Goal: Task Accomplishment & Management: Use online tool/utility

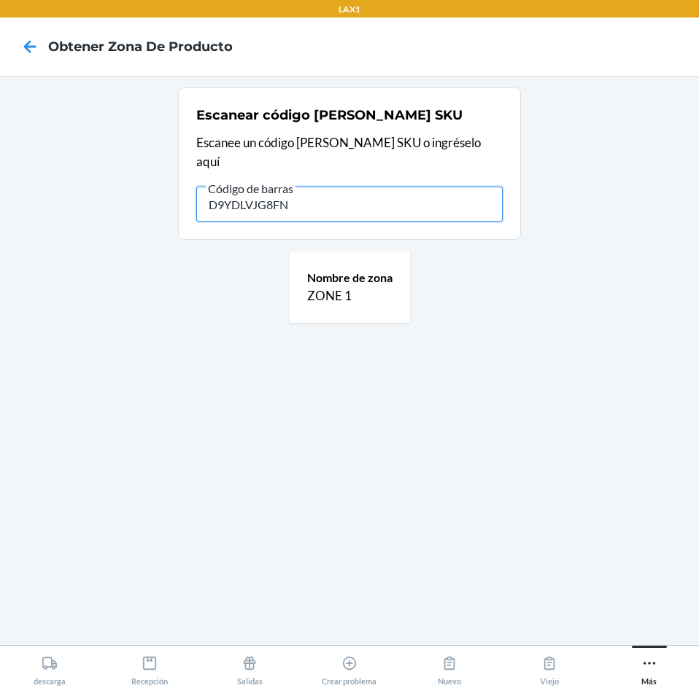
click at [323, 191] on input "D9YDLVJG8FN" at bounding box center [349, 204] width 306 height 35
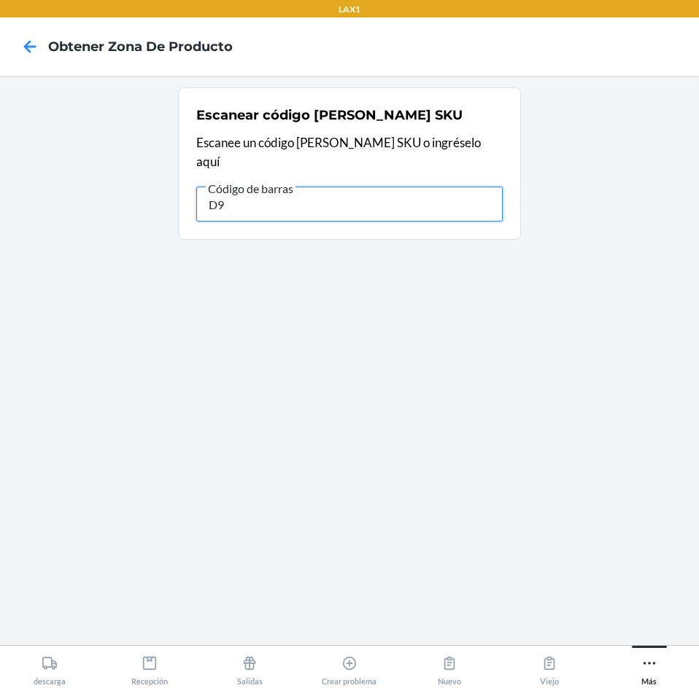
type input "D"
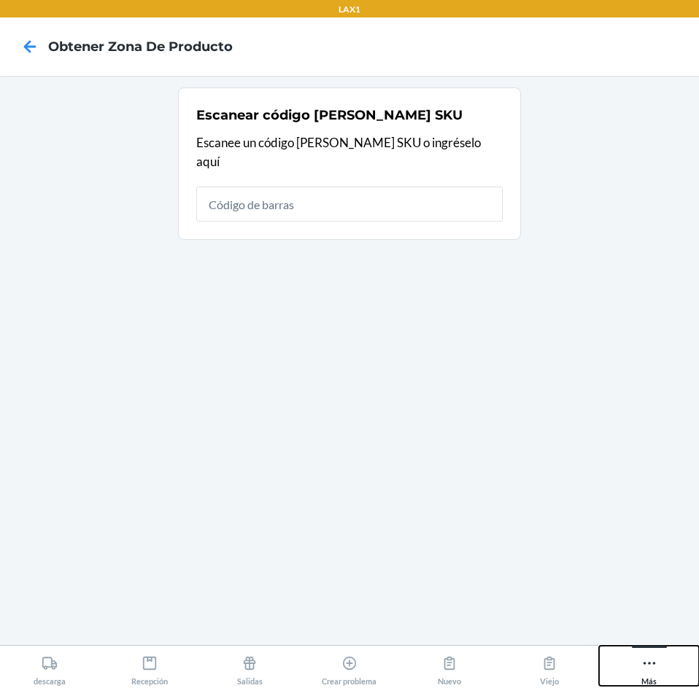
click at [650, 659] on icon at bounding box center [649, 664] width 16 height 16
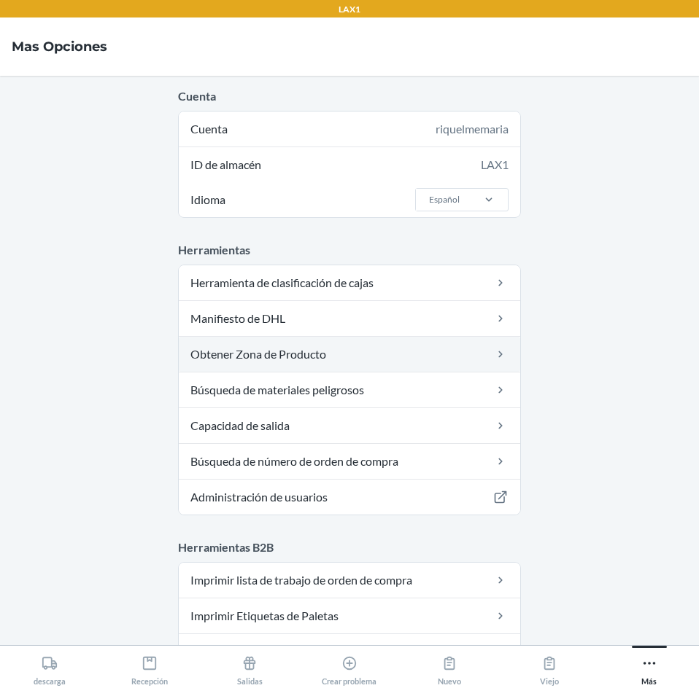
click at [397, 356] on link "Obtener Zona de Producto" at bounding box center [349, 354] width 341 height 35
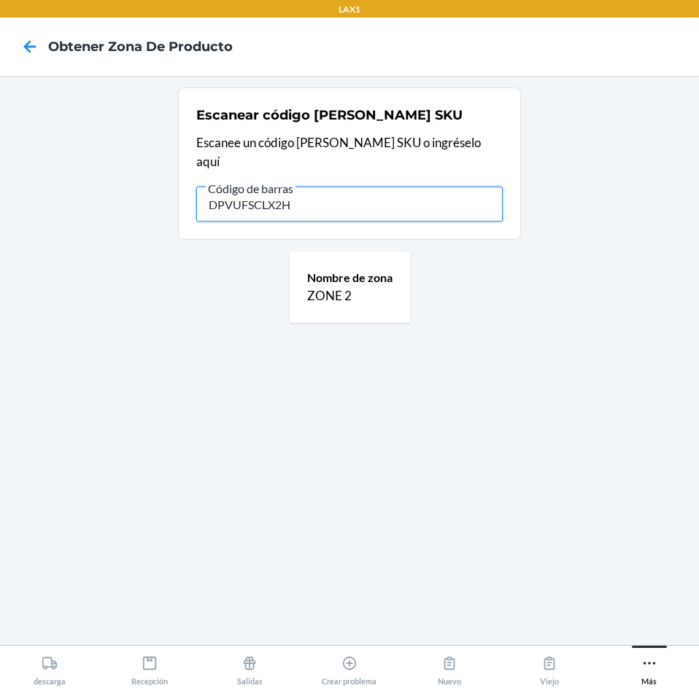
click at [352, 187] on input "DPVUFSCLX2H" at bounding box center [349, 204] width 306 height 35
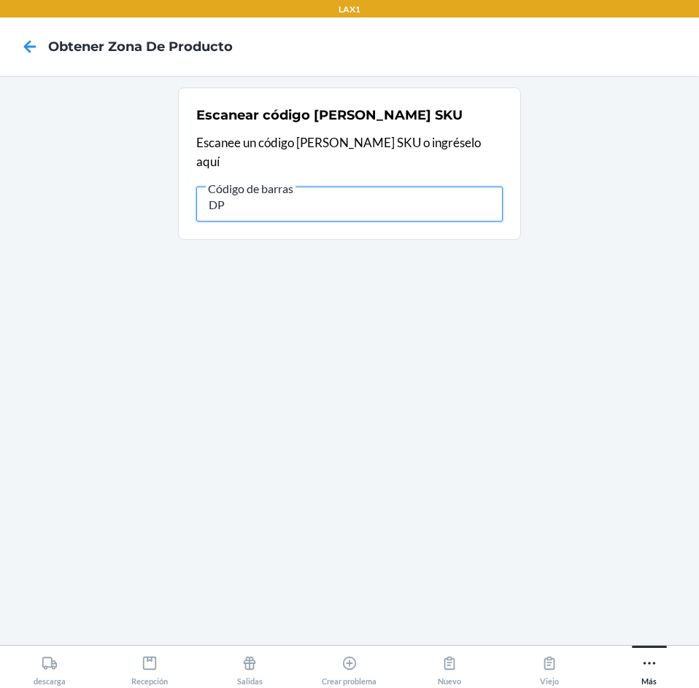
type input "D"
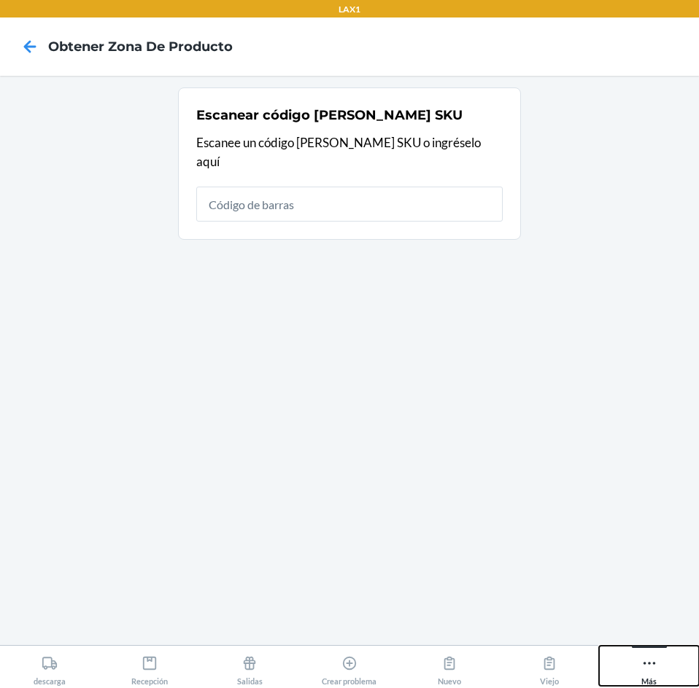
click at [645, 663] on icon at bounding box center [648, 663] width 12 height 3
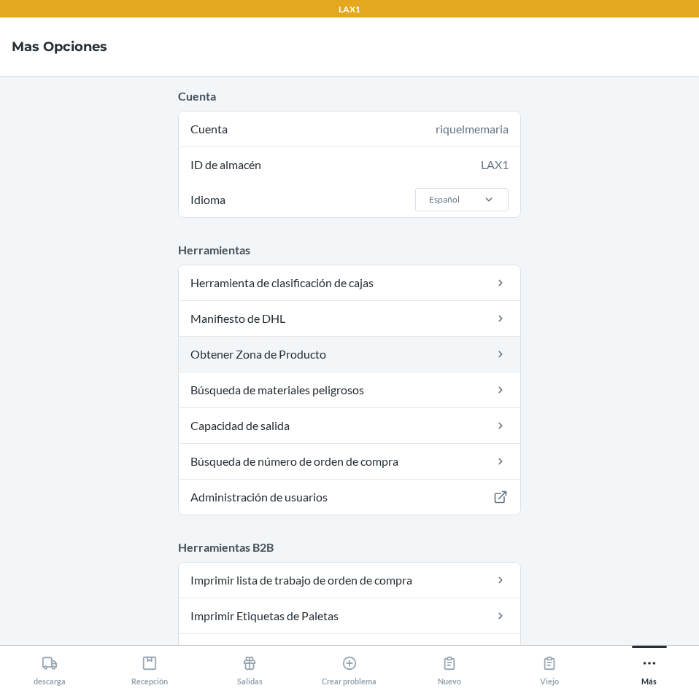
click at [354, 365] on link "Obtener Zona de Producto" at bounding box center [349, 354] width 341 height 35
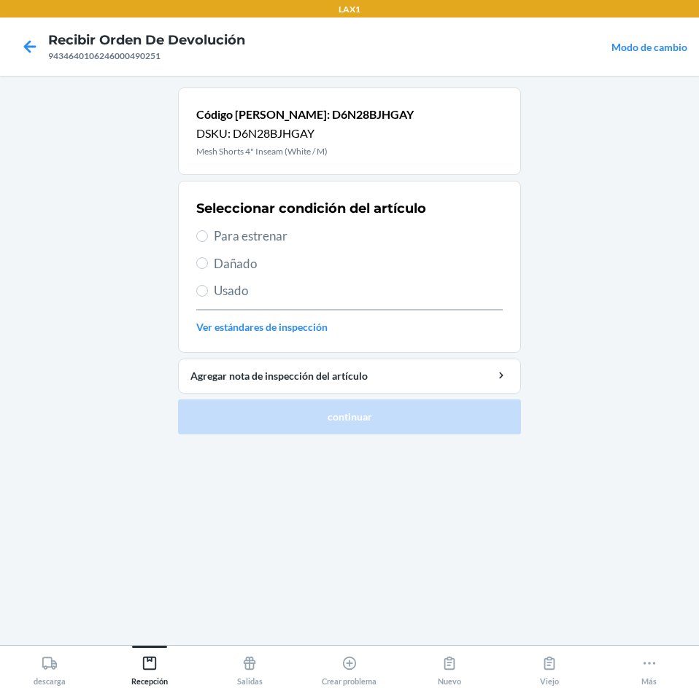
click at [212, 233] on label "Para estrenar" at bounding box center [349, 236] width 306 height 19
click at [208, 233] on input "Para estrenar" at bounding box center [202, 236] width 12 height 12
radio input "true"
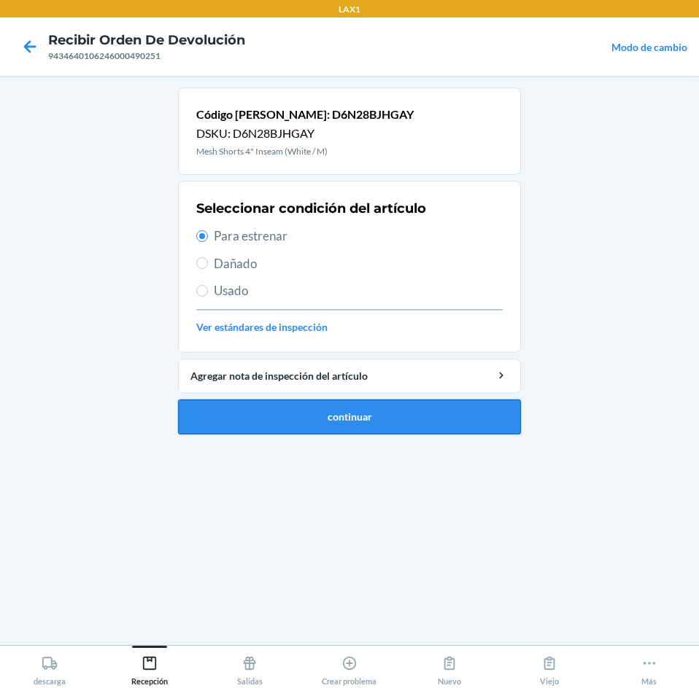
click at [284, 408] on button "continuar" at bounding box center [349, 417] width 343 height 35
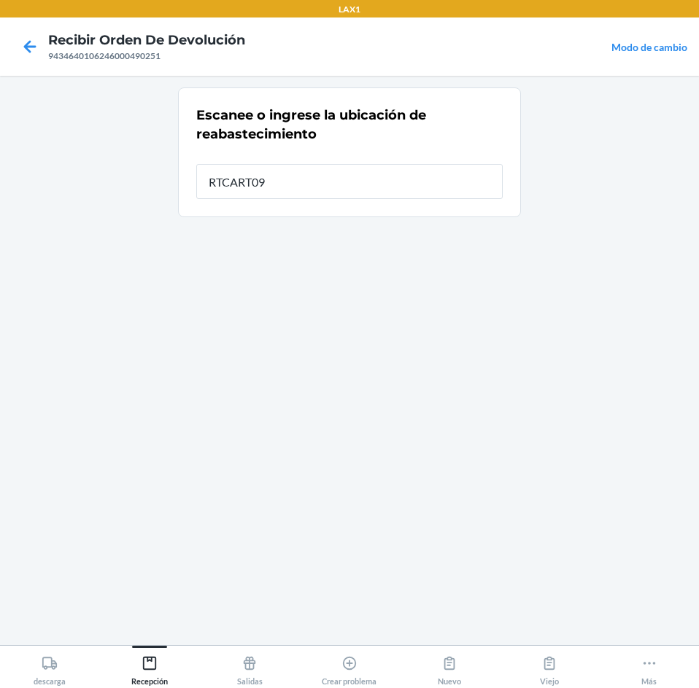
type input "RTCART099"
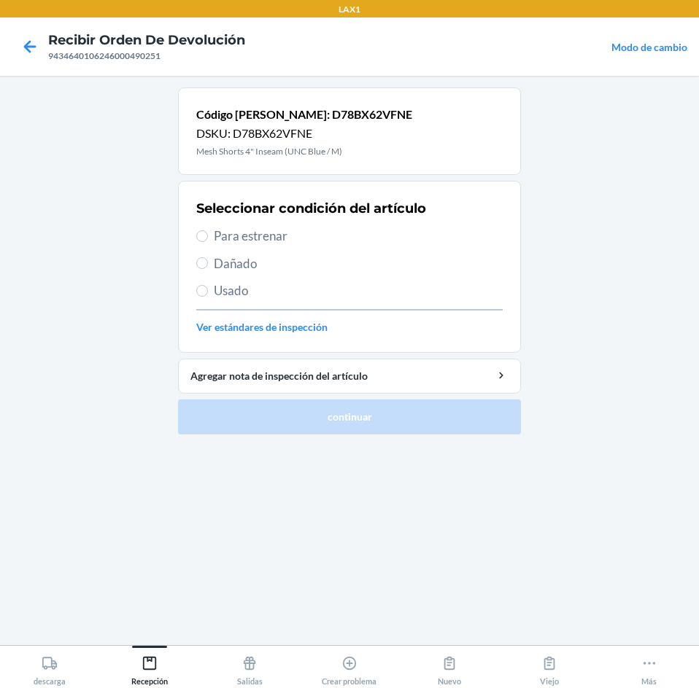
click at [227, 230] on span "Para estrenar" at bounding box center [358, 236] width 289 height 19
click at [208, 230] on input "Para estrenar" at bounding box center [202, 236] width 12 height 12
radio input "true"
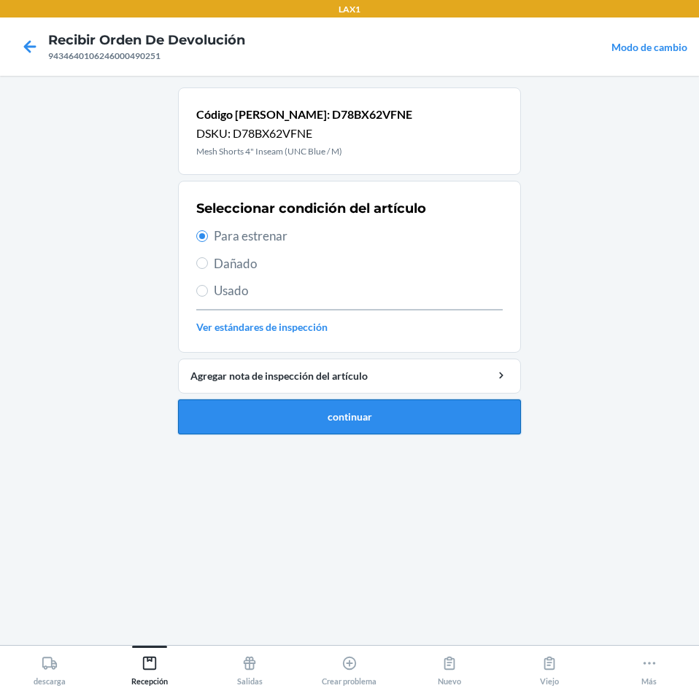
click at [343, 407] on button "continuar" at bounding box center [349, 417] width 343 height 35
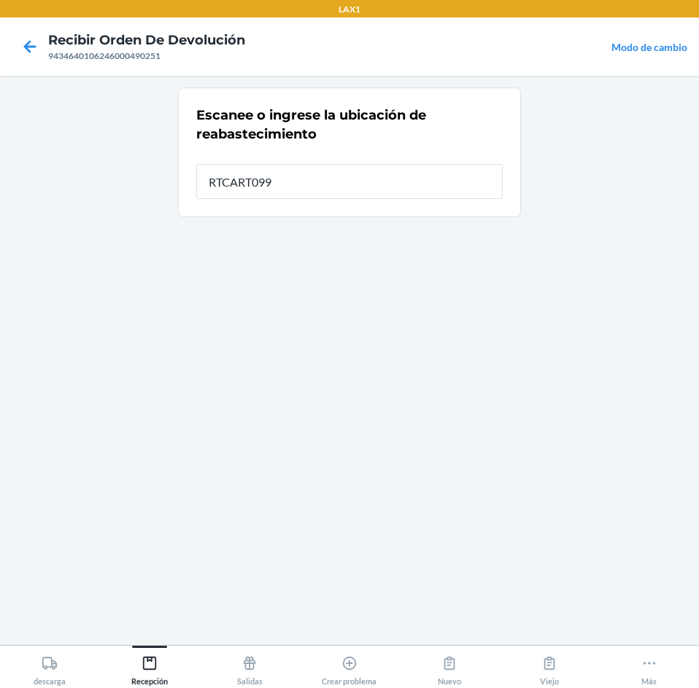
type input "RTCART099"
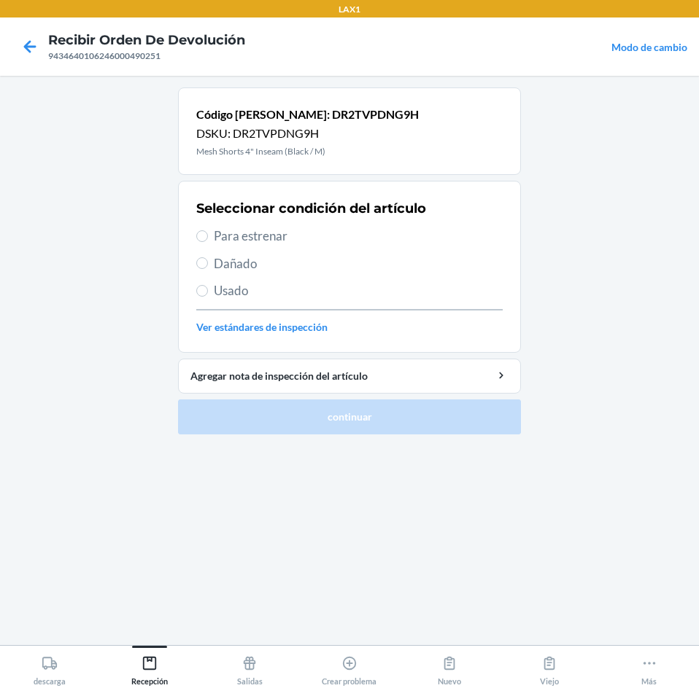
click at [218, 233] on span "Para estrenar" at bounding box center [358, 236] width 289 height 19
click at [208, 233] on input "Para estrenar" at bounding box center [202, 236] width 12 height 12
radio input "true"
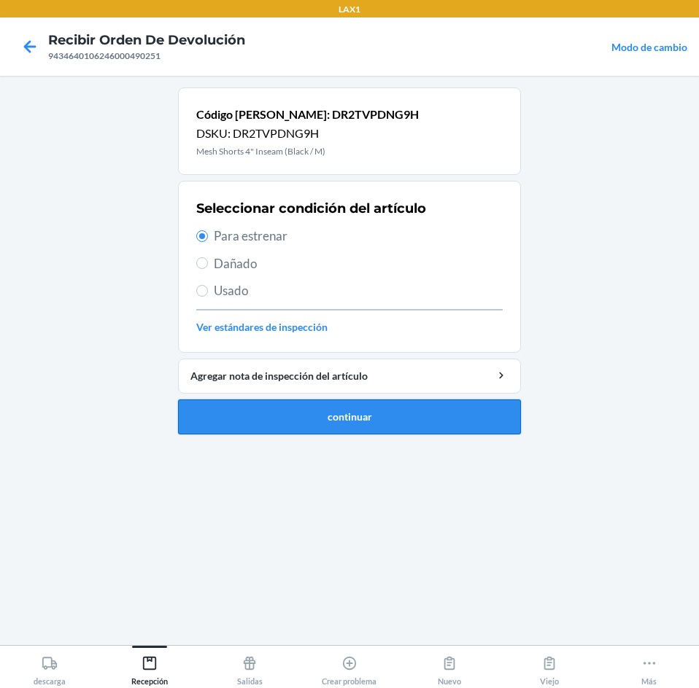
click at [327, 416] on button "continuar" at bounding box center [349, 417] width 343 height 35
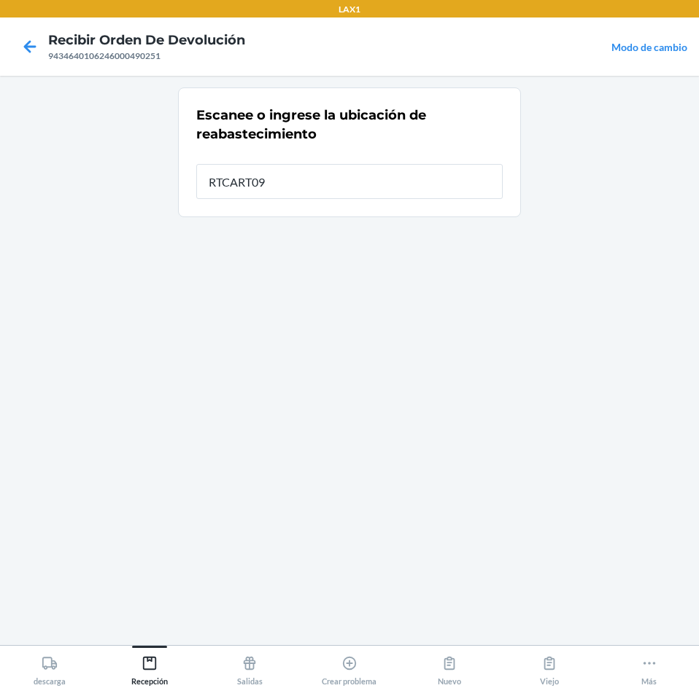
type input "RTCART099"
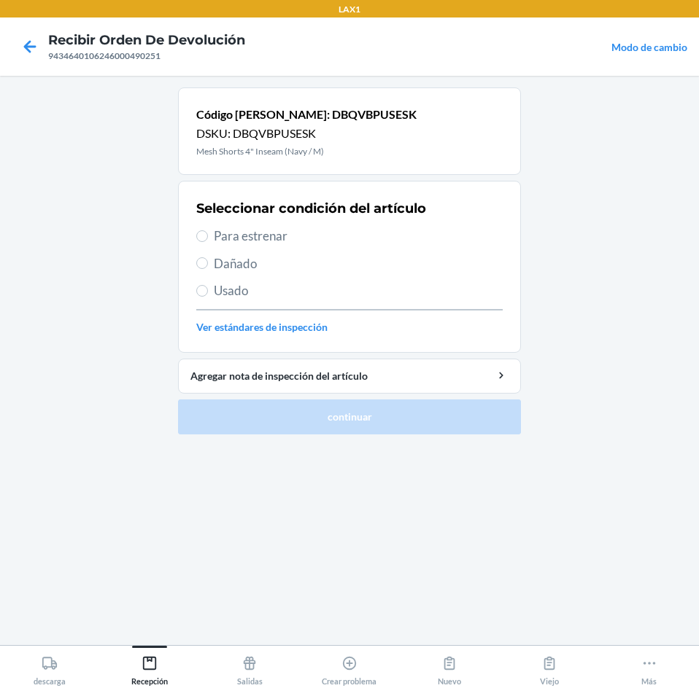
click at [219, 285] on span "Usado" at bounding box center [358, 290] width 289 height 19
click at [208, 285] on input "Usado" at bounding box center [202, 291] width 12 height 12
radio input "true"
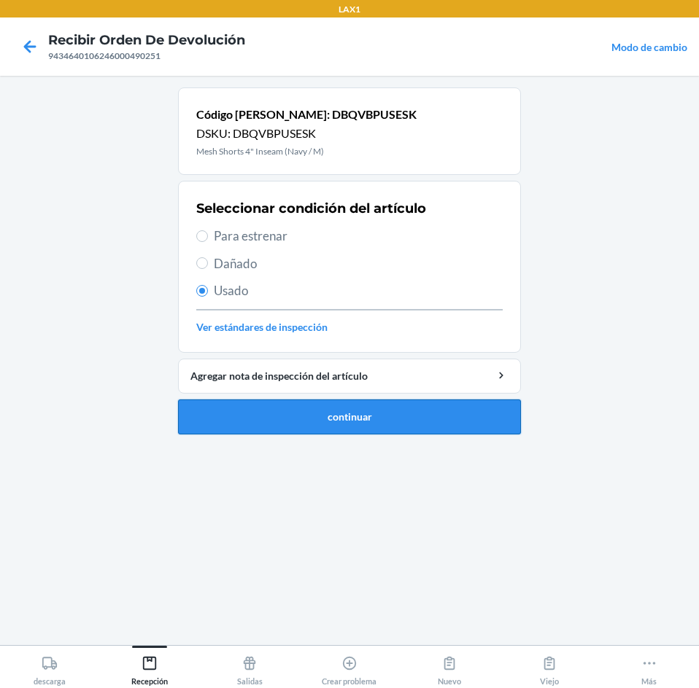
click at [336, 411] on button "continuar" at bounding box center [349, 417] width 343 height 35
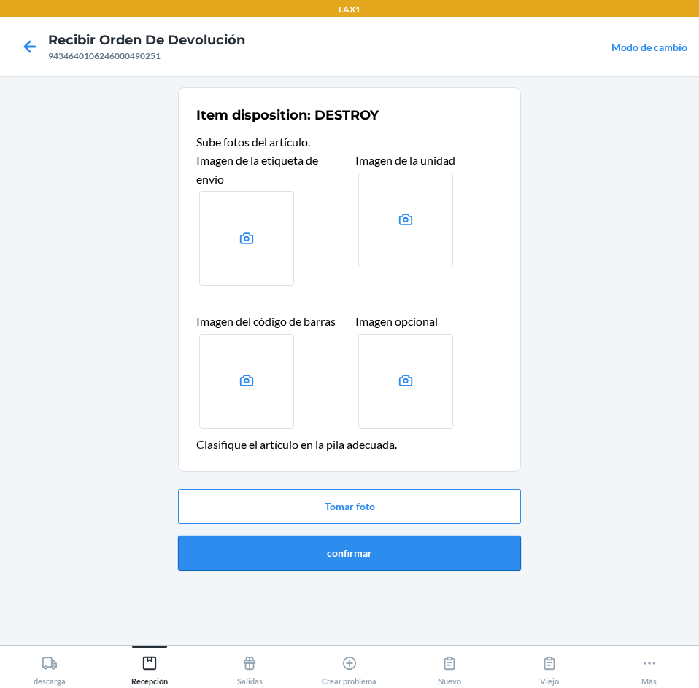
click at [376, 549] on button "confirmar" at bounding box center [349, 553] width 343 height 35
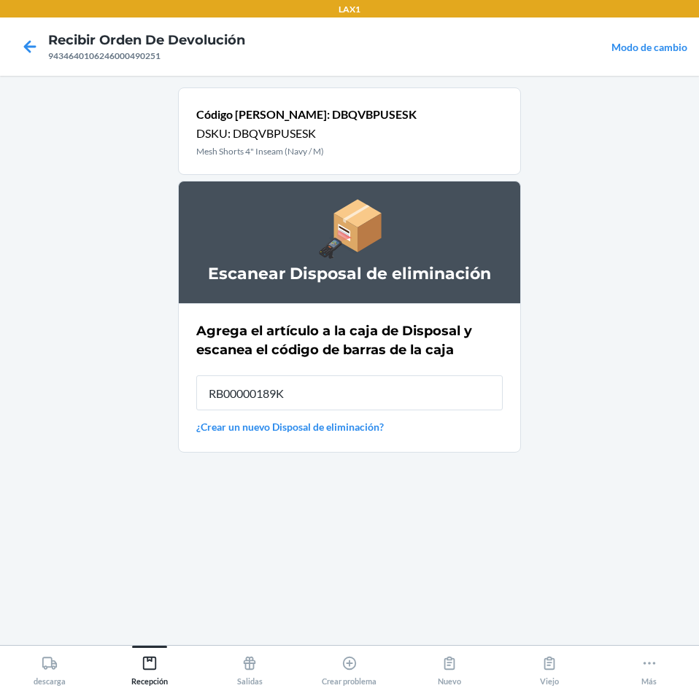
type input "RB00000189K"
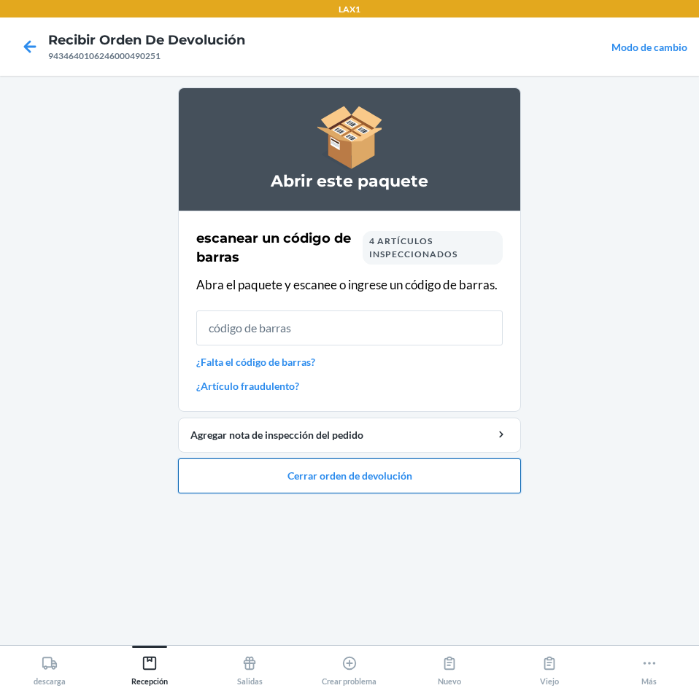
click at [408, 485] on button "Cerrar orden de devolución" at bounding box center [349, 476] width 343 height 35
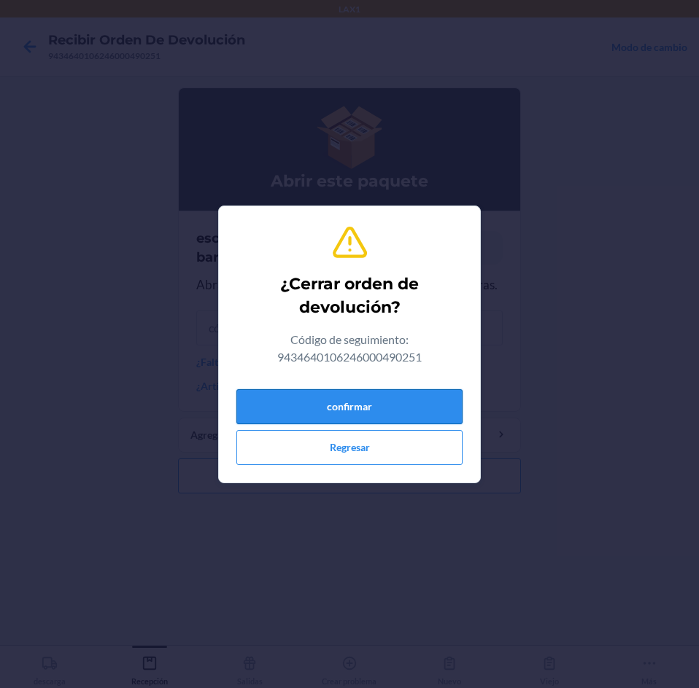
click at [418, 421] on button "confirmar" at bounding box center [349, 406] width 226 height 35
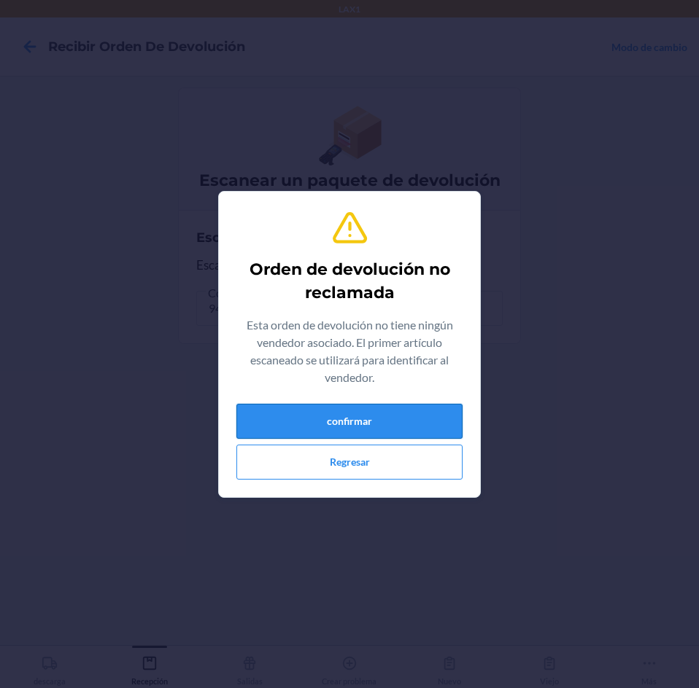
click at [399, 425] on button "confirmar" at bounding box center [349, 421] width 226 height 35
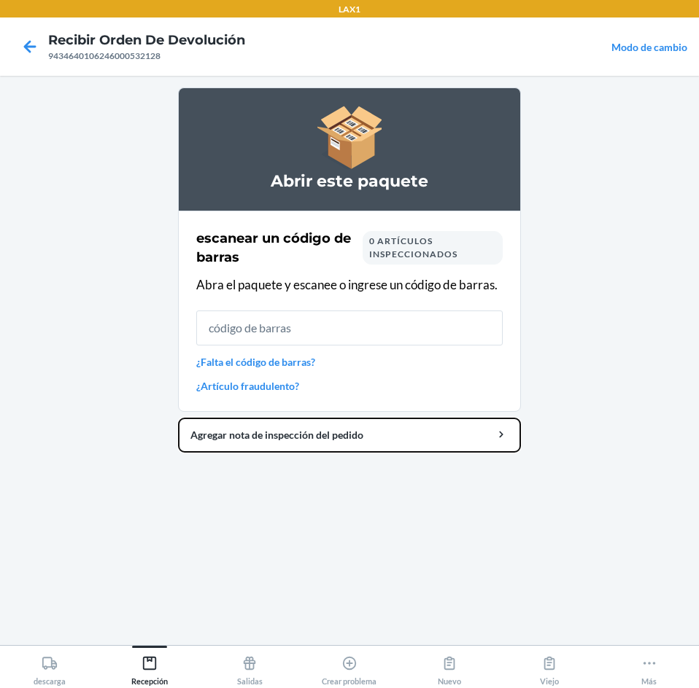
click at [178, 418] on button "Agregar nota de inspección del pedido" at bounding box center [349, 435] width 343 height 35
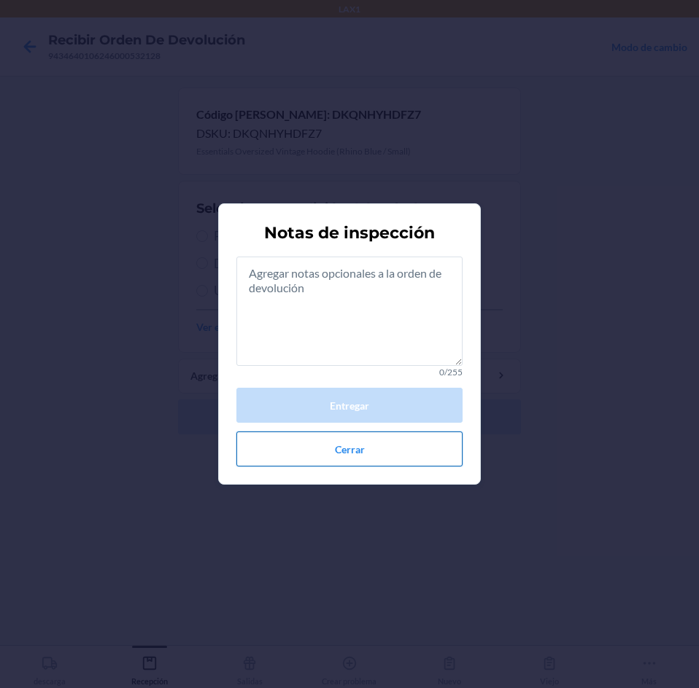
click at [341, 450] on button "Cerrar" at bounding box center [349, 449] width 226 height 35
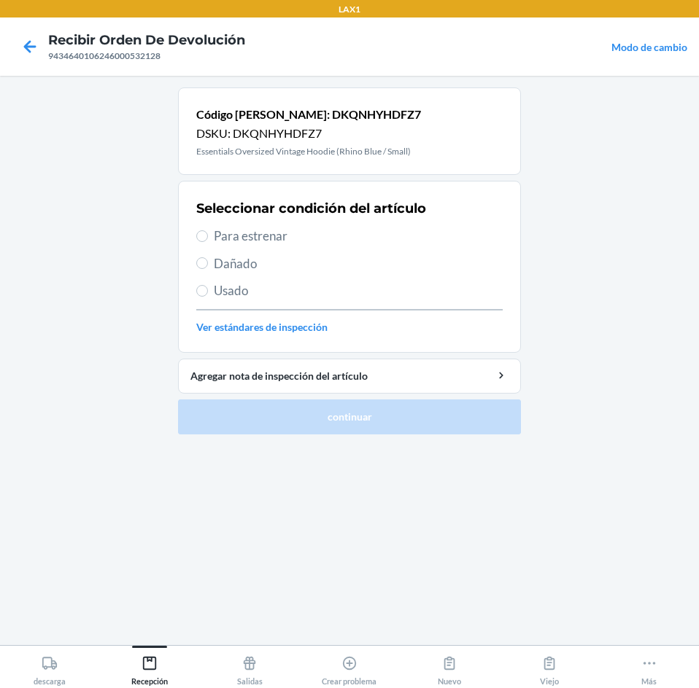
click at [218, 290] on span "Usado" at bounding box center [358, 290] width 289 height 19
click at [208, 290] on input "Usado" at bounding box center [202, 291] width 12 height 12
radio input "true"
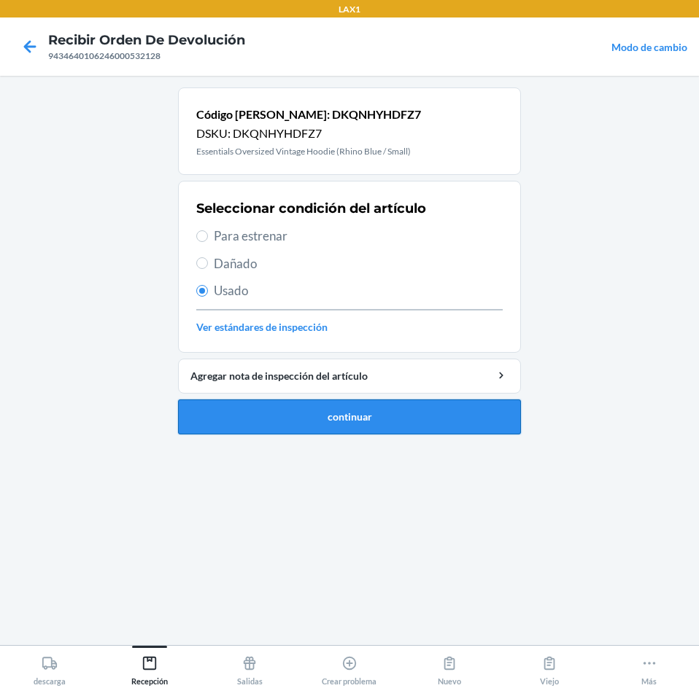
click at [312, 420] on button "continuar" at bounding box center [349, 417] width 343 height 35
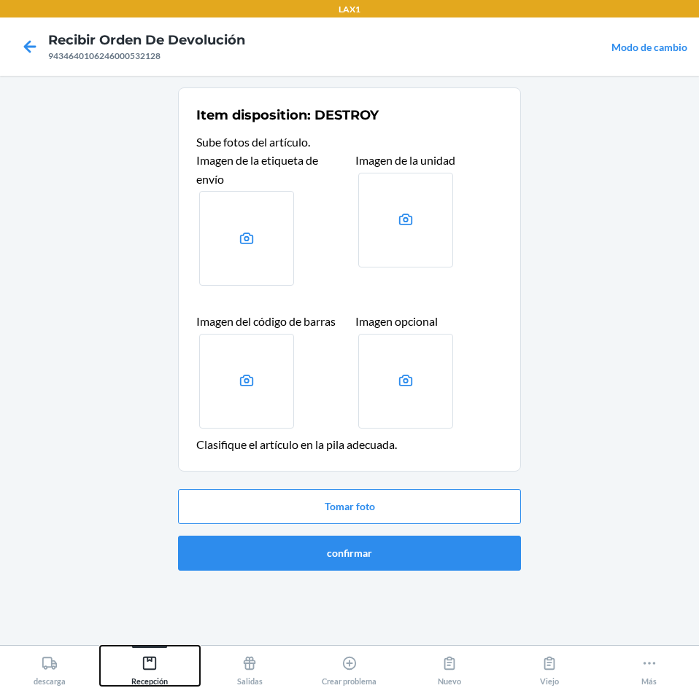
click at [147, 662] on icon at bounding box center [149, 664] width 16 height 16
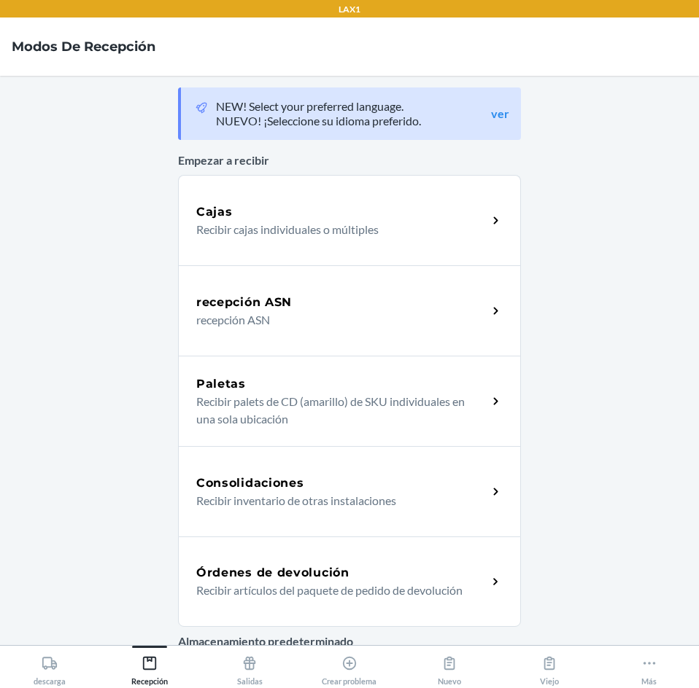
click at [275, 561] on div "Órdenes de devolución Recibir artículos del paquete de pedido de devolución" at bounding box center [349, 582] width 343 height 90
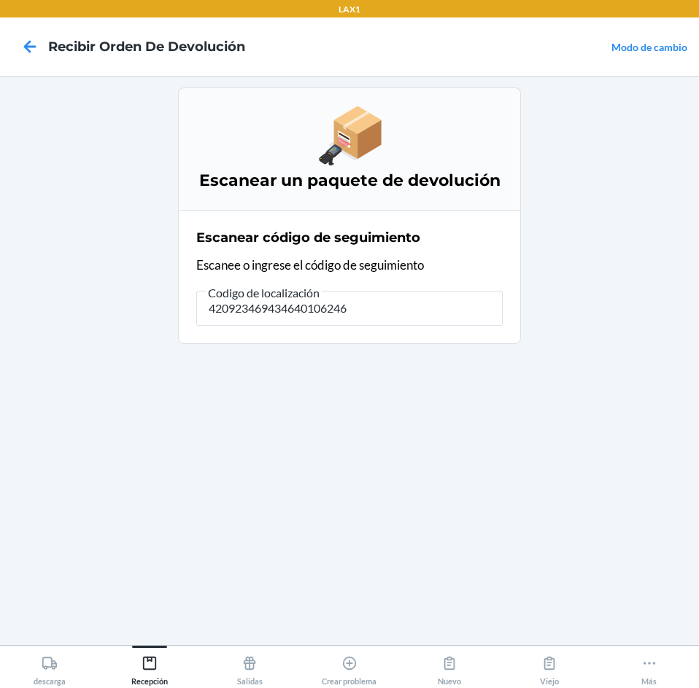
type input "4209234694346401062460"
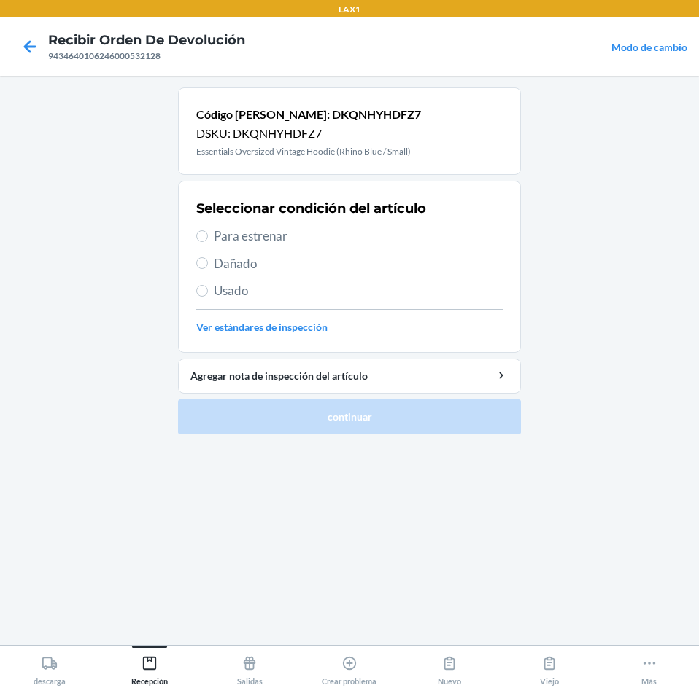
click at [225, 290] on span "Usado" at bounding box center [358, 290] width 289 height 19
click at [208, 290] on input "Usado" at bounding box center [202, 291] width 12 height 12
radio input "true"
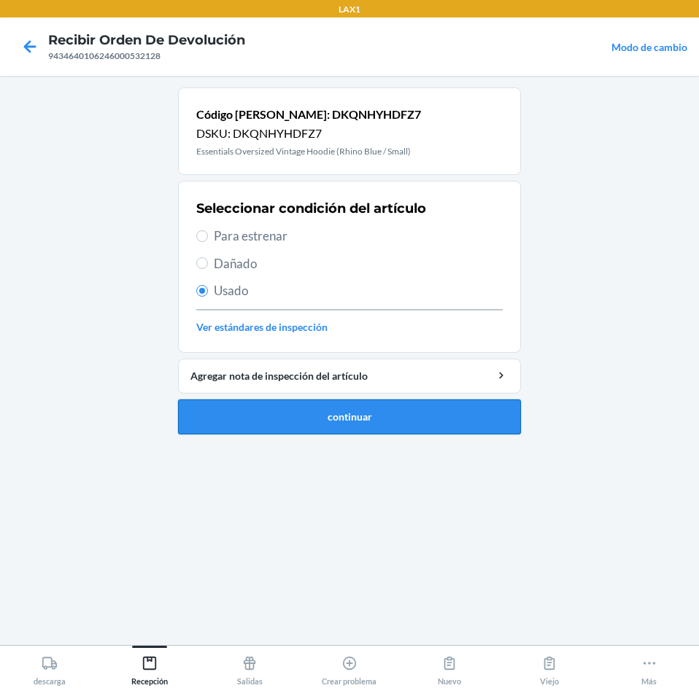
click at [325, 406] on button "continuar" at bounding box center [349, 417] width 343 height 35
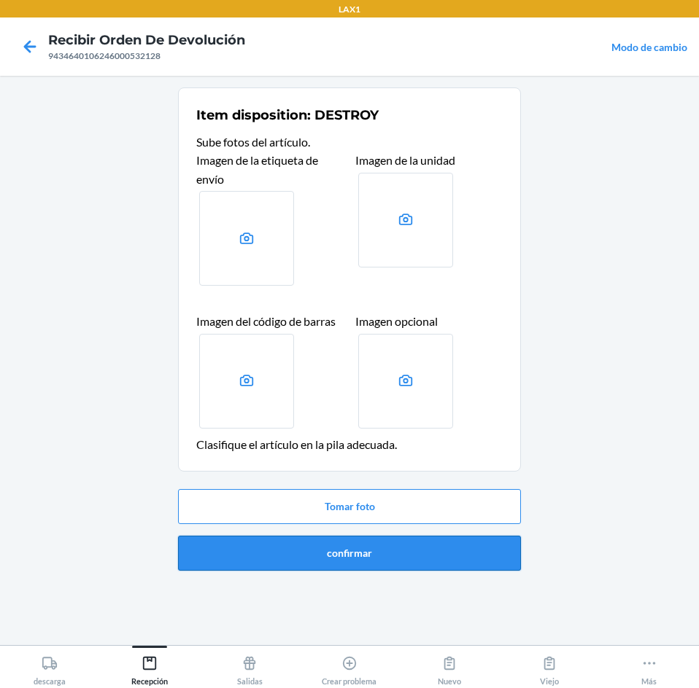
click at [368, 550] on button "confirmar" at bounding box center [349, 553] width 343 height 35
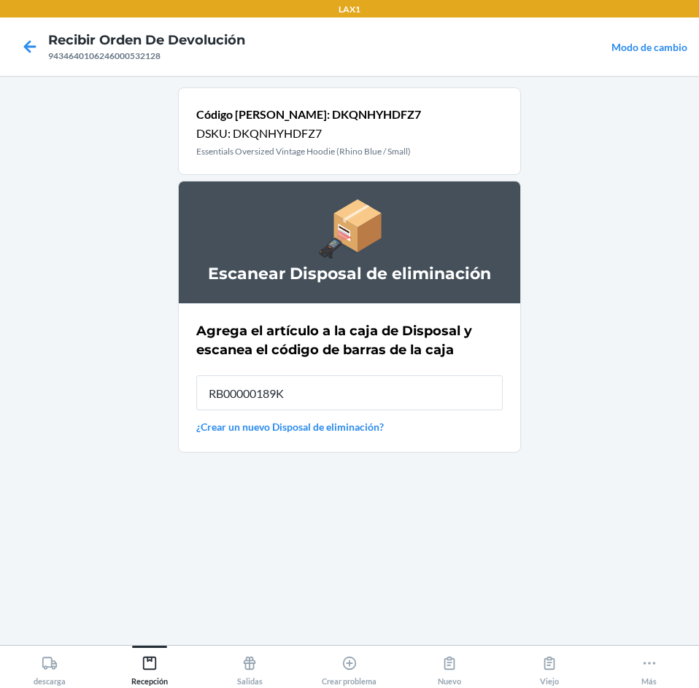
type input "RB00000189K"
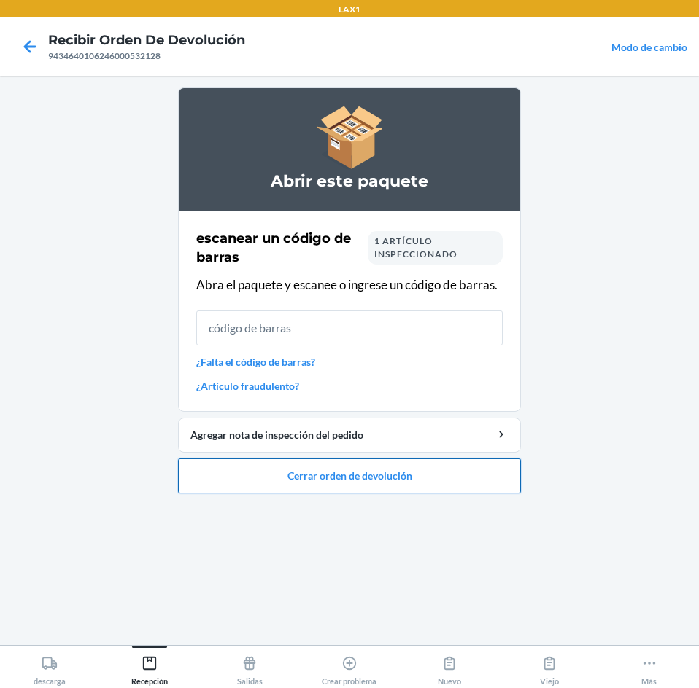
click at [330, 469] on button "Cerrar orden de devolución" at bounding box center [349, 476] width 343 height 35
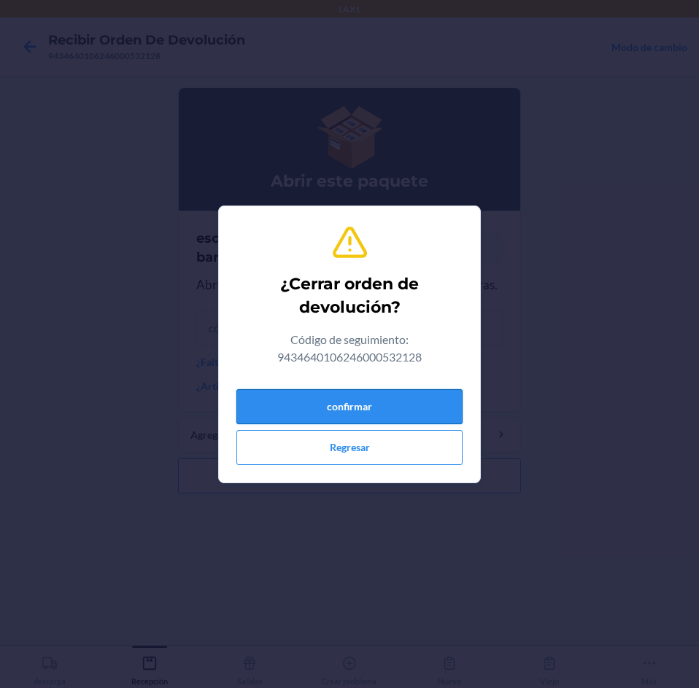
click at [378, 407] on button "confirmar" at bounding box center [349, 406] width 226 height 35
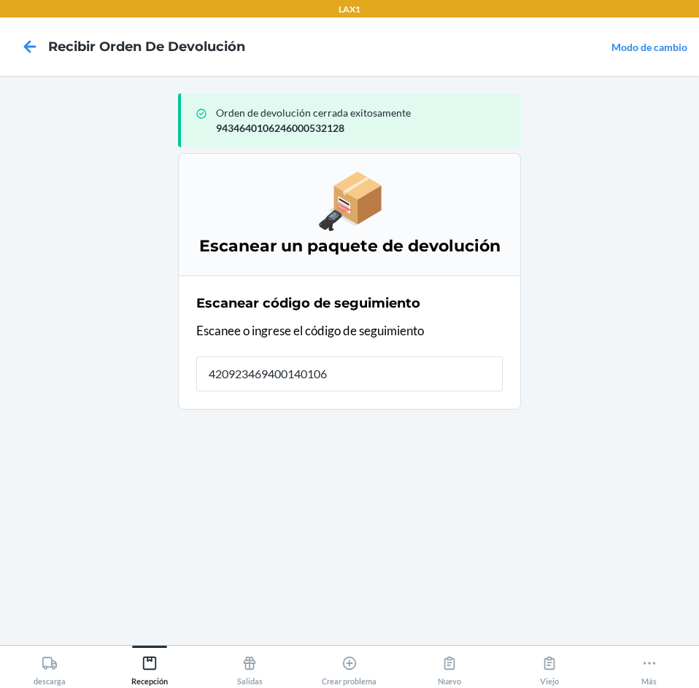
type input "4209234694001401062"
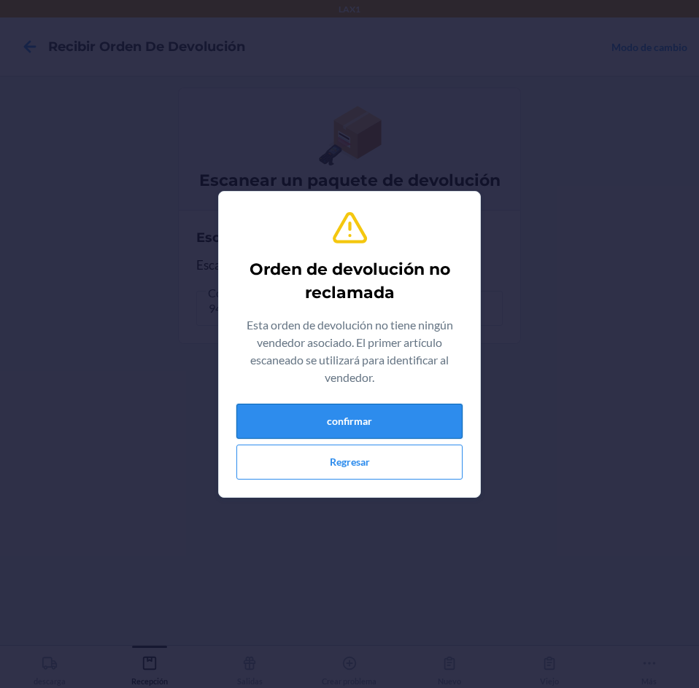
click at [362, 433] on button "confirmar" at bounding box center [349, 421] width 226 height 35
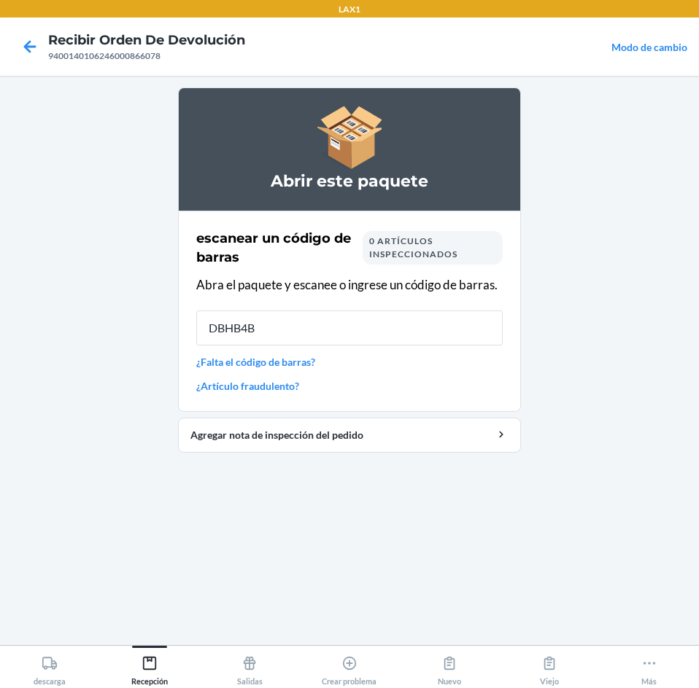
type input "DBHB4BY"
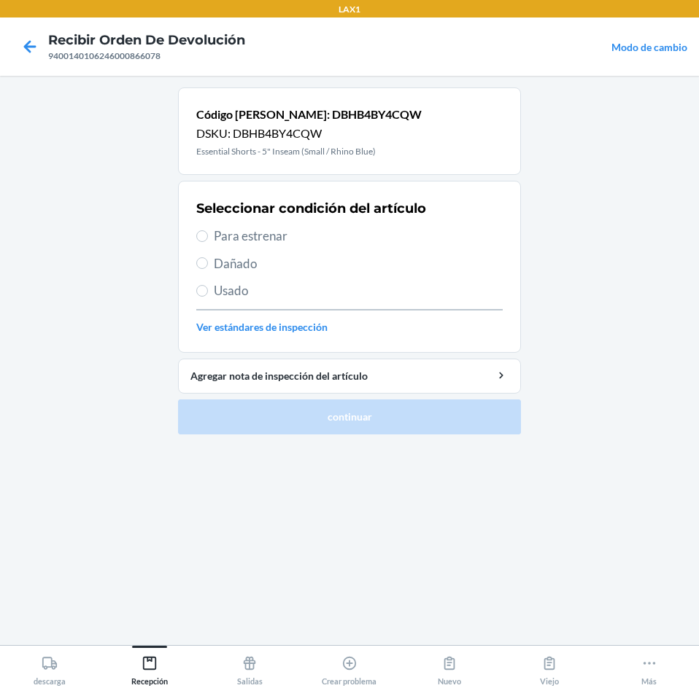
click at [232, 239] on span "Para estrenar" at bounding box center [358, 236] width 289 height 19
click at [208, 239] on input "Para estrenar" at bounding box center [202, 236] width 12 height 12
radio input "true"
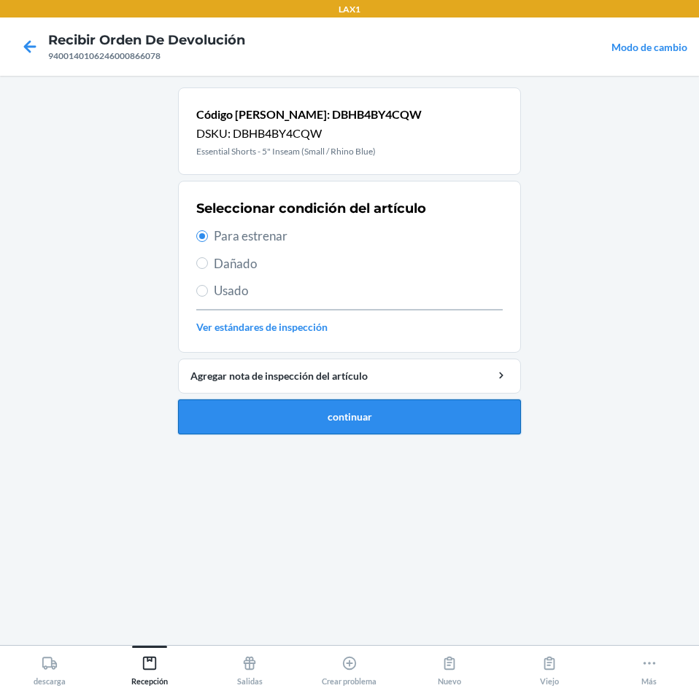
click at [289, 416] on button "continuar" at bounding box center [349, 417] width 343 height 35
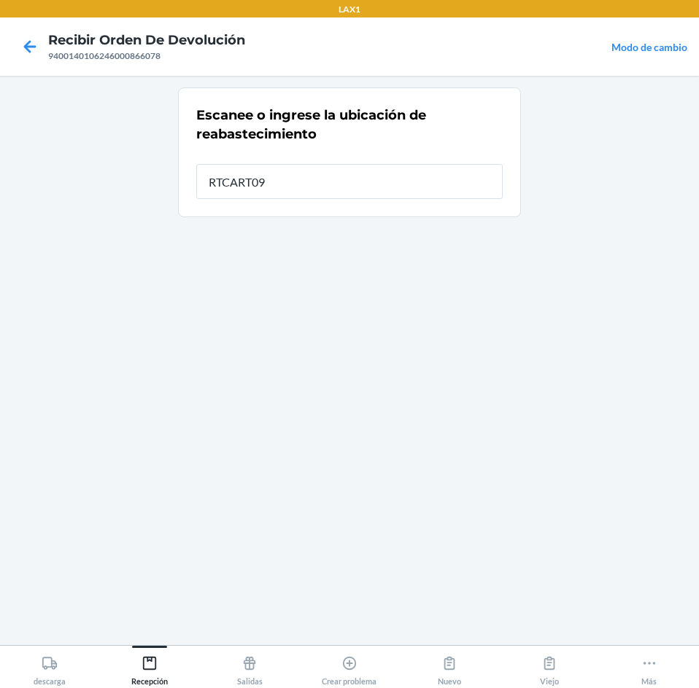
type input "RTCART099"
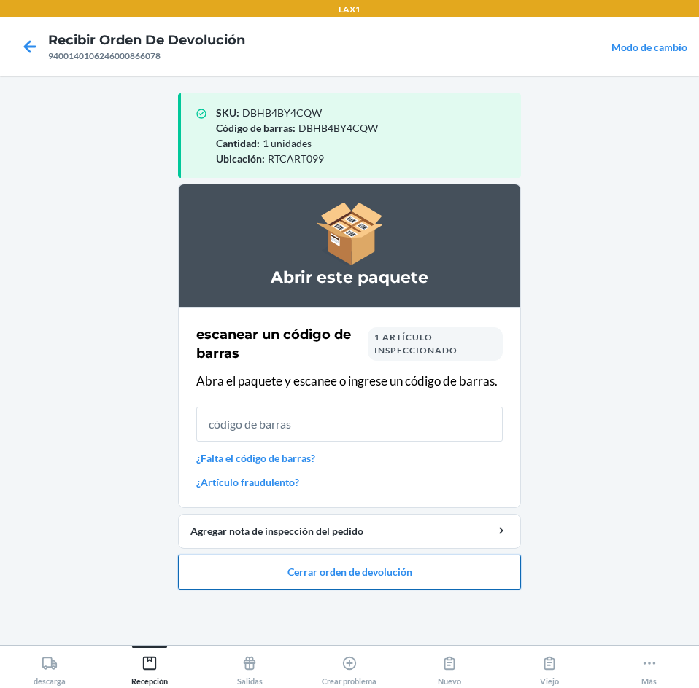
click at [329, 576] on button "Cerrar orden de devolución" at bounding box center [349, 572] width 343 height 35
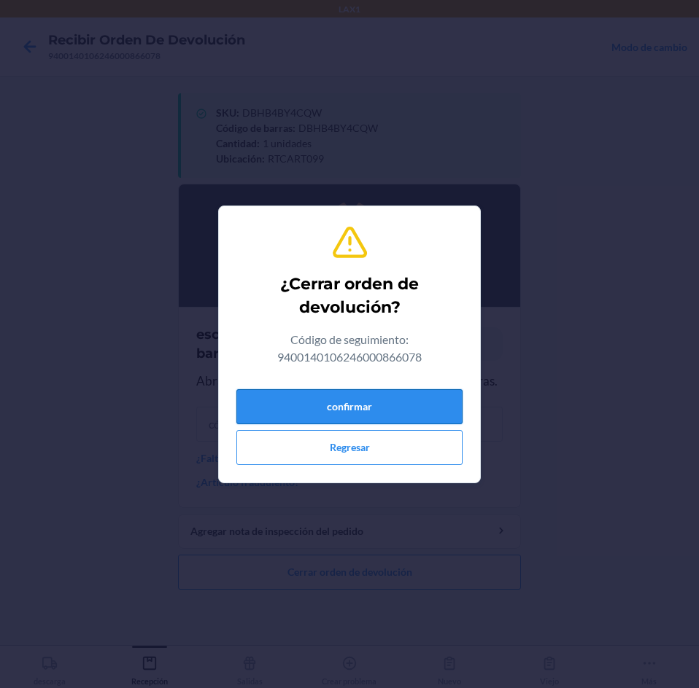
click at [387, 399] on button "confirmar" at bounding box center [349, 406] width 226 height 35
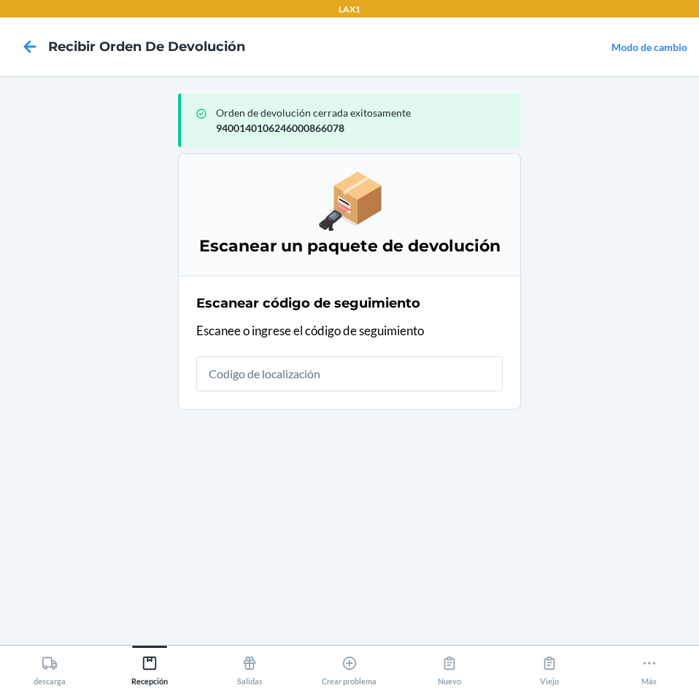
click at [310, 380] on input "text" at bounding box center [349, 374] width 306 height 35
type input "42092346943464010624600"
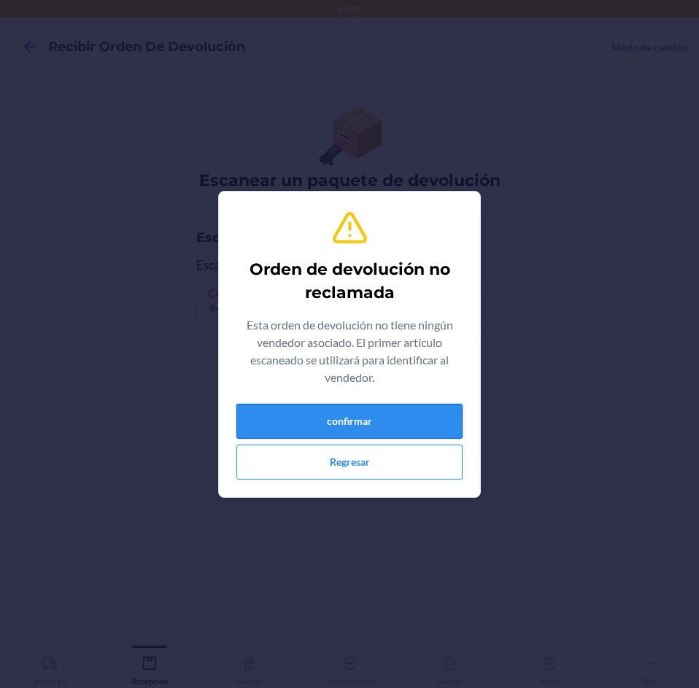
click at [422, 424] on button "confirmar" at bounding box center [349, 421] width 226 height 35
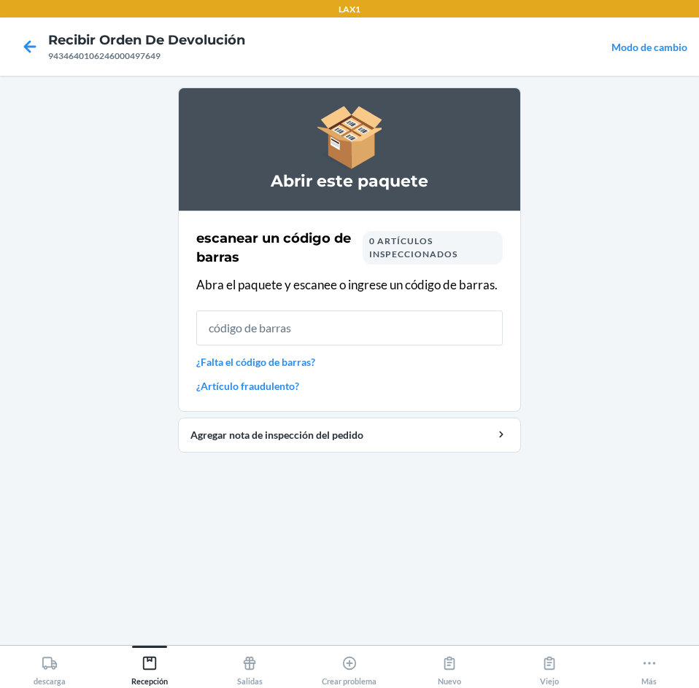
click at [300, 360] on link "¿Falta el código de barras?" at bounding box center [349, 361] width 306 height 15
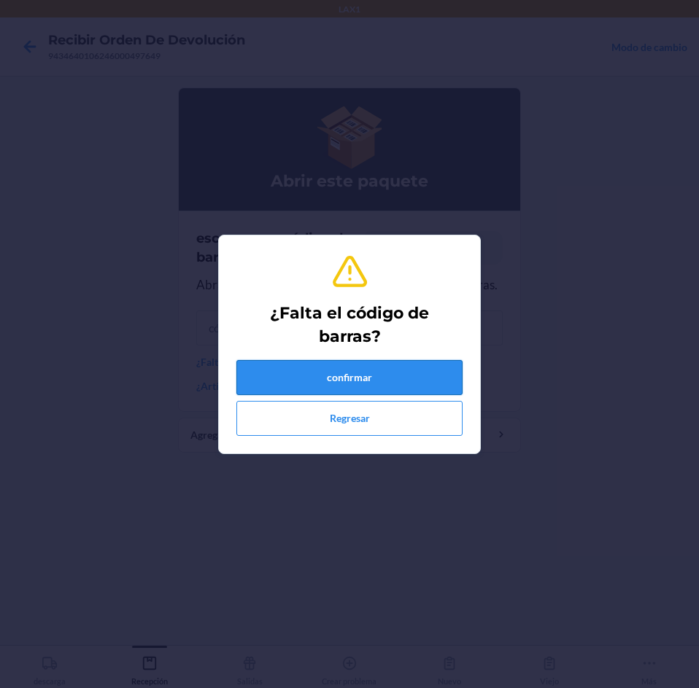
click at [364, 379] on button "confirmar" at bounding box center [349, 377] width 226 height 35
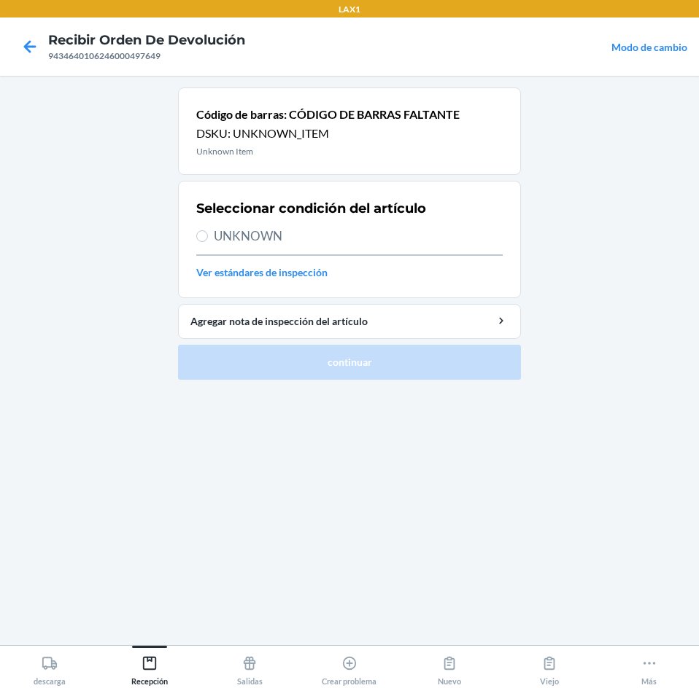
click at [238, 233] on span "UNKNOWN" at bounding box center [358, 236] width 289 height 19
click at [208, 233] on input "UNKNOWN" at bounding box center [202, 236] width 12 height 12
radio input "true"
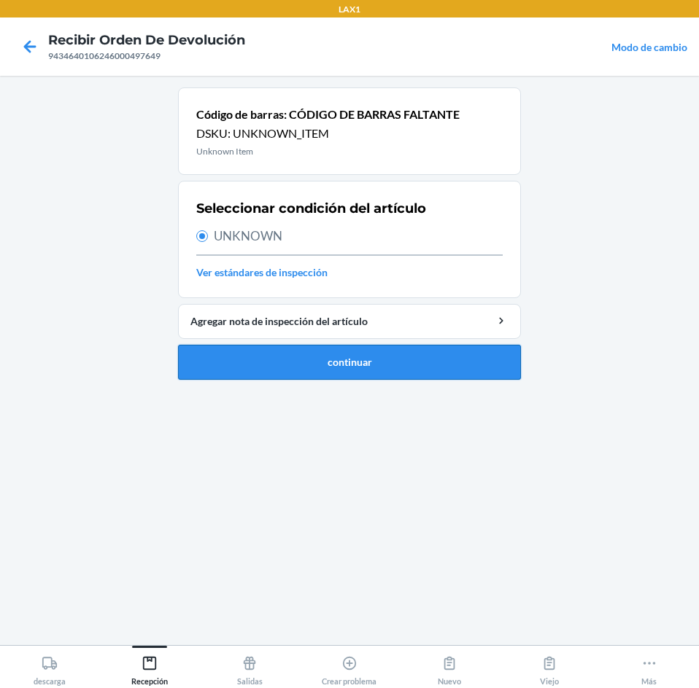
click at [322, 365] on button "continuar" at bounding box center [349, 362] width 343 height 35
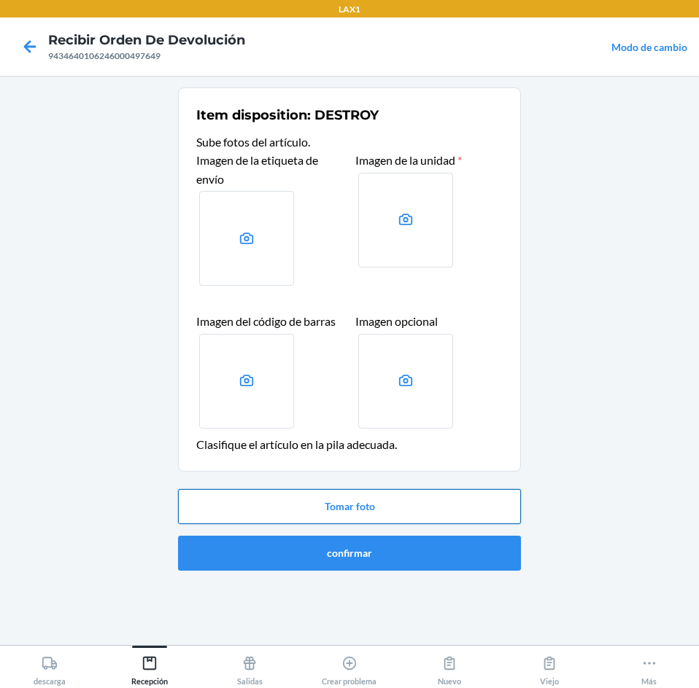
click at [343, 504] on button "Tomar foto" at bounding box center [349, 506] width 343 height 35
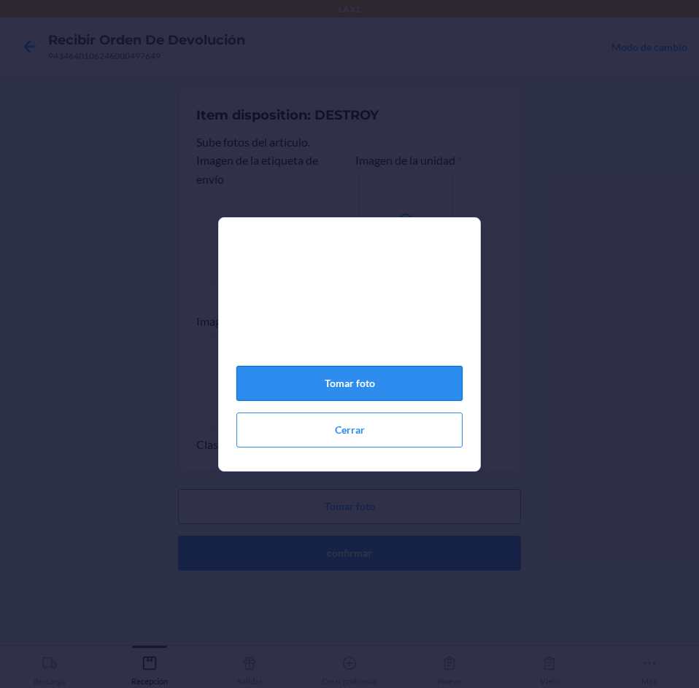
click at [368, 390] on button "Tomar foto" at bounding box center [349, 383] width 226 height 35
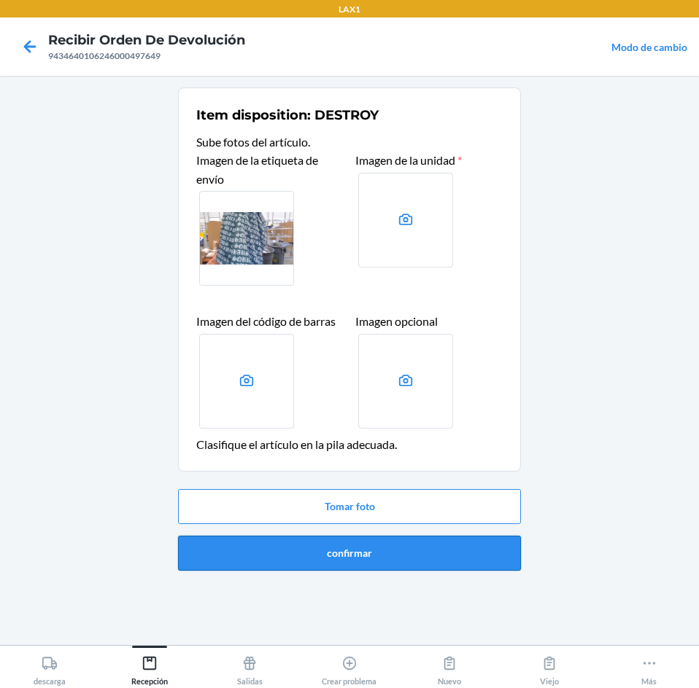
click at [381, 548] on button "confirmar" at bounding box center [349, 553] width 343 height 35
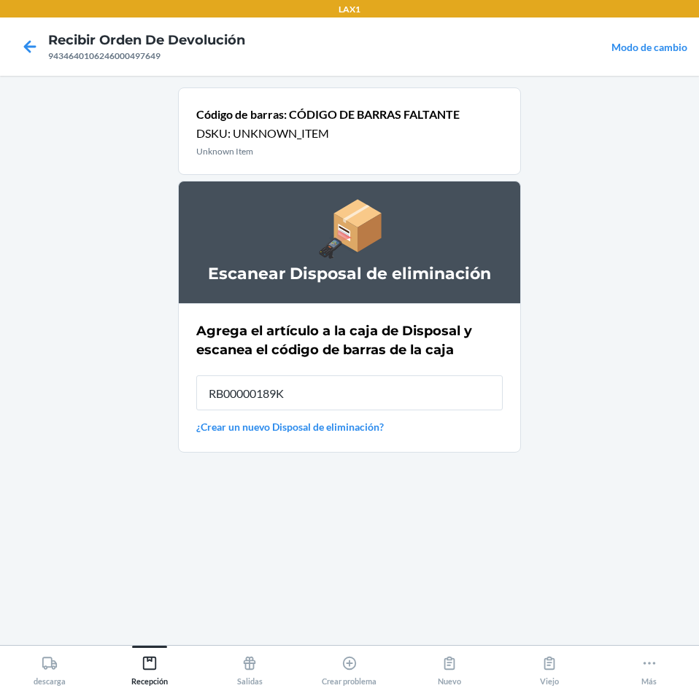
type input "RB00000189K"
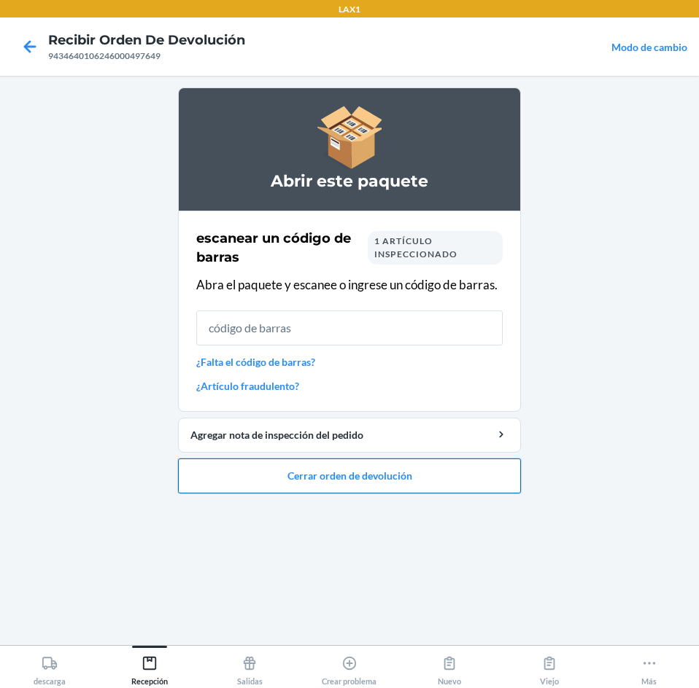
click at [374, 467] on button "Cerrar orden de devolución" at bounding box center [349, 476] width 343 height 35
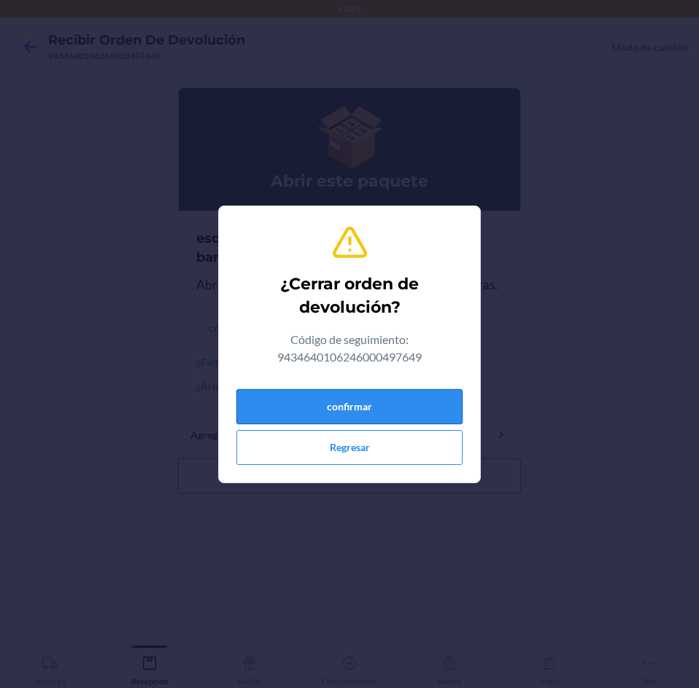
click at [400, 399] on button "confirmar" at bounding box center [349, 406] width 226 height 35
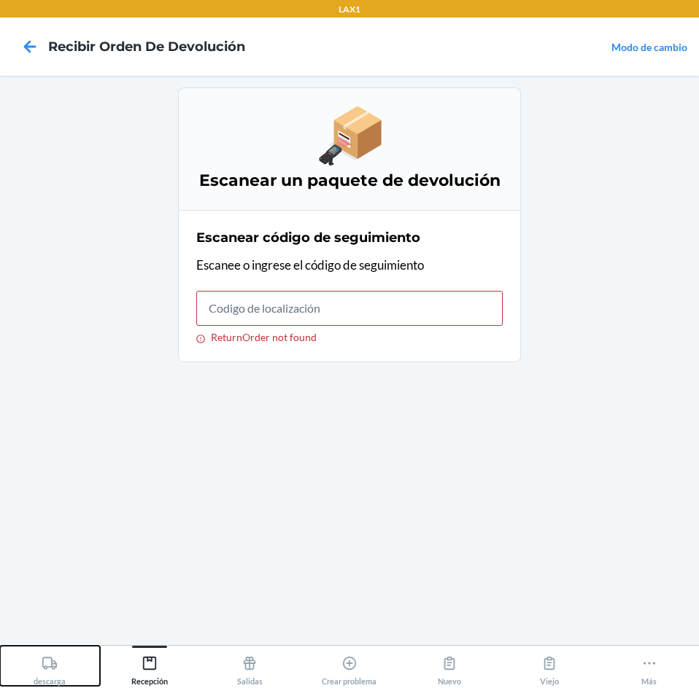
click at [58, 665] on div "descarga" at bounding box center [50, 668] width 32 height 36
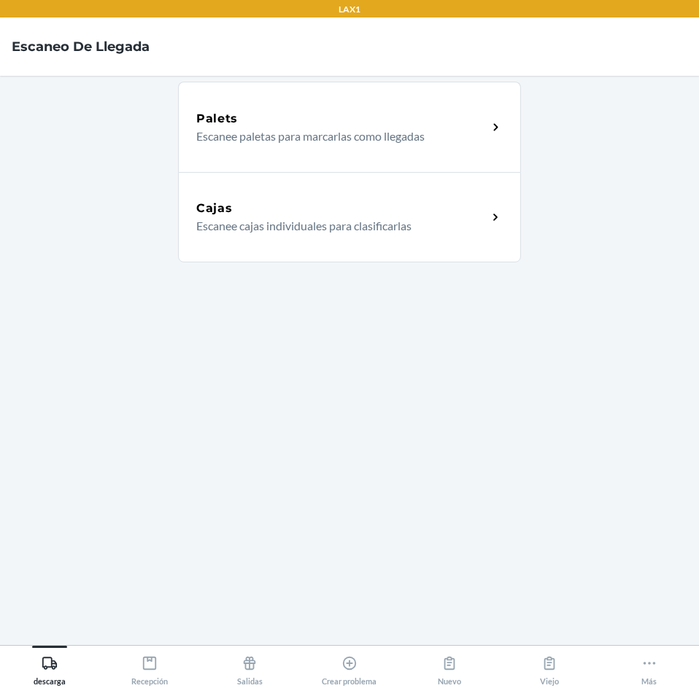
click at [306, 233] on p "Escanee cajas individuales para clasificarlas" at bounding box center [335, 226] width 279 height 18
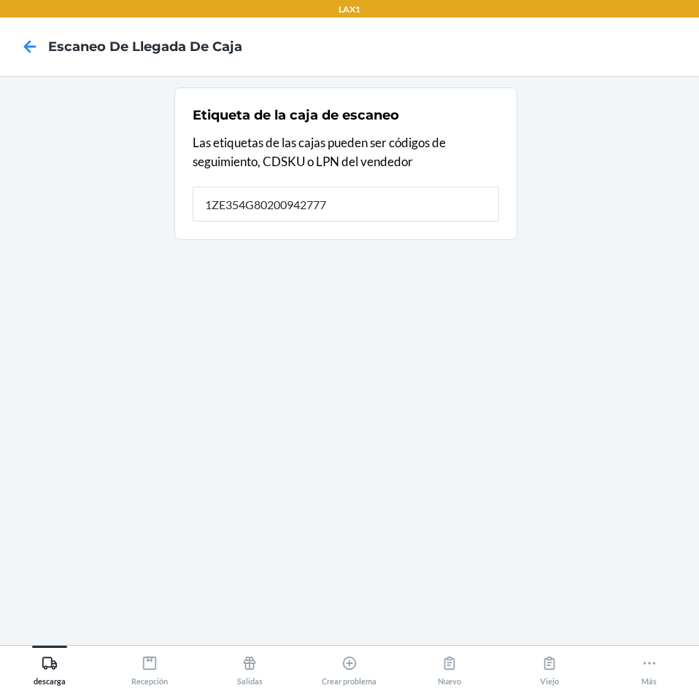
type input "1ZE354G80200942777"
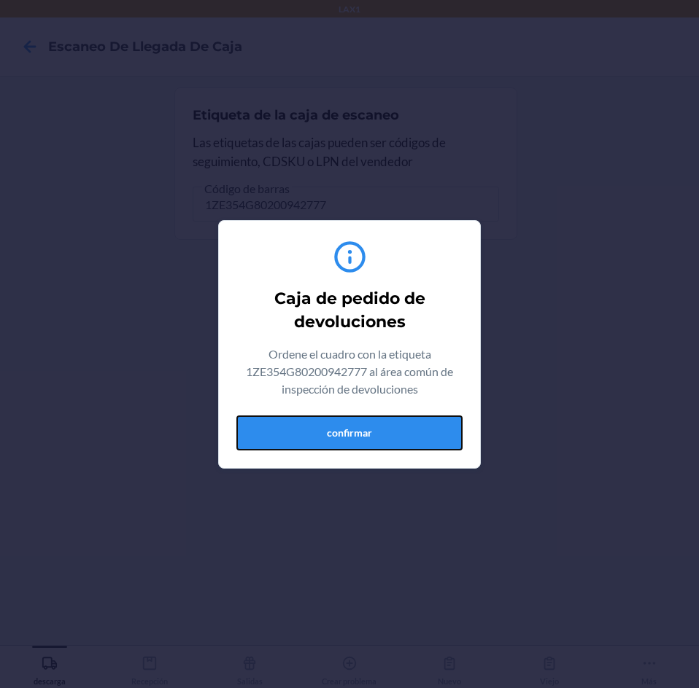
click at [365, 431] on button "confirmar" at bounding box center [349, 433] width 226 height 35
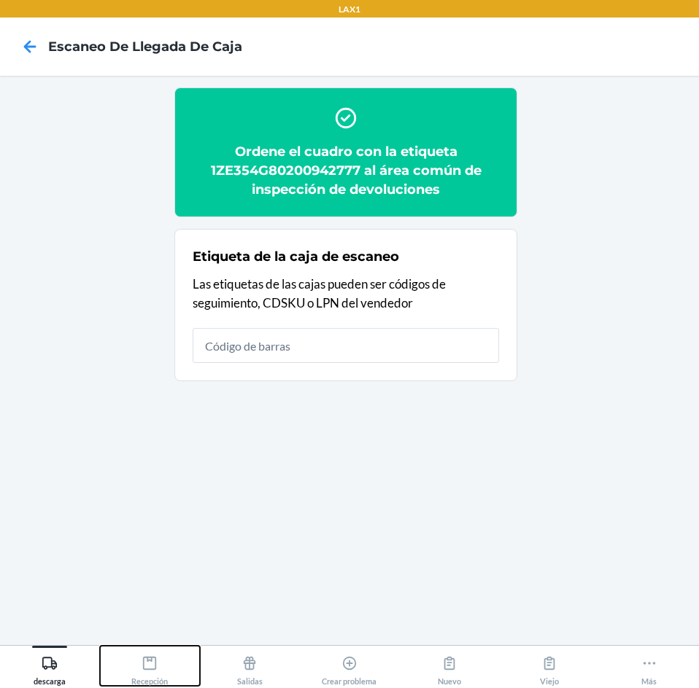
click at [159, 660] on div "Recepción" at bounding box center [149, 668] width 36 height 36
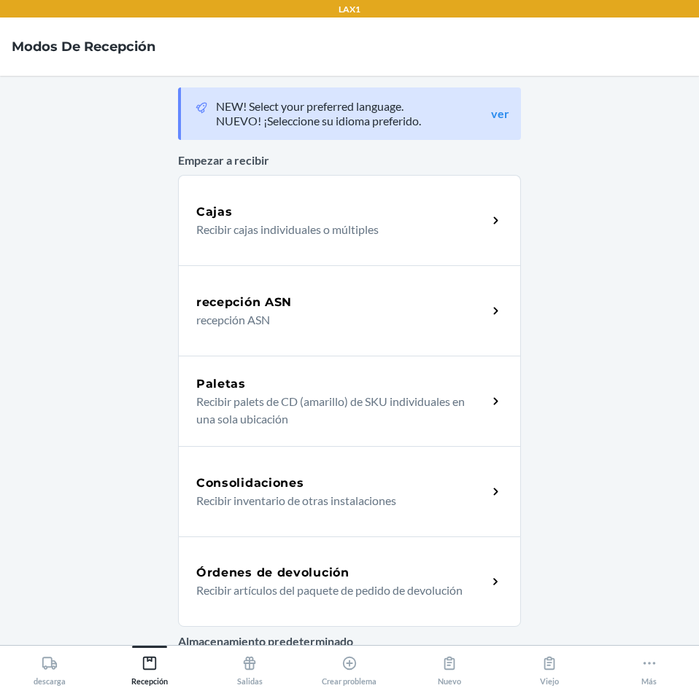
click at [321, 583] on p "Recibir artículos del paquete de pedido de devolución" at bounding box center [335, 591] width 279 height 18
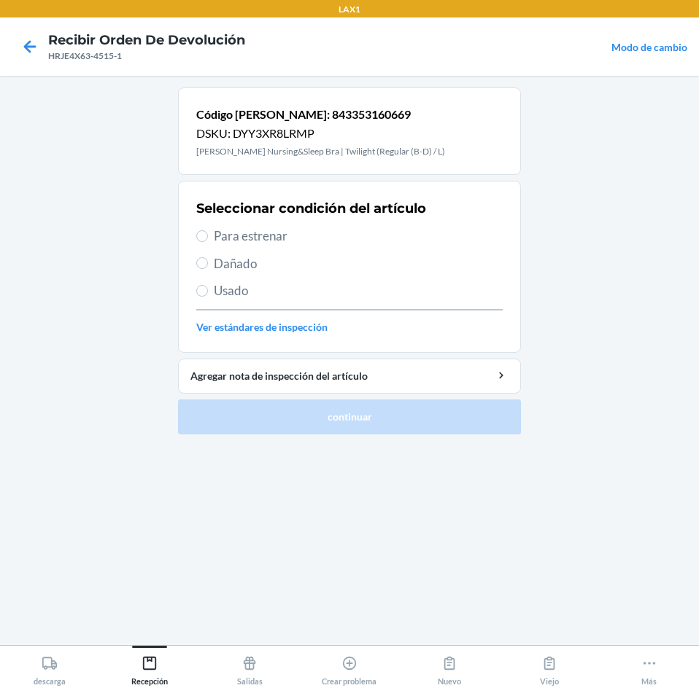
click at [221, 231] on span "Para estrenar" at bounding box center [358, 236] width 289 height 19
click at [208, 231] on input "Para estrenar" at bounding box center [202, 236] width 12 height 12
radio input "true"
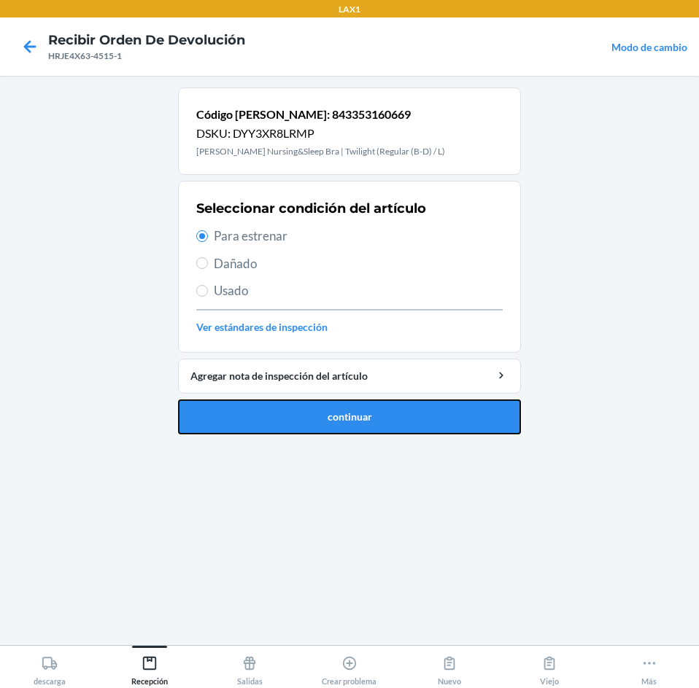
drag, startPoint x: 293, startPoint y: 418, endPoint x: 312, endPoint y: 413, distance: 19.5
click at [311, 413] on button "continuar" at bounding box center [349, 417] width 343 height 35
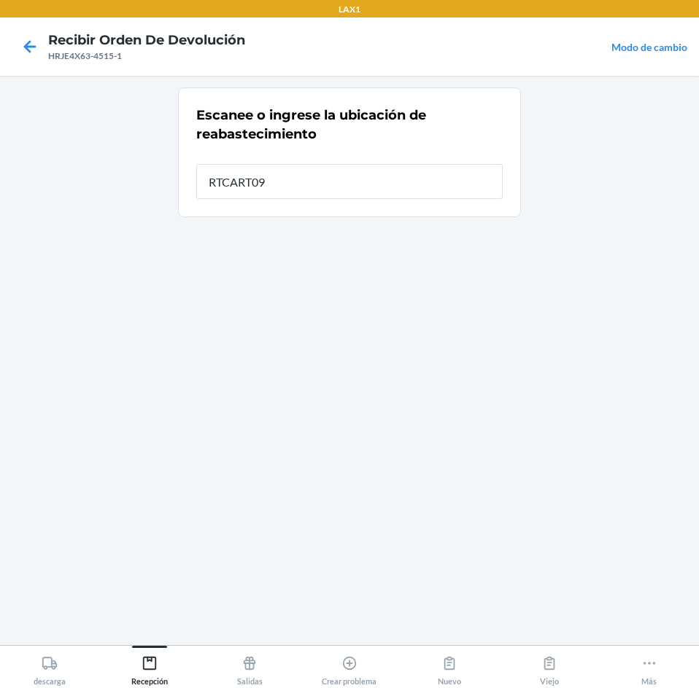
type input "RTCART099"
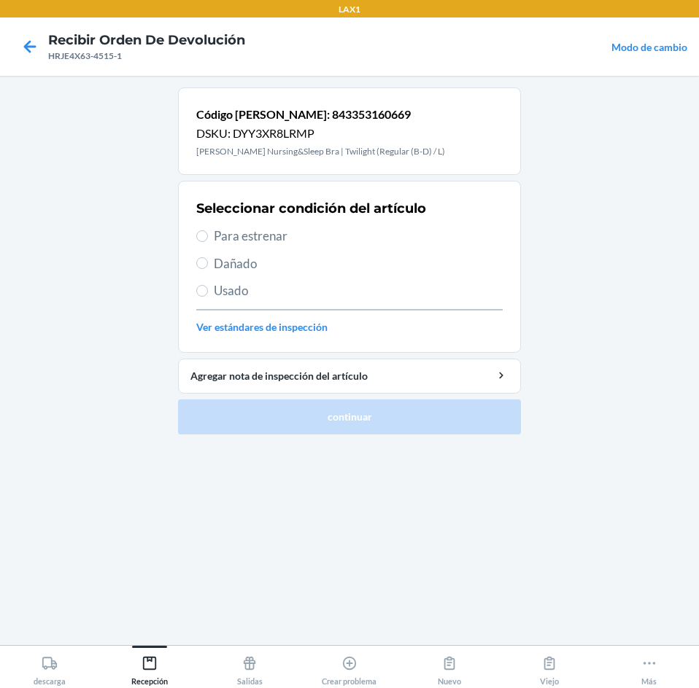
click at [217, 236] on span "Para estrenar" at bounding box center [358, 236] width 289 height 19
click at [208, 236] on input "Para estrenar" at bounding box center [202, 236] width 12 height 12
radio input "true"
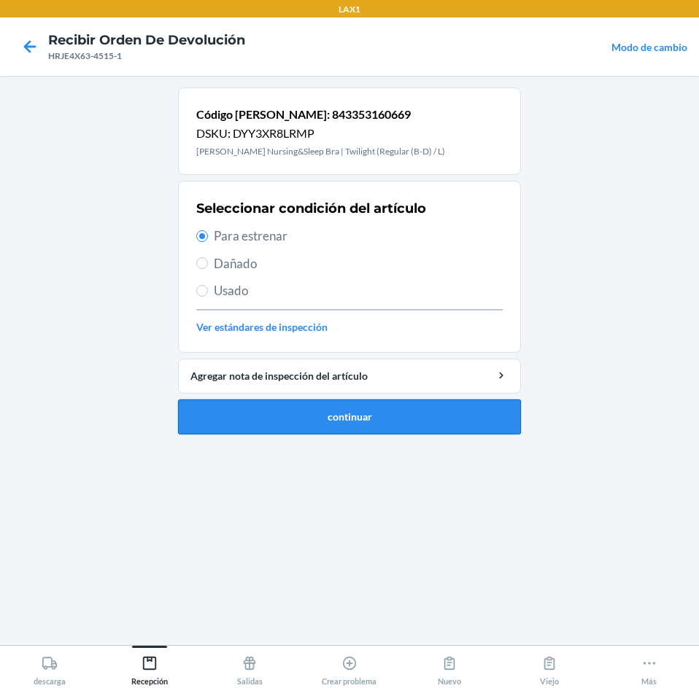
click at [322, 411] on button "continuar" at bounding box center [349, 417] width 343 height 35
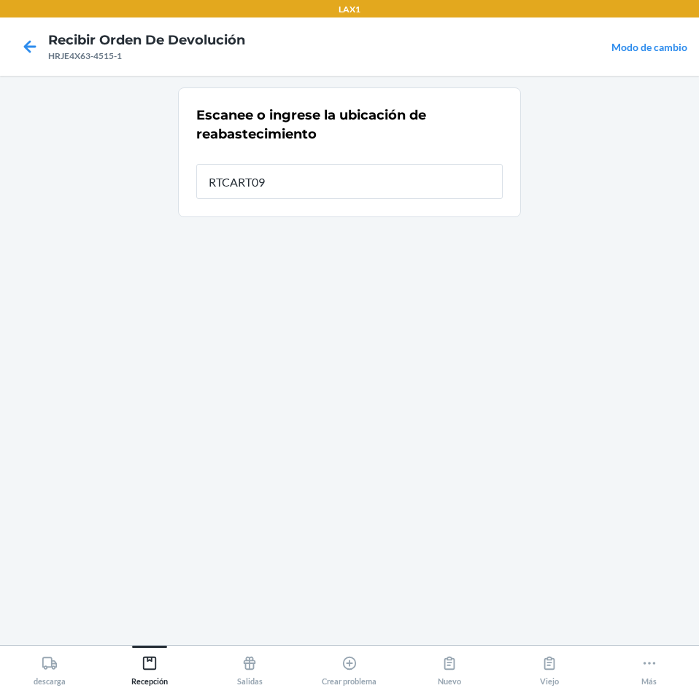
type input "RTCART099"
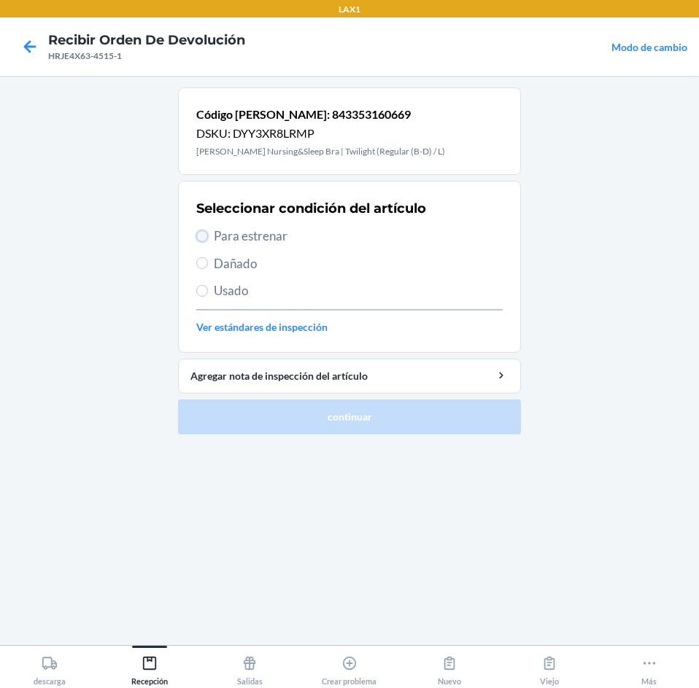
click at [207, 237] on input "Para estrenar" at bounding box center [202, 236] width 12 height 12
radio input "true"
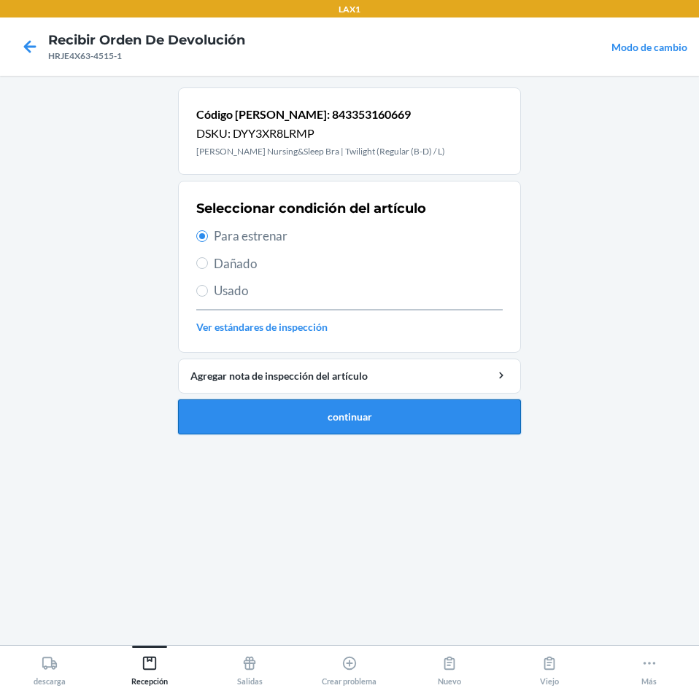
click at [315, 425] on button "continuar" at bounding box center [349, 417] width 343 height 35
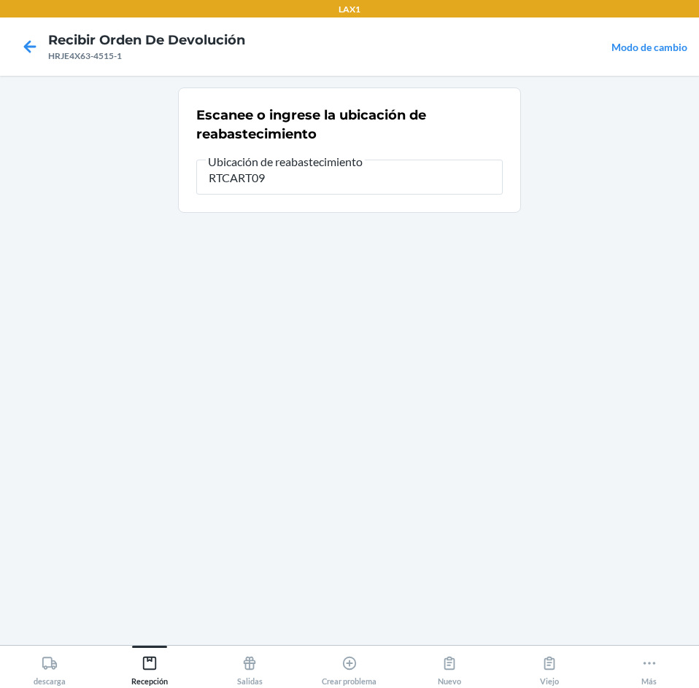
type input "RTCART099"
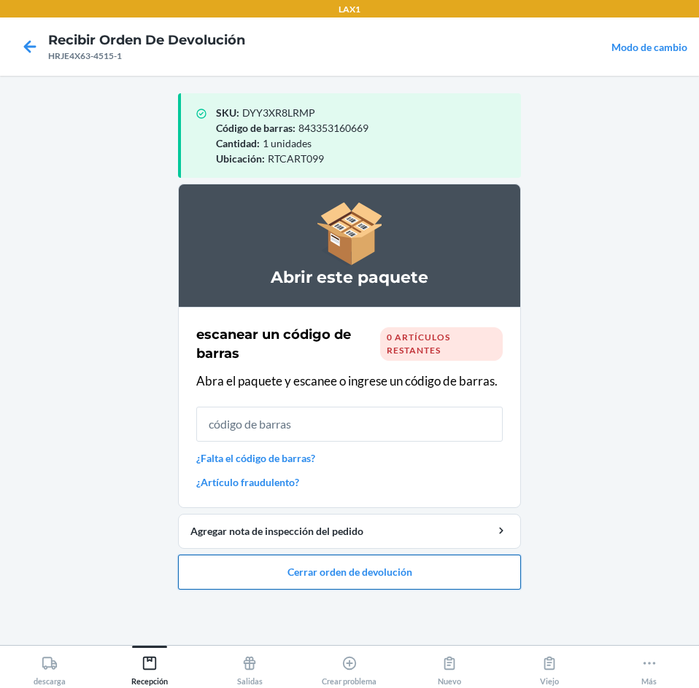
click at [376, 563] on button "Cerrar orden de devolución" at bounding box center [349, 572] width 343 height 35
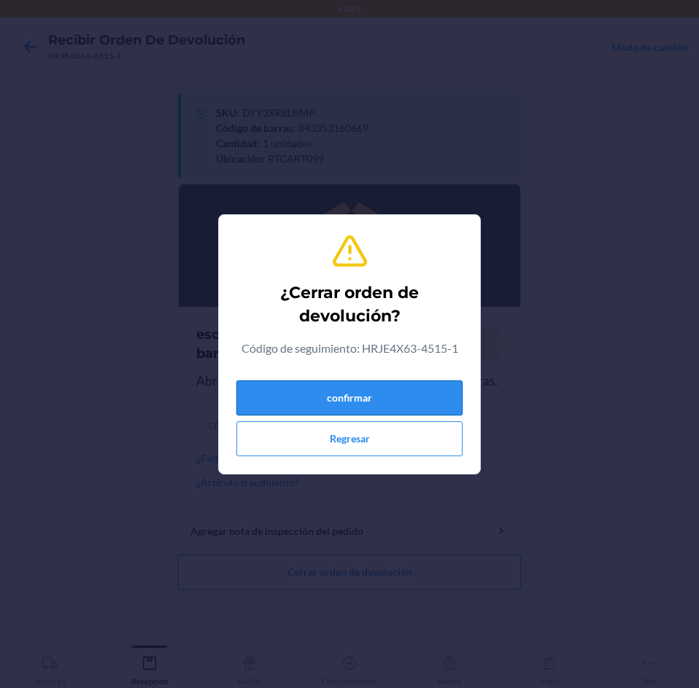
click at [397, 408] on button "confirmar" at bounding box center [349, 398] width 226 height 35
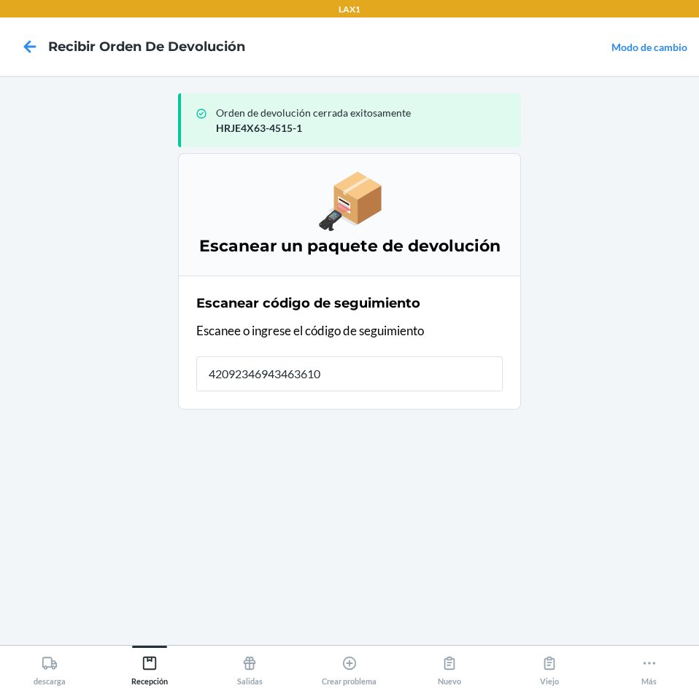
type input "420923469434636106"
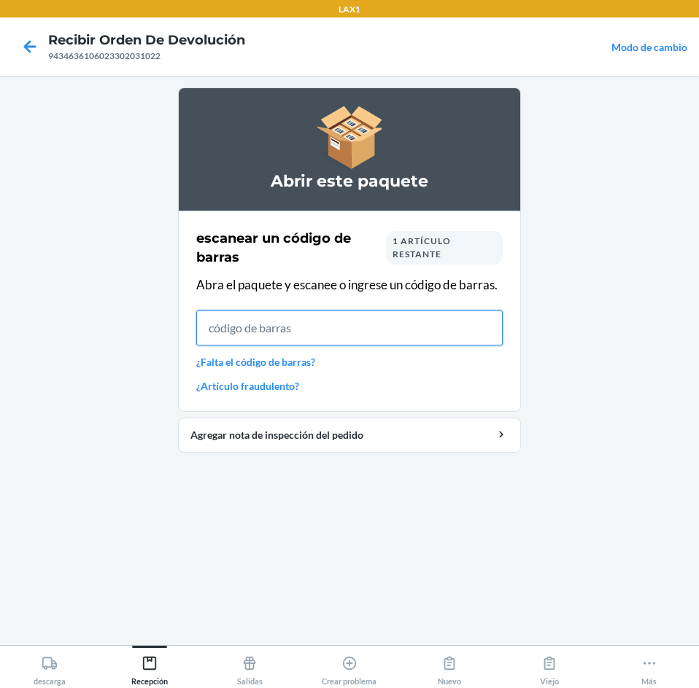
click at [324, 336] on input "text" at bounding box center [349, 328] width 306 height 35
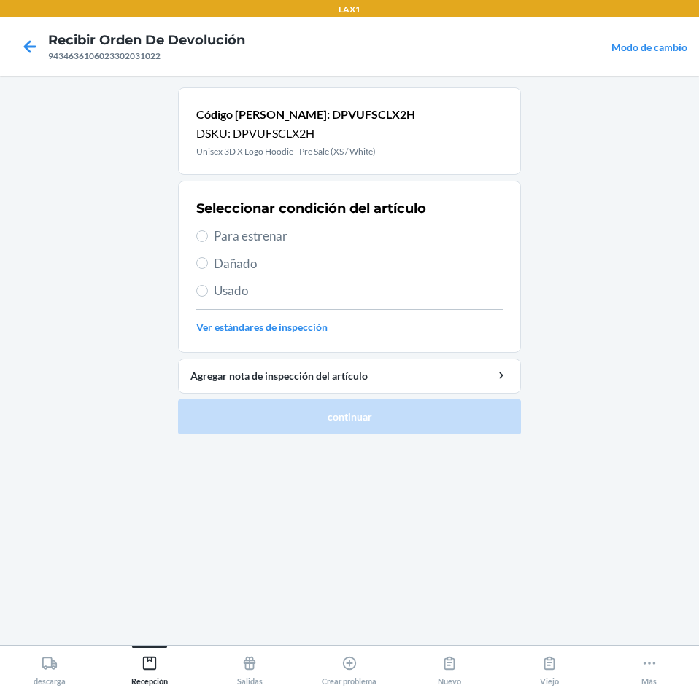
click at [213, 236] on label "Para estrenar" at bounding box center [349, 236] width 306 height 19
click at [215, 237] on span "Para estrenar" at bounding box center [358, 236] width 289 height 19
click at [208, 237] on input "Para estrenar" at bounding box center [202, 236] width 12 height 12
radio input "true"
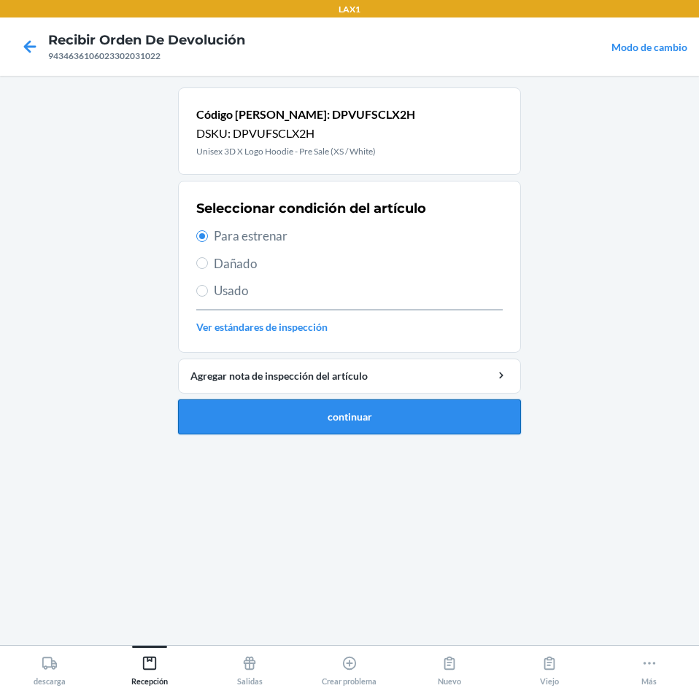
click at [358, 412] on button "continuar" at bounding box center [349, 417] width 343 height 35
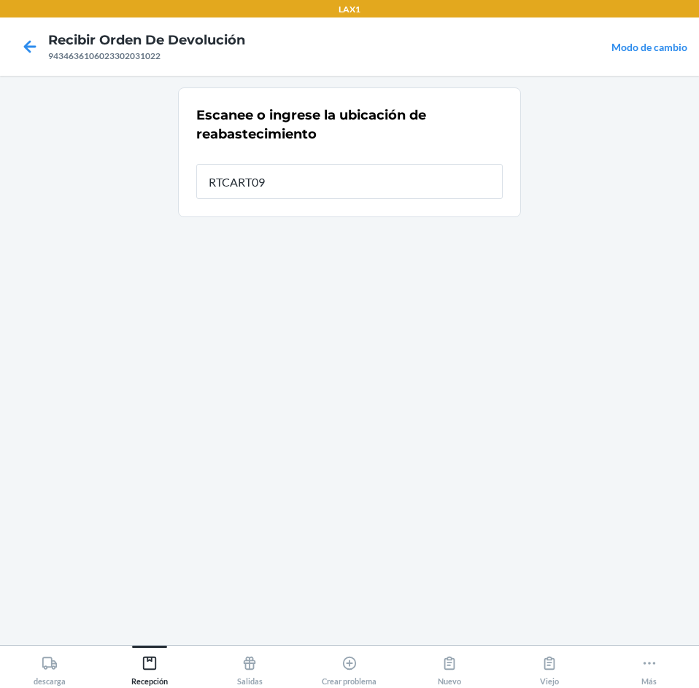
type input "RTCART099"
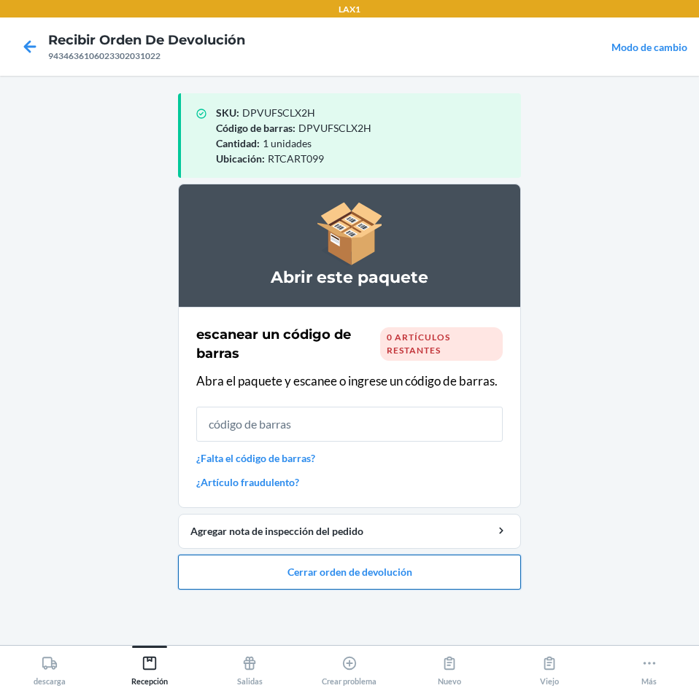
click at [373, 571] on button "Cerrar orden de devolución" at bounding box center [349, 572] width 343 height 35
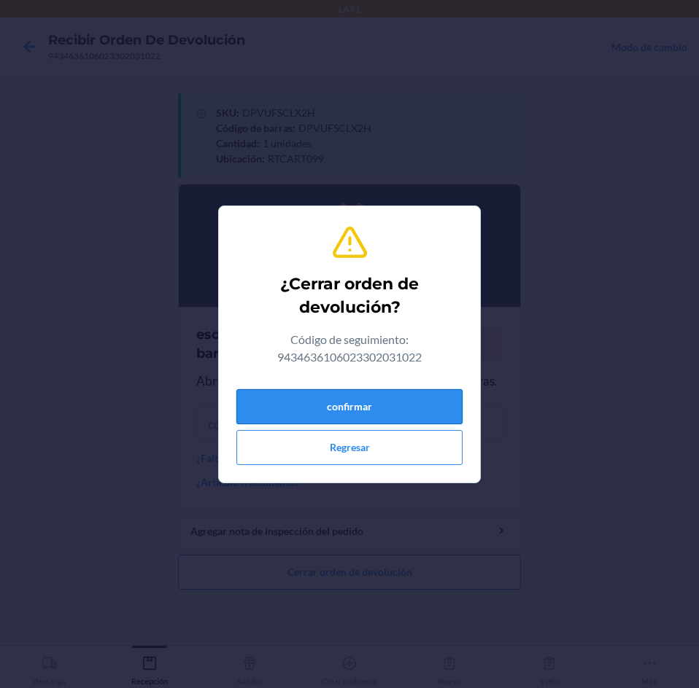
click at [405, 409] on button "confirmar" at bounding box center [349, 406] width 226 height 35
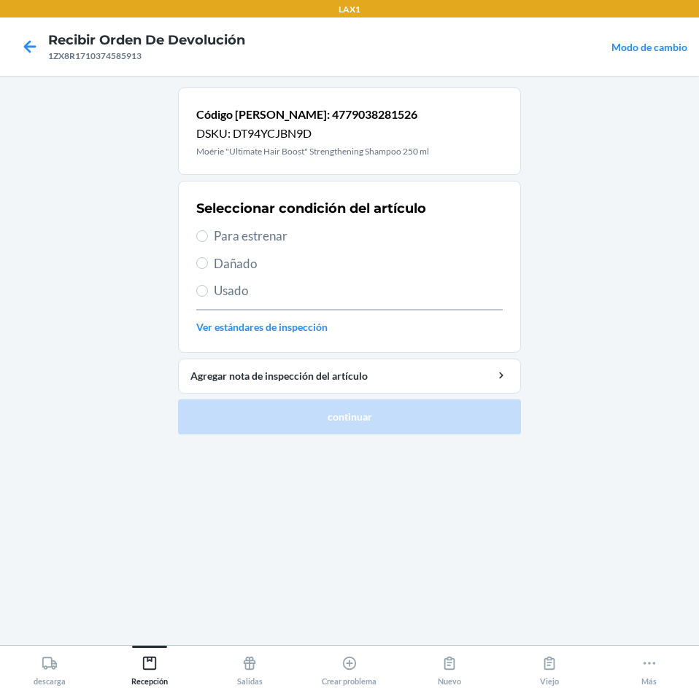
click at [254, 236] on span "Para estrenar" at bounding box center [358, 236] width 289 height 19
click at [208, 236] on input "Para estrenar" at bounding box center [202, 236] width 12 height 12
radio input "true"
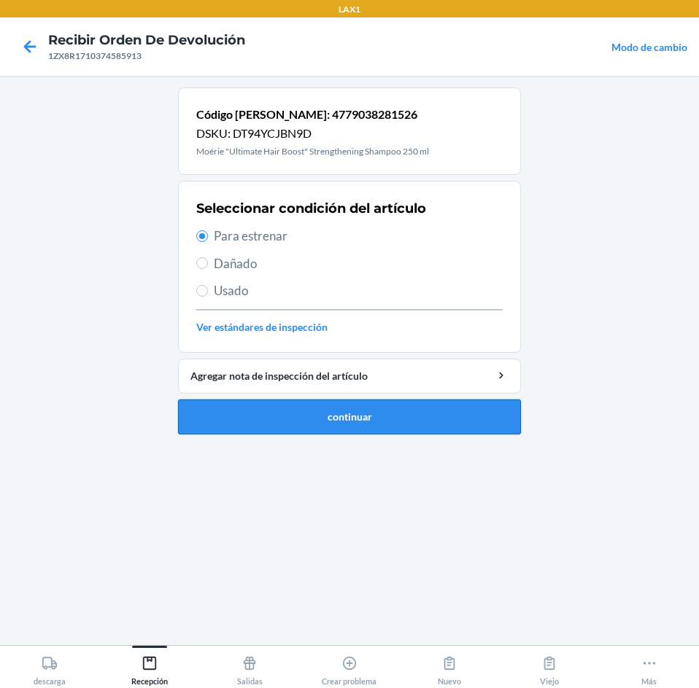
click at [392, 415] on button "continuar" at bounding box center [349, 417] width 343 height 35
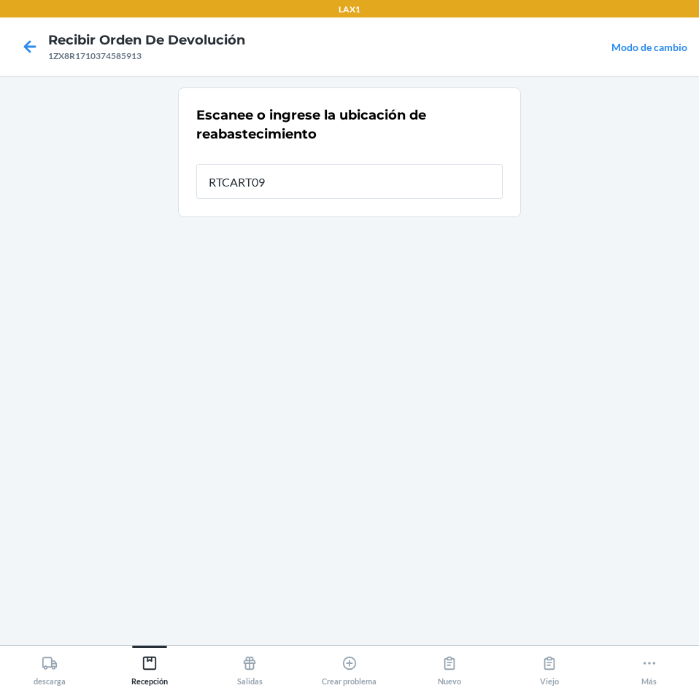
type input "RTCART099"
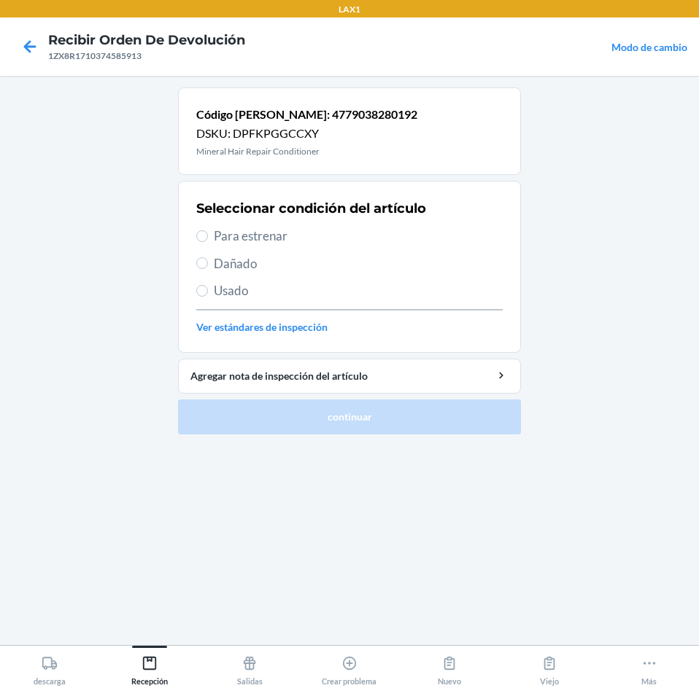
click at [226, 237] on span "Para estrenar" at bounding box center [358, 236] width 289 height 19
click at [208, 237] on input "Para estrenar" at bounding box center [202, 236] width 12 height 12
radio input "true"
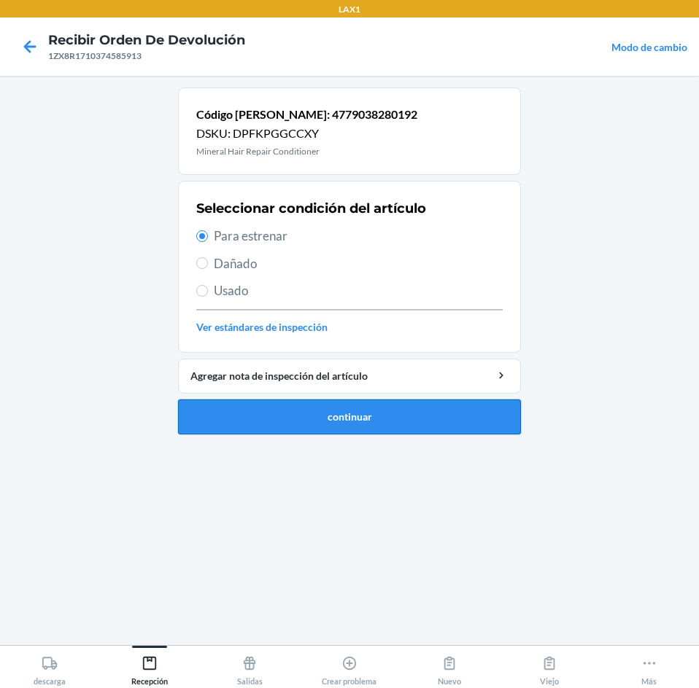
click at [349, 412] on button "continuar" at bounding box center [349, 417] width 343 height 35
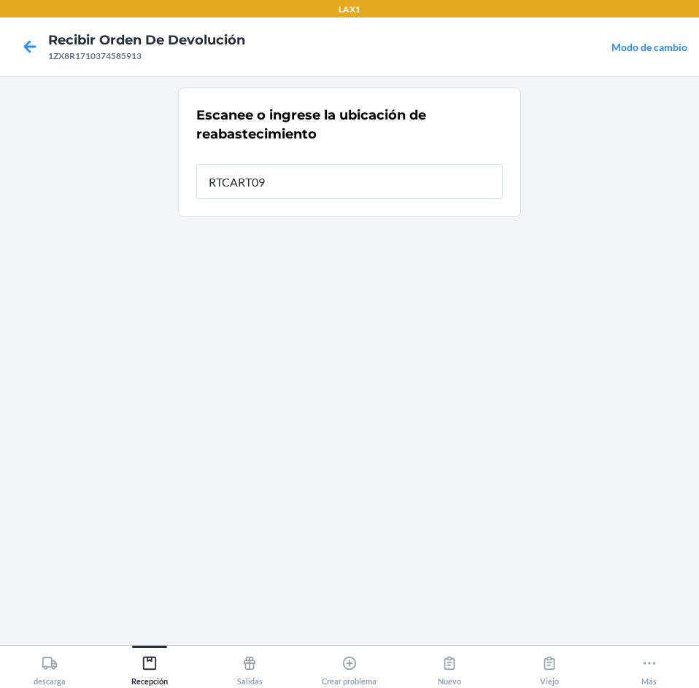
type input "RTCART099"
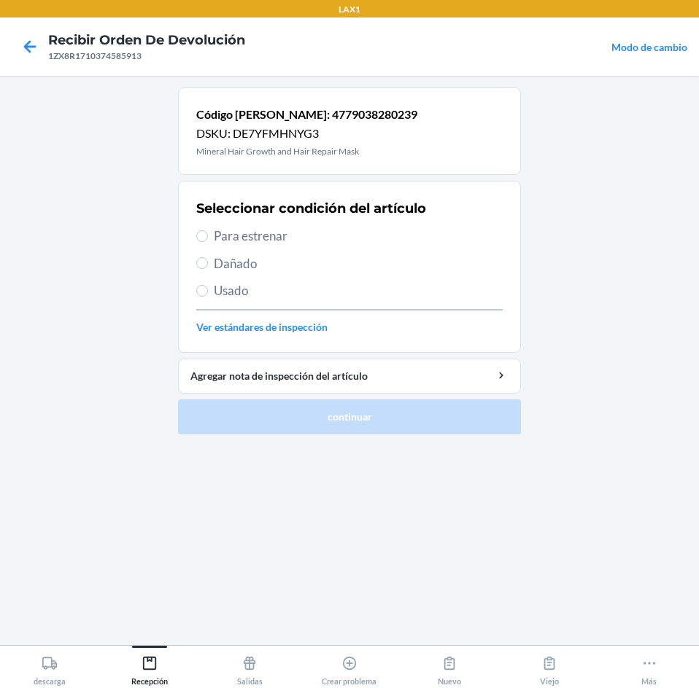
click at [244, 240] on span "Para estrenar" at bounding box center [358, 236] width 289 height 19
click at [208, 240] on input "Para estrenar" at bounding box center [202, 236] width 12 height 12
radio input "true"
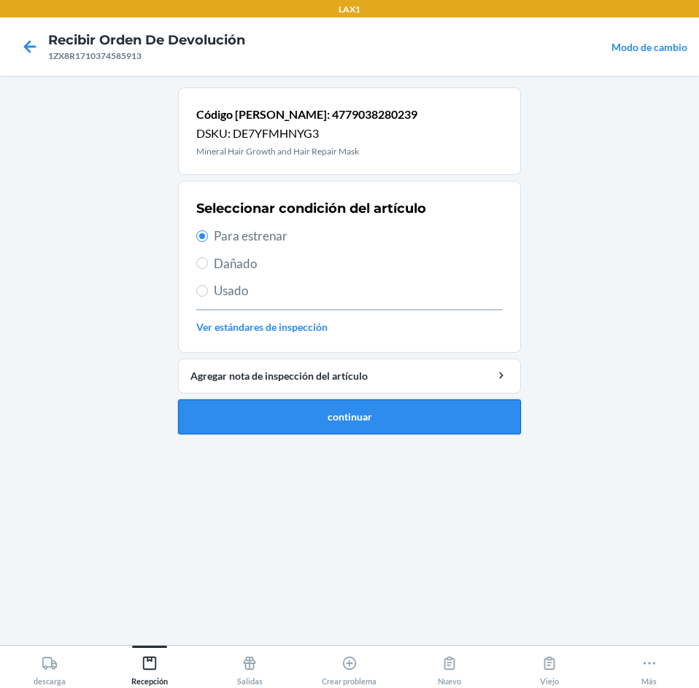
click at [372, 406] on button "continuar" at bounding box center [349, 417] width 343 height 35
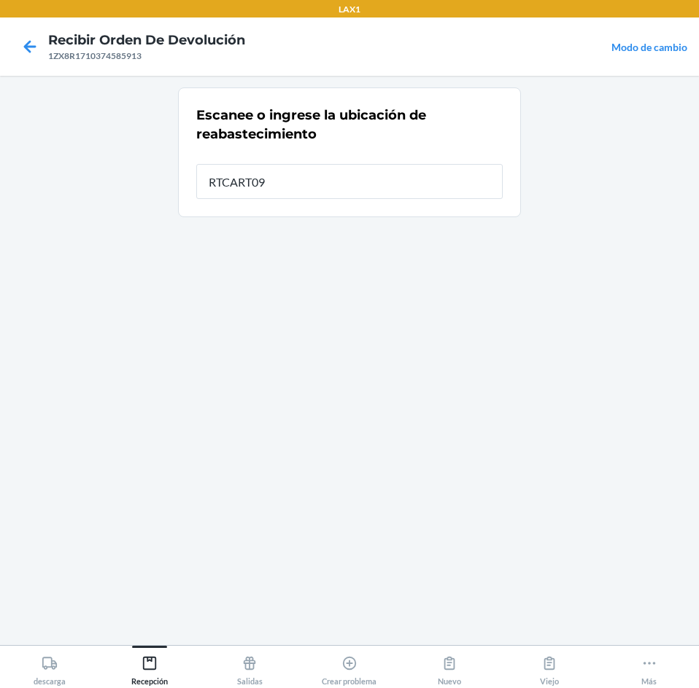
type input "RTCART099"
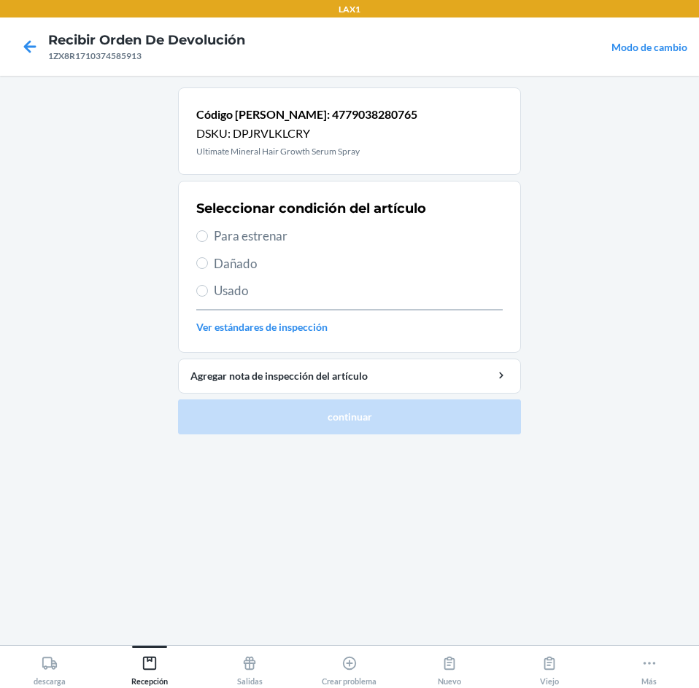
click at [239, 289] on span "Usado" at bounding box center [358, 290] width 289 height 19
click at [208, 289] on input "Usado" at bounding box center [202, 291] width 12 height 12
radio input "true"
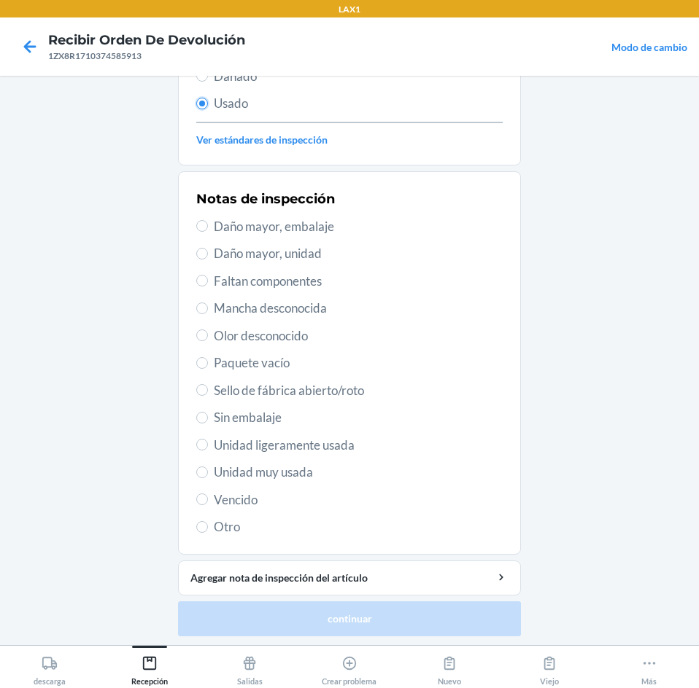
scroll to position [190, 0]
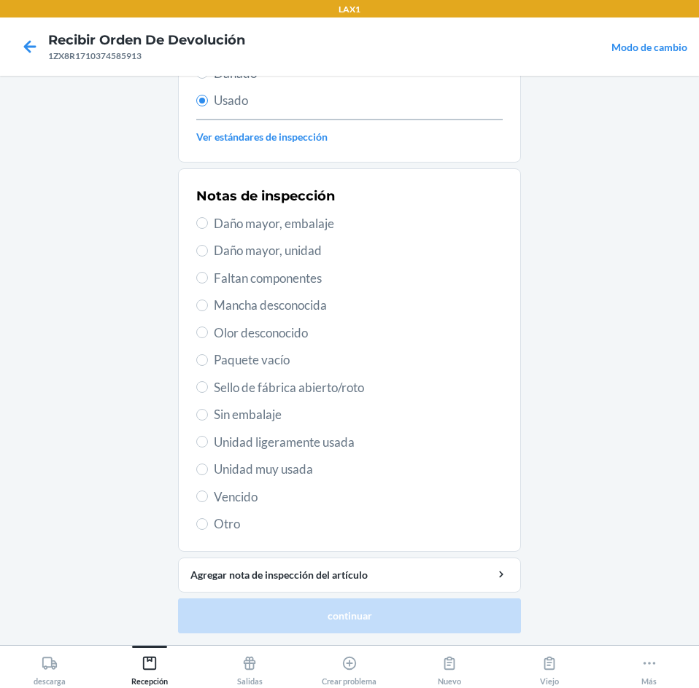
click at [249, 476] on span "Unidad muy usada" at bounding box center [358, 469] width 289 height 19
click at [208, 475] on input "Unidad muy usada" at bounding box center [202, 470] width 12 height 12
radio input "true"
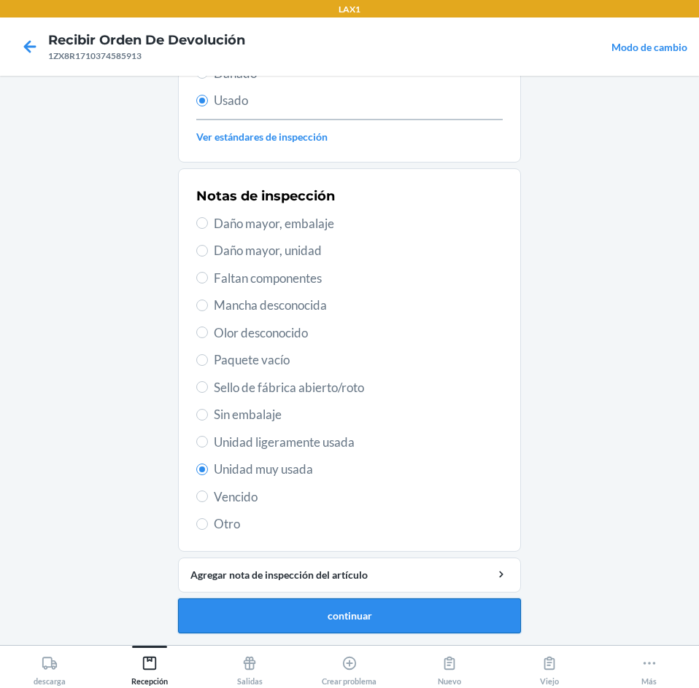
click at [321, 613] on button "continuar" at bounding box center [349, 616] width 343 height 35
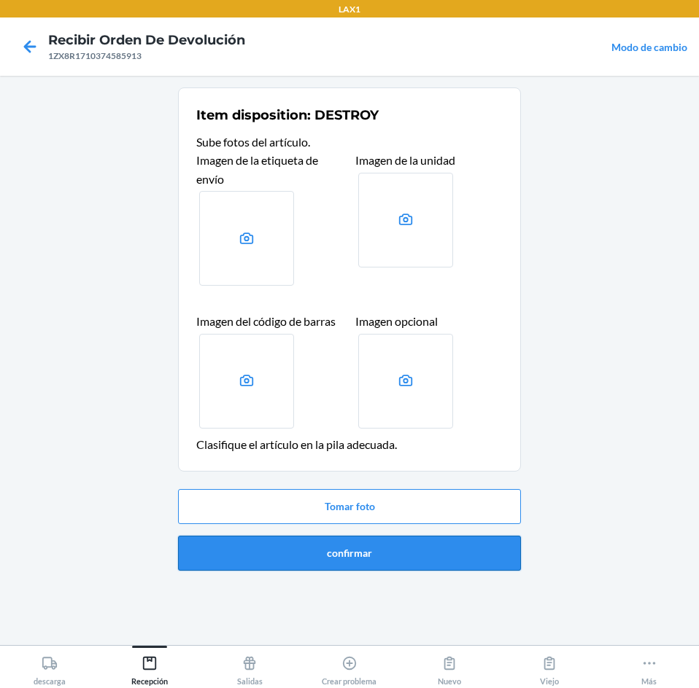
click at [378, 551] on button "confirmar" at bounding box center [349, 553] width 343 height 35
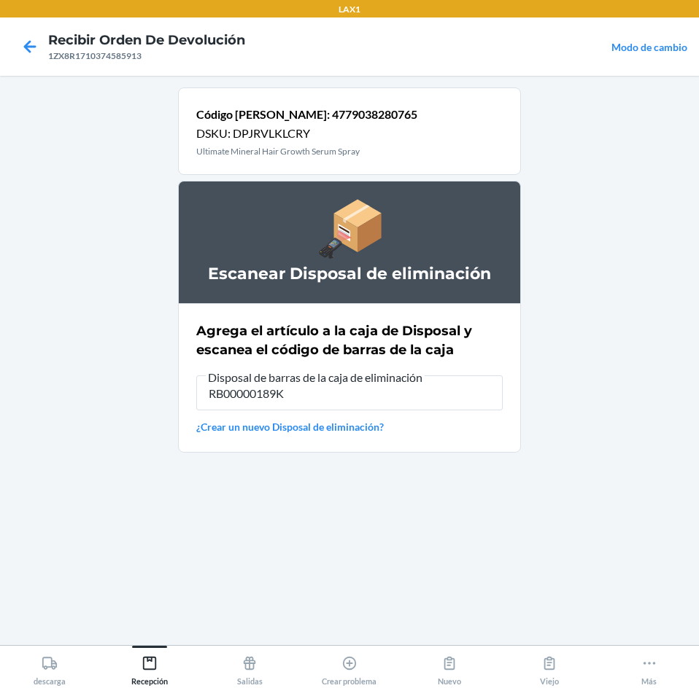
type input "RB00000189K"
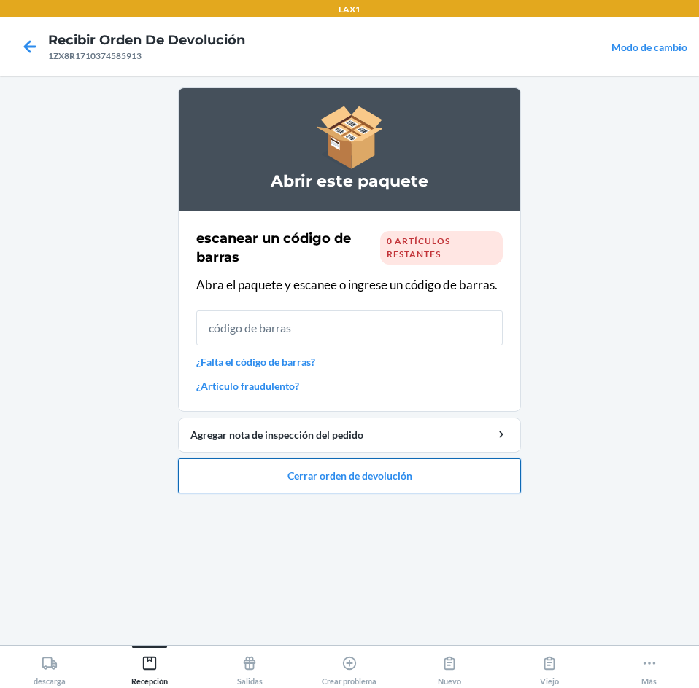
click at [327, 479] on button "Cerrar orden de devolución" at bounding box center [349, 476] width 343 height 35
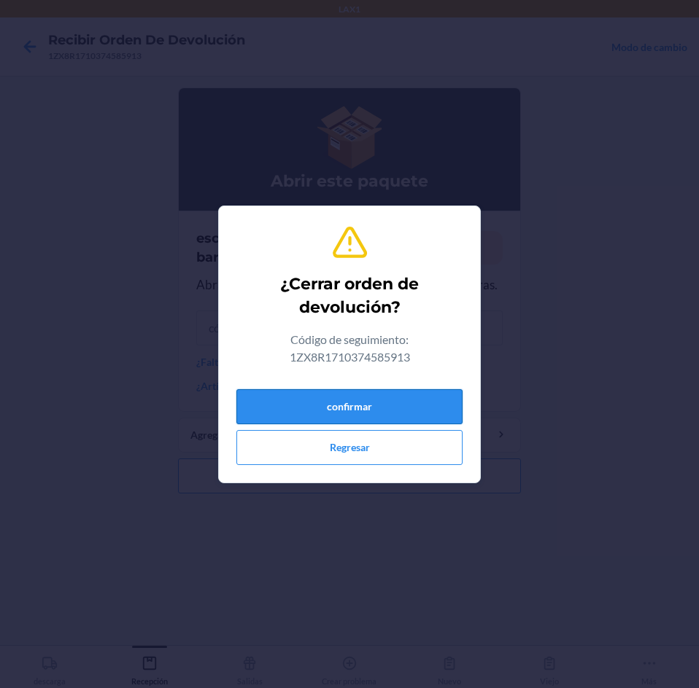
click at [368, 400] on button "confirmar" at bounding box center [349, 406] width 226 height 35
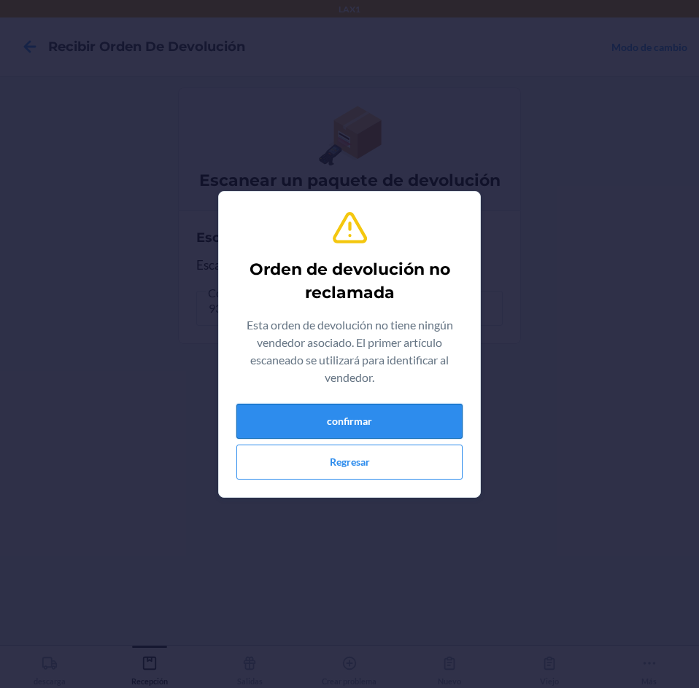
click at [382, 422] on button "confirmar" at bounding box center [349, 421] width 226 height 35
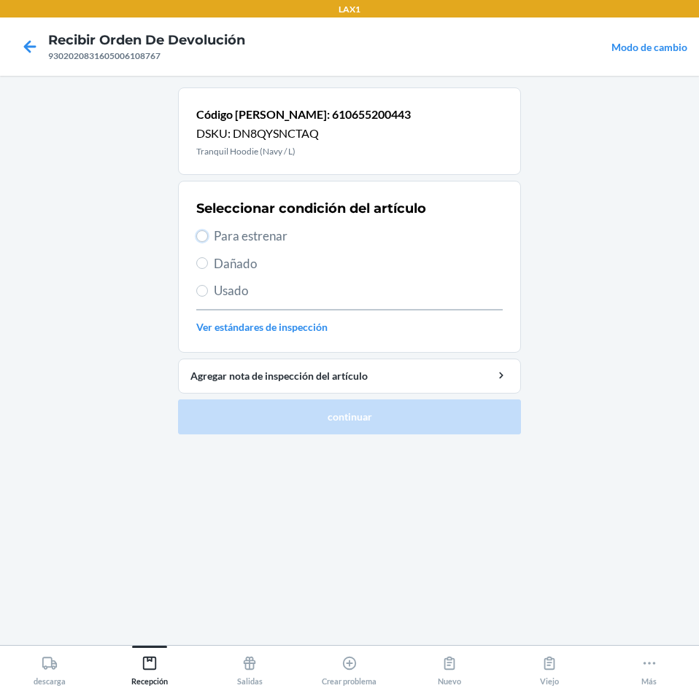
drag, startPoint x: 207, startPoint y: 236, endPoint x: 257, endPoint y: 253, distance: 53.0
click at [244, 248] on div "Seleccionar condición del artículo Para estrenar Dañado Usado Ver estándares de…" at bounding box center [349, 267] width 306 height 144
drag, startPoint x: 206, startPoint y: 233, endPoint x: 238, endPoint y: 310, distance: 82.7
click at [211, 241] on label "Para estrenar" at bounding box center [349, 236] width 306 height 19
click at [208, 241] on input "Para estrenar" at bounding box center [202, 236] width 12 height 12
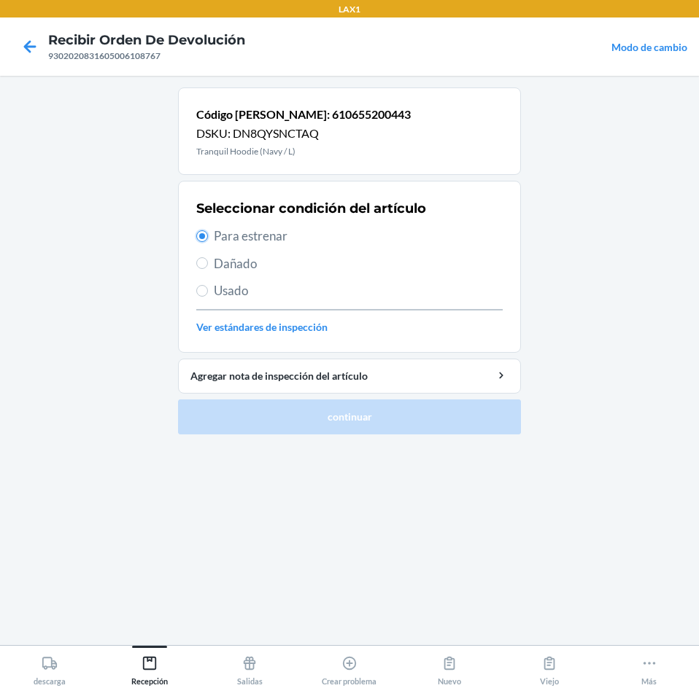
radio input "true"
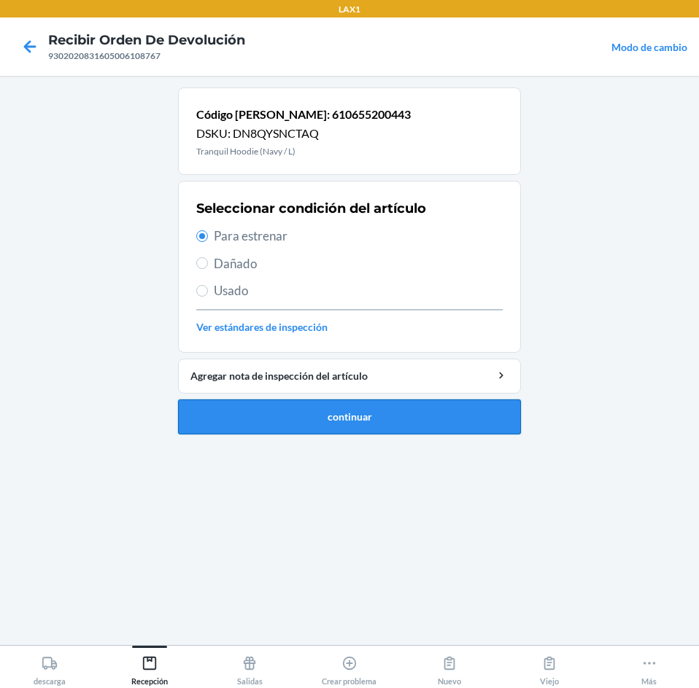
drag, startPoint x: 294, startPoint y: 408, endPoint x: 318, endPoint y: 406, distance: 24.1
click at [318, 406] on button "continuar" at bounding box center [349, 417] width 343 height 35
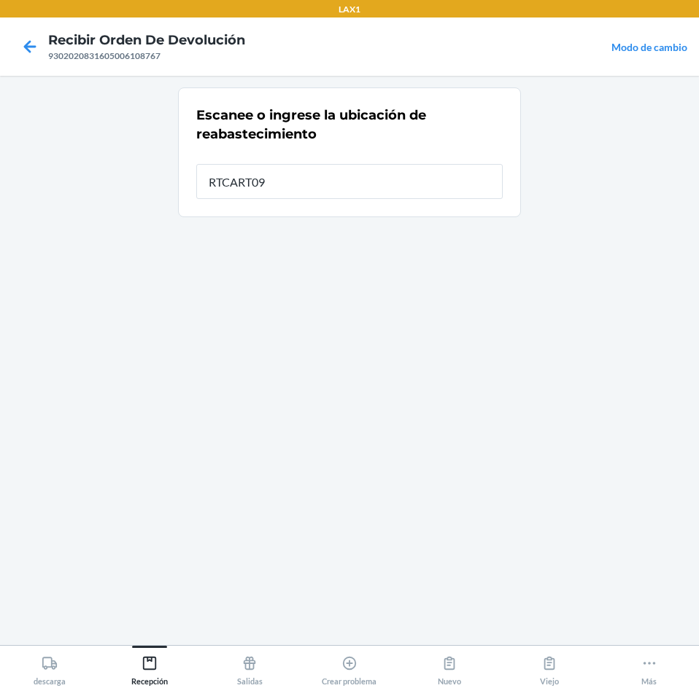
type input "RTCART099"
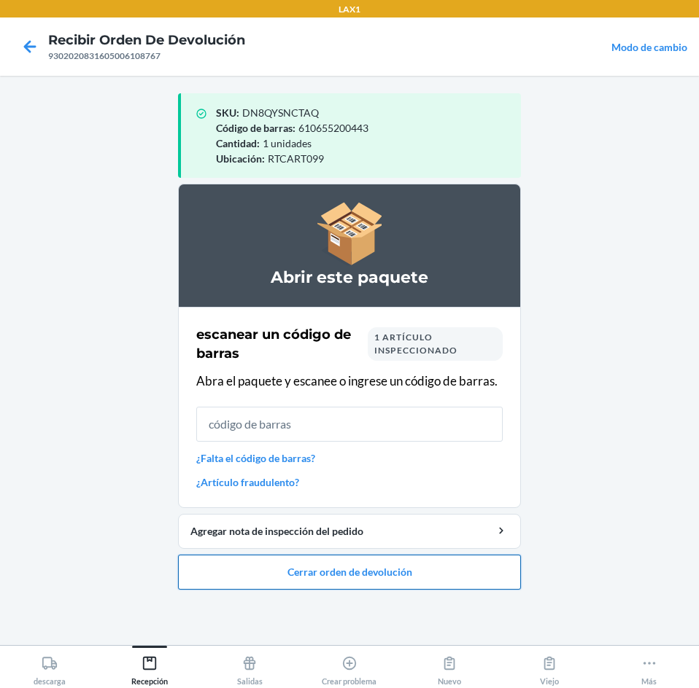
click at [343, 567] on button "Cerrar orden de devolución" at bounding box center [349, 572] width 343 height 35
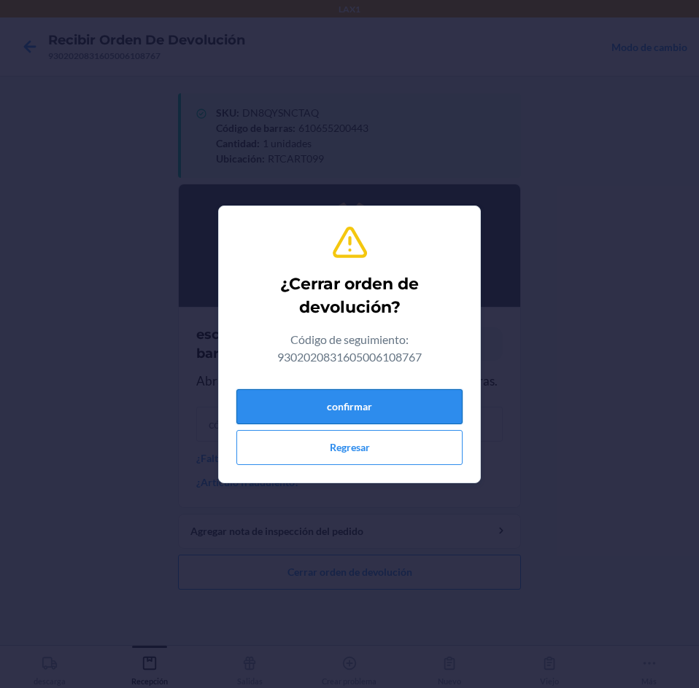
click at [358, 403] on button "confirmar" at bounding box center [349, 406] width 226 height 35
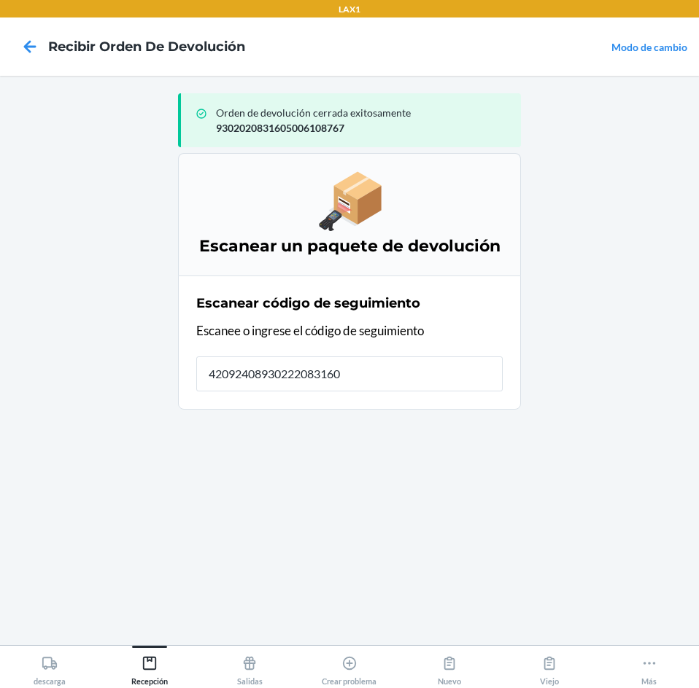
type input "420924089302220831600"
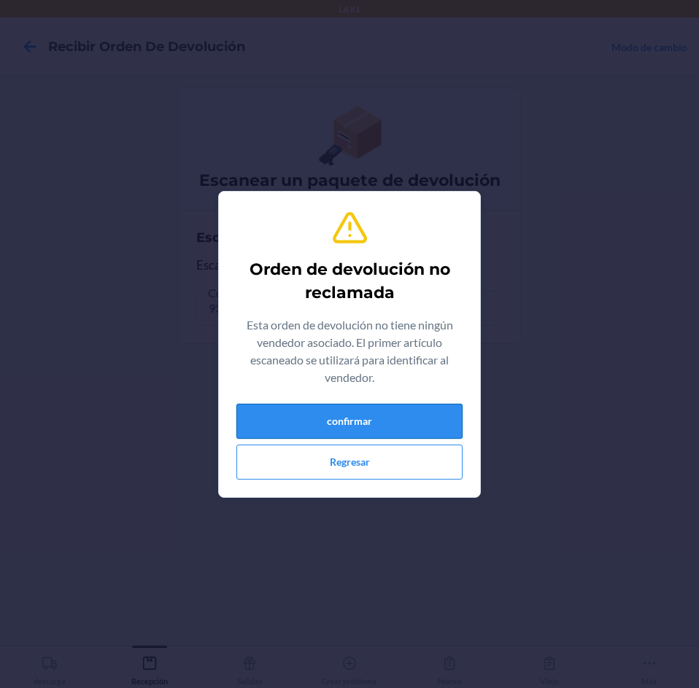
click at [384, 422] on button "confirmar" at bounding box center [349, 421] width 226 height 35
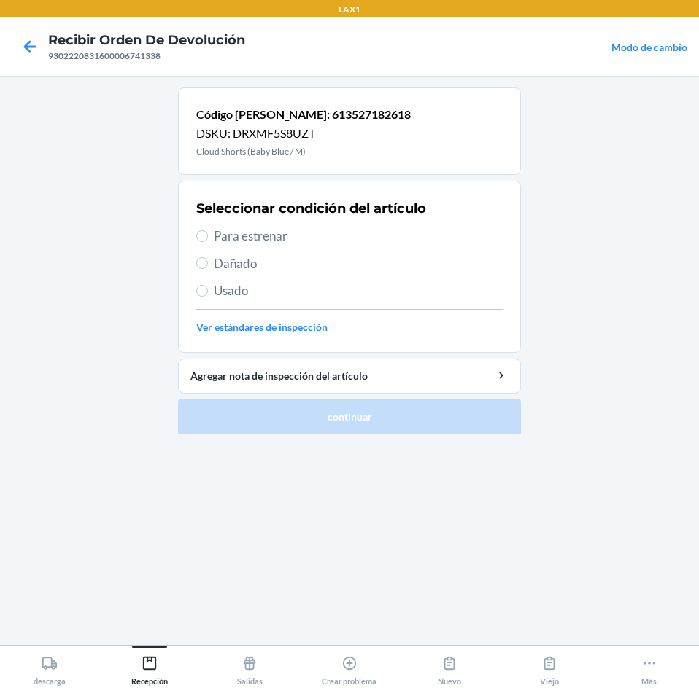
click at [227, 241] on span "Para estrenar" at bounding box center [358, 236] width 289 height 19
click at [208, 241] on input "Para estrenar" at bounding box center [202, 236] width 12 height 12
radio input "true"
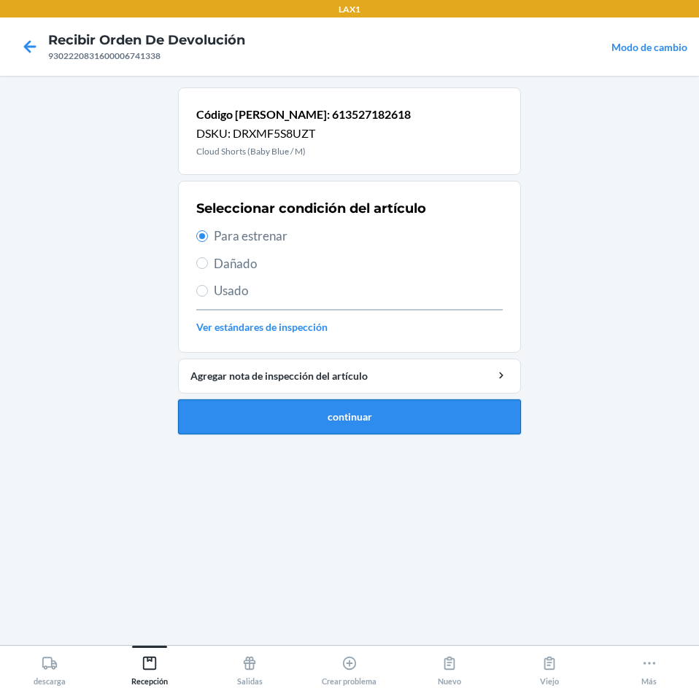
click at [338, 413] on button "continuar" at bounding box center [349, 417] width 343 height 35
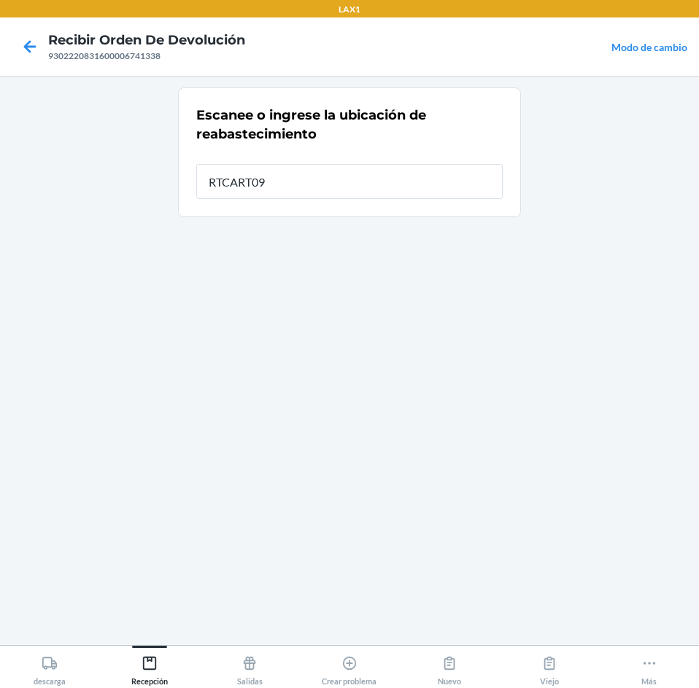
type input "RTCART099"
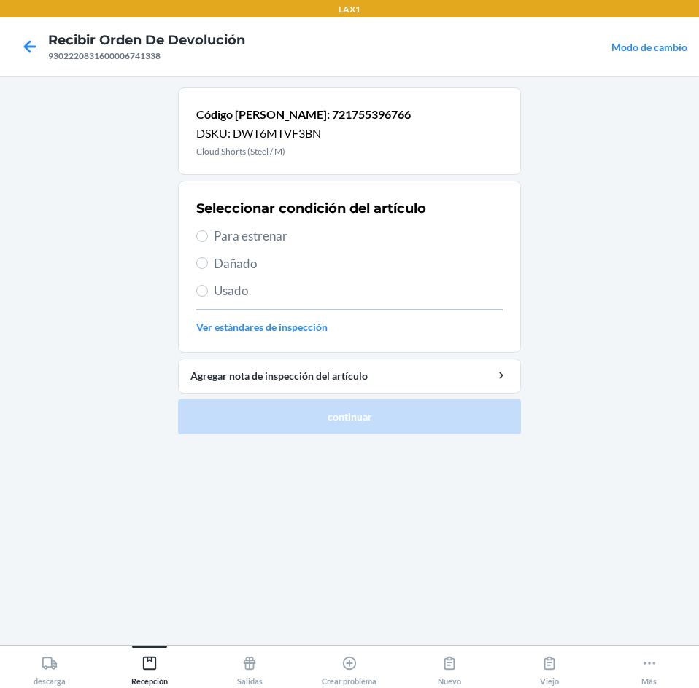
click at [220, 238] on span "Para estrenar" at bounding box center [358, 236] width 289 height 19
click at [208, 238] on input "Para estrenar" at bounding box center [202, 236] width 12 height 12
radio input "true"
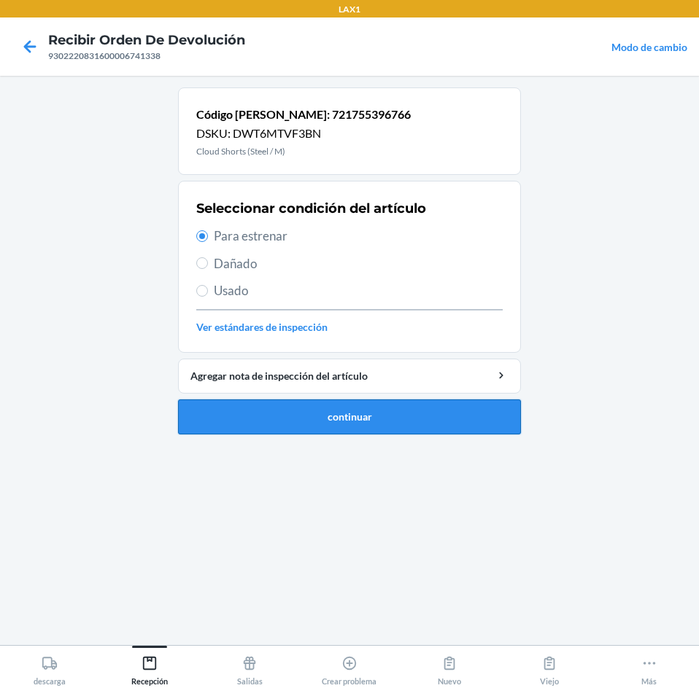
click at [321, 413] on button "continuar" at bounding box center [349, 417] width 343 height 35
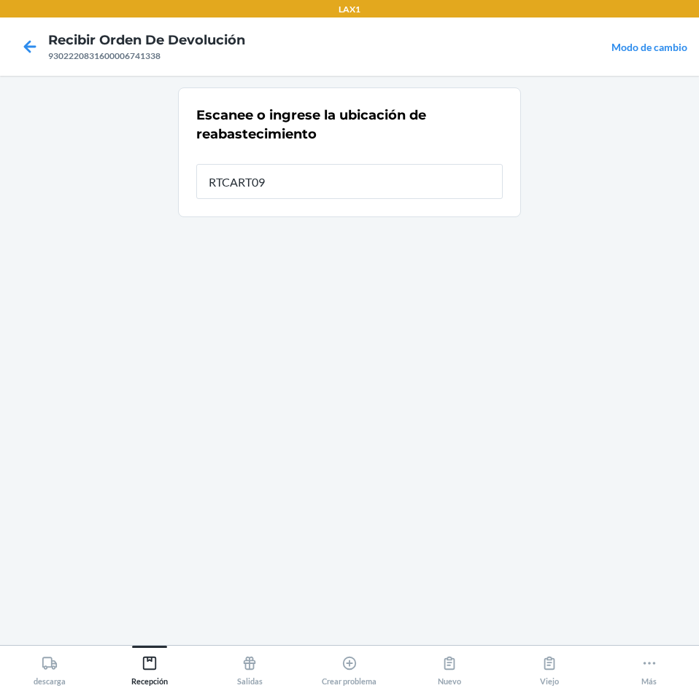
type input "RTCART099"
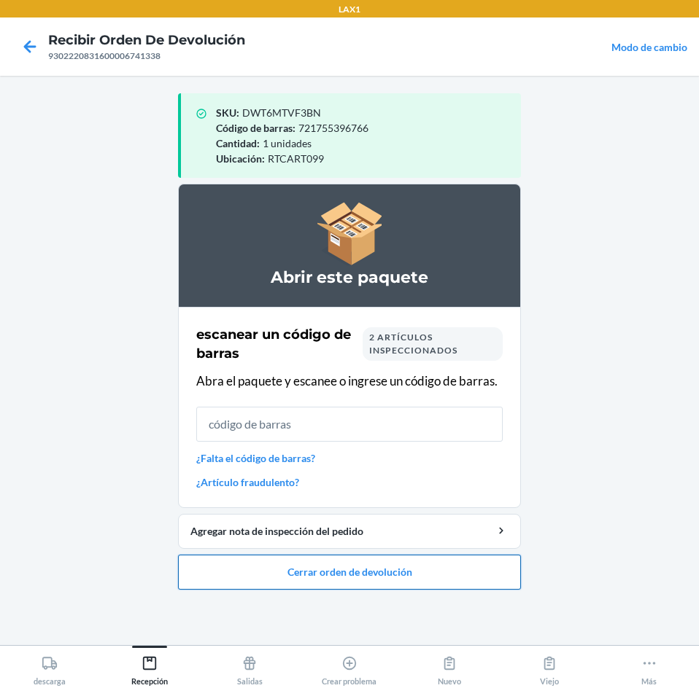
click at [333, 570] on button "Cerrar orden de devolución" at bounding box center [349, 572] width 343 height 35
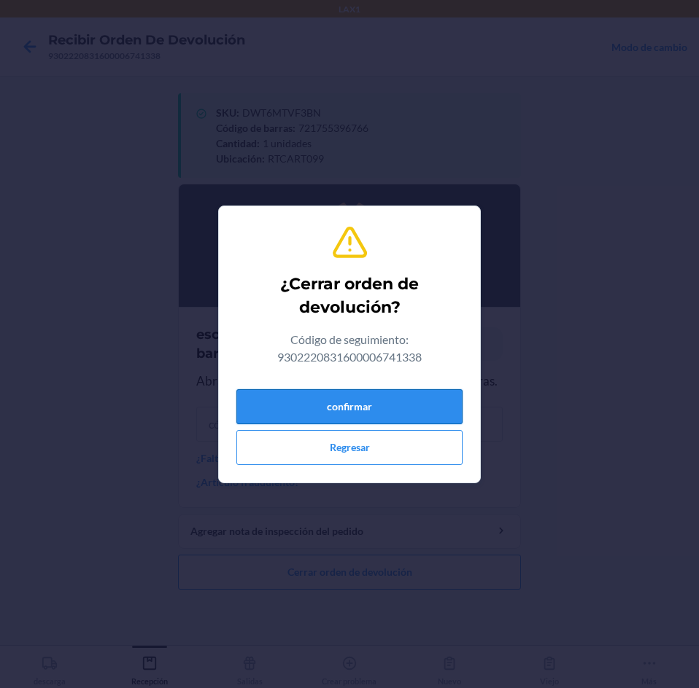
click at [343, 413] on button "confirmar" at bounding box center [349, 406] width 226 height 35
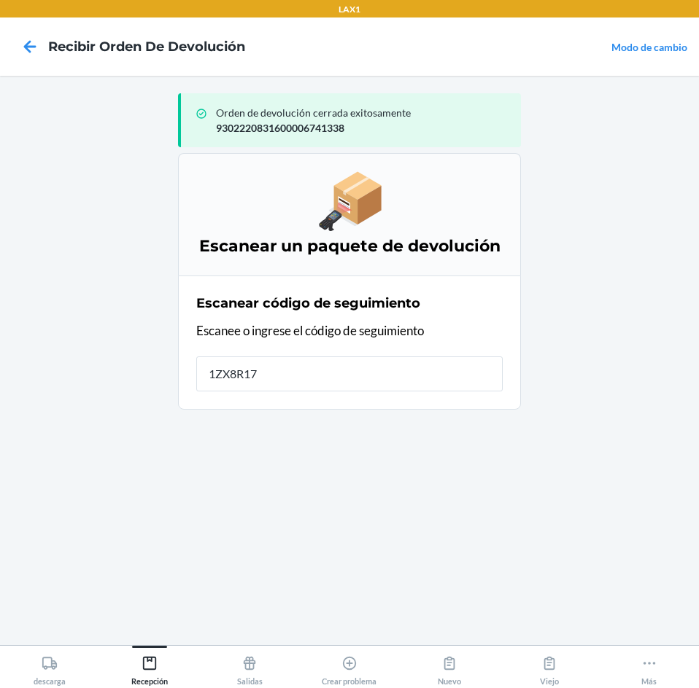
type input "1ZX8R171"
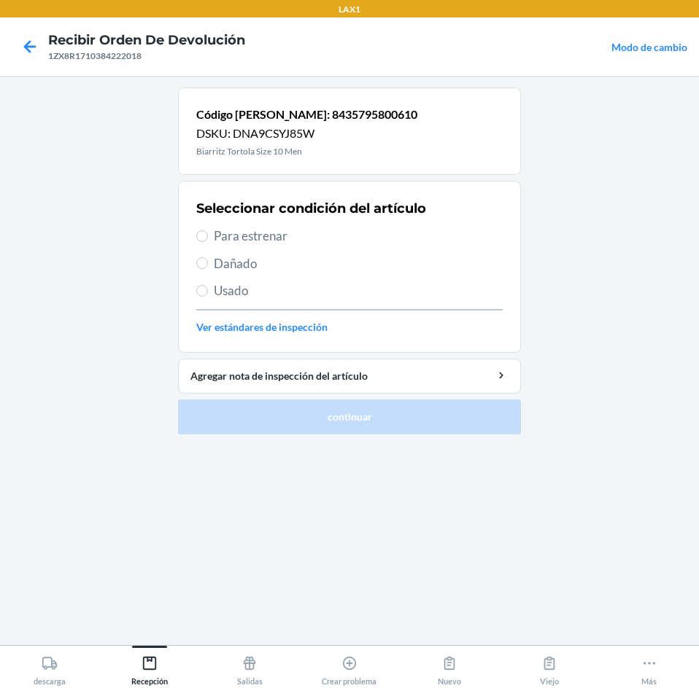
click at [220, 289] on span "Usado" at bounding box center [358, 290] width 289 height 19
click at [208, 289] on input "Usado" at bounding box center [202, 291] width 12 height 12
radio input "true"
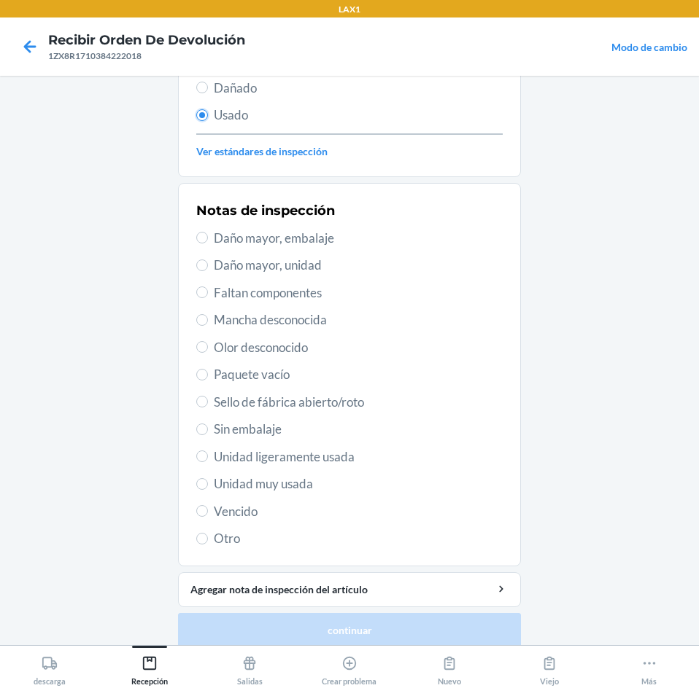
scroll to position [190, 0]
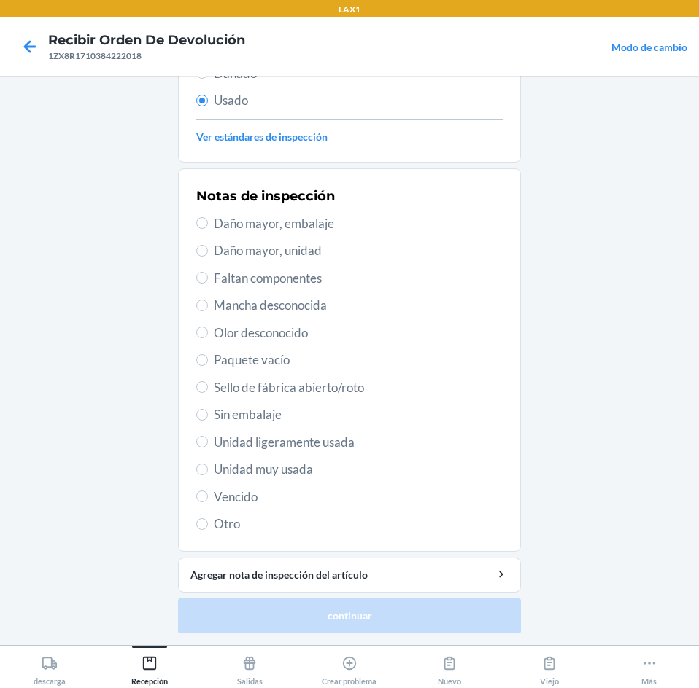
click at [285, 469] on span "Unidad muy usada" at bounding box center [358, 469] width 289 height 19
click at [208, 469] on input "Unidad muy usada" at bounding box center [202, 470] width 12 height 12
radio input "true"
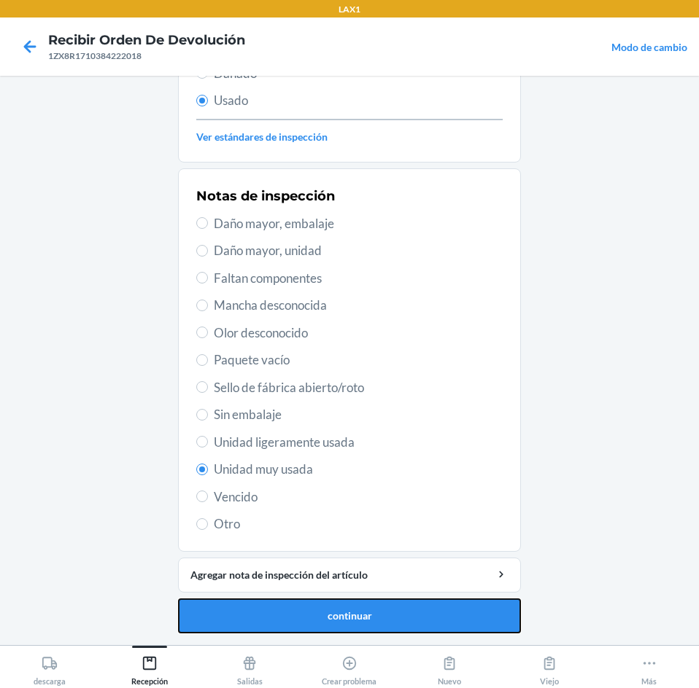
drag, startPoint x: 357, startPoint y: 612, endPoint x: 362, endPoint y: 603, distance: 10.1
click at [357, 611] on button "continuar" at bounding box center [349, 616] width 343 height 35
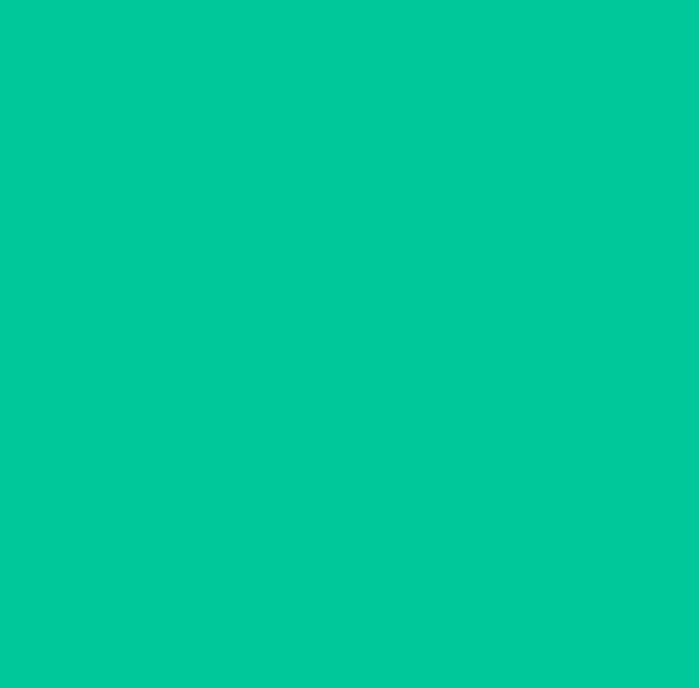
scroll to position [0, 0]
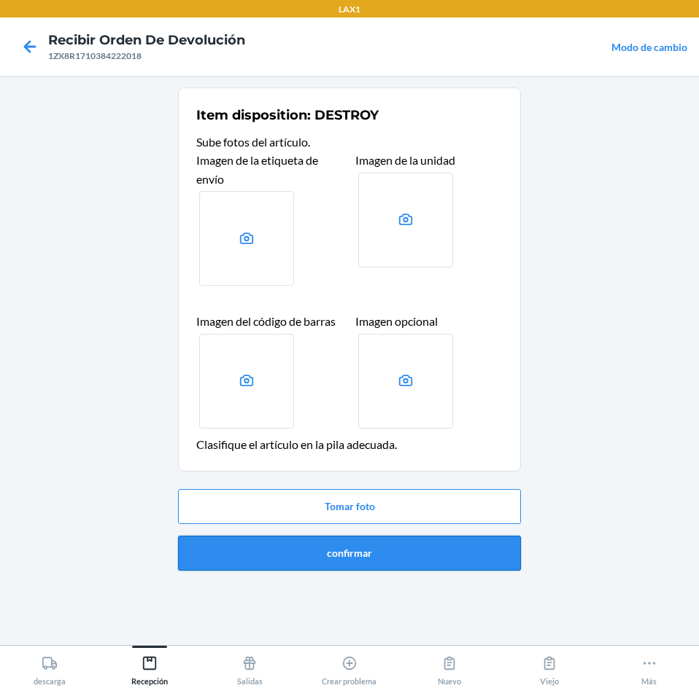
click at [388, 550] on button "confirmar" at bounding box center [349, 553] width 343 height 35
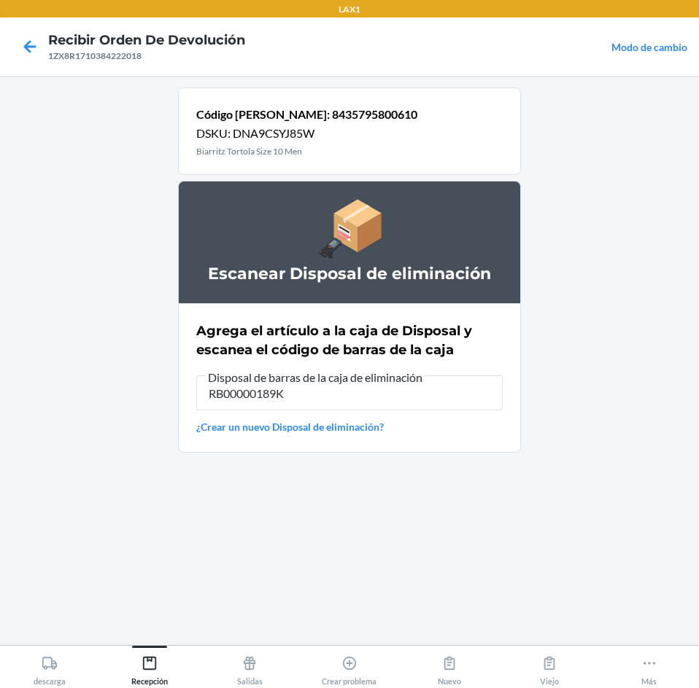
type input "RB00000189K"
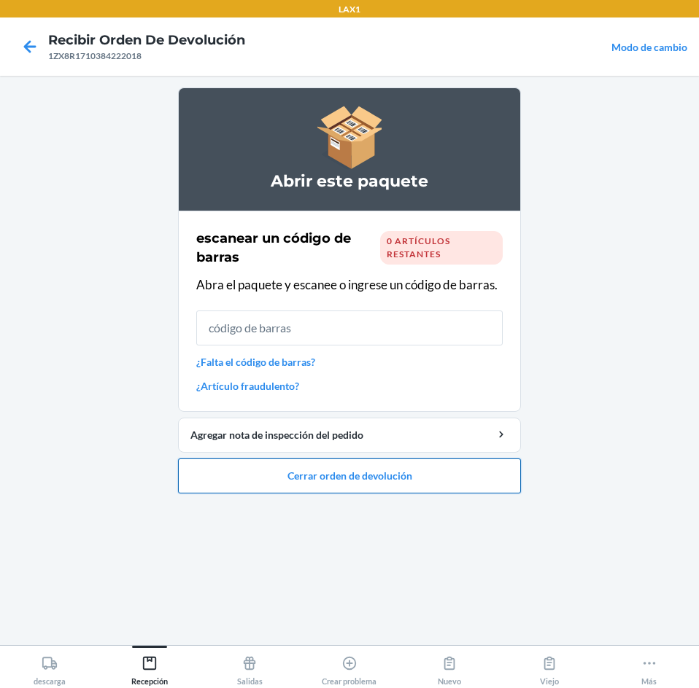
click at [374, 478] on button "Cerrar orden de devolución" at bounding box center [349, 476] width 343 height 35
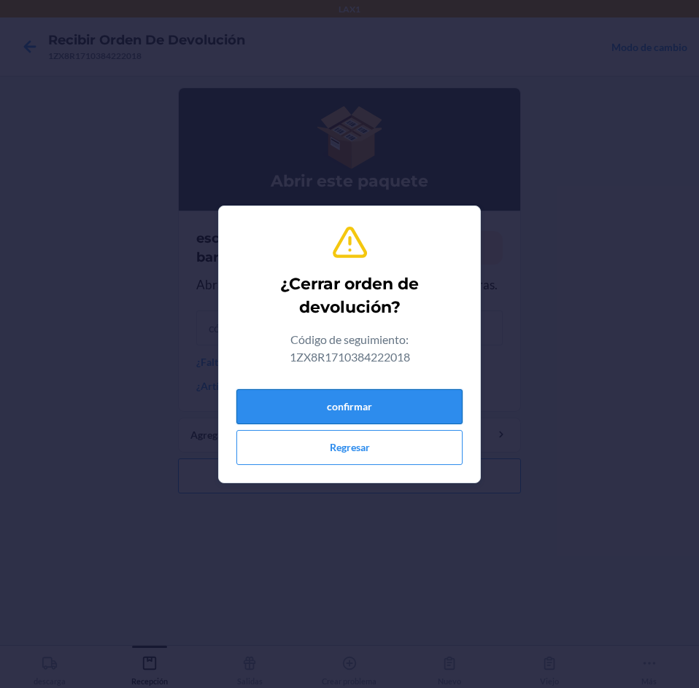
click at [382, 403] on button "confirmar" at bounding box center [349, 406] width 226 height 35
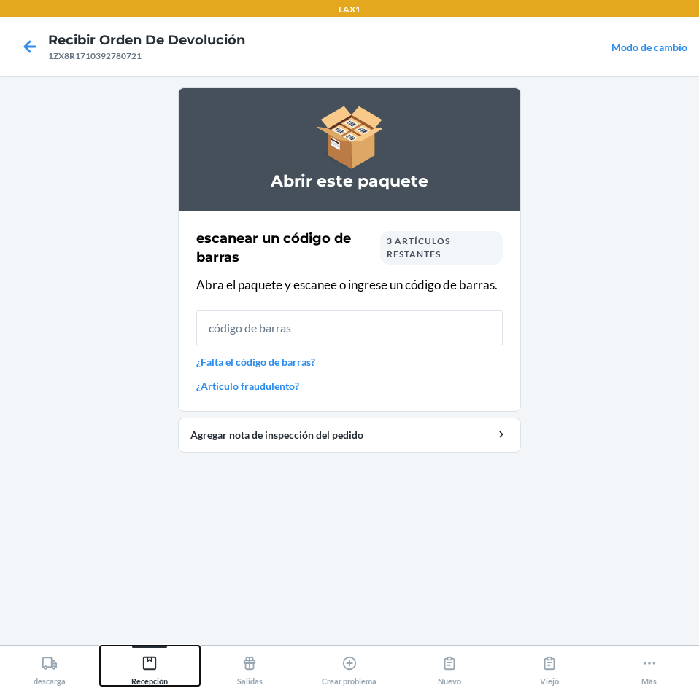
click at [154, 671] on icon at bounding box center [149, 664] width 16 height 16
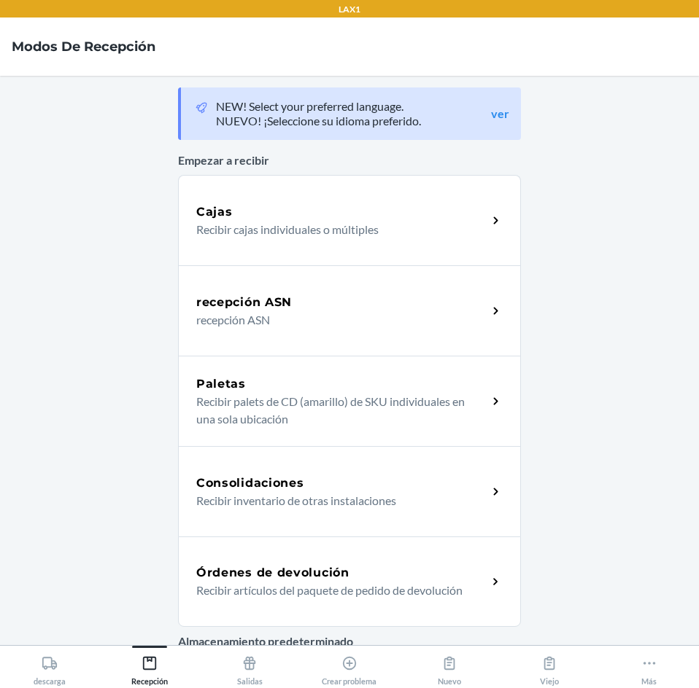
click at [370, 575] on div "Órdenes de devolución" at bounding box center [341, 573] width 291 height 18
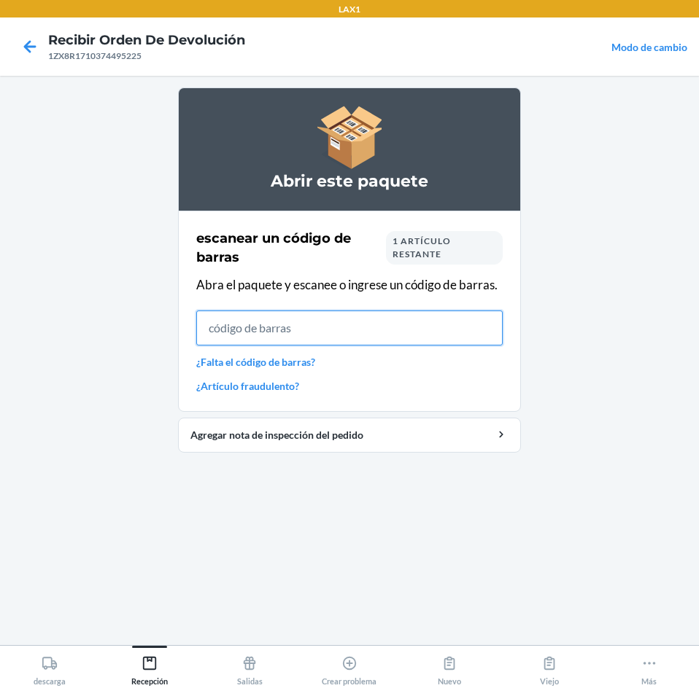
click at [334, 330] on input "text" at bounding box center [349, 328] width 306 height 35
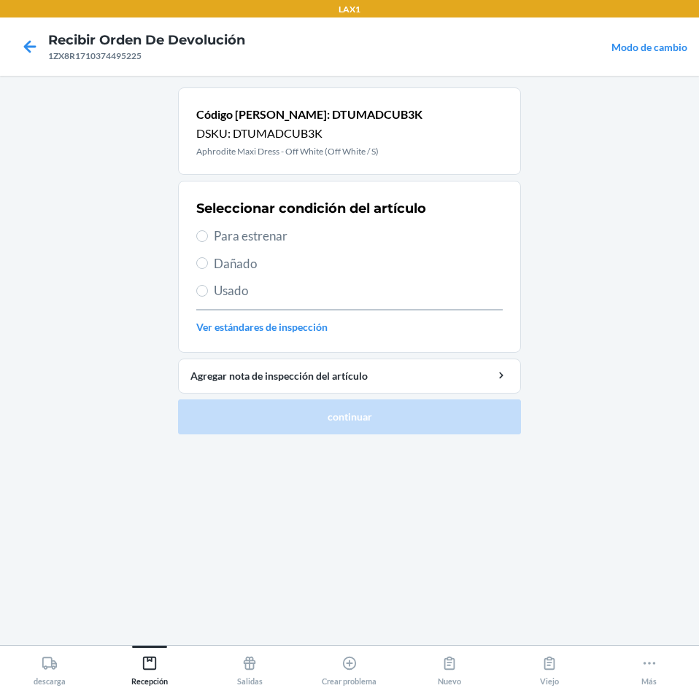
click at [223, 236] on span "Para estrenar" at bounding box center [358, 236] width 289 height 19
click at [208, 236] on input "Para estrenar" at bounding box center [202, 236] width 12 height 12
radio input "true"
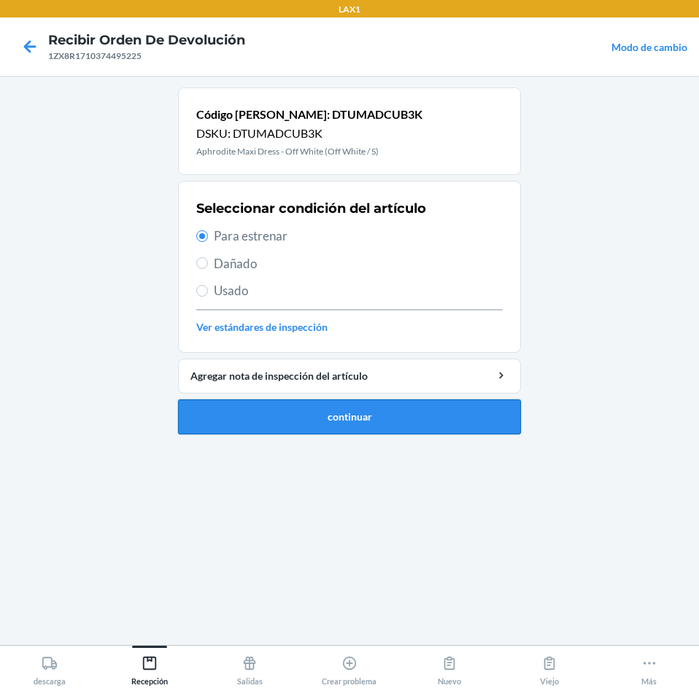
click at [268, 418] on button "continuar" at bounding box center [349, 417] width 343 height 35
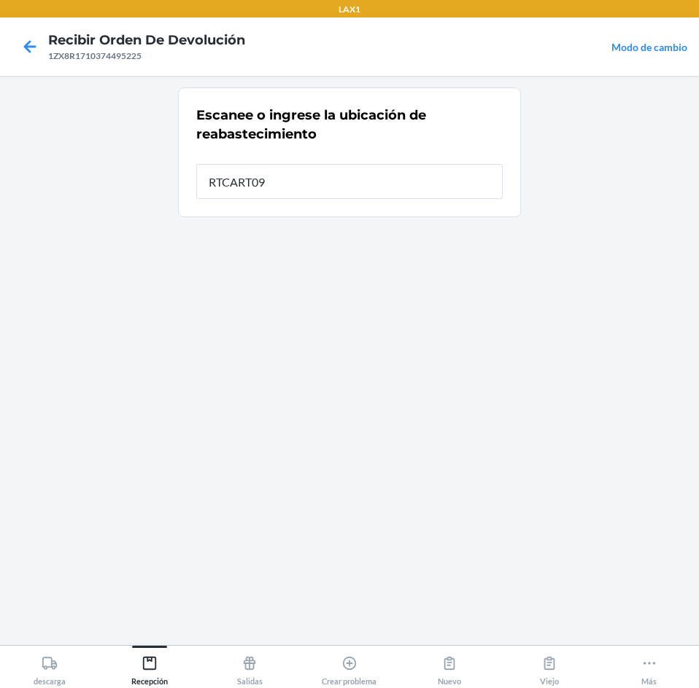
type input "RTCART099"
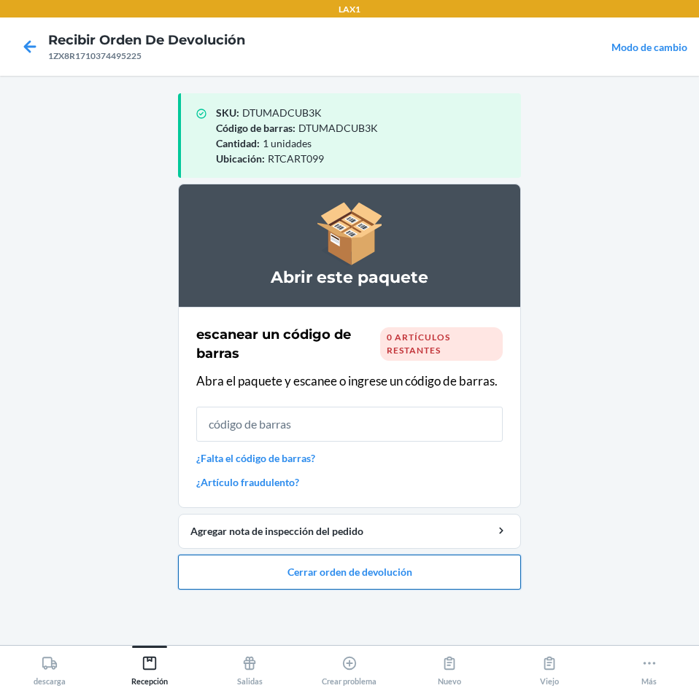
click at [336, 568] on button "Cerrar orden de devolución" at bounding box center [349, 572] width 343 height 35
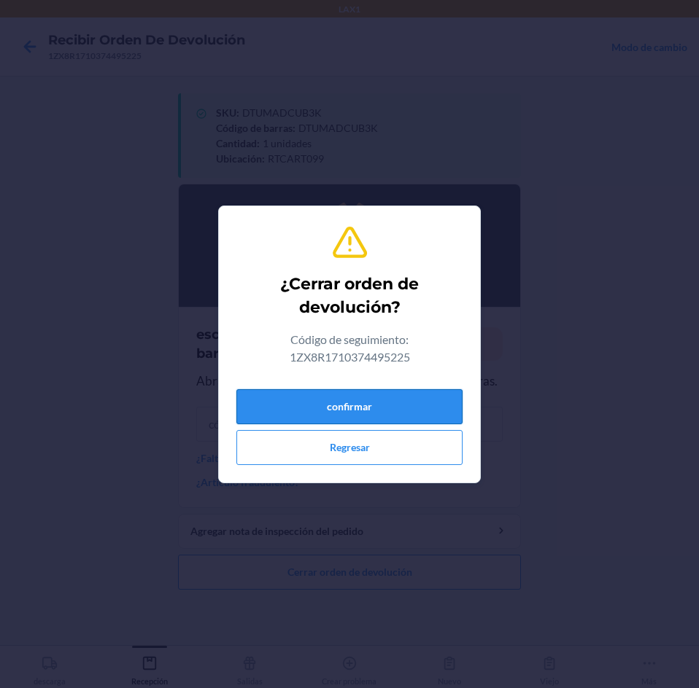
click at [330, 410] on button "confirmar" at bounding box center [349, 406] width 226 height 35
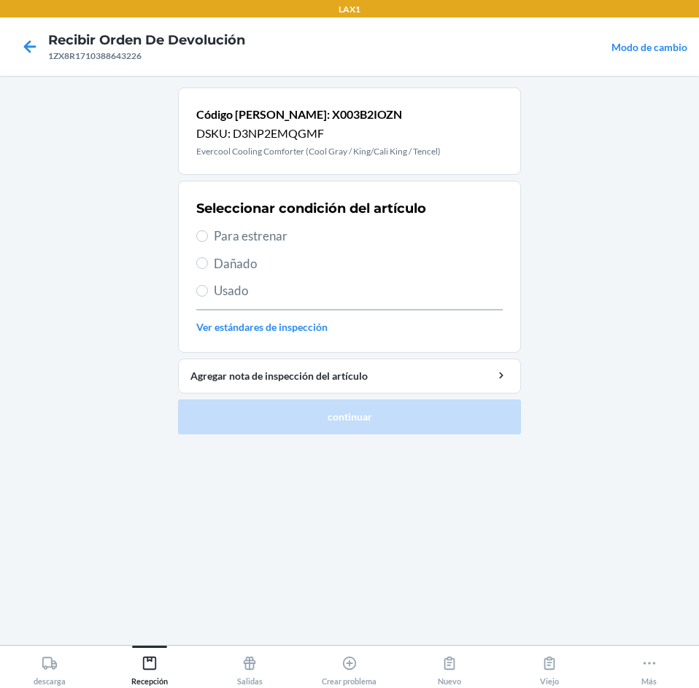
click at [215, 232] on span "Para estrenar" at bounding box center [358, 236] width 289 height 19
click at [208, 232] on input "Para estrenar" at bounding box center [202, 236] width 12 height 12
radio input "true"
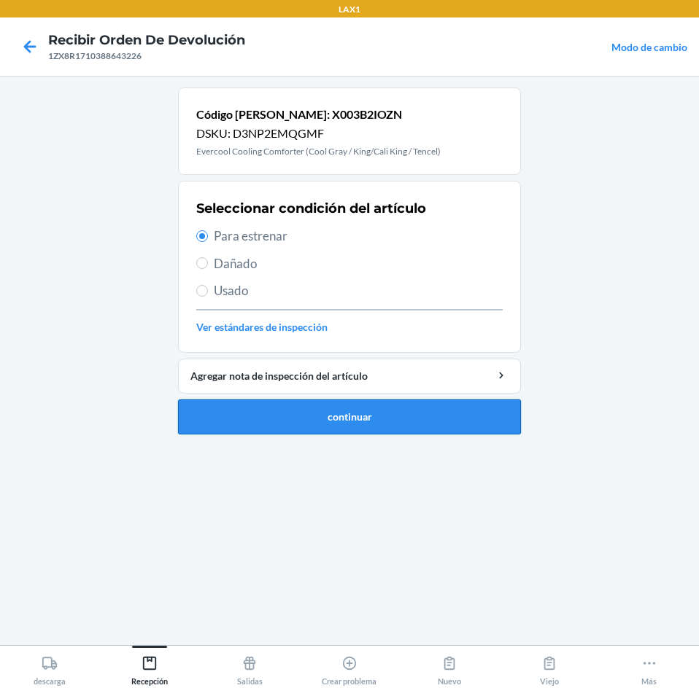
click at [347, 416] on button "continuar" at bounding box center [349, 417] width 343 height 35
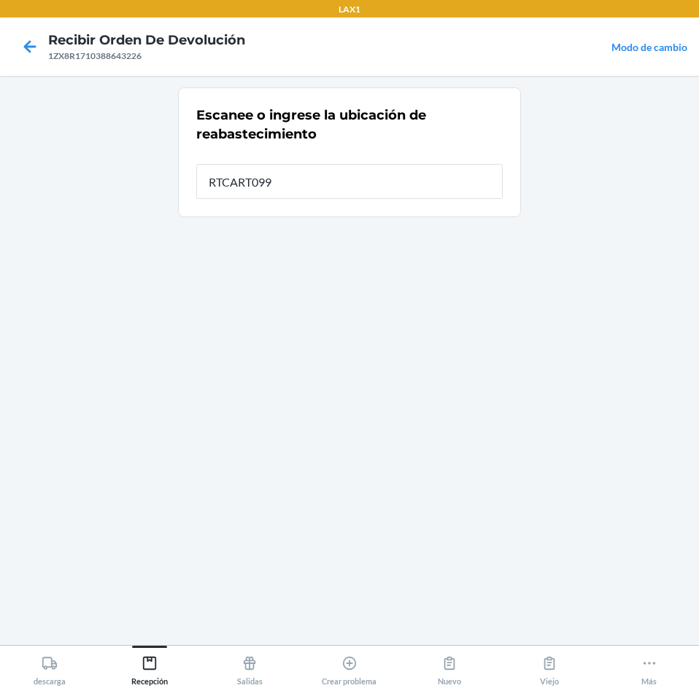
type input "RTCART099"
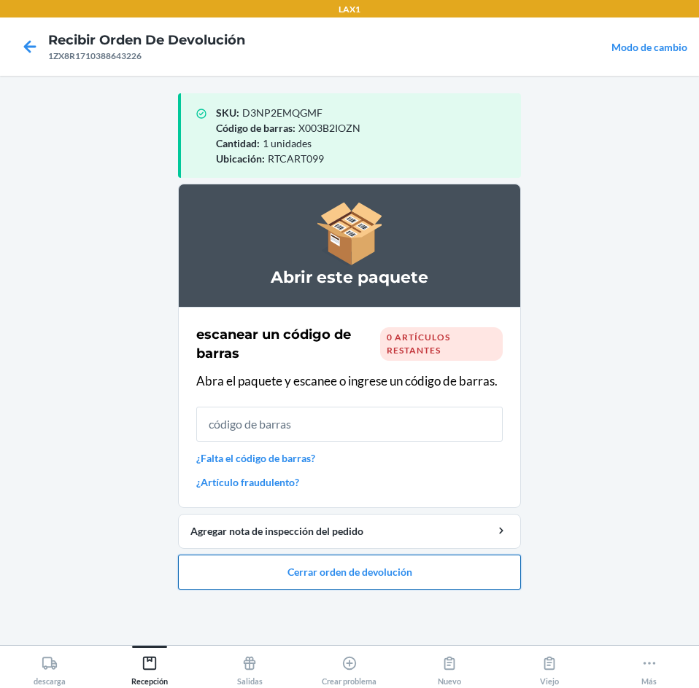
click at [384, 564] on button "Cerrar orden de devolución" at bounding box center [349, 572] width 343 height 35
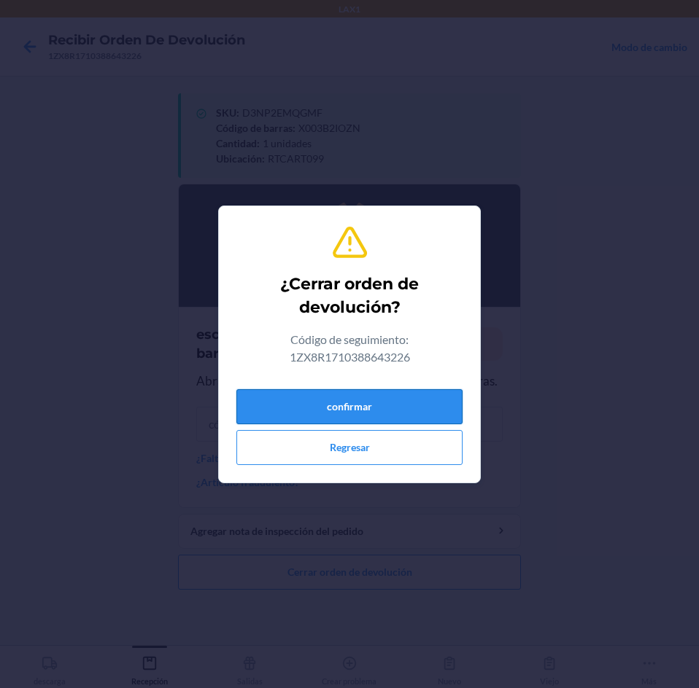
click at [416, 406] on button "confirmar" at bounding box center [349, 406] width 226 height 35
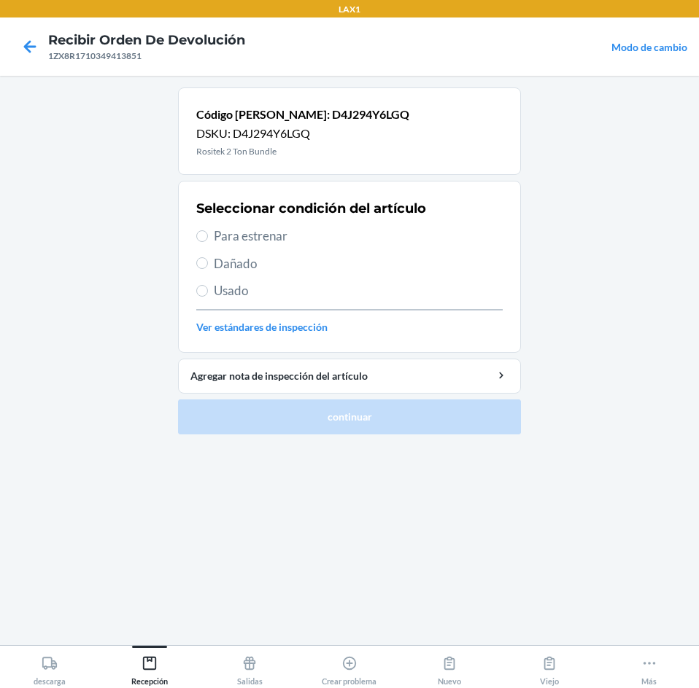
drag, startPoint x: 217, startPoint y: 262, endPoint x: 222, endPoint y: 270, distance: 9.5
click at [220, 266] on span "Dañado" at bounding box center [358, 264] width 289 height 19
click at [198, 263] on input "Dañado" at bounding box center [202, 263] width 12 height 12
radio input "true"
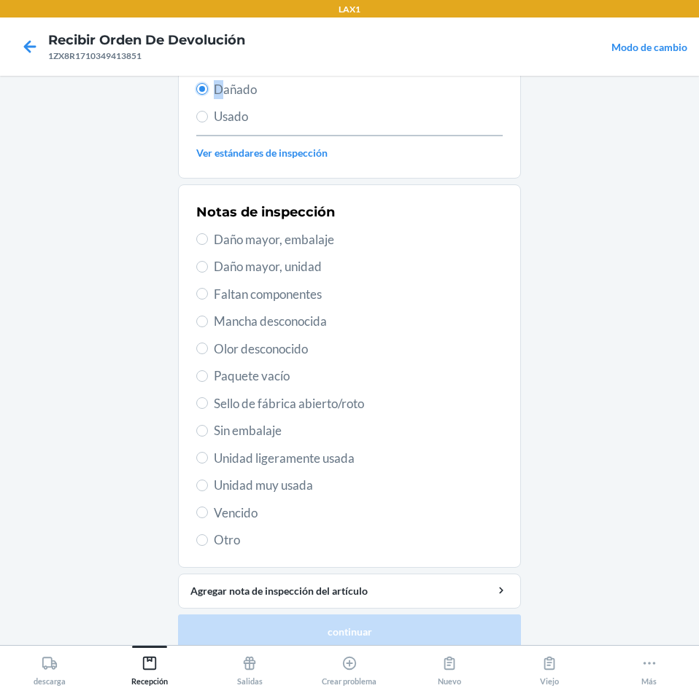
scroll to position [190, 0]
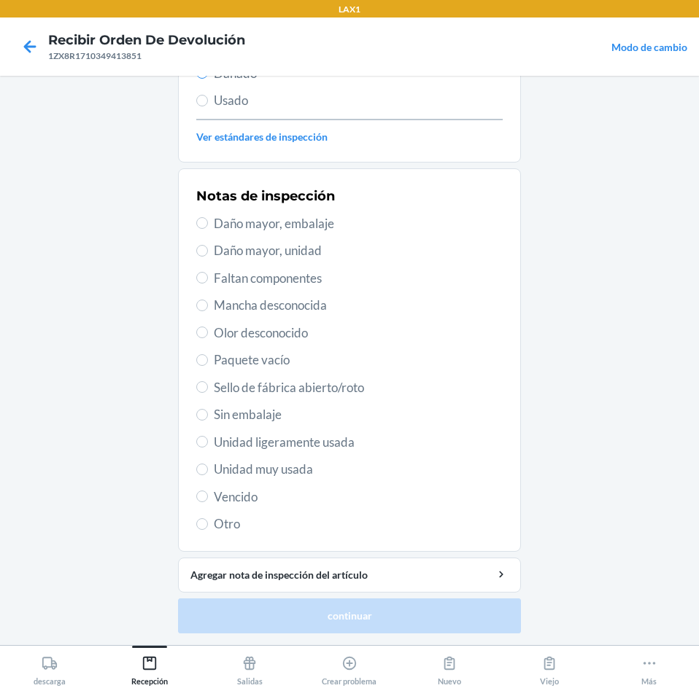
click at [269, 465] on span "Unidad muy usada" at bounding box center [358, 469] width 289 height 19
click at [208, 465] on input "Unidad muy usada" at bounding box center [202, 470] width 12 height 12
radio input "true"
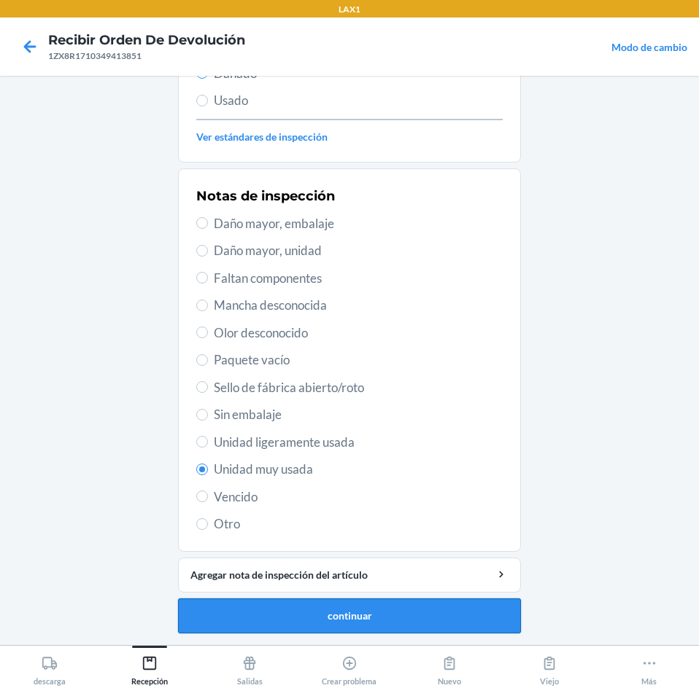
click at [312, 610] on button "continuar" at bounding box center [349, 616] width 343 height 35
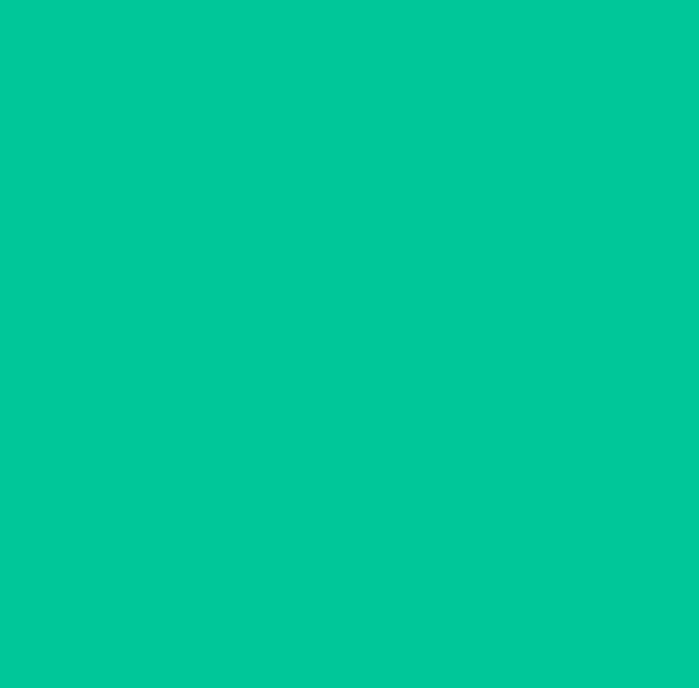
scroll to position [98, 0]
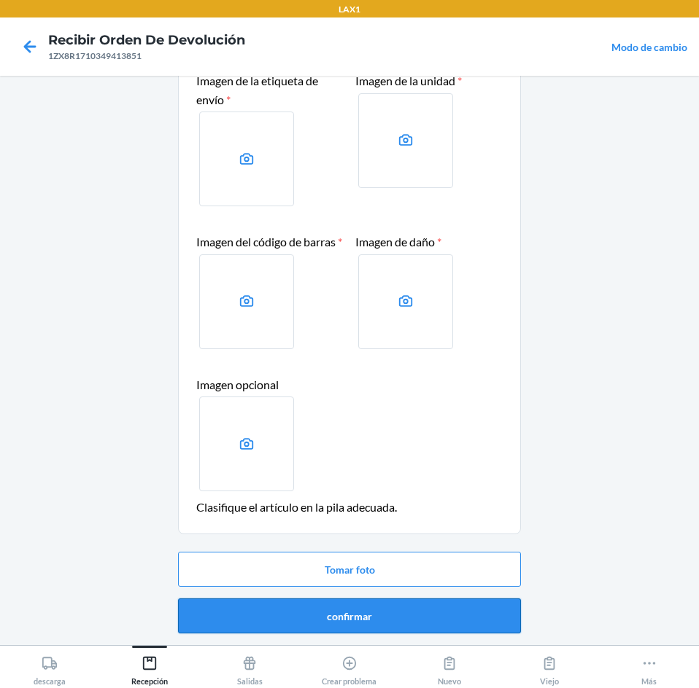
click at [364, 619] on button "confirmar" at bounding box center [349, 616] width 343 height 35
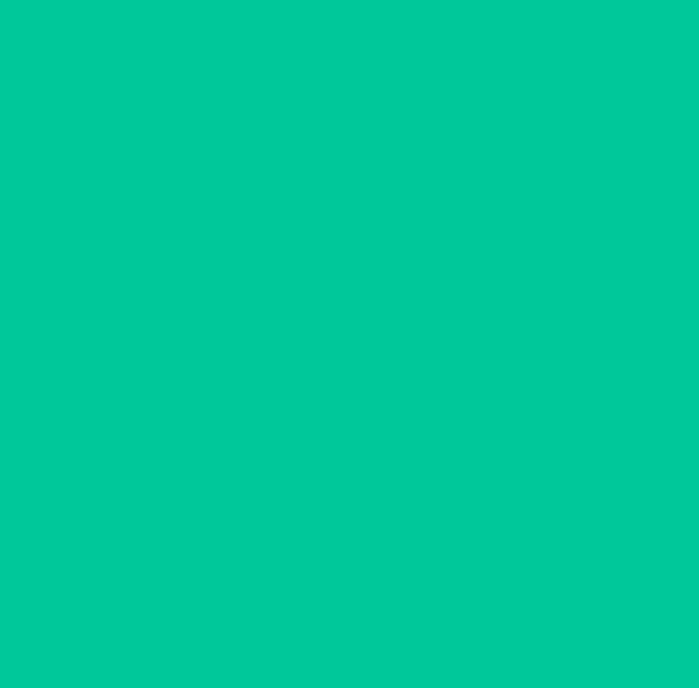
scroll to position [0, 0]
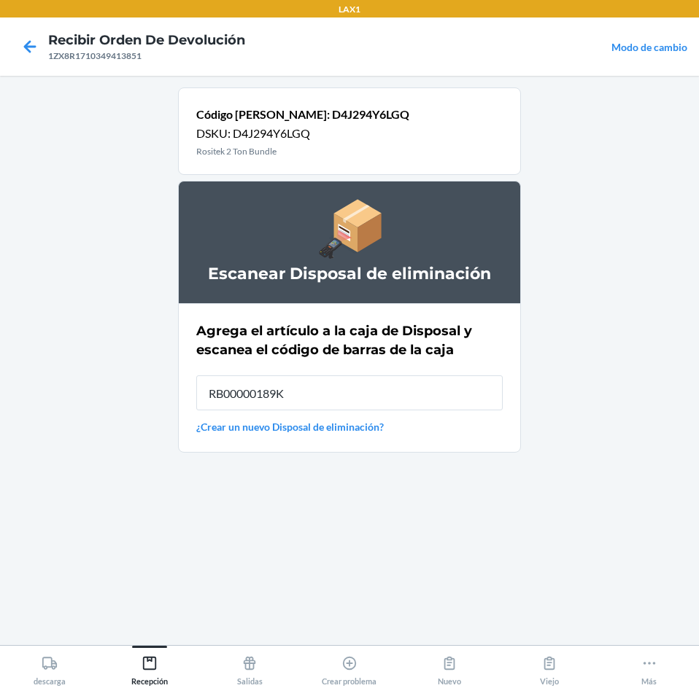
type input "RB00000189K"
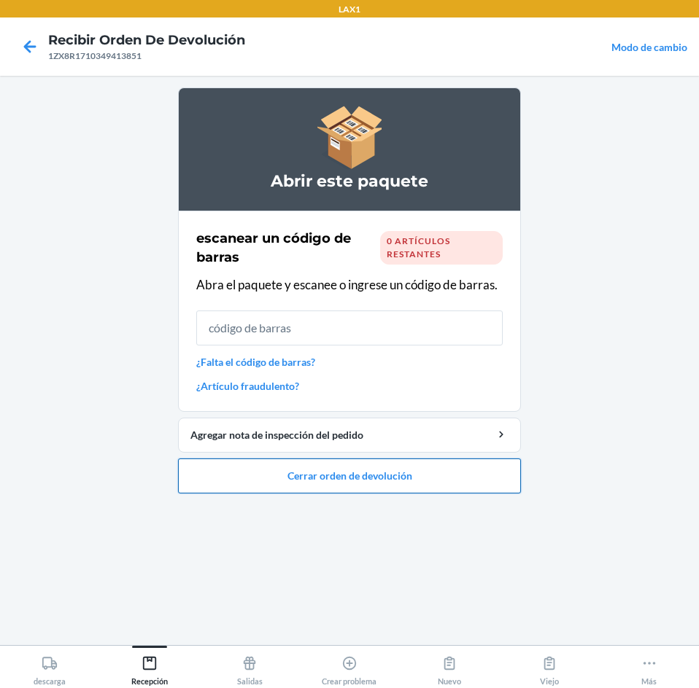
click at [377, 481] on button "Cerrar orden de devolución" at bounding box center [349, 476] width 343 height 35
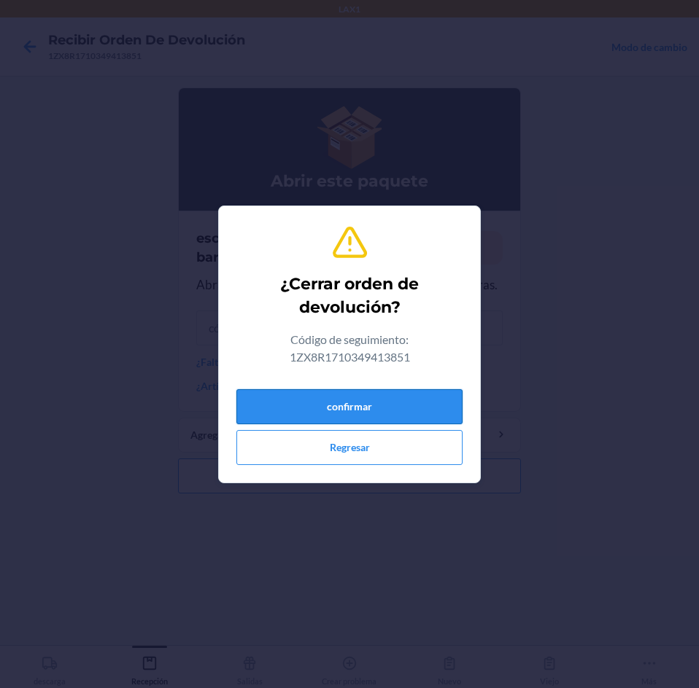
click at [398, 416] on button "confirmar" at bounding box center [349, 406] width 226 height 35
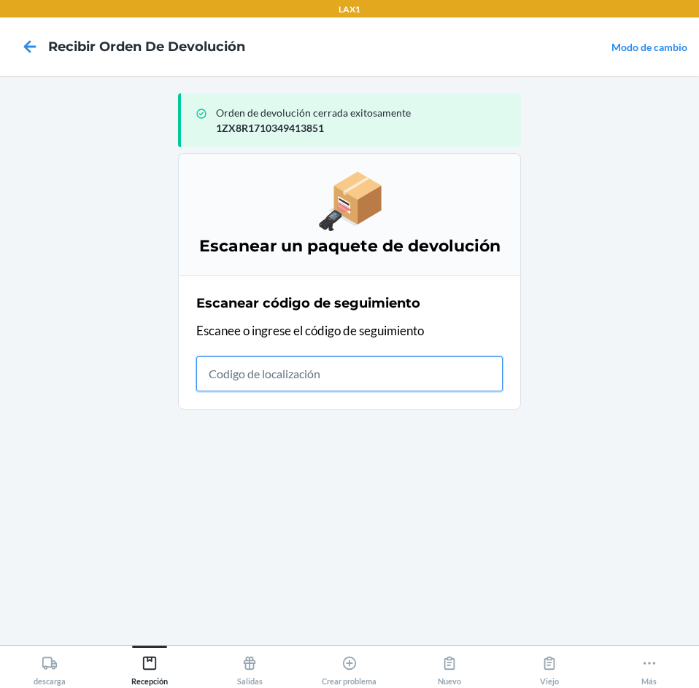
click at [286, 381] on input "text" at bounding box center [349, 374] width 306 height 35
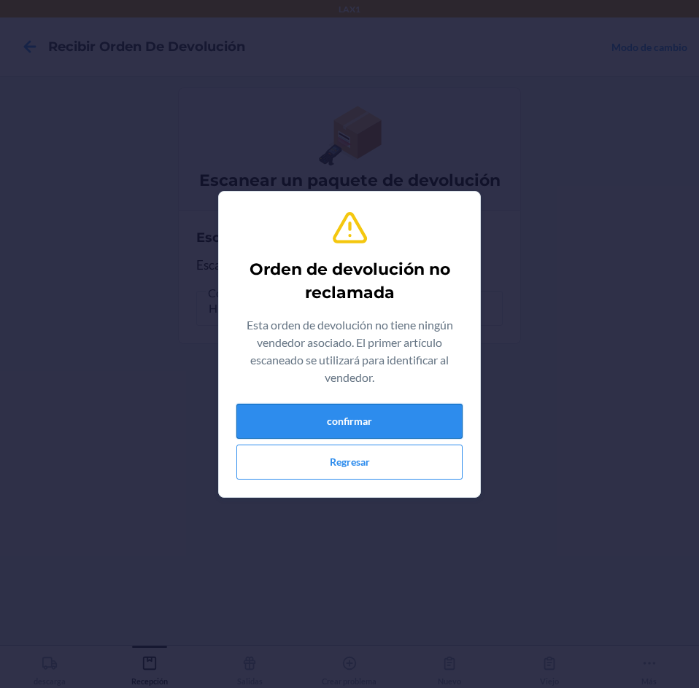
click at [440, 412] on button "confirmar" at bounding box center [349, 421] width 226 height 35
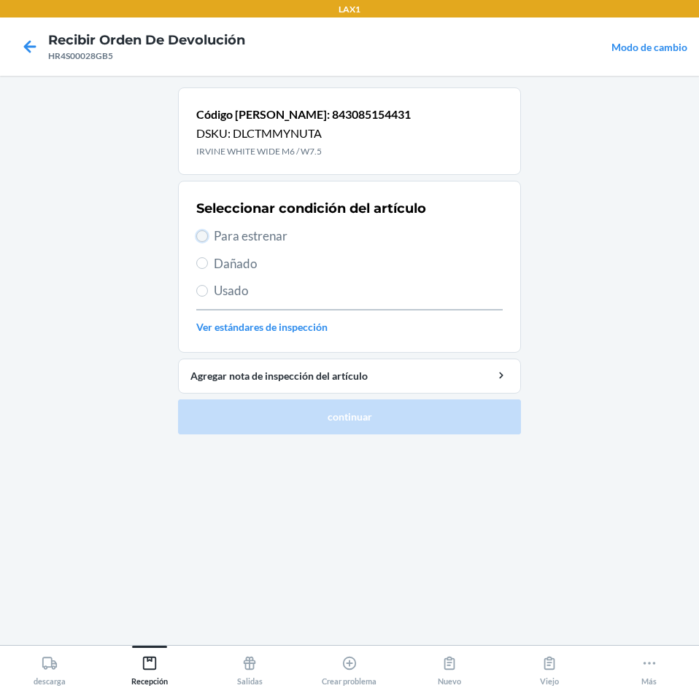
click at [206, 235] on input "Para estrenar" at bounding box center [202, 236] width 12 height 12
radio input "true"
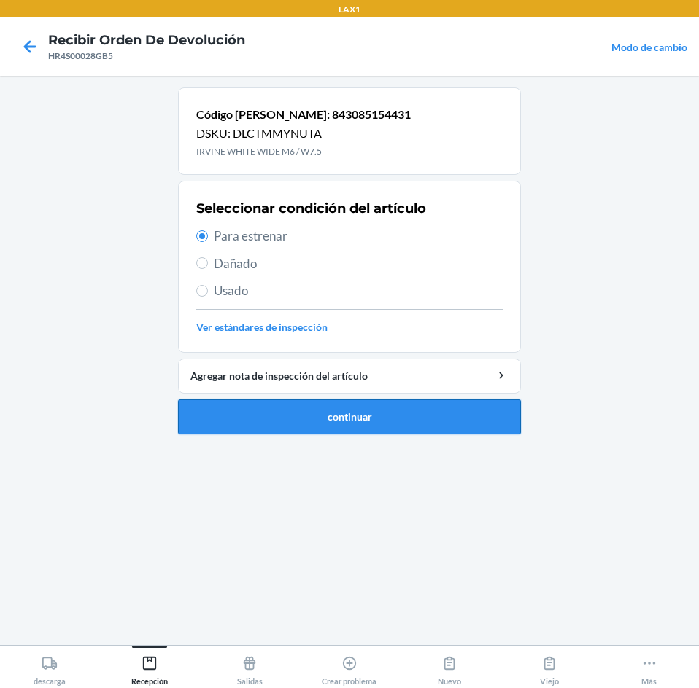
click at [362, 419] on button "continuar" at bounding box center [349, 417] width 343 height 35
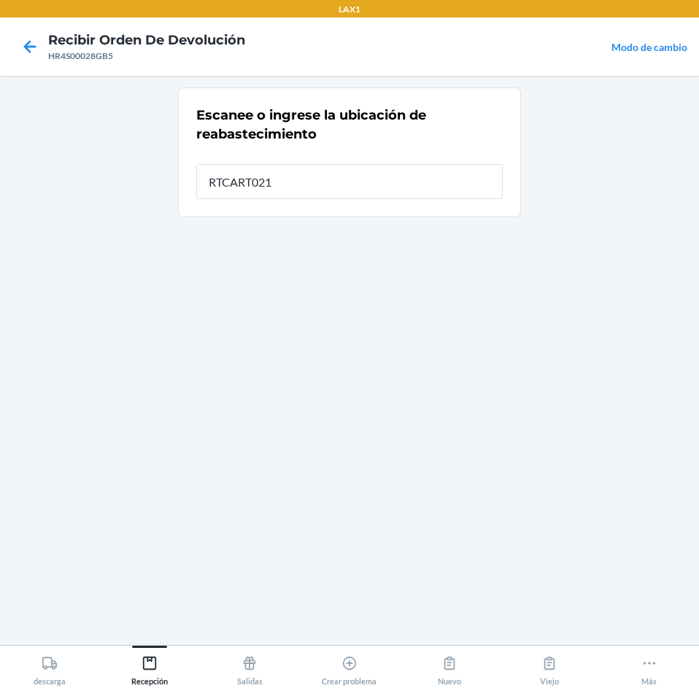
type input "RTCART021"
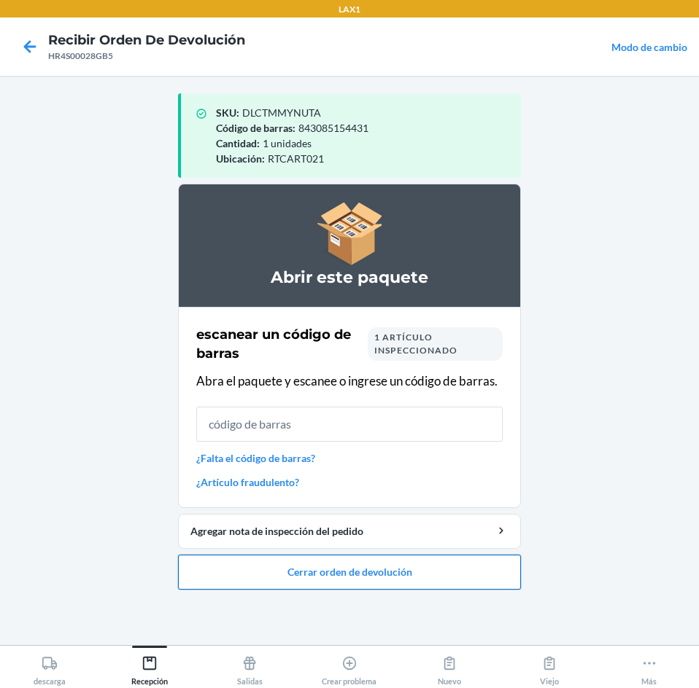
click at [354, 564] on button "Cerrar orden de devolución" at bounding box center [349, 572] width 343 height 35
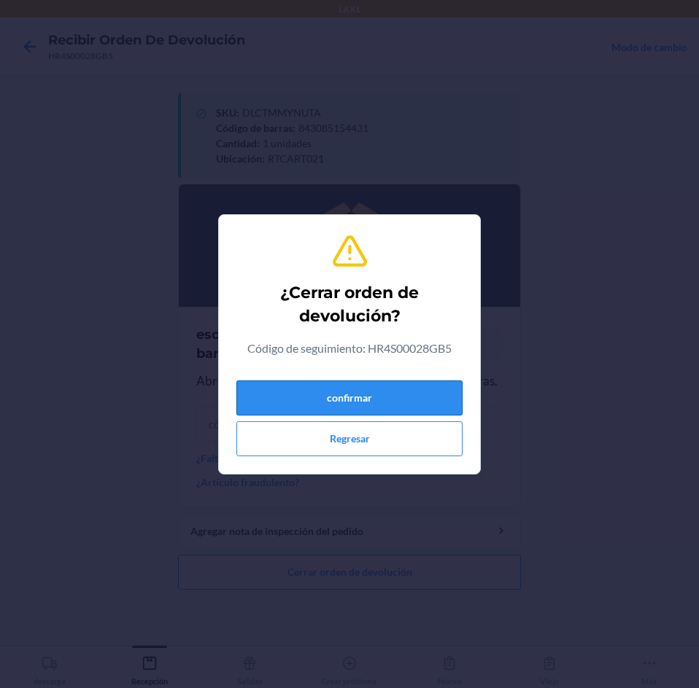
click at [395, 401] on button "confirmar" at bounding box center [349, 398] width 226 height 35
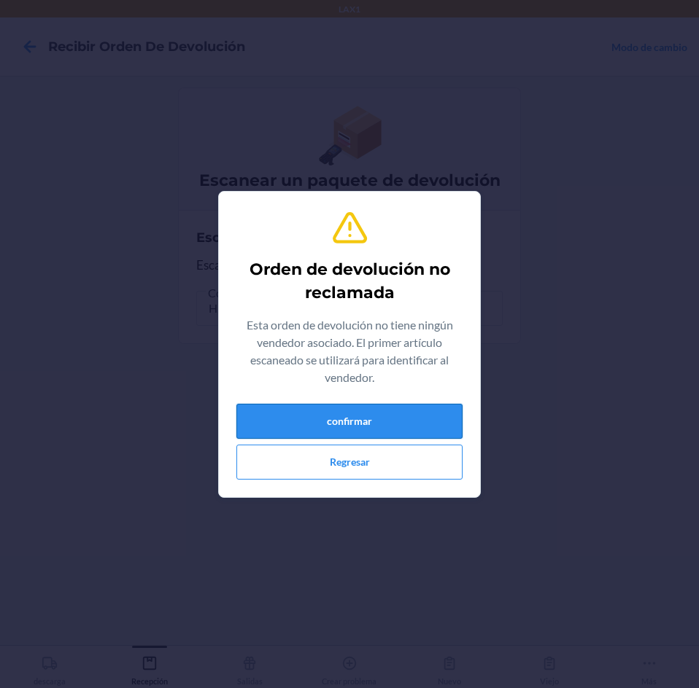
click at [400, 419] on button "confirmar" at bounding box center [349, 421] width 226 height 35
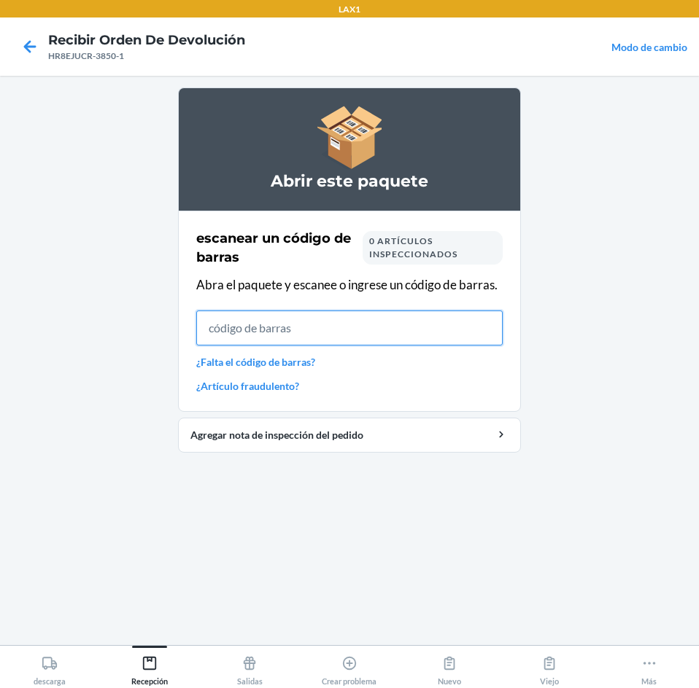
click at [317, 328] on input "text" at bounding box center [349, 328] width 306 height 35
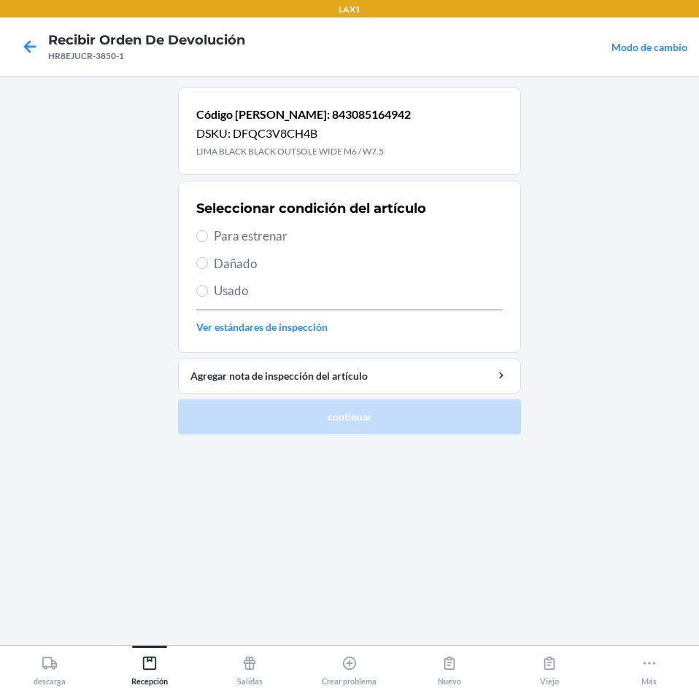
click at [199, 228] on label "Para estrenar" at bounding box center [349, 236] width 306 height 19
click at [199, 230] on input "Para estrenar" at bounding box center [202, 236] width 12 height 12
radio input "true"
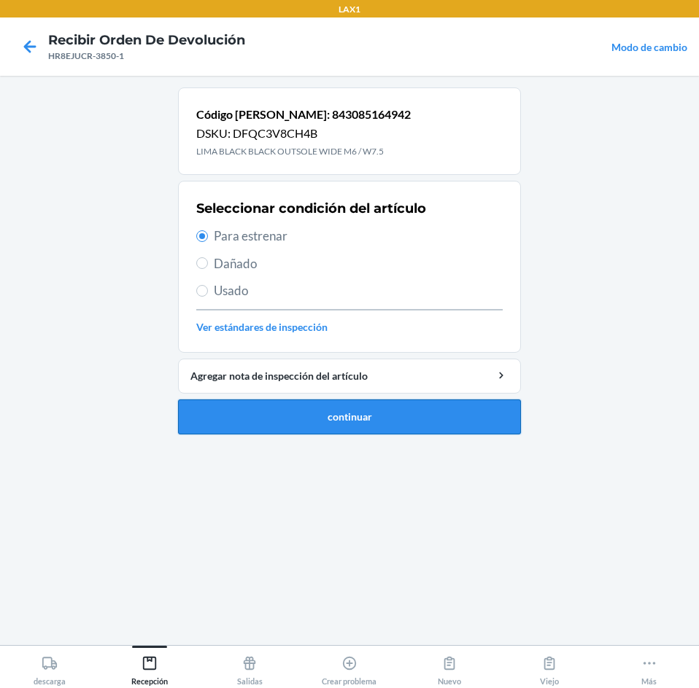
click at [397, 414] on button "continuar" at bounding box center [349, 417] width 343 height 35
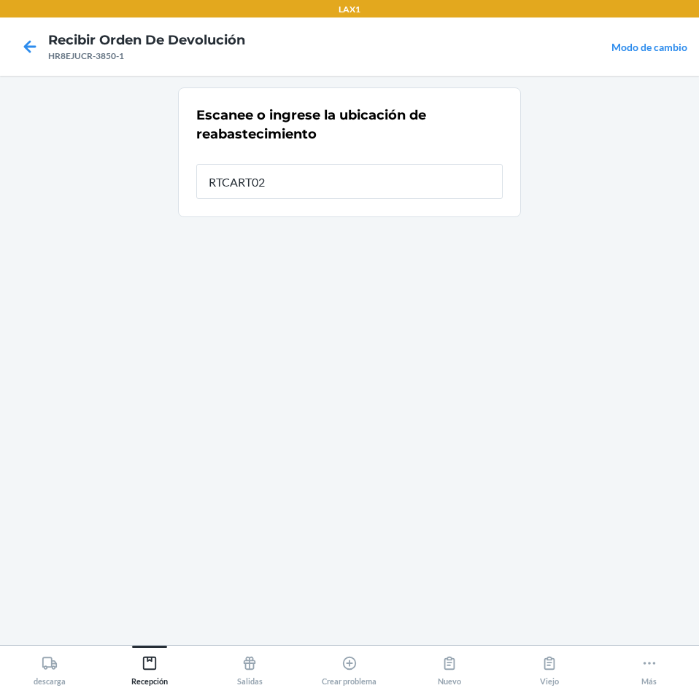
type input "RTCART021"
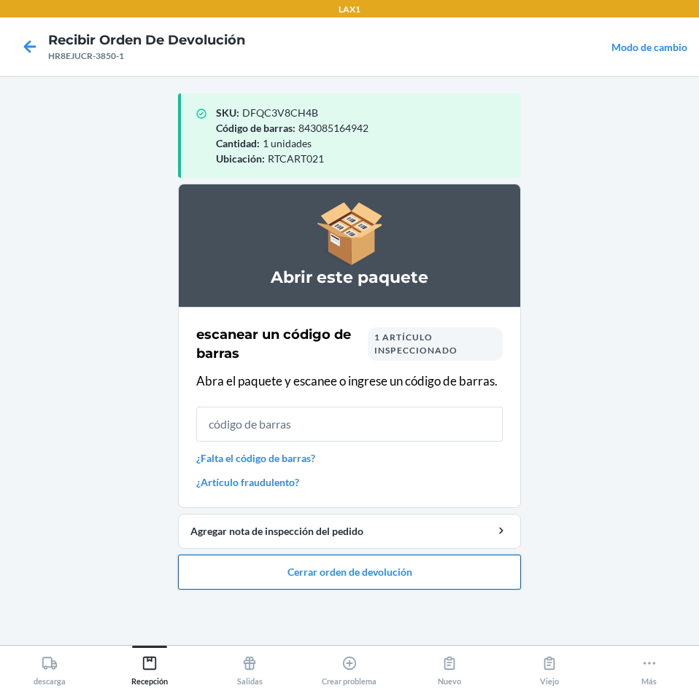
click at [389, 572] on button "Cerrar orden de devolución" at bounding box center [349, 572] width 343 height 35
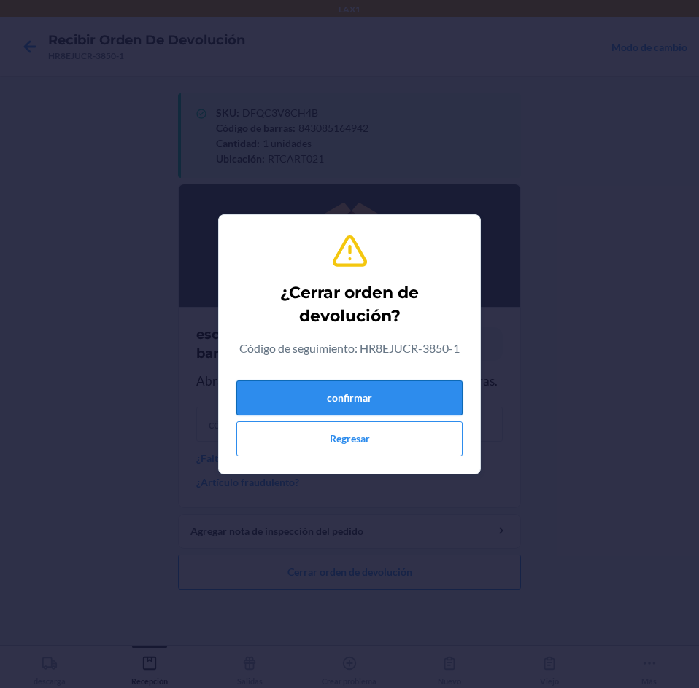
click at [404, 388] on button "confirmar" at bounding box center [349, 398] width 226 height 35
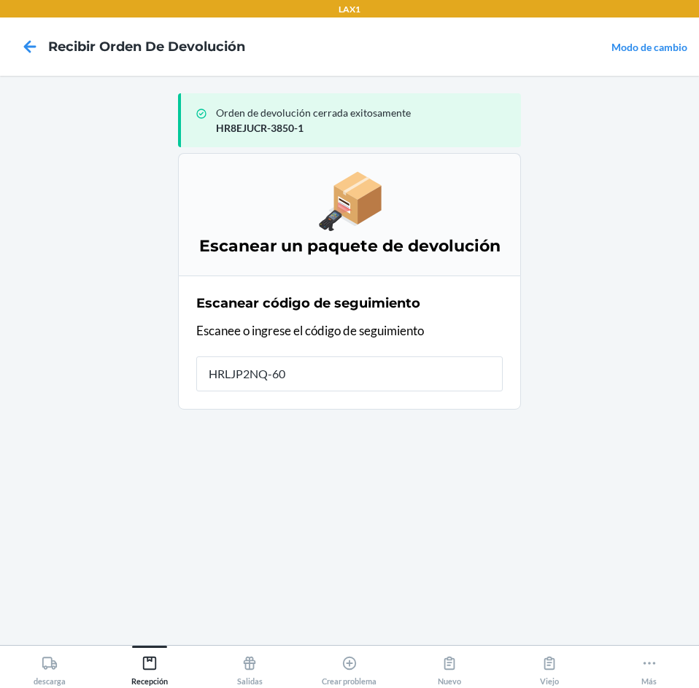
type input "HRLJP2NQ-609"
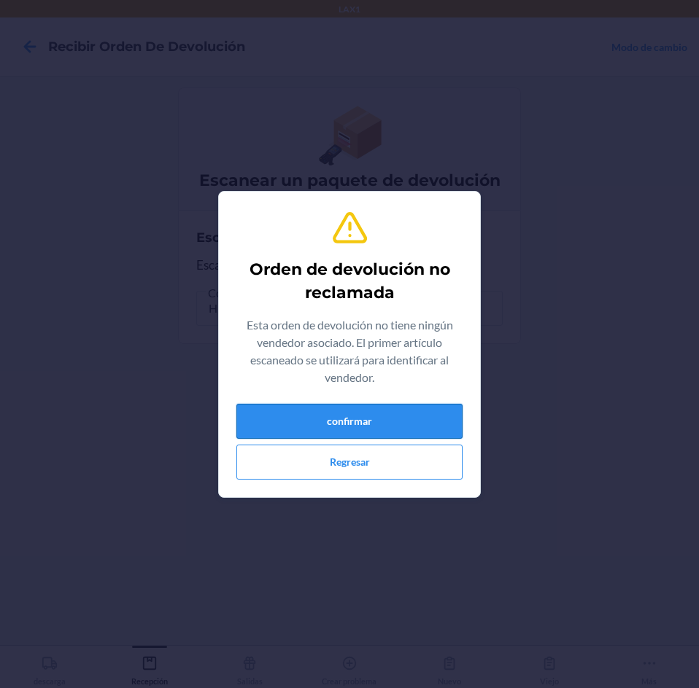
click at [405, 413] on button "confirmar" at bounding box center [349, 421] width 226 height 35
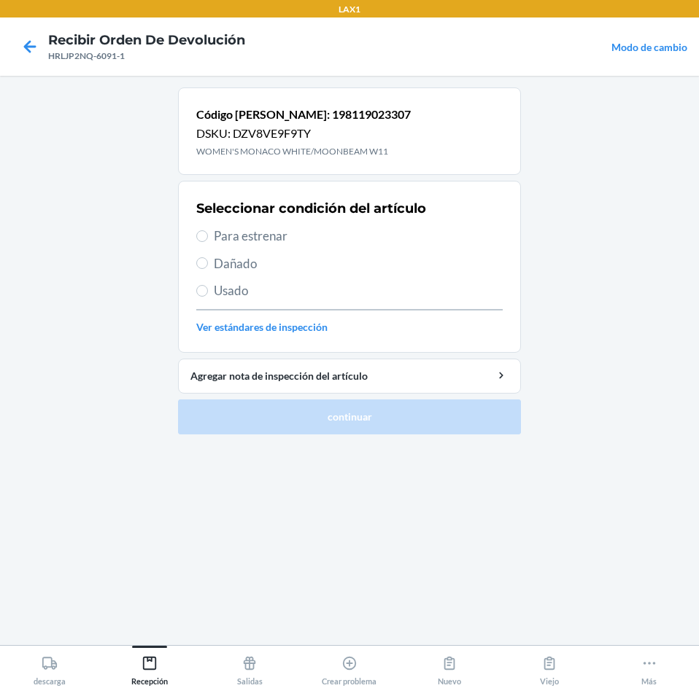
click at [208, 240] on label "Para estrenar" at bounding box center [349, 236] width 306 height 19
click at [208, 240] on input "Para estrenar" at bounding box center [202, 236] width 12 height 12
radio input "true"
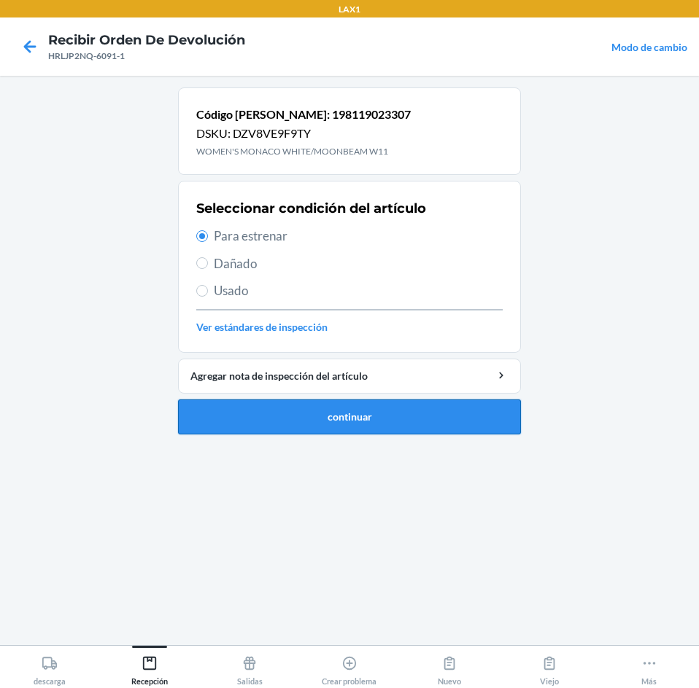
click at [367, 413] on button "continuar" at bounding box center [349, 417] width 343 height 35
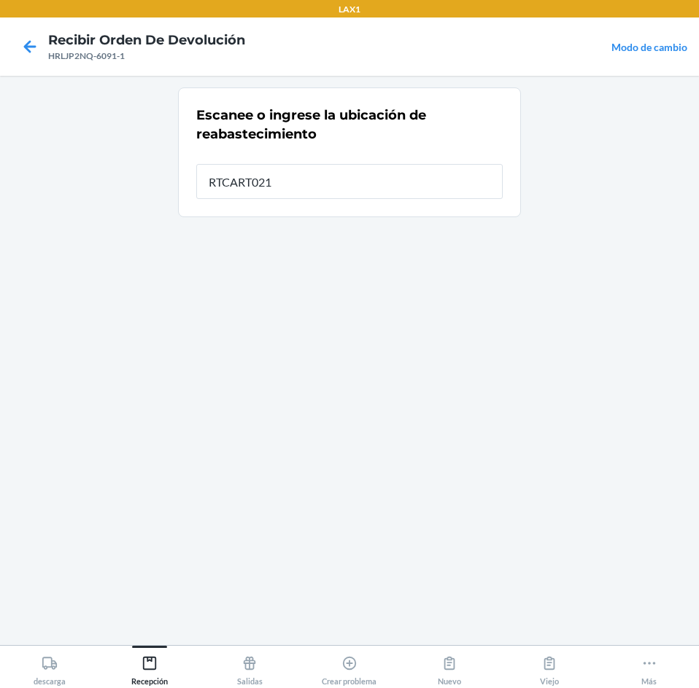
type input "RTCART021"
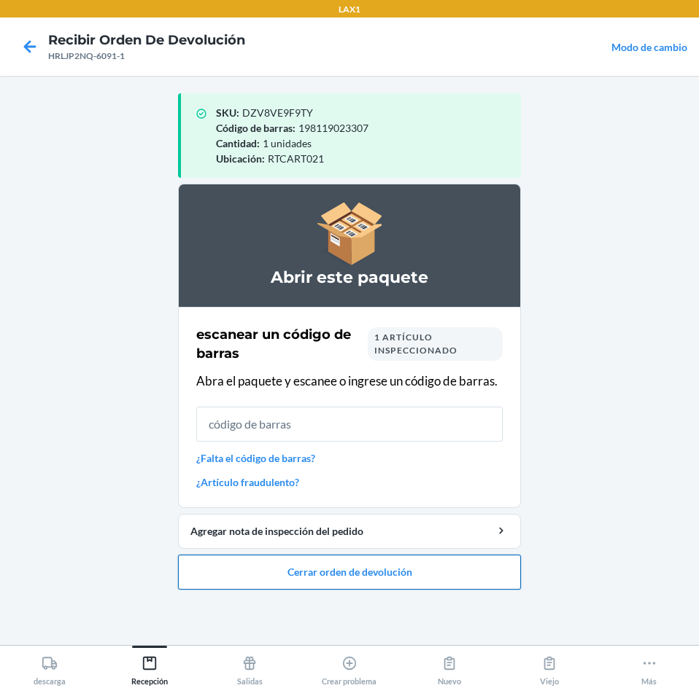
click at [389, 572] on button "Cerrar orden de devolución" at bounding box center [349, 572] width 343 height 35
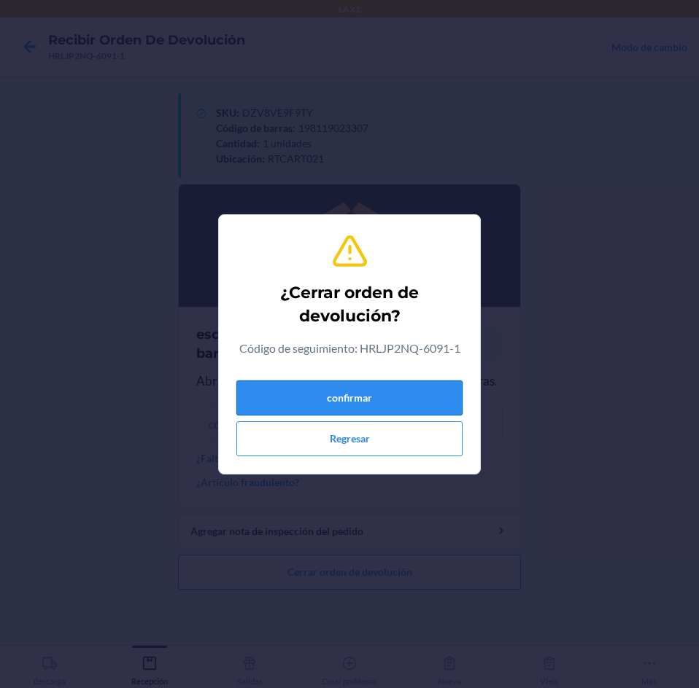
click at [373, 408] on button "confirmar" at bounding box center [349, 398] width 226 height 35
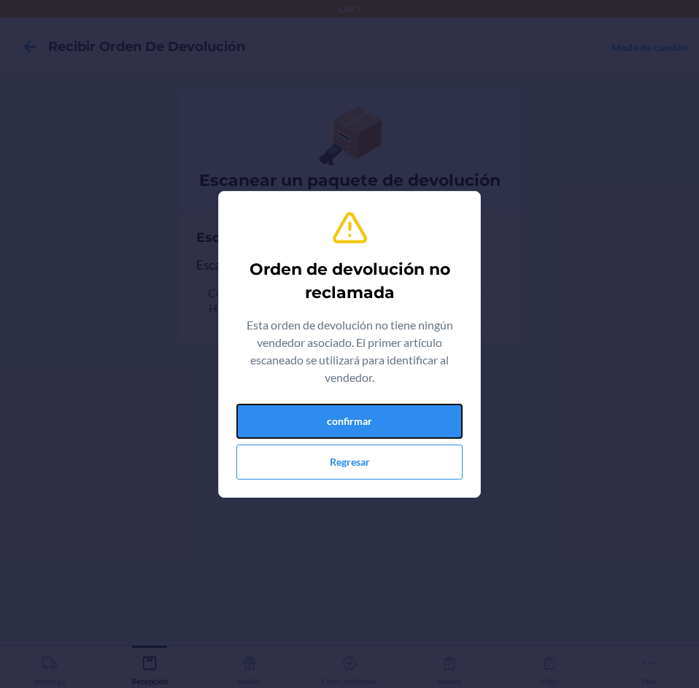
click at [373, 408] on button "confirmar" at bounding box center [349, 421] width 226 height 35
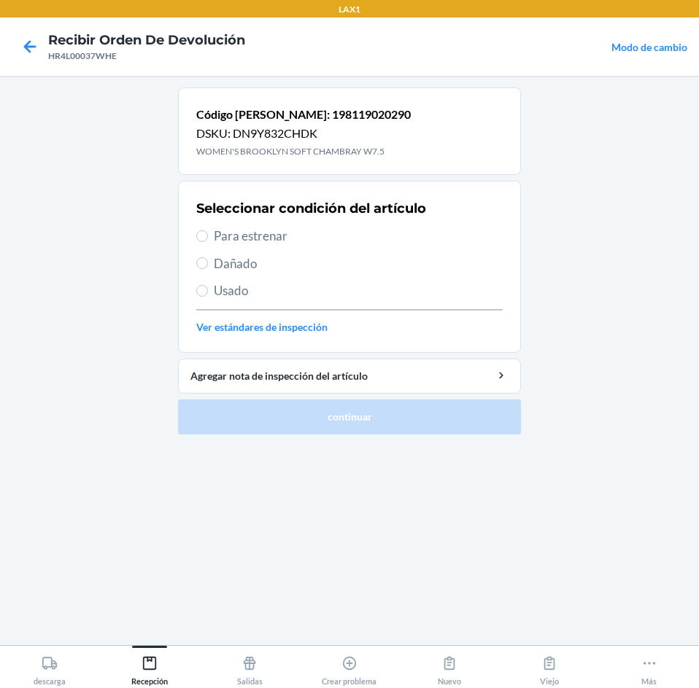
click at [208, 229] on label "Para estrenar" at bounding box center [349, 236] width 306 height 19
click at [208, 230] on input "Para estrenar" at bounding box center [202, 236] width 12 height 12
radio input "true"
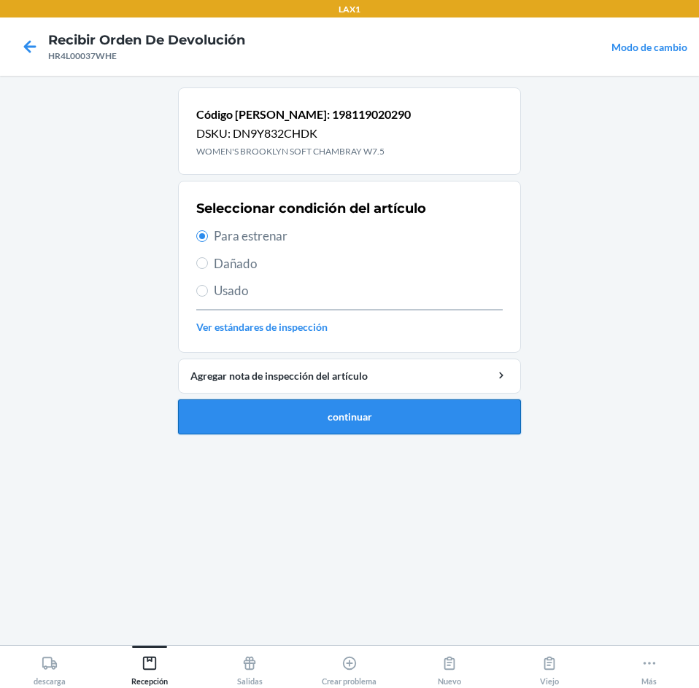
click at [314, 408] on button "continuar" at bounding box center [349, 417] width 343 height 35
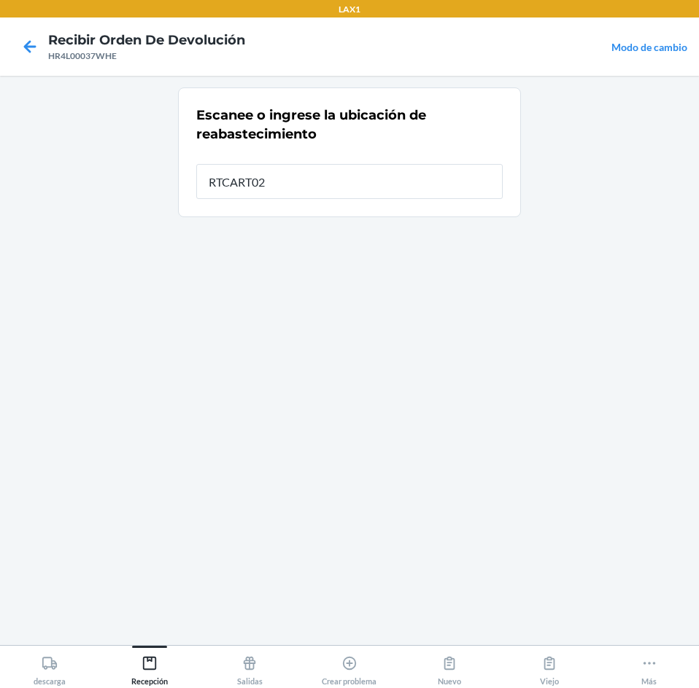
type input "RTCART021"
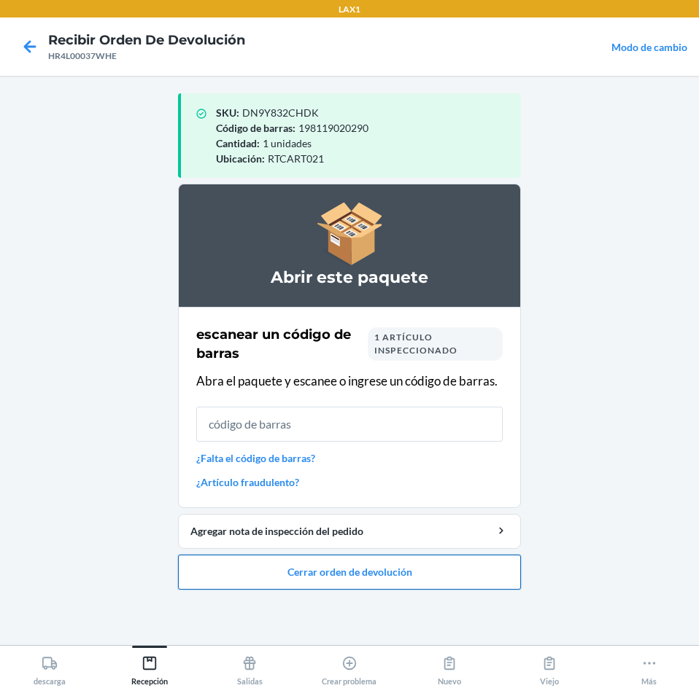
click at [338, 572] on button "Cerrar orden de devolución" at bounding box center [349, 572] width 343 height 35
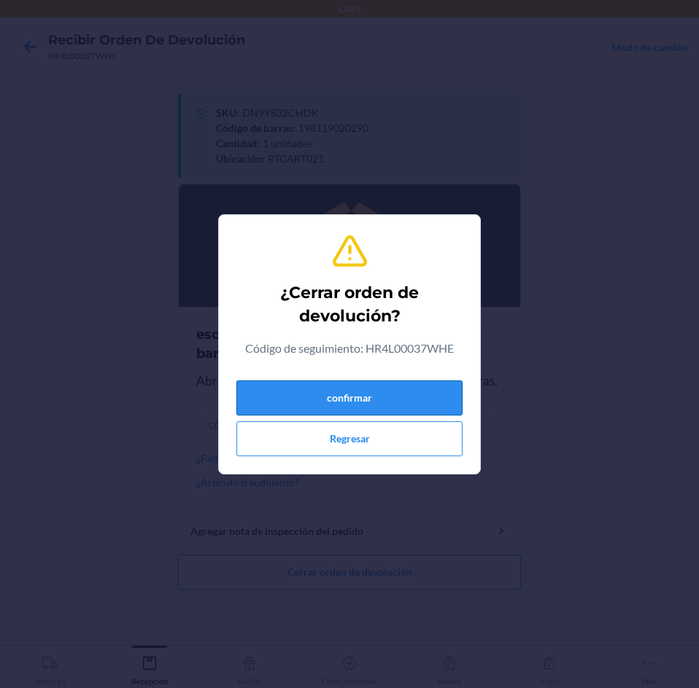
click at [348, 400] on button "confirmar" at bounding box center [349, 398] width 226 height 35
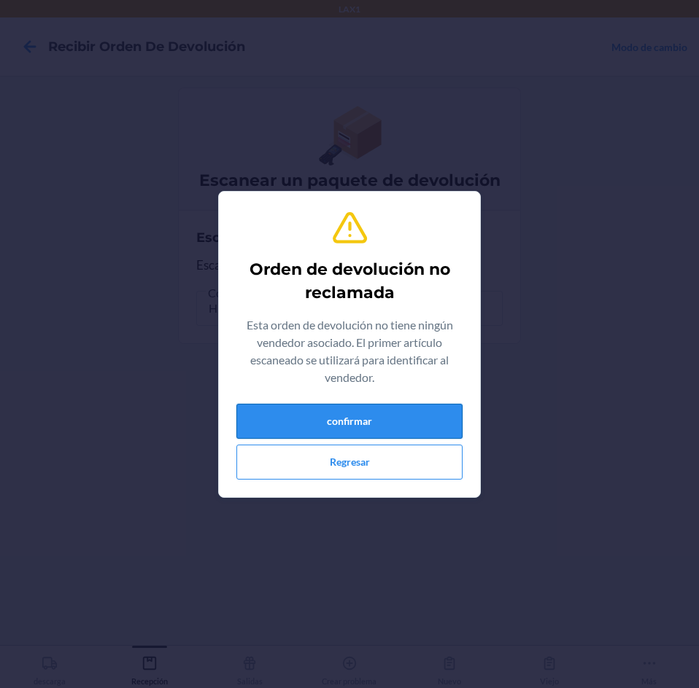
click at [370, 413] on button "confirmar" at bounding box center [349, 421] width 226 height 35
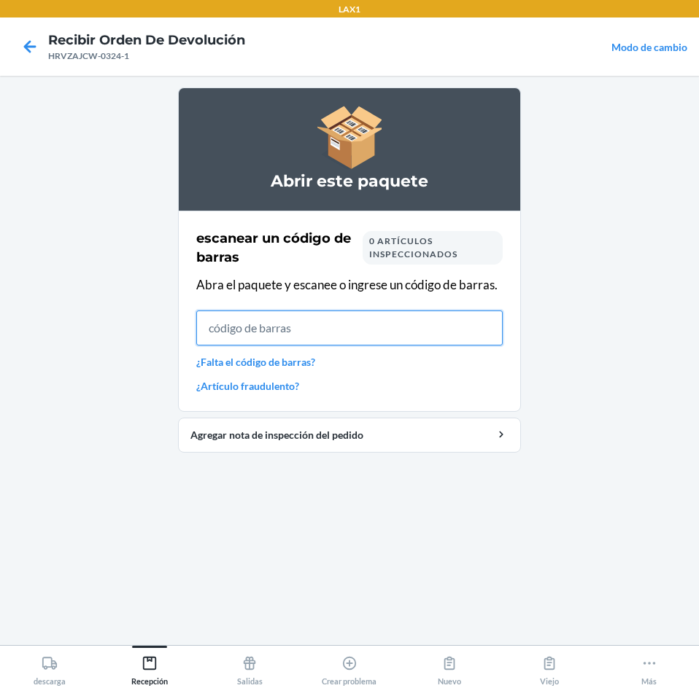
click at [304, 332] on input "text" at bounding box center [349, 328] width 306 height 35
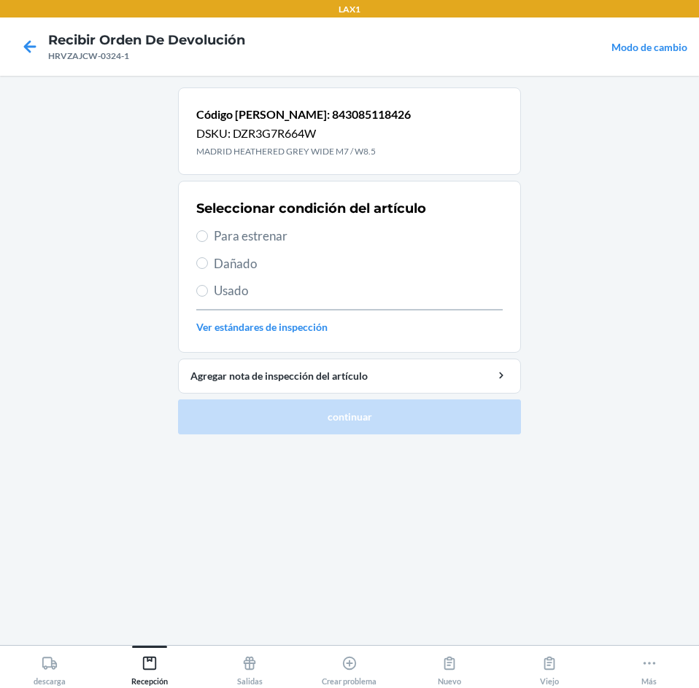
click at [219, 238] on span "Para estrenar" at bounding box center [358, 236] width 289 height 19
click at [208, 238] on input "Para estrenar" at bounding box center [202, 236] width 12 height 12
radio input "true"
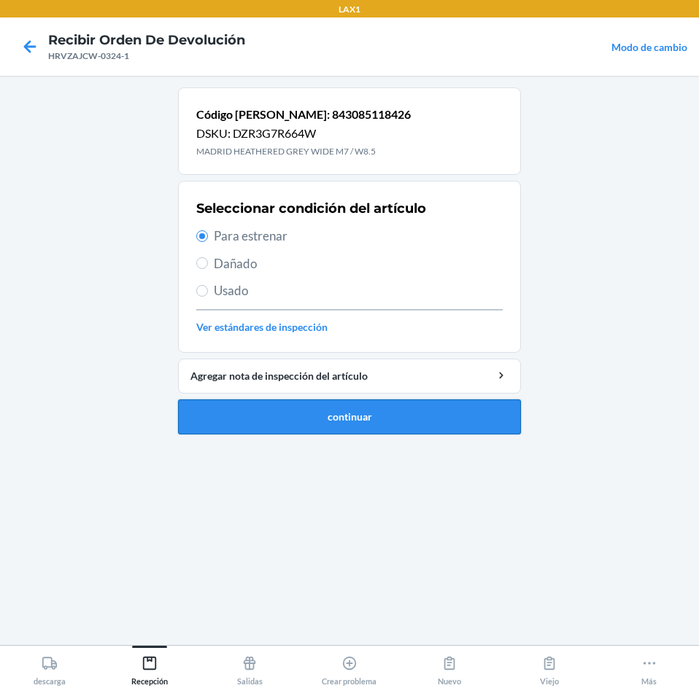
click at [300, 408] on button "continuar" at bounding box center [349, 417] width 343 height 35
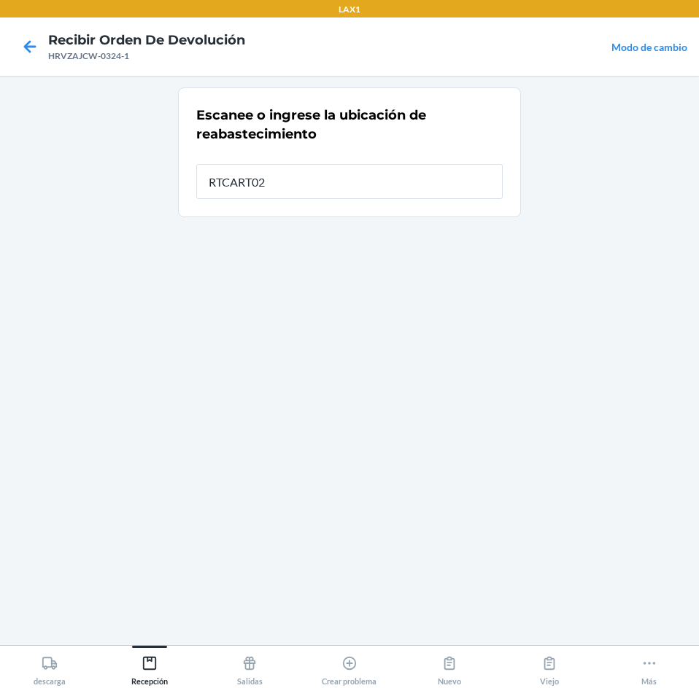
type input "RTCART021"
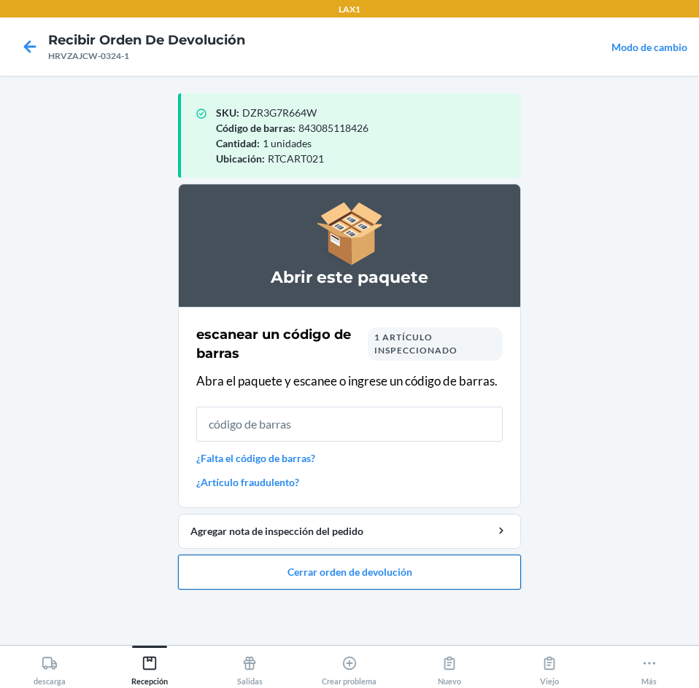
click at [357, 570] on button "Cerrar orden de devolución" at bounding box center [349, 572] width 343 height 35
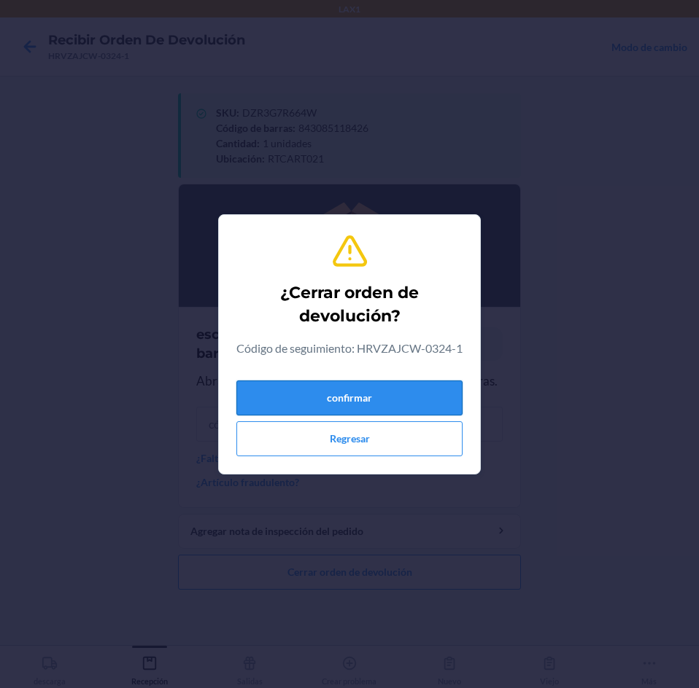
click at [374, 408] on button "confirmar" at bounding box center [349, 398] width 226 height 35
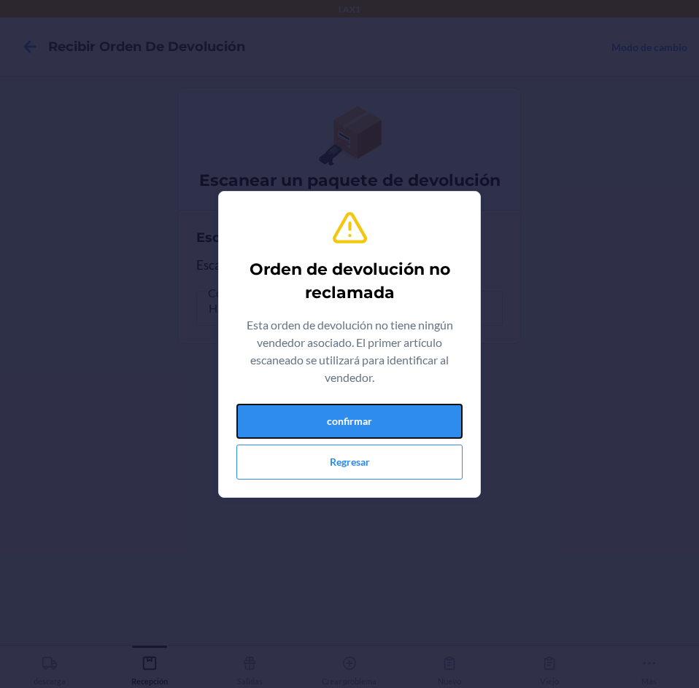
click at [375, 408] on button "confirmar" at bounding box center [349, 421] width 226 height 35
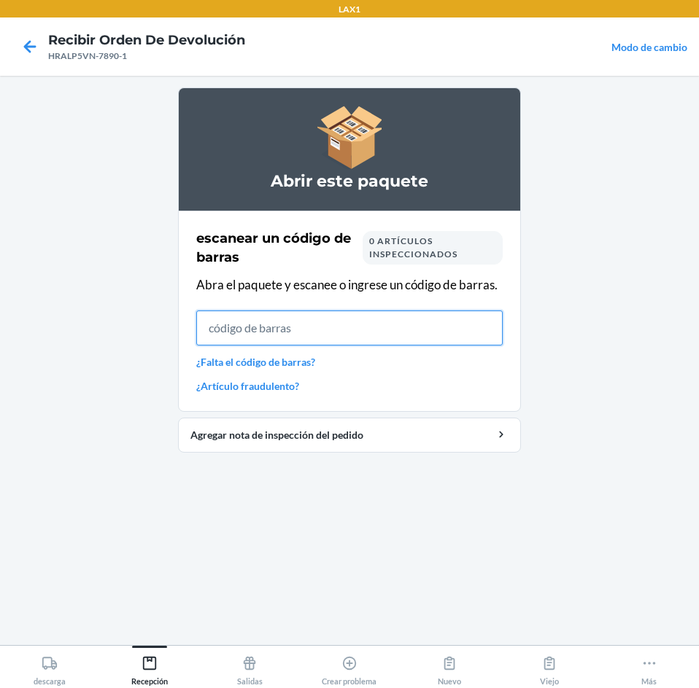
click at [319, 333] on input "text" at bounding box center [349, 328] width 306 height 35
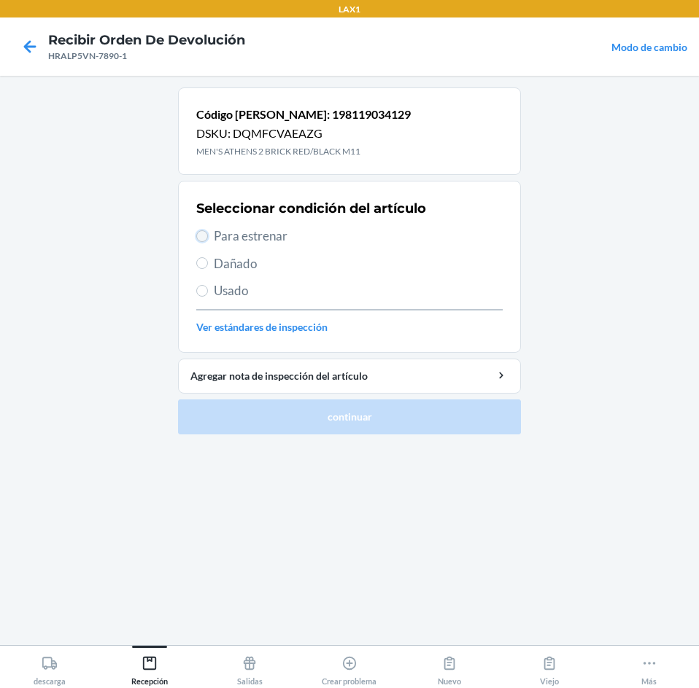
click at [201, 235] on input "Para estrenar" at bounding box center [202, 236] width 12 height 12
radio input "true"
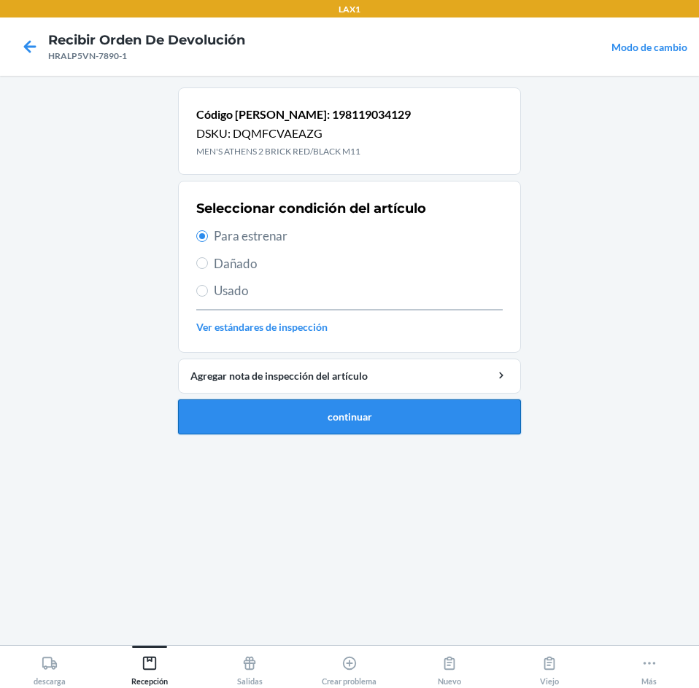
click at [314, 422] on button "continuar" at bounding box center [349, 417] width 343 height 35
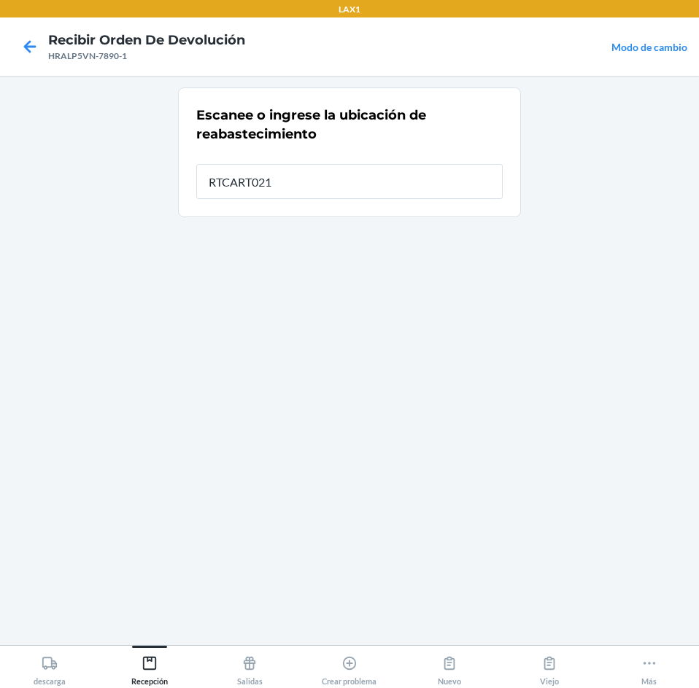
type input "RTCART021"
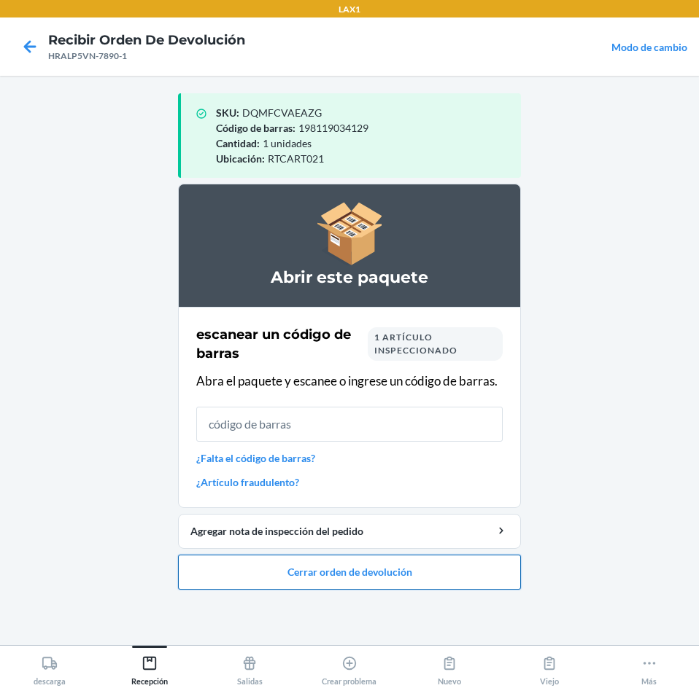
click at [364, 567] on button "Cerrar orden de devolución" at bounding box center [349, 572] width 343 height 35
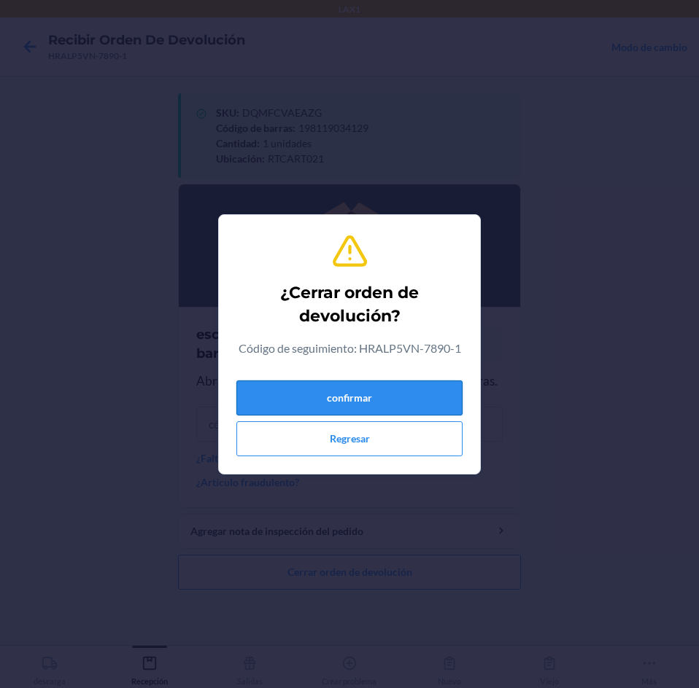
click at [356, 393] on button "confirmar" at bounding box center [349, 398] width 226 height 35
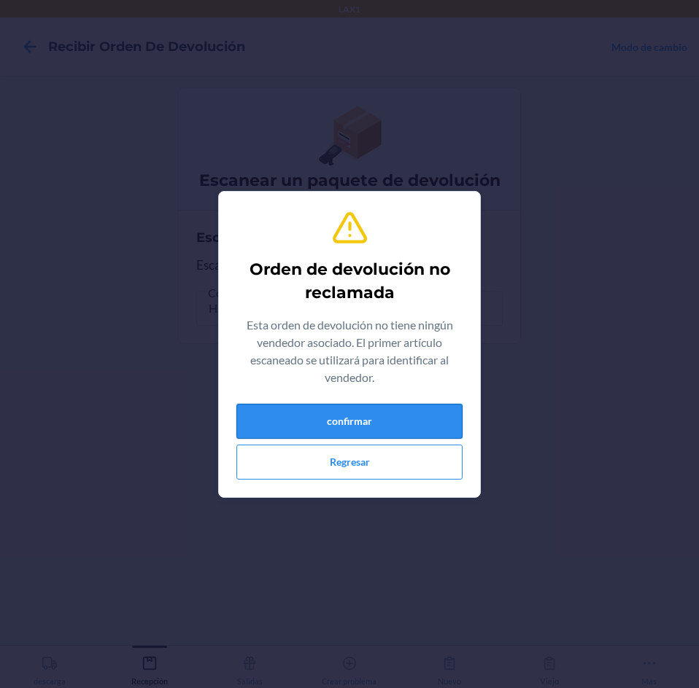
click at [403, 420] on button "confirmar" at bounding box center [349, 421] width 226 height 35
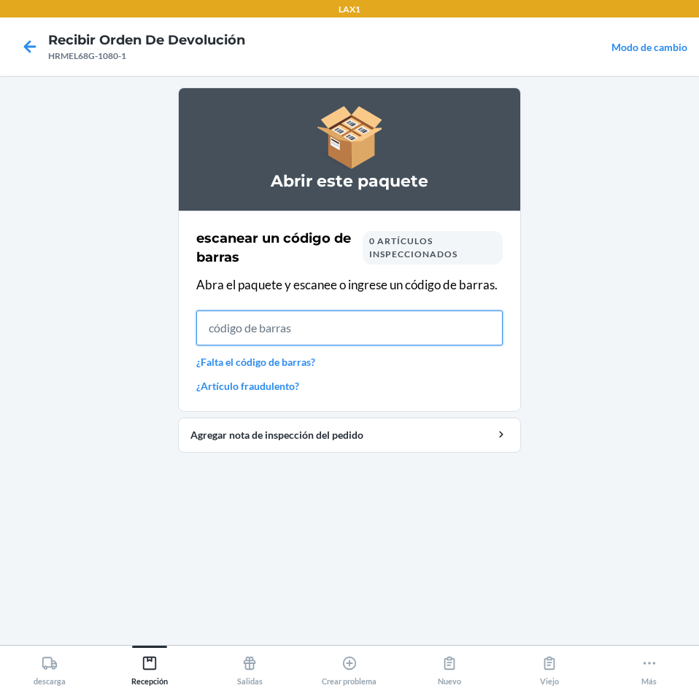
click at [385, 321] on input "text" at bounding box center [349, 328] width 306 height 35
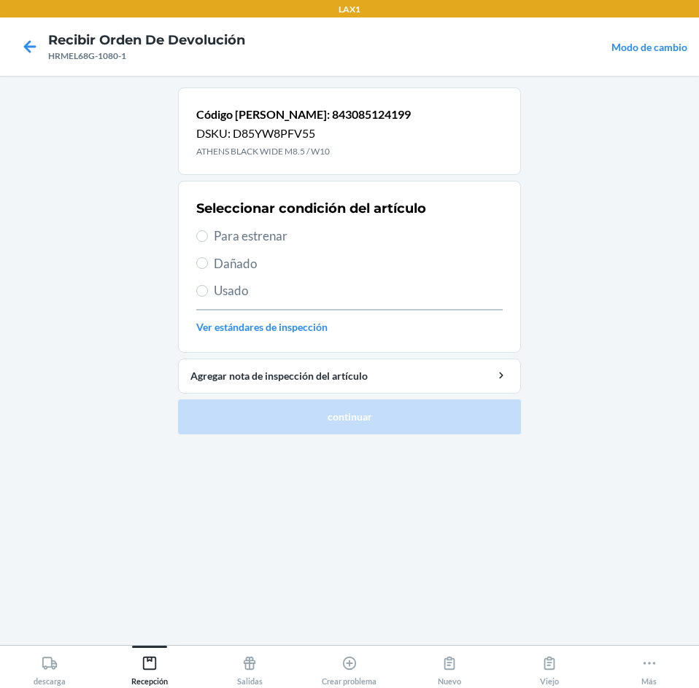
click at [249, 233] on span "Para estrenar" at bounding box center [358, 236] width 289 height 19
click at [208, 233] on input "Para estrenar" at bounding box center [202, 236] width 12 height 12
radio input "true"
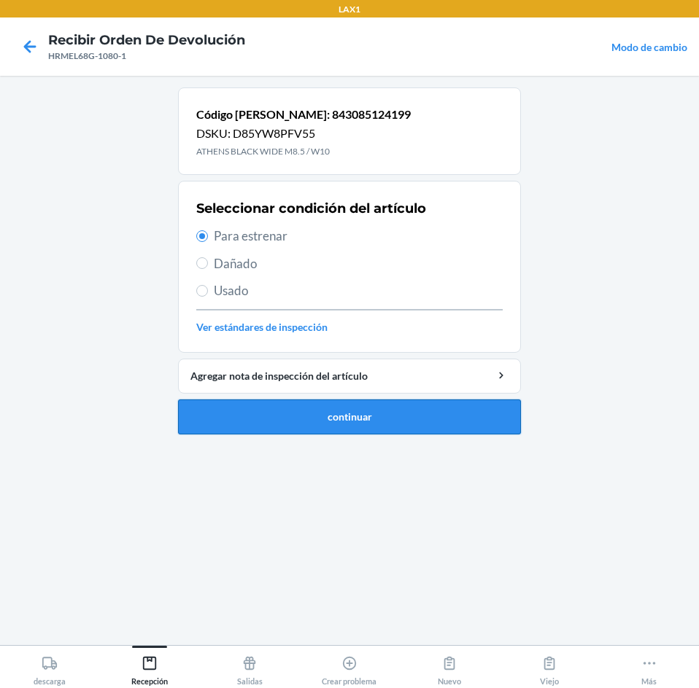
click at [319, 427] on button "continuar" at bounding box center [349, 417] width 343 height 35
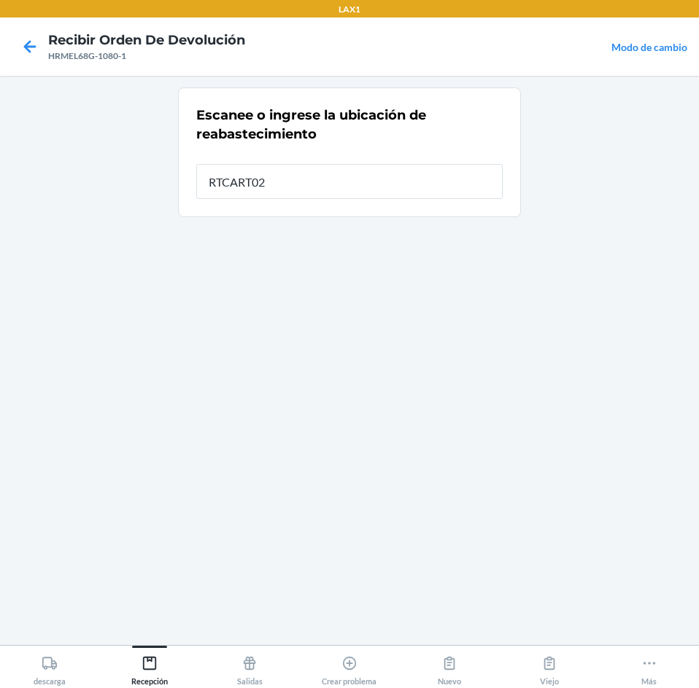
type input "RTCART021"
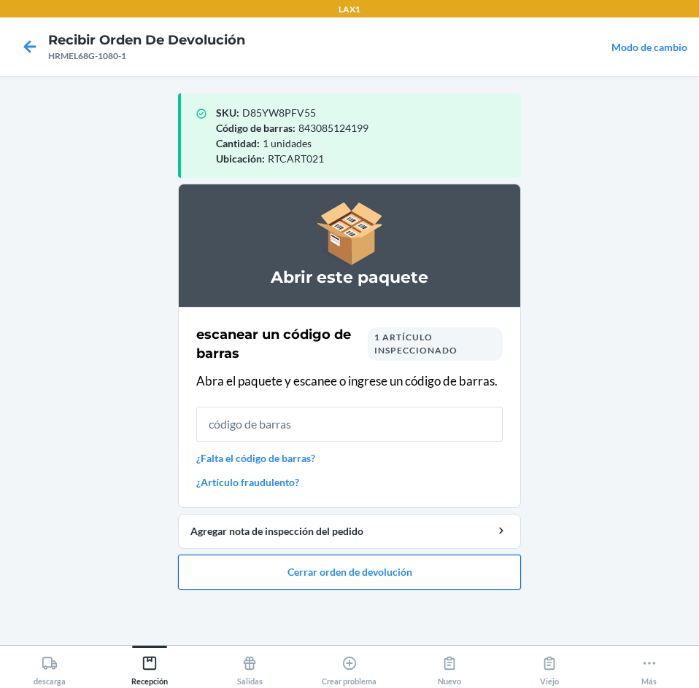
click at [370, 569] on button "Cerrar orden de devolución" at bounding box center [349, 572] width 343 height 35
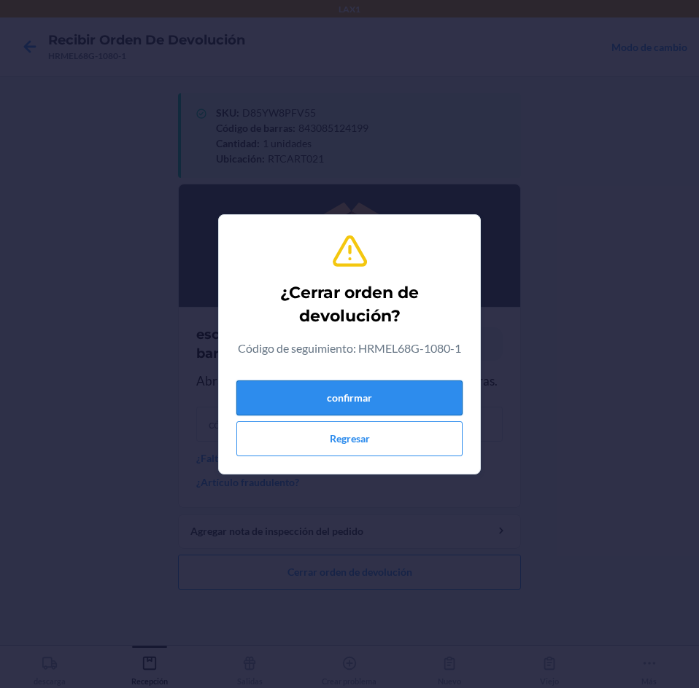
click at [398, 405] on button "confirmar" at bounding box center [349, 398] width 226 height 35
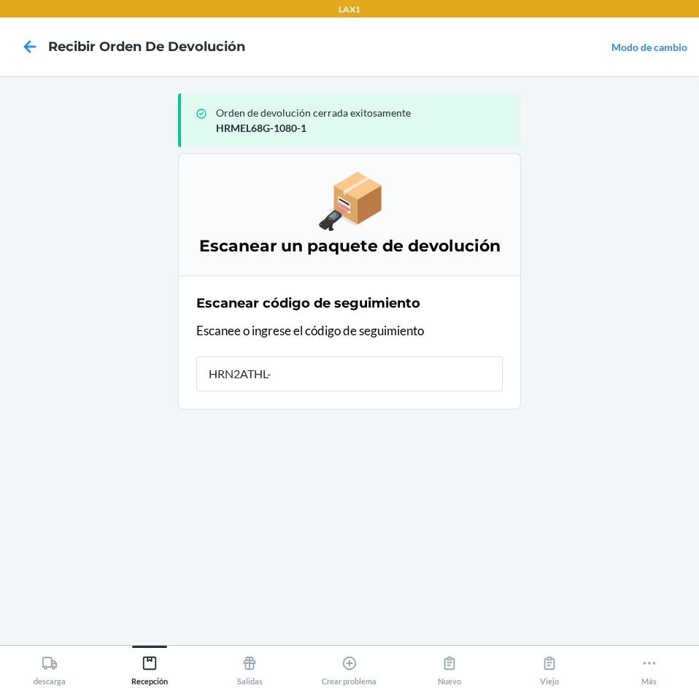
type input "HRN2ATHL-0"
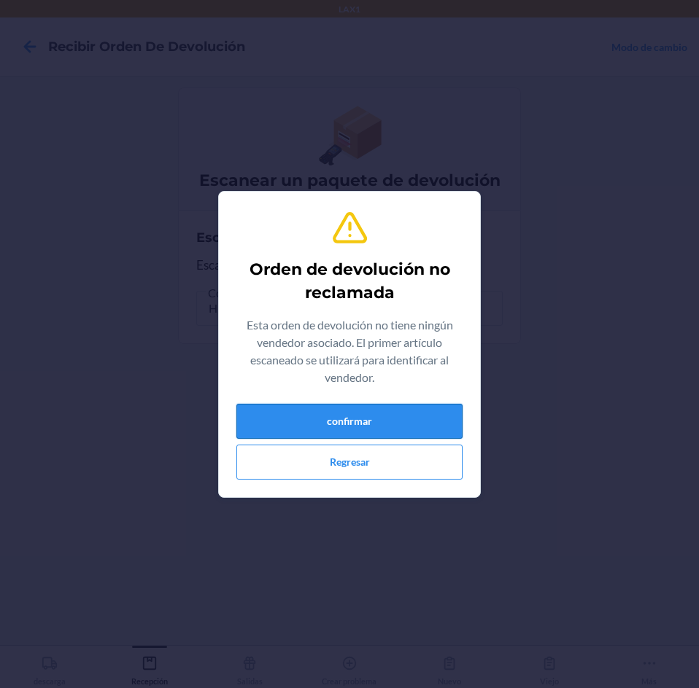
click at [400, 411] on button "confirmar" at bounding box center [349, 421] width 226 height 35
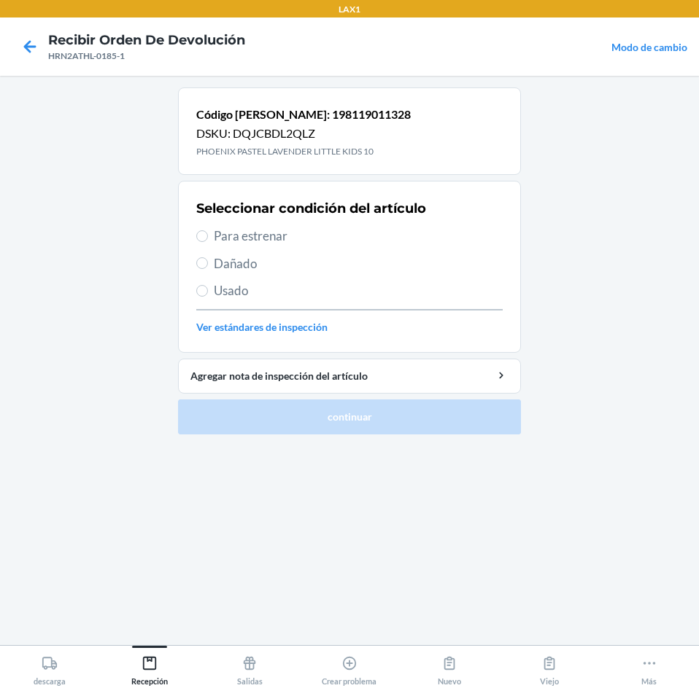
click at [230, 236] on span "Para estrenar" at bounding box center [358, 236] width 289 height 19
click at [208, 236] on input "Para estrenar" at bounding box center [202, 236] width 12 height 12
radio input "true"
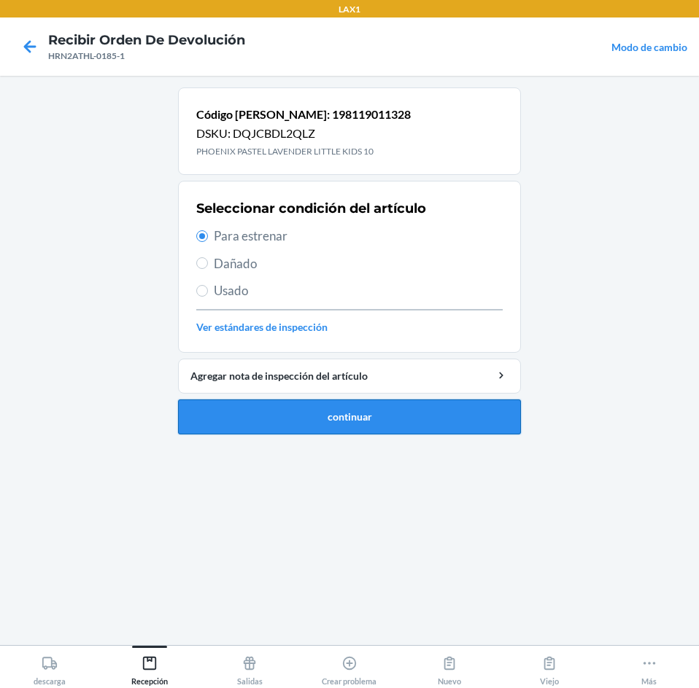
click at [374, 416] on button "continuar" at bounding box center [349, 417] width 343 height 35
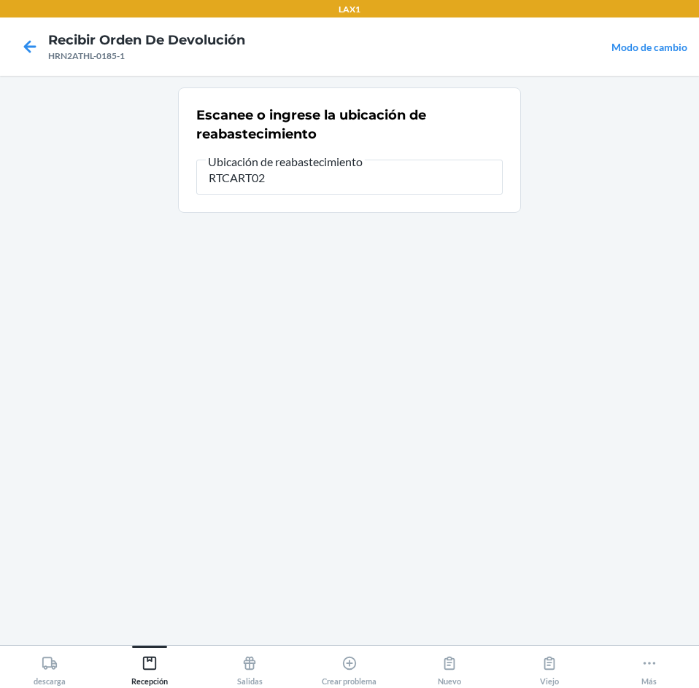
type input "RTCART021"
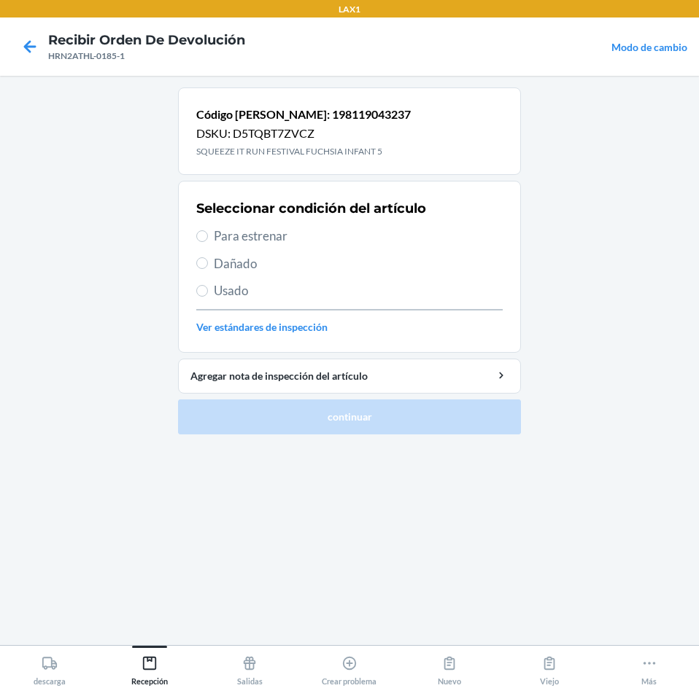
click at [216, 232] on span "Para estrenar" at bounding box center [358, 236] width 289 height 19
click at [208, 232] on input "Para estrenar" at bounding box center [202, 236] width 12 height 12
radio input "true"
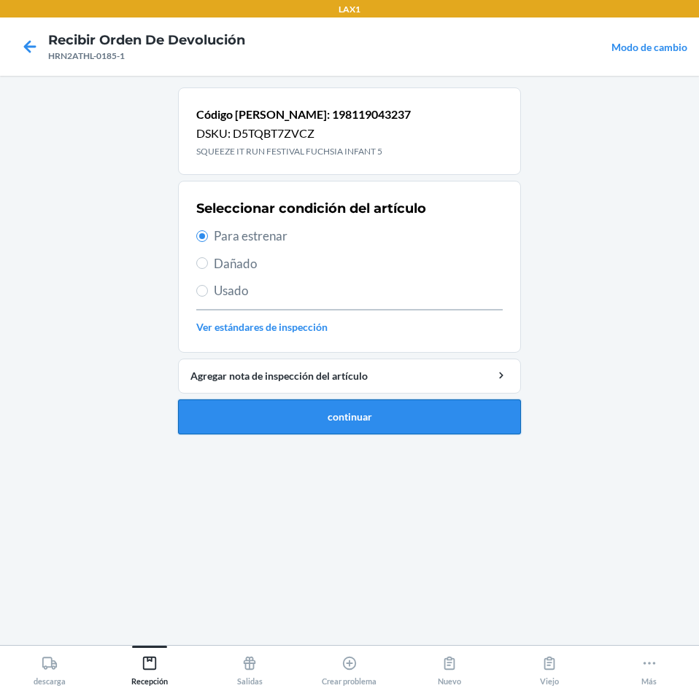
click at [362, 413] on button "continuar" at bounding box center [349, 417] width 343 height 35
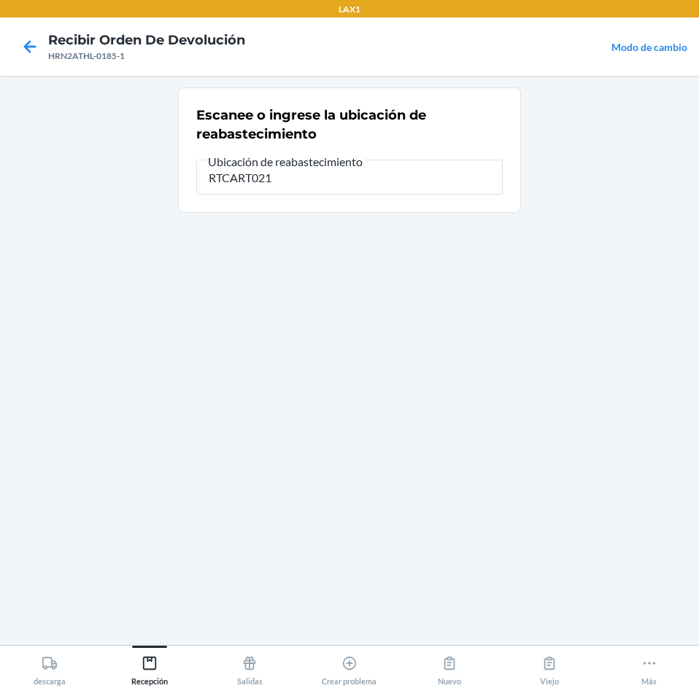
type input "RTCART021"
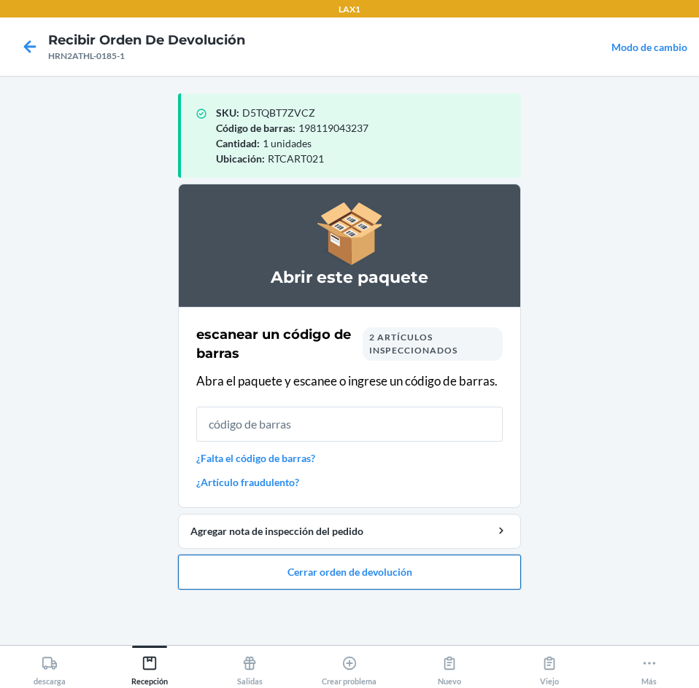
click at [377, 567] on button "Cerrar orden de devolución" at bounding box center [349, 572] width 343 height 35
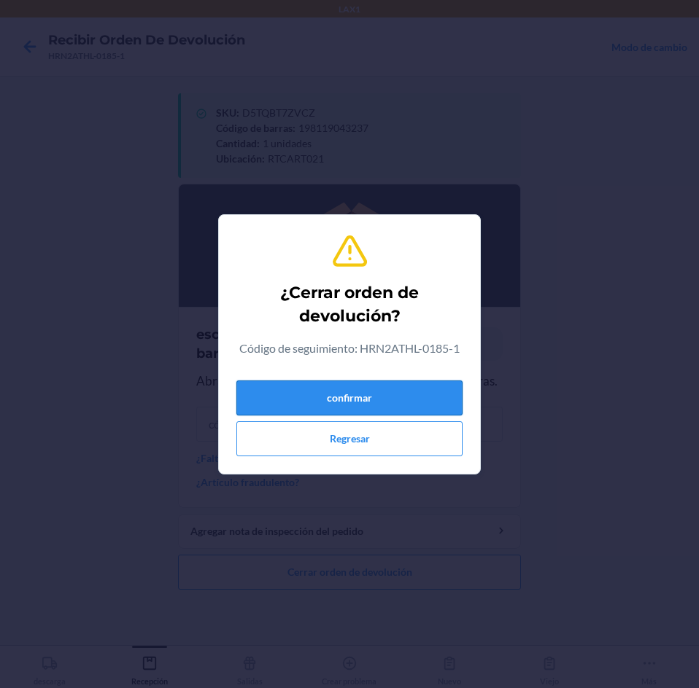
click at [389, 390] on button "confirmar" at bounding box center [349, 398] width 226 height 35
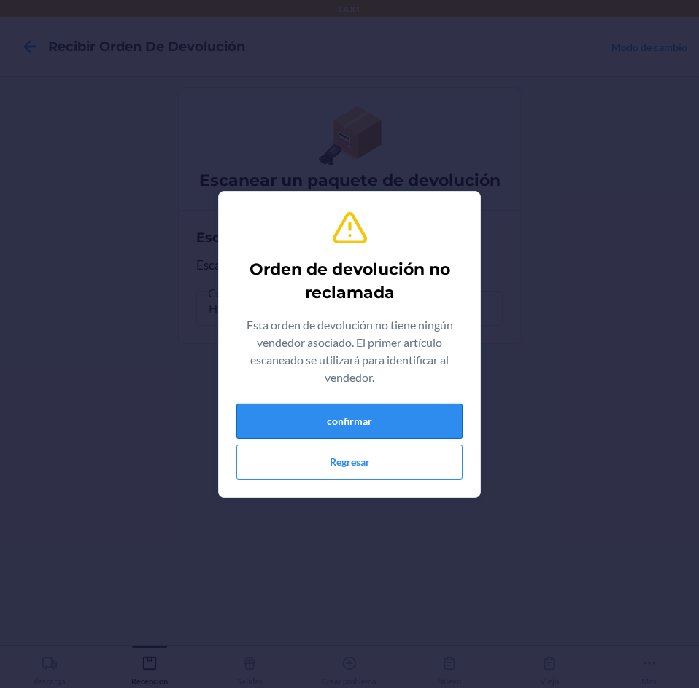
click at [403, 420] on button "confirmar" at bounding box center [349, 421] width 226 height 35
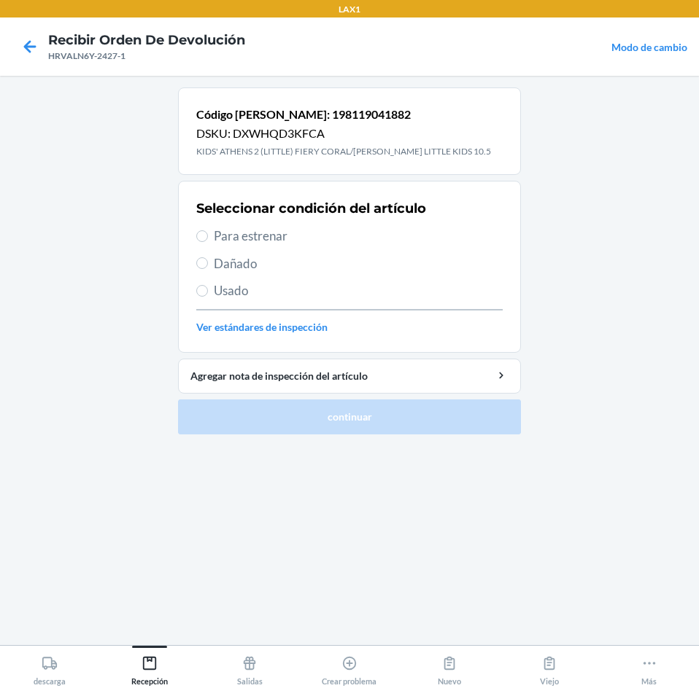
click at [226, 241] on span "Para estrenar" at bounding box center [358, 236] width 289 height 19
click at [208, 241] on input "Para estrenar" at bounding box center [202, 236] width 12 height 12
radio input "true"
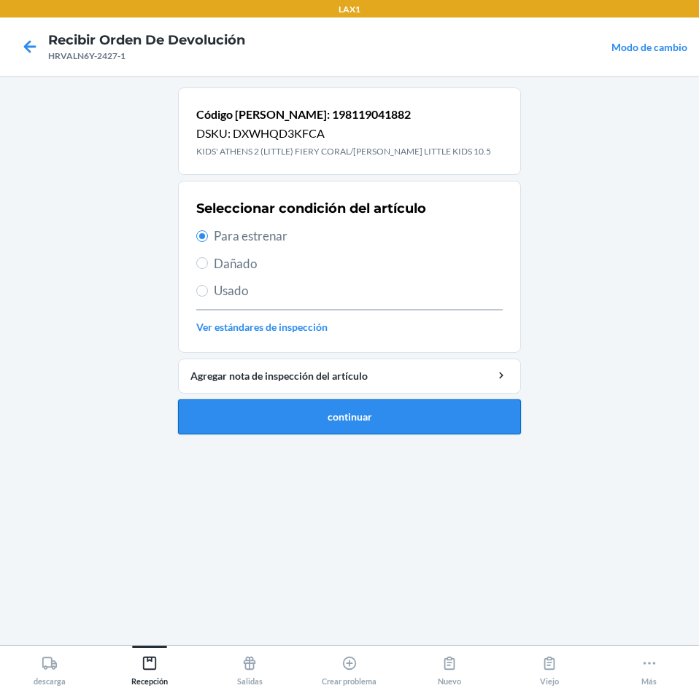
click at [363, 418] on button "continuar" at bounding box center [349, 417] width 343 height 35
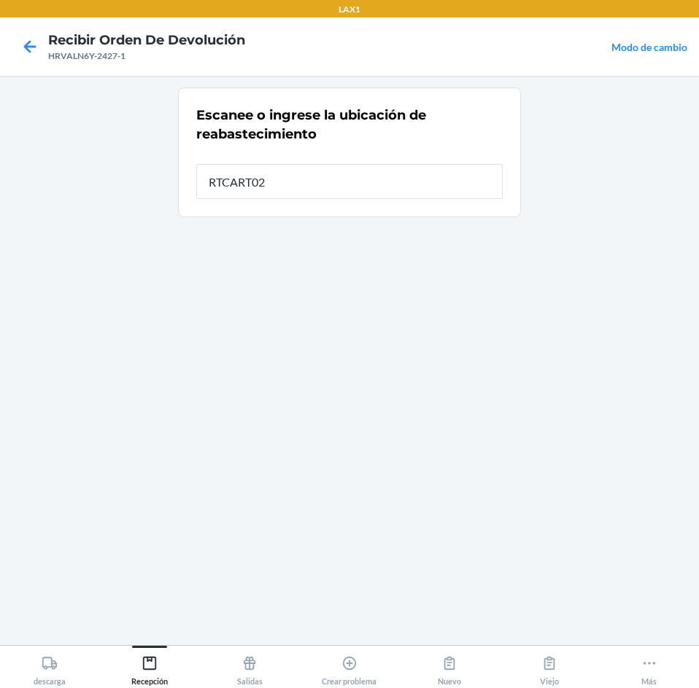
type input "RTCART021"
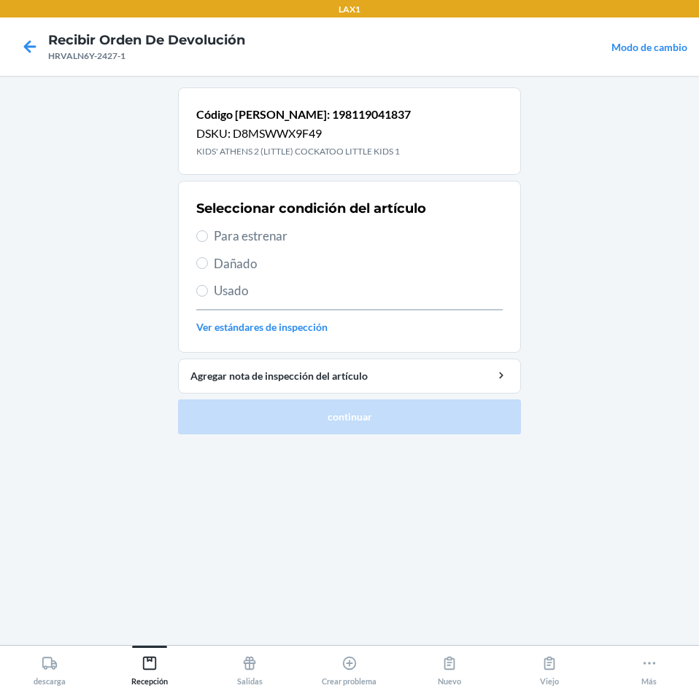
click at [209, 234] on label "Para estrenar" at bounding box center [349, 236] width 306 height 19
click at [208, 234] on input "Para estrenar" at bounding box center [202, 236] width 12 height 12
radio input "true"
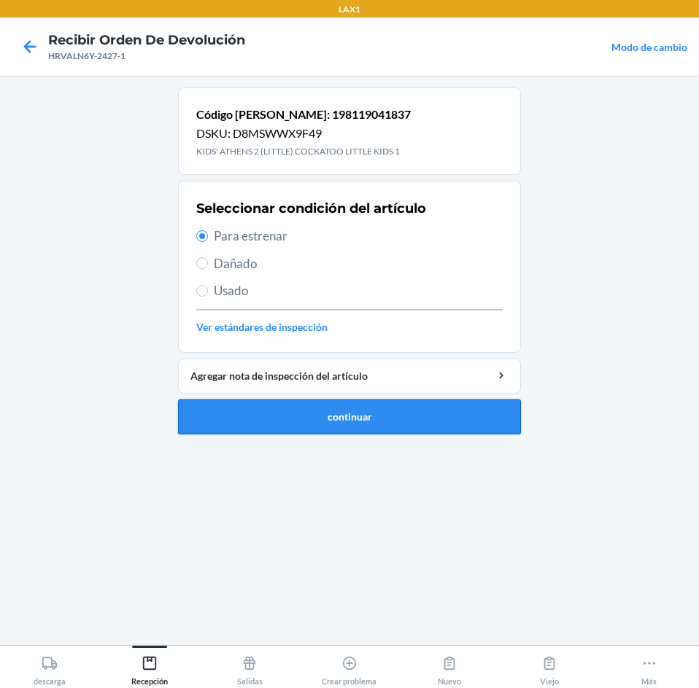
click at [355, 418] on button "continuar" at bounding box center [349, 417] width 343 height 35
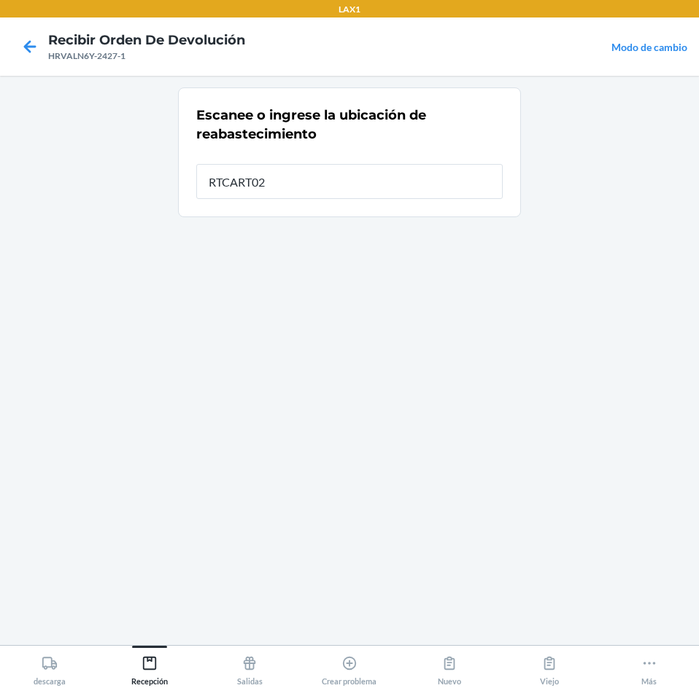
type input "RTCART021"
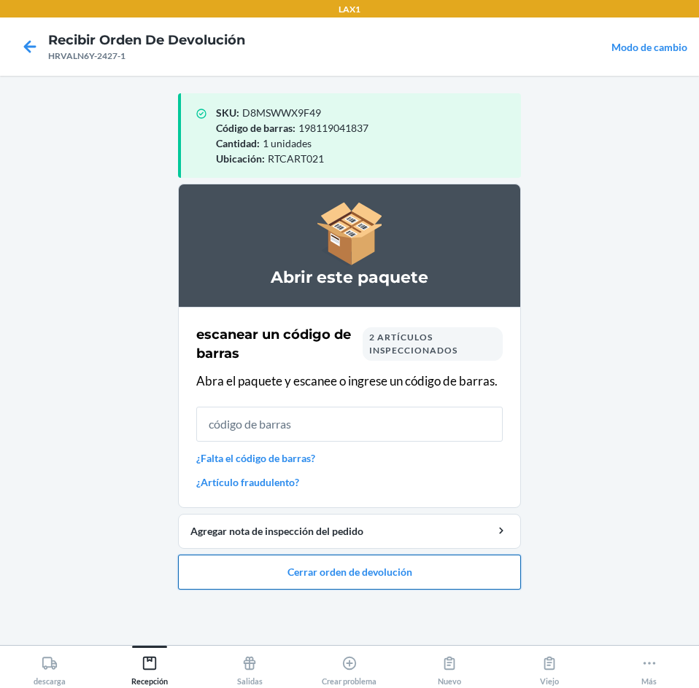
click at [337, 567] on button "Cerrar orden de devolución" at bounding box center [349, 572] width 343 height 35
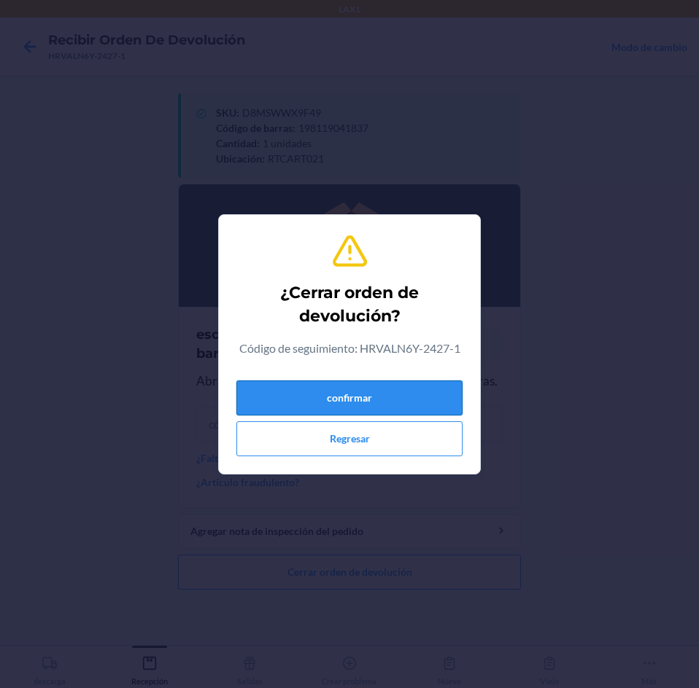
click at [397, 398] on button "confirmar" at bounding box center [349, 398] width 226 height 35
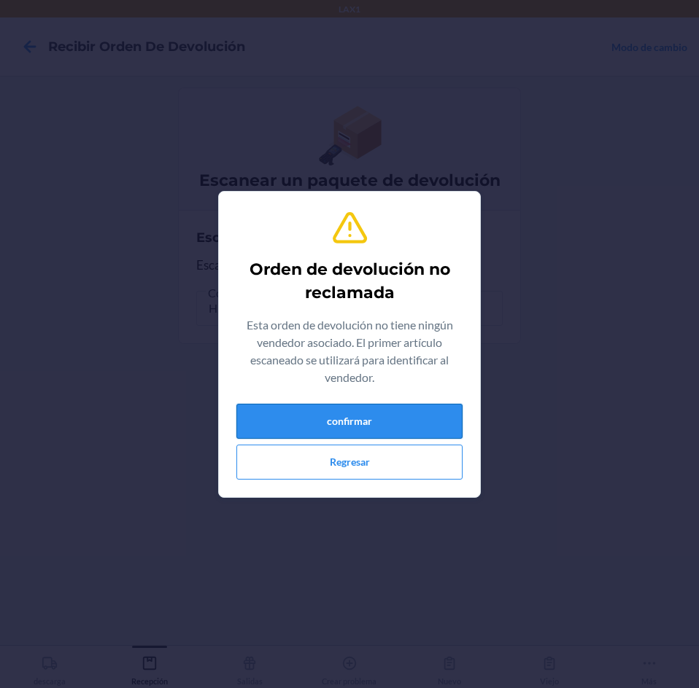
click at [380, 413] on button "confirmar" at bounding box center [349, 421] width 226 height 35
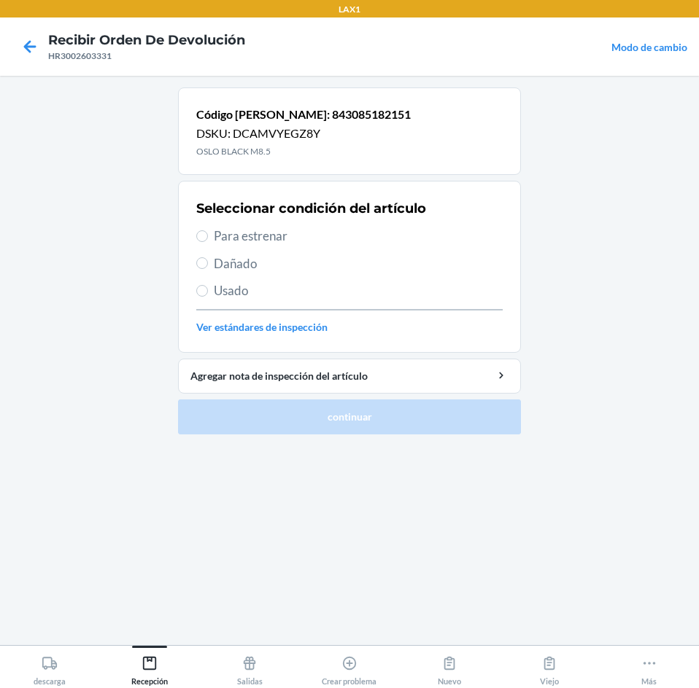
click at [203, 230] on label "Para estrenar" at bounding box center [349, 236] width 306 height 19
click at [203, 230] on input "Para estrenar" at bounding box center [202, 236] width 12 height 12
radio input "true"
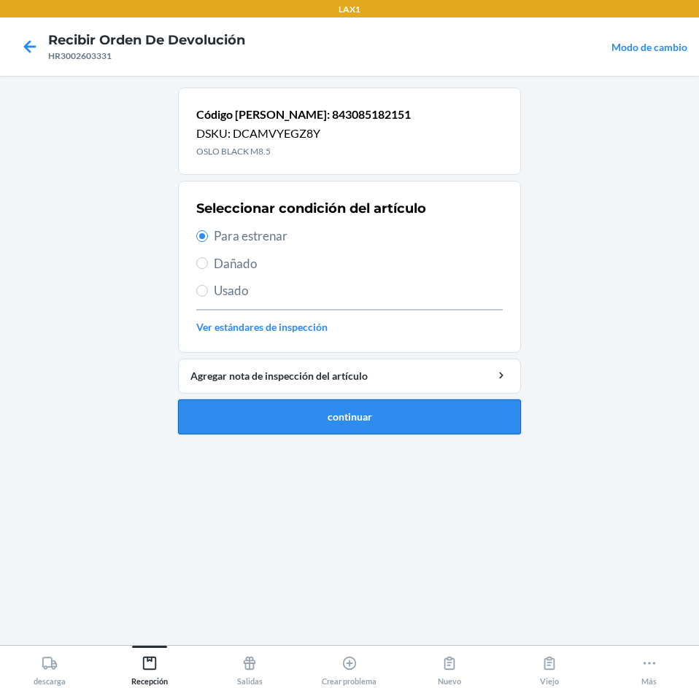
click at [296, 415] on button "continuar" at bounding box center [349, 417] width 343 height 35
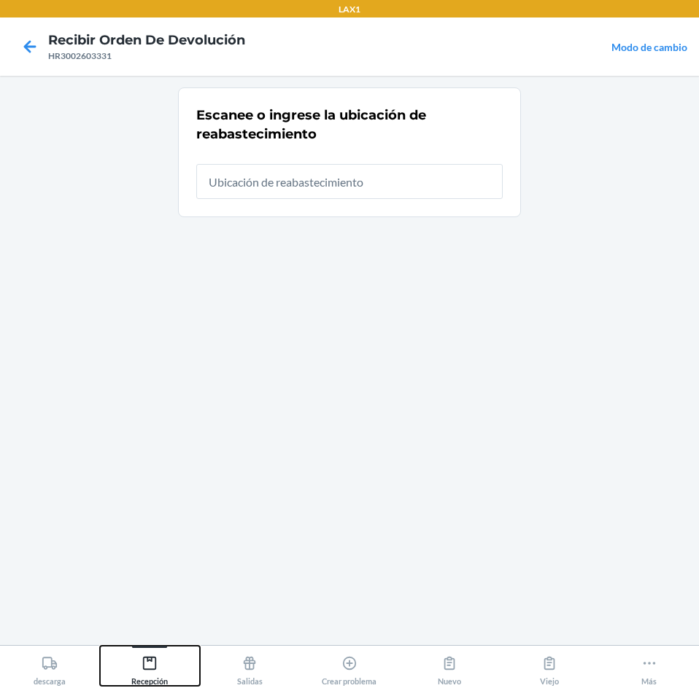
click at [152, 664] on icon at bounding box center [149, 664] width 16 height 16
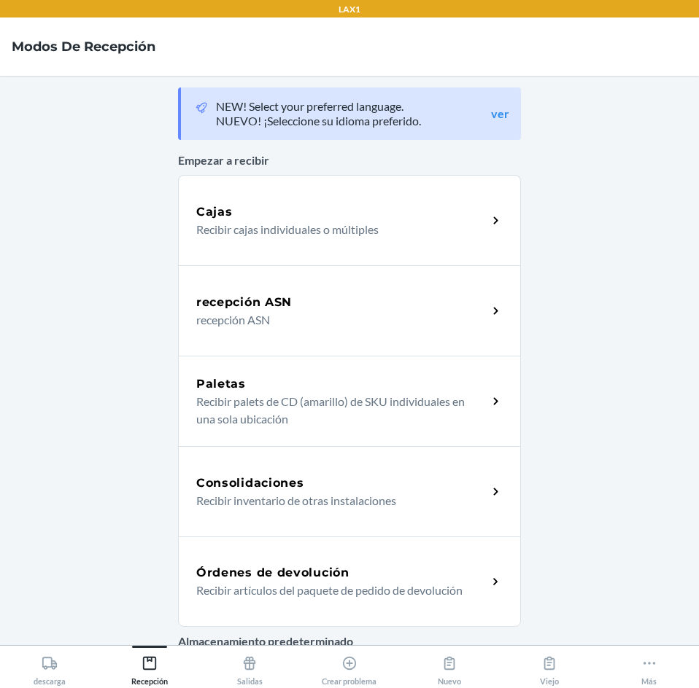
click at [312, 570] on h5 "Órdenes de devolución" at bounding box center [272, 573] width 153 height 18
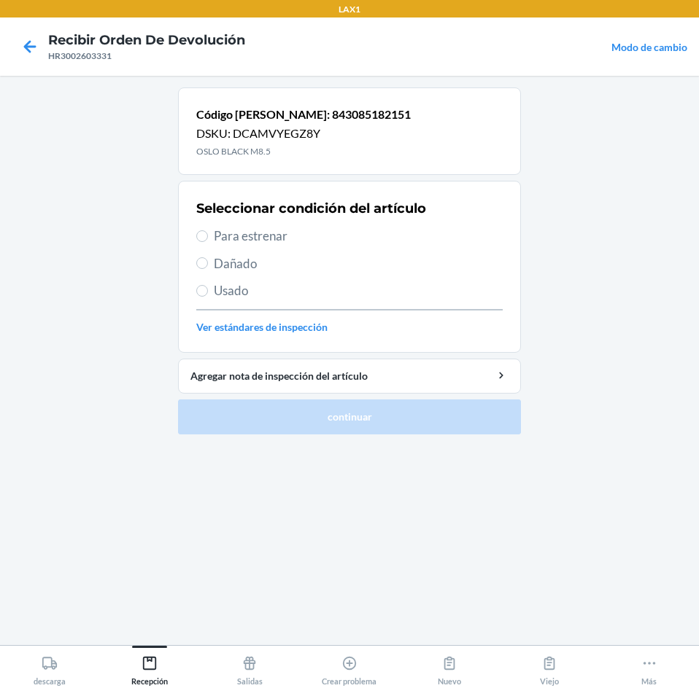
click at [209, 235] on label "Para estrenar" at bounding box center [349, 236] width 306 height 19
click at [208, 235] on input "Para estrenar" at bounding box center [202, 236] width 12 height 12
radio input "true"
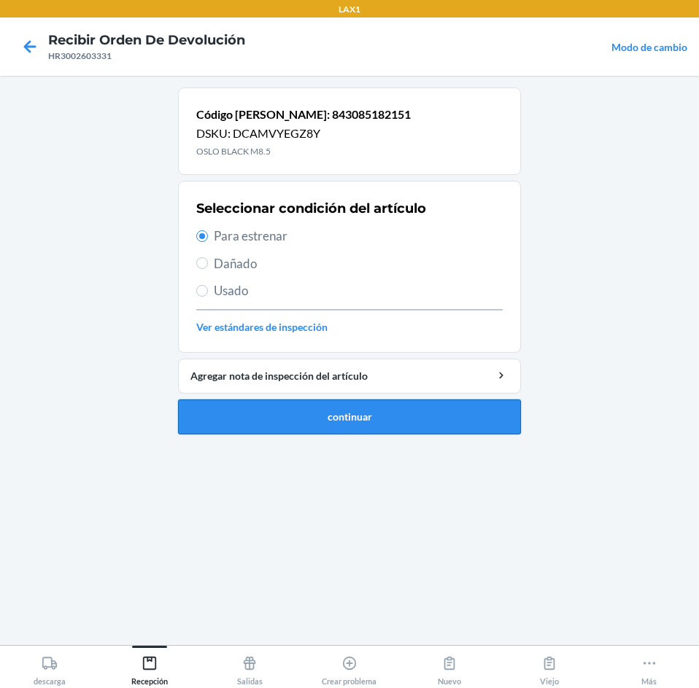
click at [423, 417] on button "continuar" at bounding box center [349, 417] width 343 height 35
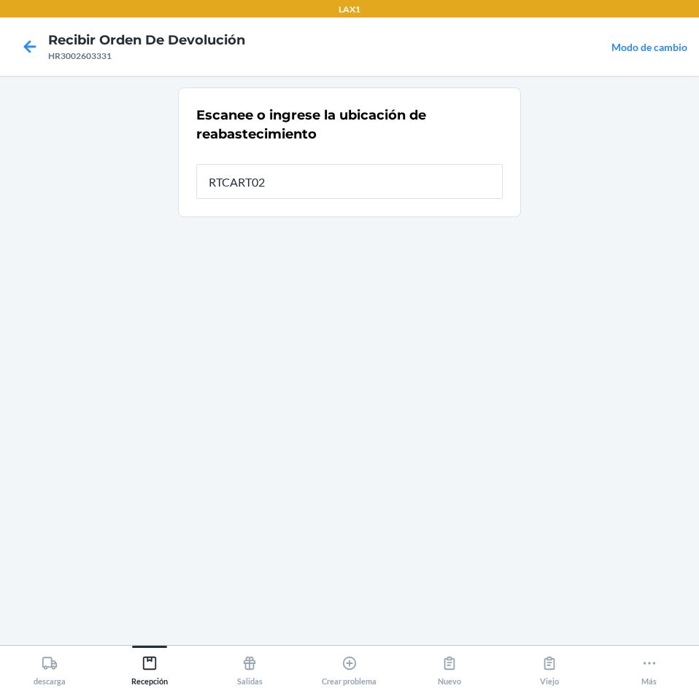
type input "RTCART021"
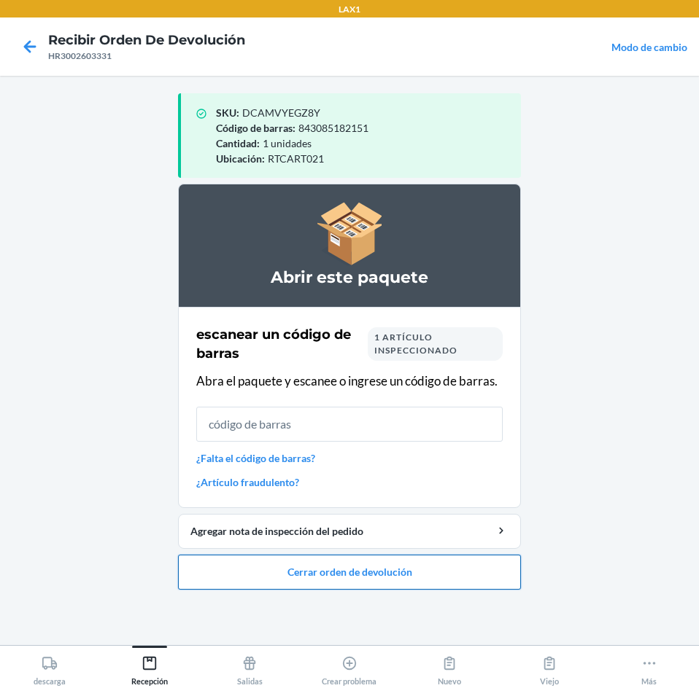
click at [346, 574] on button "Cerrar orden de devolución" at bounding box center [349, 572] width 343 height 35
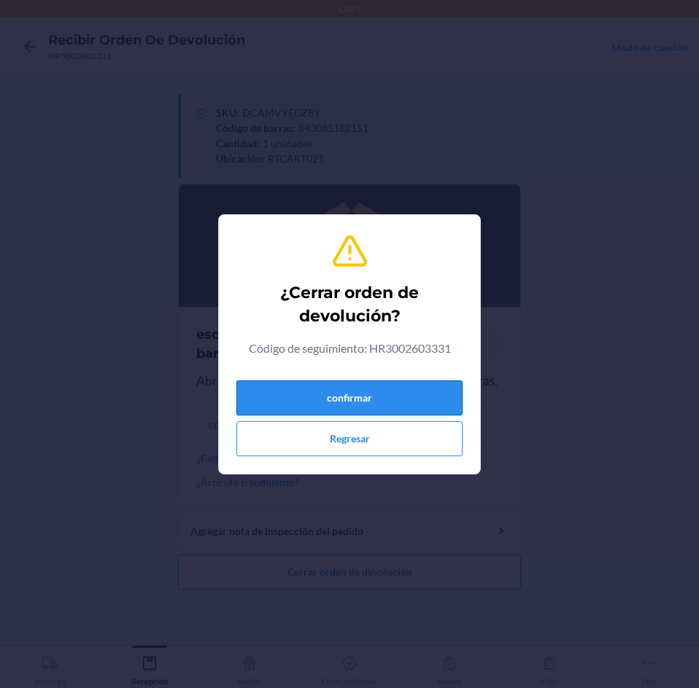
click at [408, 396] on button "confirmar" at bounding box center [349, 398] width 226 height 35
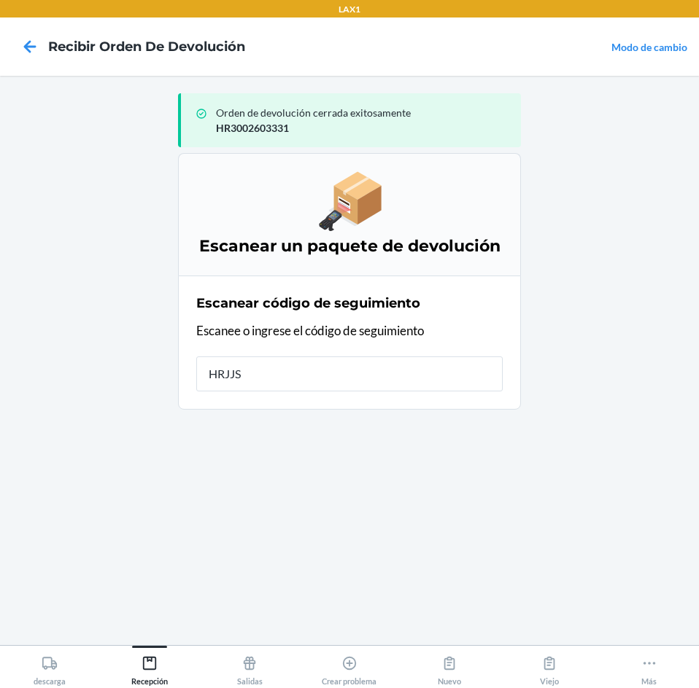
type input "HRJJSM"
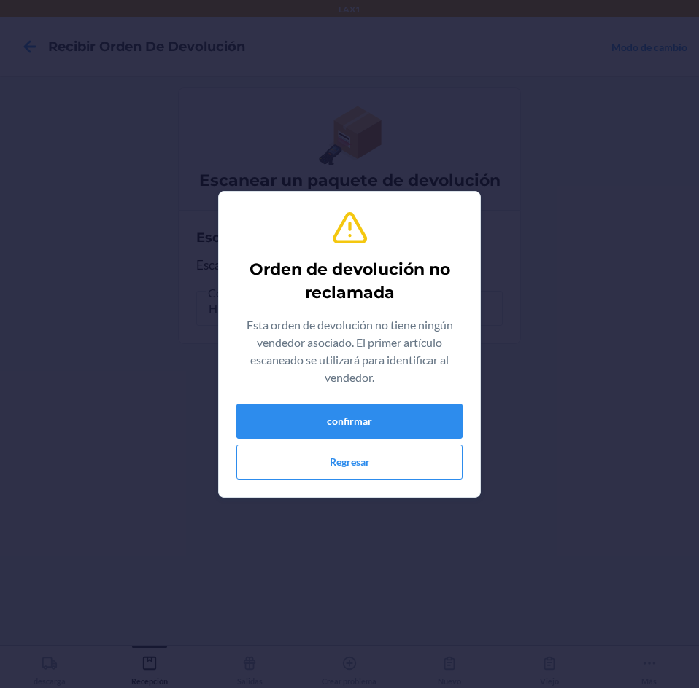
click at [408, 403] on div "Orden de devolución no reclamada Esta orden de devolución no tiene ningún vende…" at bounding box center [349, 344] width 226 height 282
click at [408, 412] on button "confirmar" at bounding box center [349, 421] width 226 height 35
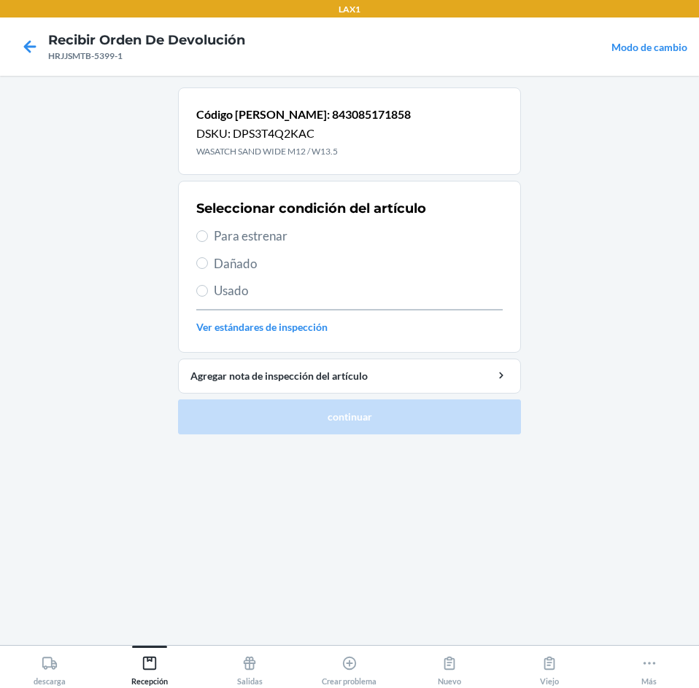
click at [219, 234] on span "Para estrenar" at bounding box center [358, 236] width 289 height 19
click at [208, 234] on input "Para estrenar" at bounding box center [202, 236] width 12 height 12
radio input "true"
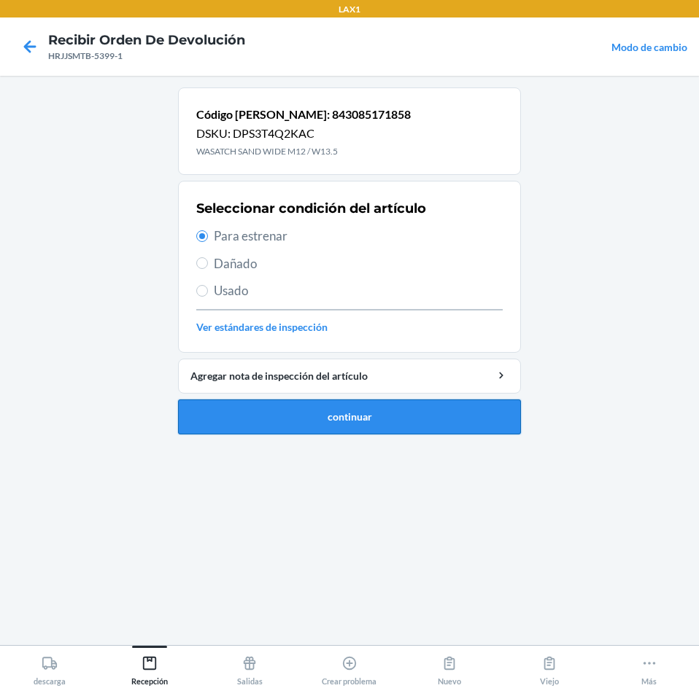
click at [311, 416] on button "continuar" at bounding box center [349, 417] width 343 height 35
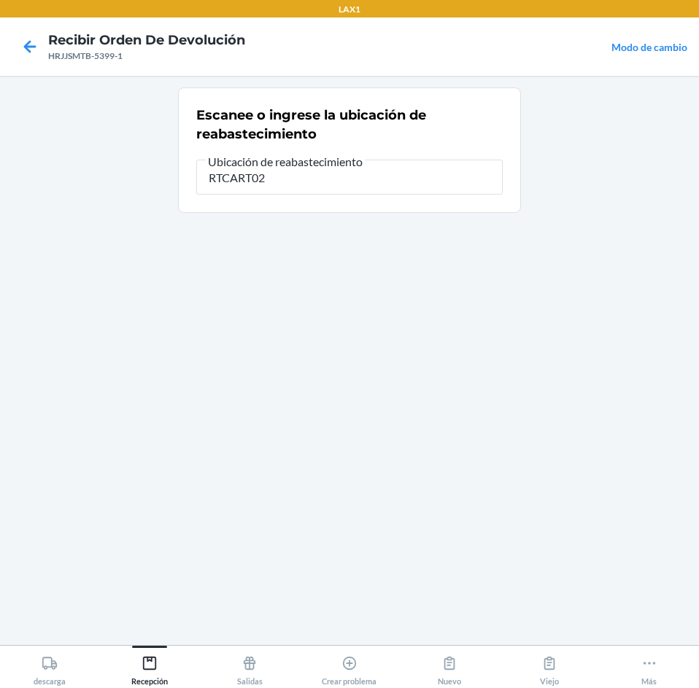
type input "RTCART021"
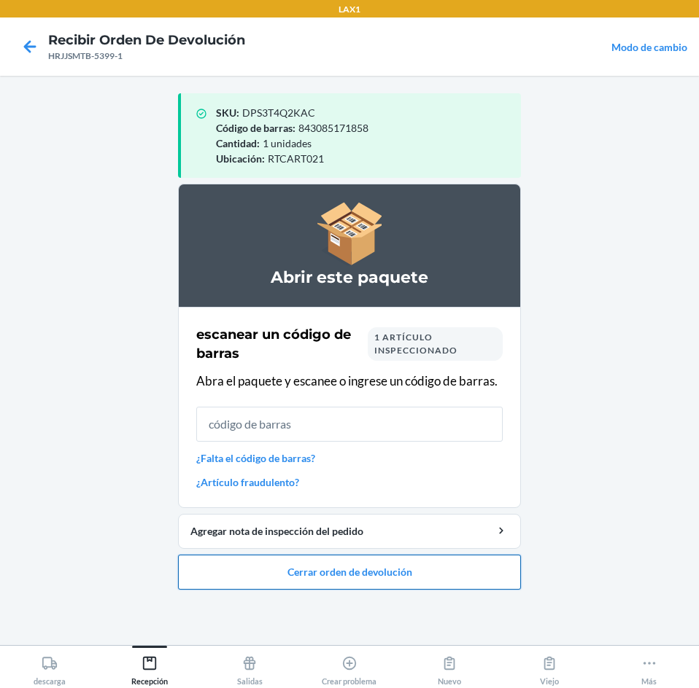
click at [360, 567] on button "Cerrar orden de devolución" at bounding box center [349, 572] width 343 height 35
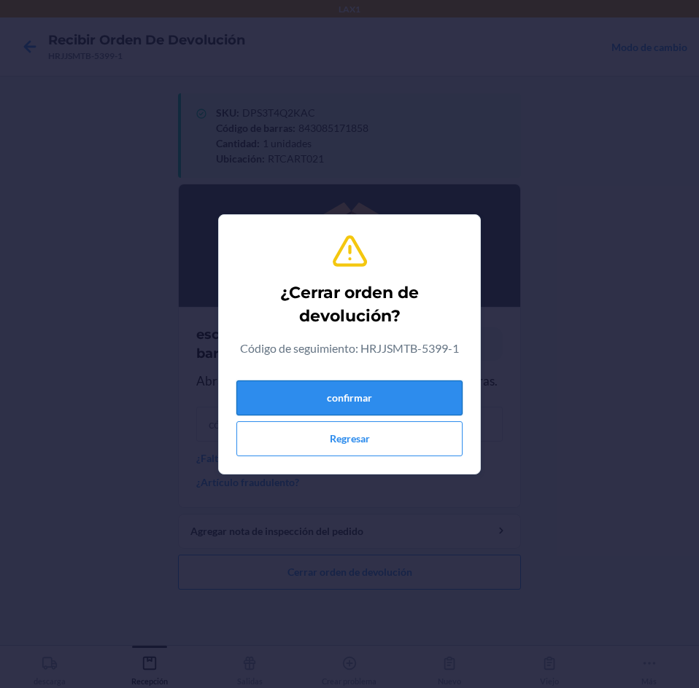
click at [384, 400] on button "confirmar" at bounding box center [349, 398] width 226 height 35
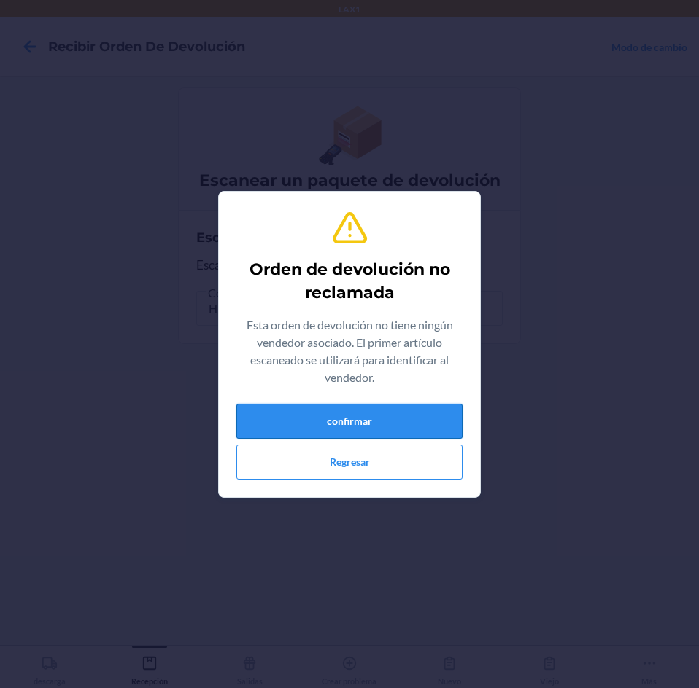
click at [394, 421] on button "confirmar" at bounding box center [349, 421] width 226 height 35
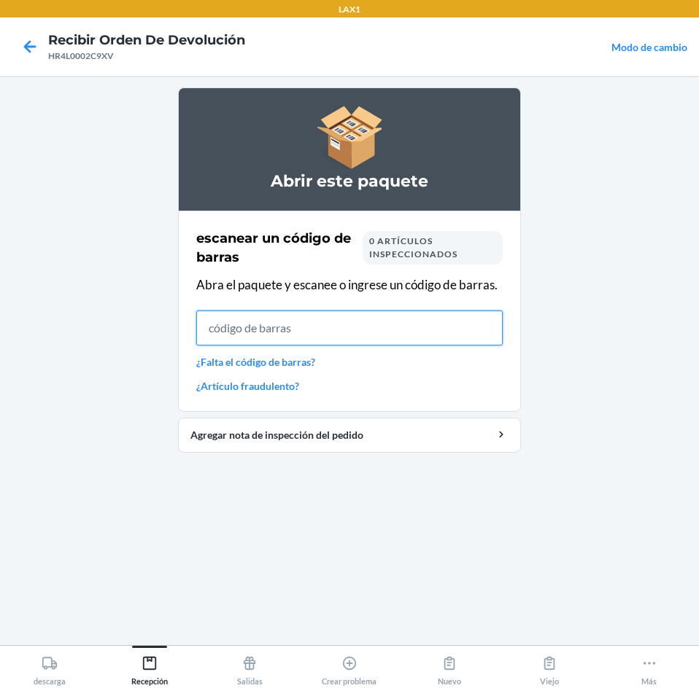
click at [268, 325] on input "text" at bounding box center [349, 328] width 306 height 35
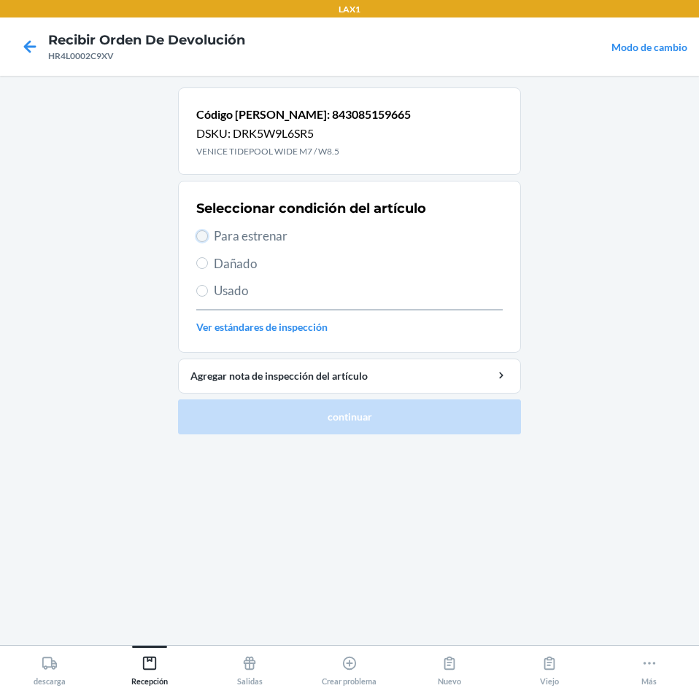
click at [206, 236] on input "Para estrenar" at bounding box center [202, 236] width 12 height 12
radio input "true"
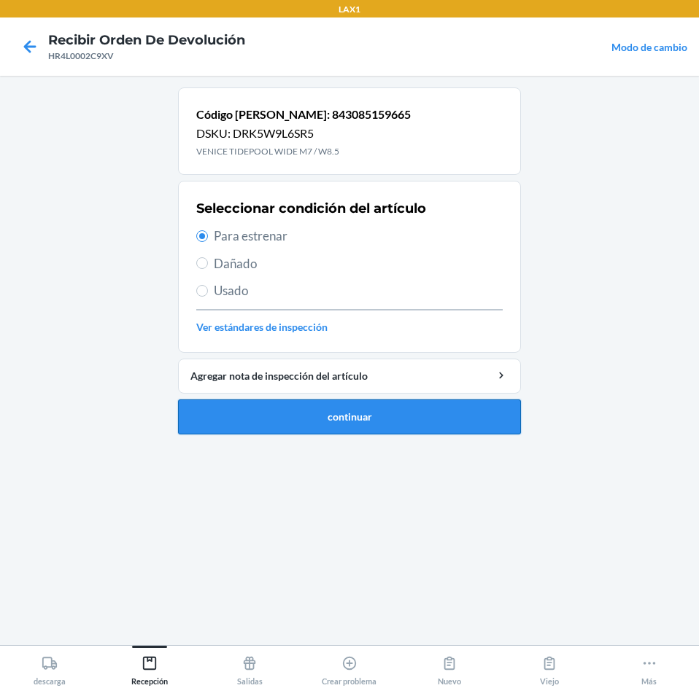
click at [285, 408] on button "continuar" at bounding box center [349, 417] width 343 height 35
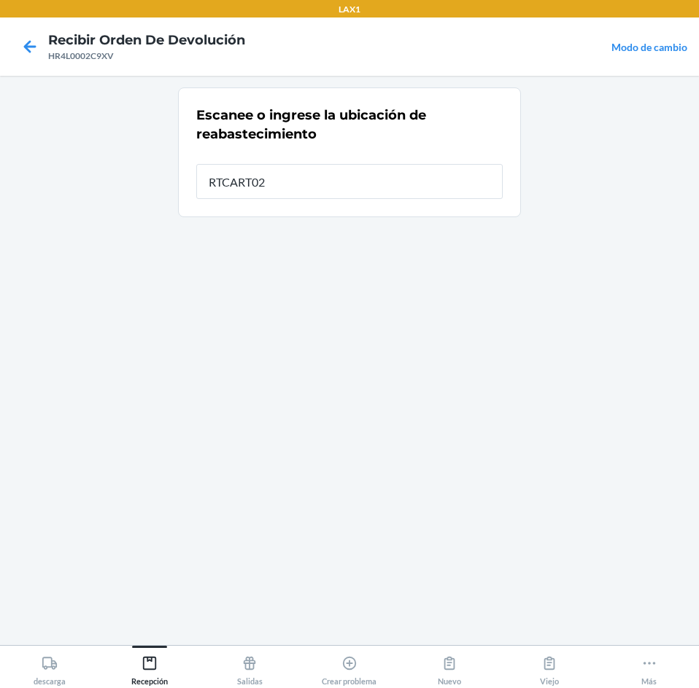
type input "RTCART021"
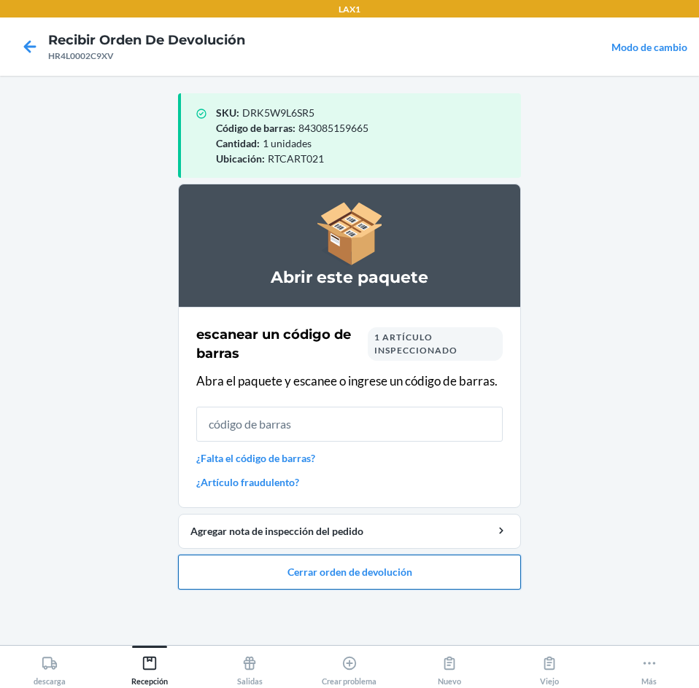
click at [308, 557] on button "Cerrar orden de devolución" at bounding box center [349, 572] width 343 height 35
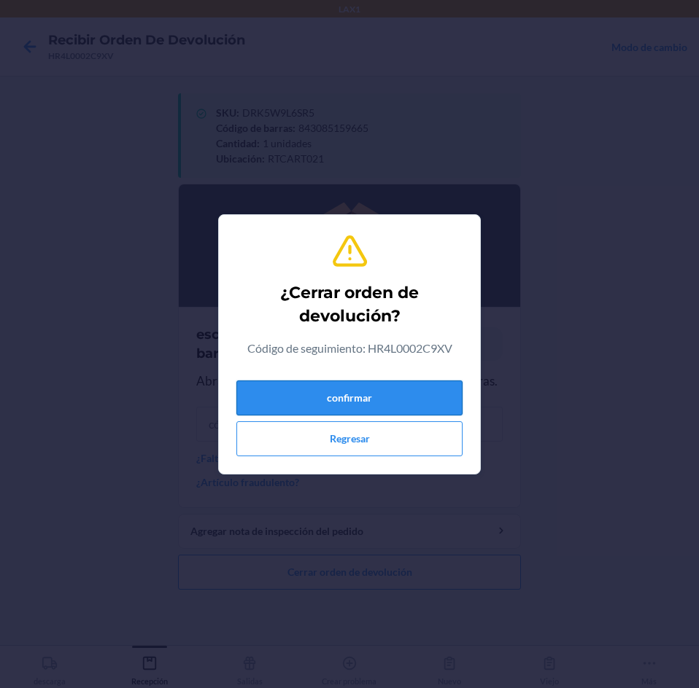
click at [366, 395] on button "confirmar" at bounding box center [349, 398] width 226 height 35
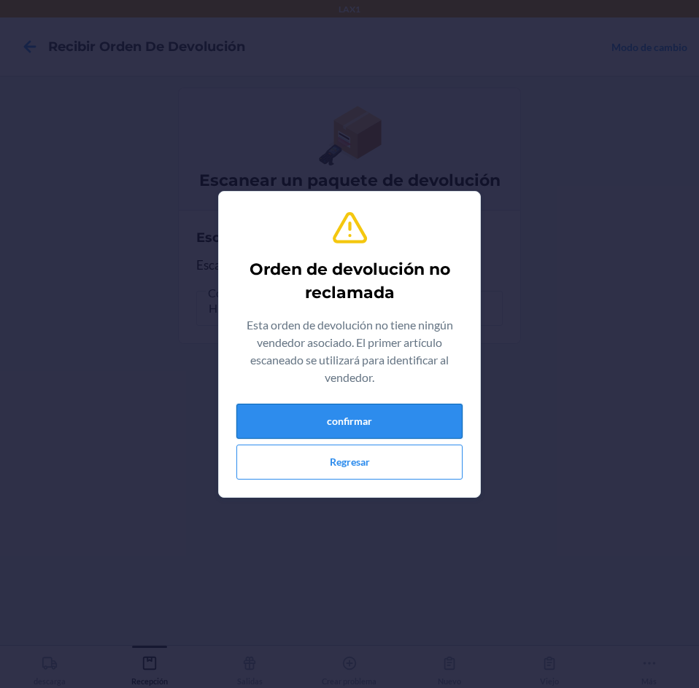
click at [357, 413] on button "confirmar" at bounding box center [349, 421] width 226 height 35
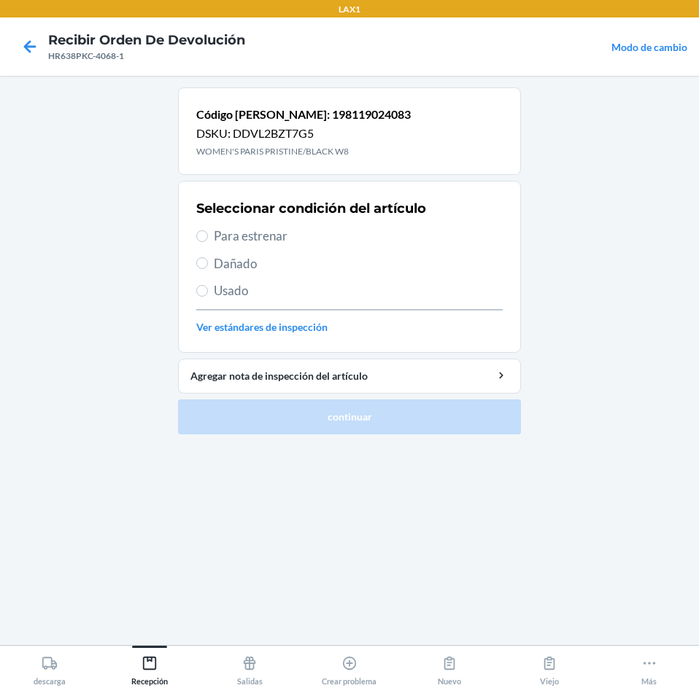
click at [210, 238] on label "Para estrenar" at bounding box center [349, 236] width 306 height 19
click at [208, 238] on input "Para estrenar" at bounding box center [202, 236] width 12 height 12
radio input "true"
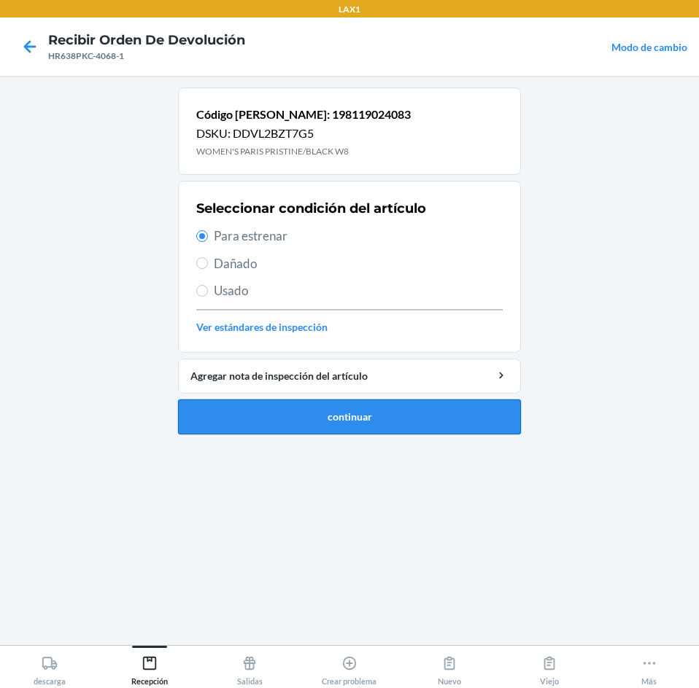
click at [298, 419] on button "continuar" at bounding box center [349, 417] width 343 height 35
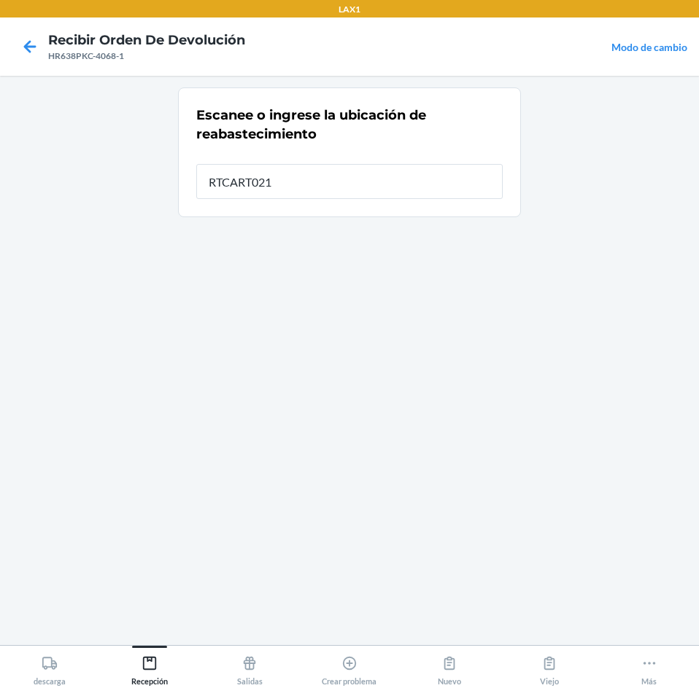
type input "RTCART021"
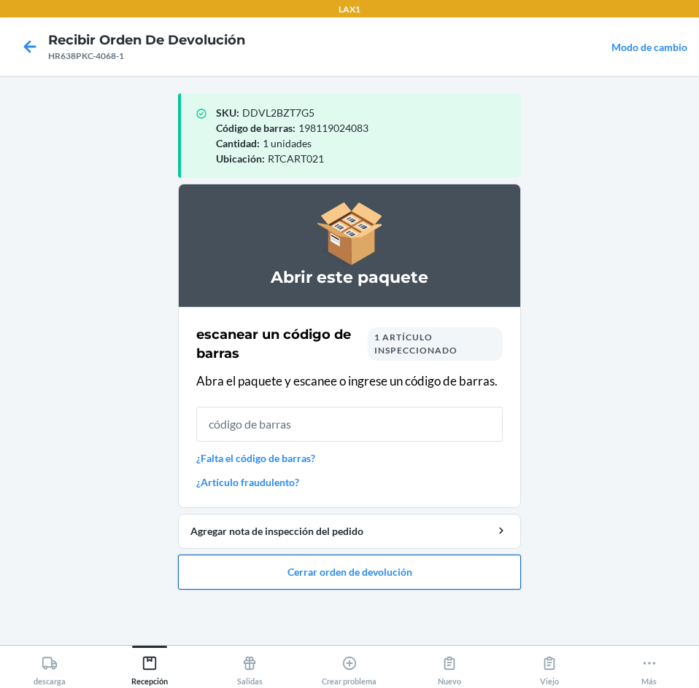
click at [335, 566] on button "Cerrar orden de devolución" at bounding box center [349, 572] width 343 height 35
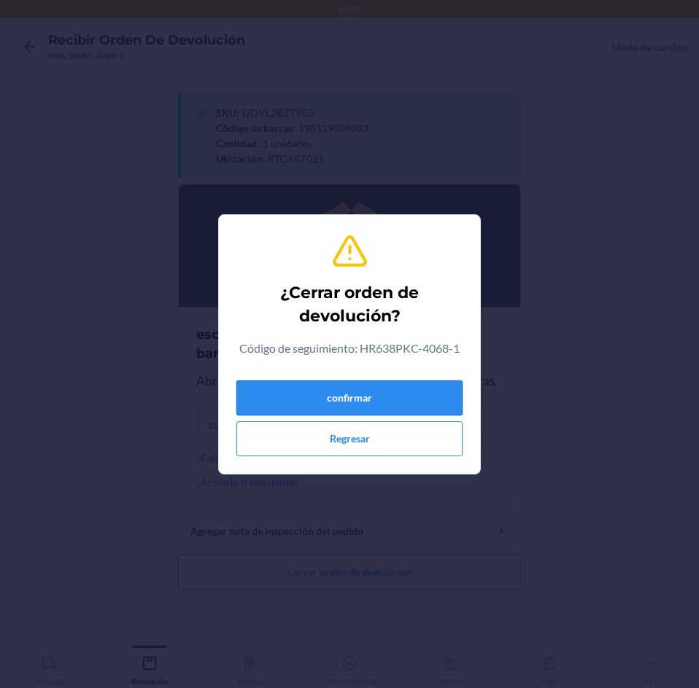
click at [385, 393] on button "confirmar" at bounding box center [349, 398] width 226 height 35
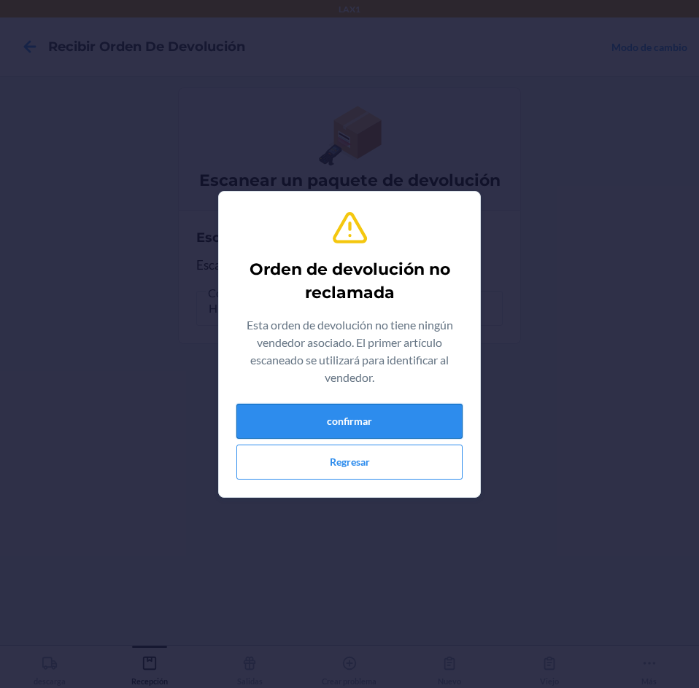
click at [391, 404] on button "confirmar" at bounding box center [349, 421] width 226 height 35
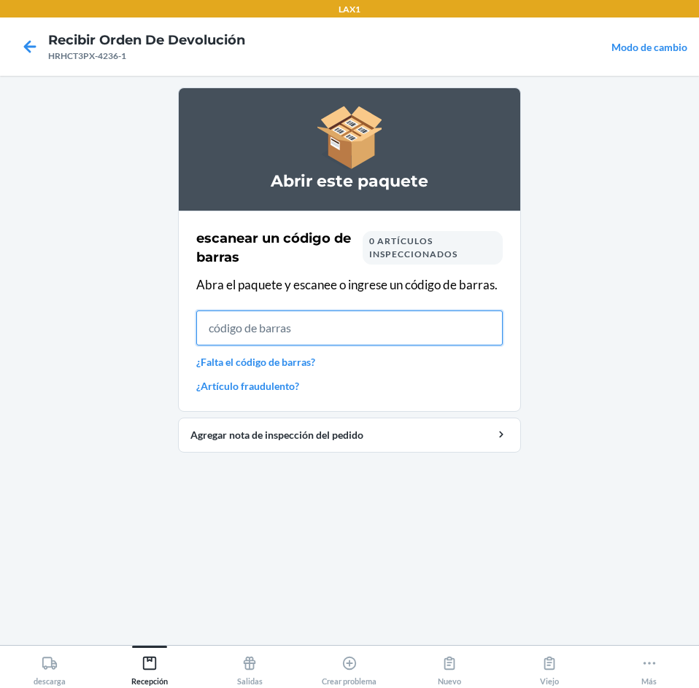
click at [307, 327] on input "text" at bounding box center [349, 328] width 306 height 35
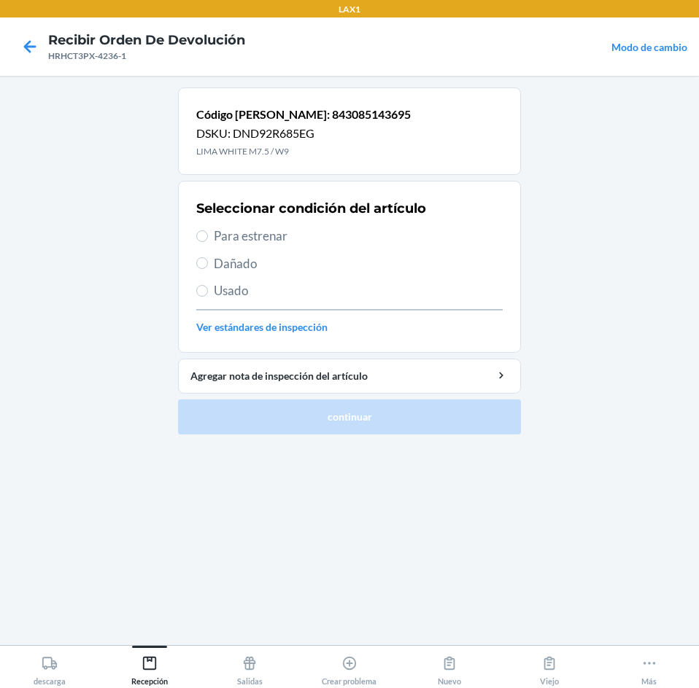
click at [217, 230] on span "Para estrenar" at bounding box center [358, 236] width 289 height 19
click at [208, 230] on input "Para estrenar" at bounding box center [202, 236] width 12 height 12
radio input "true"
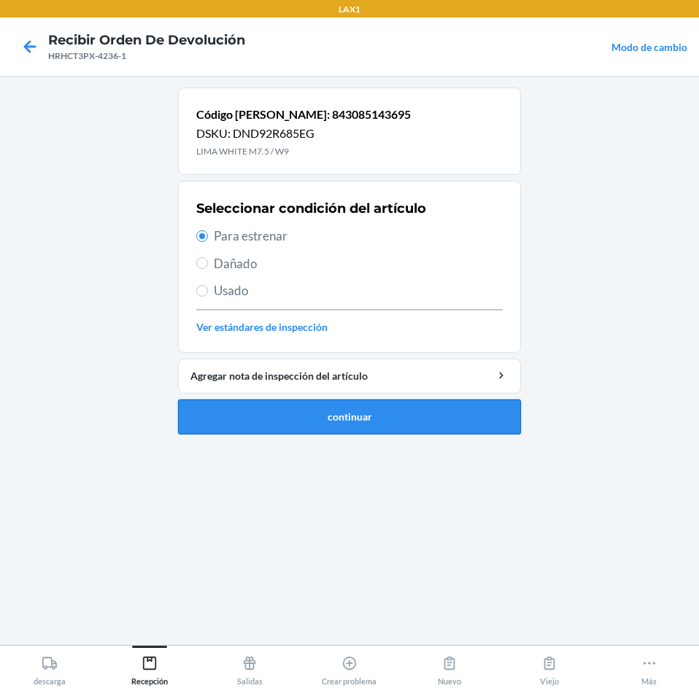
click at [298, 406] on button "continuar" at bounding box center [349, 417] width 343 height 35
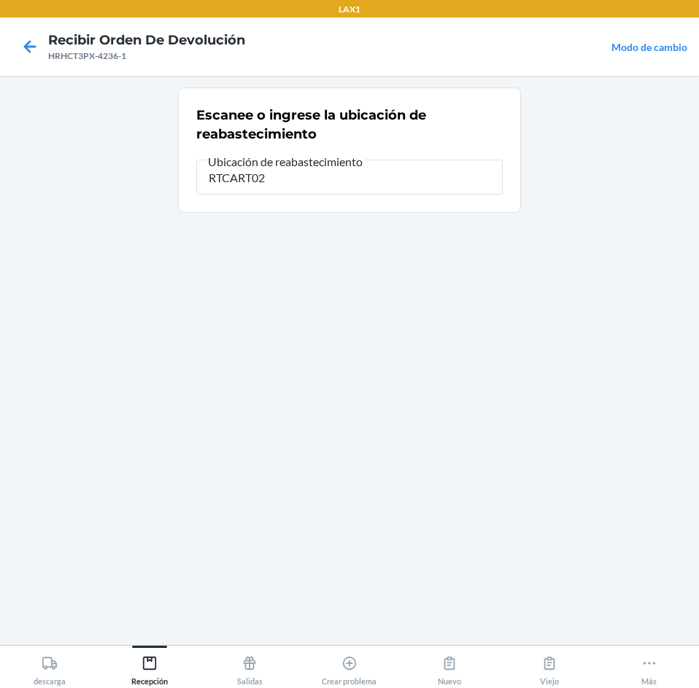
type input "RTCART021"
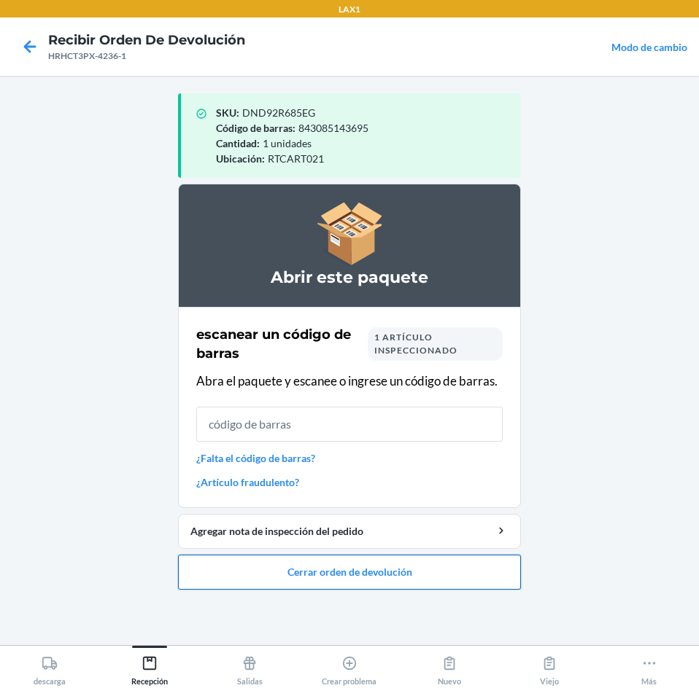
click at [287, 564] on button "Cerrar orden de devolución" at bounding box center [349, 572] width 343 height 35
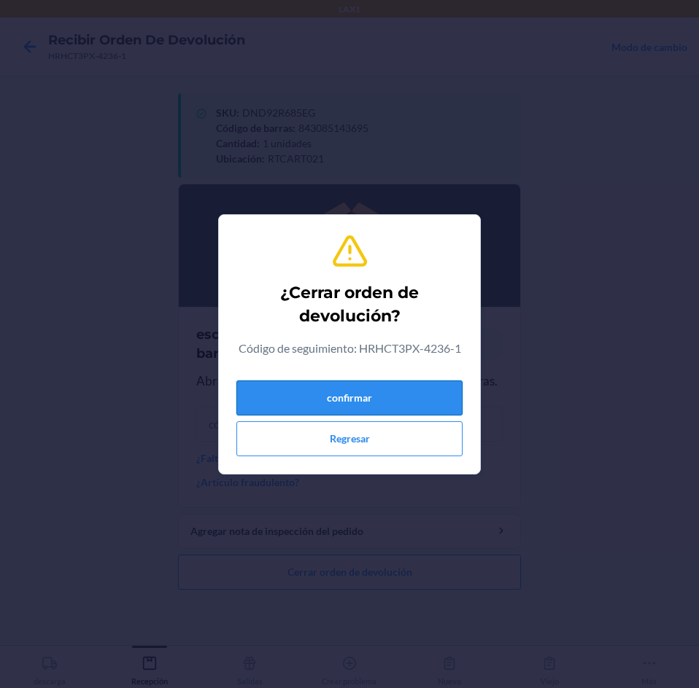
click at [351, 404] on button "confirmar" at bounding box center [349, 398] width 226 height 35
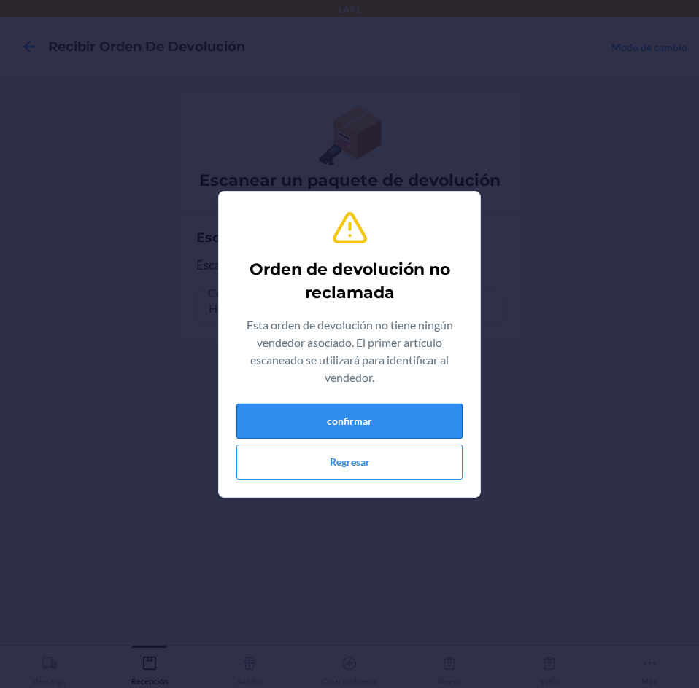
click at [344, 430] on button "confirmar" at bounding box center [349, 421] width 226 height 35
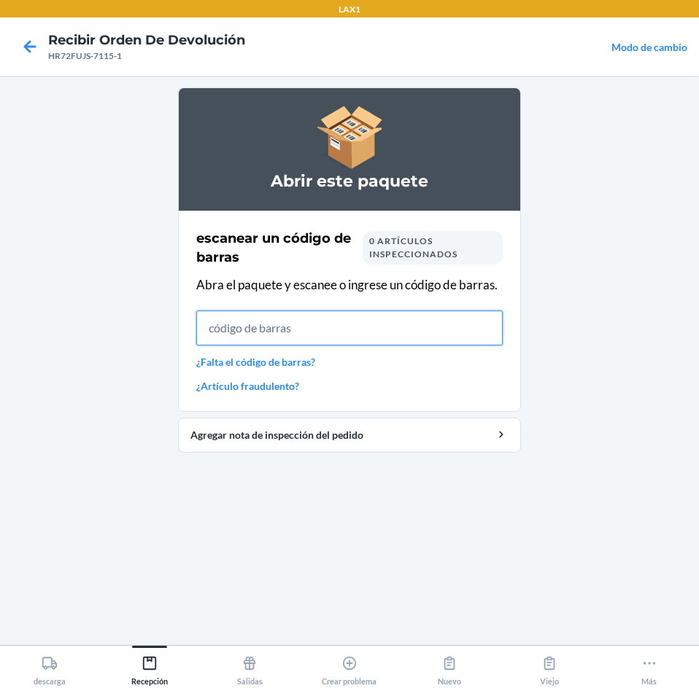
click at [277, 332] on input "text" at bounding box center [349, 328] width 306 height 35
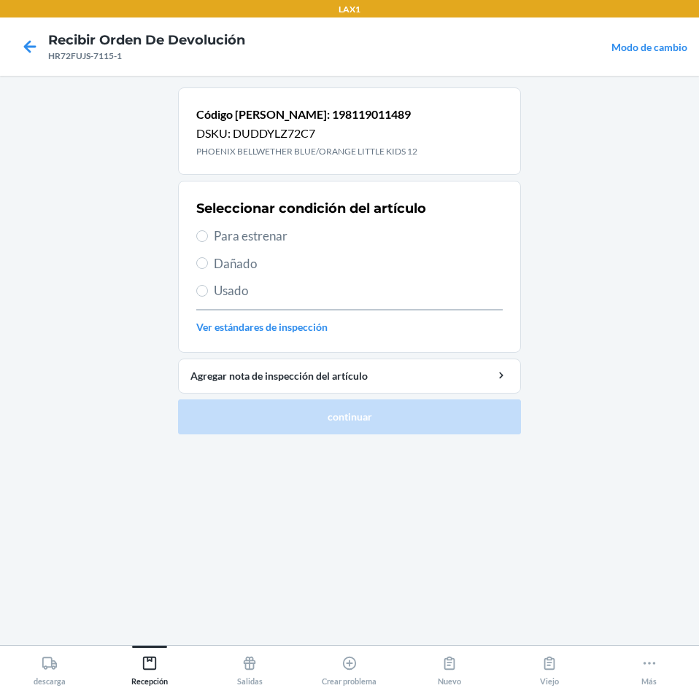
click at [215, 232] on span "Para estrenar" at bounding box center [358, 236] width 289 height 19
click at [208, 232] on input "Para estrenar" at bounding box center [202, 236] width 12 height 12
radio input "true"
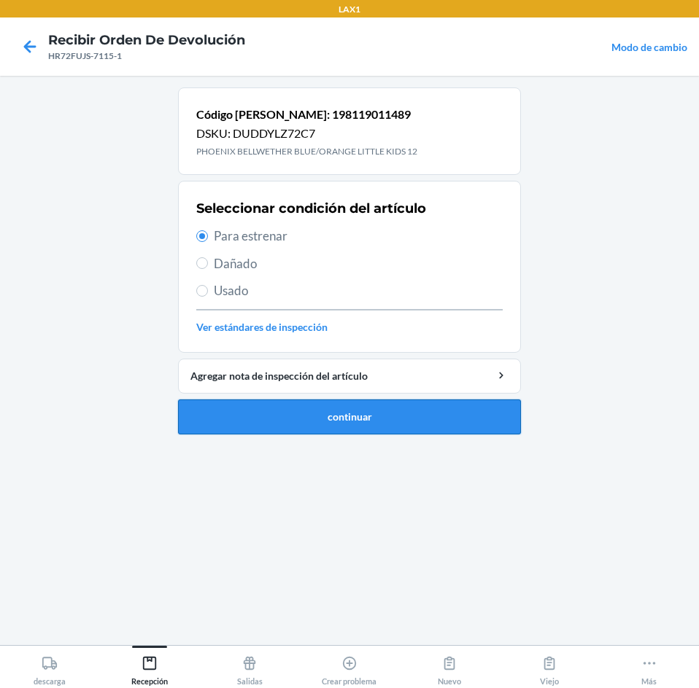
click at [325, 416] on button "continuar" at bounding box center [349, 417] width 343 height 35
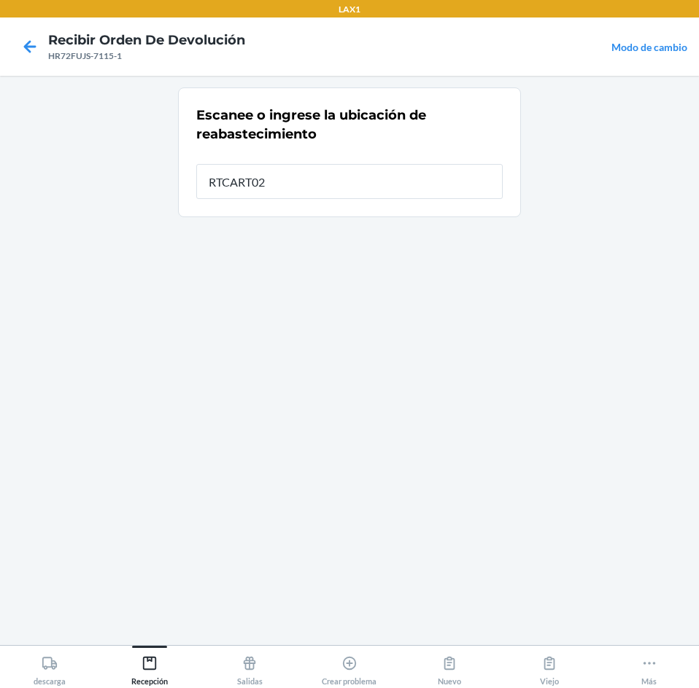
type input "RTCART021"
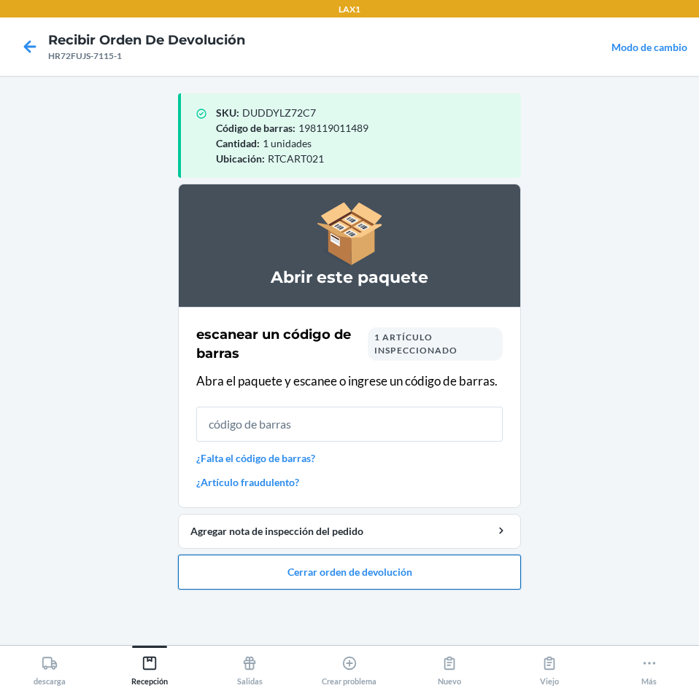
click at [353, 571] on button "Cerrar orden de devolución" at bounding box center [349, 572] width 343 height 35
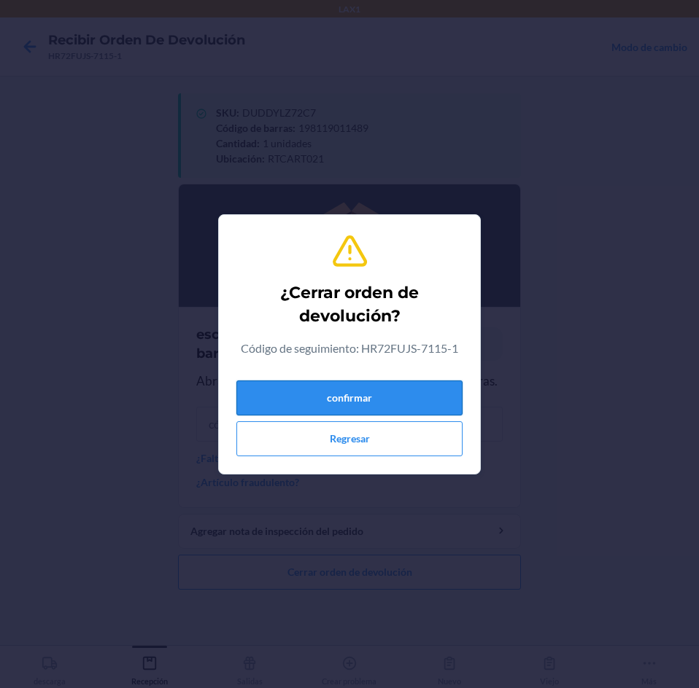
click at [372, 398] on button "confirmar" at bounding box center [349, 398] width 226 height 35
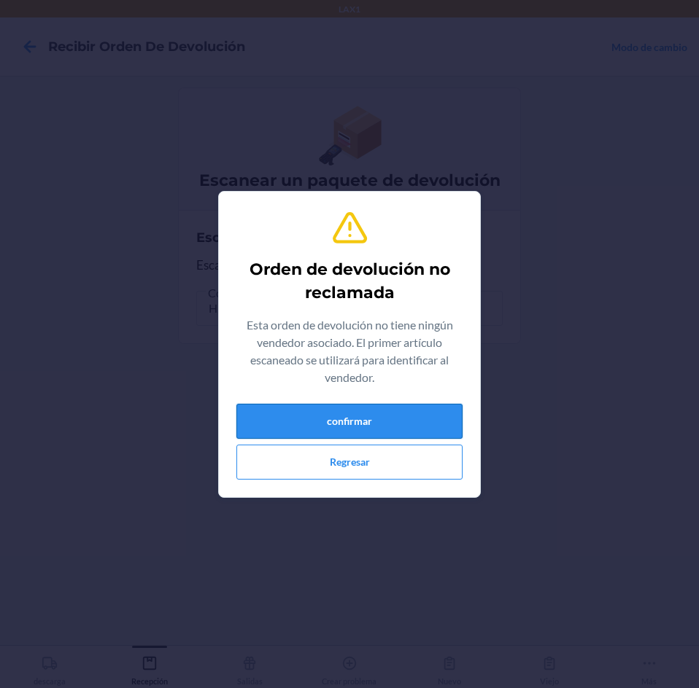
click at [389, 415] on button "confirmar" at bounding box center [349, 421] width 226 height 35
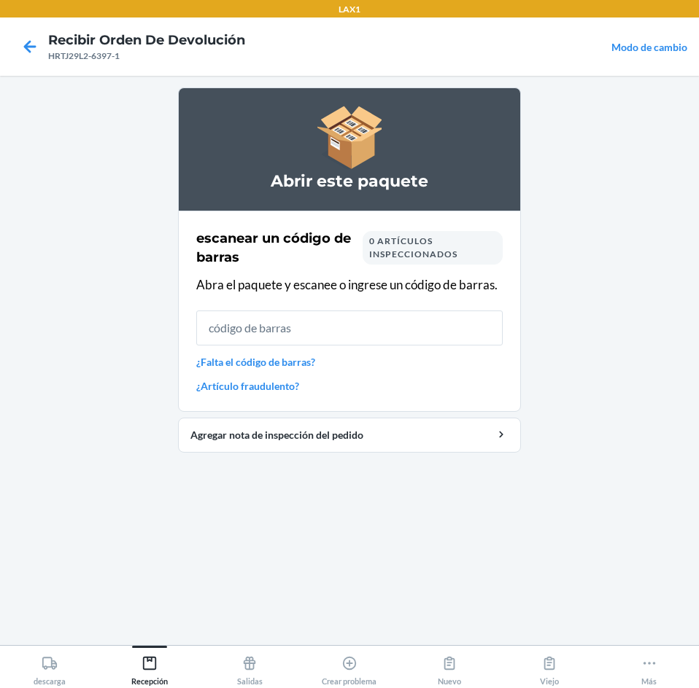
click at [282, 332] on input "text" at bounding box center [349, 328] width 306 height 35
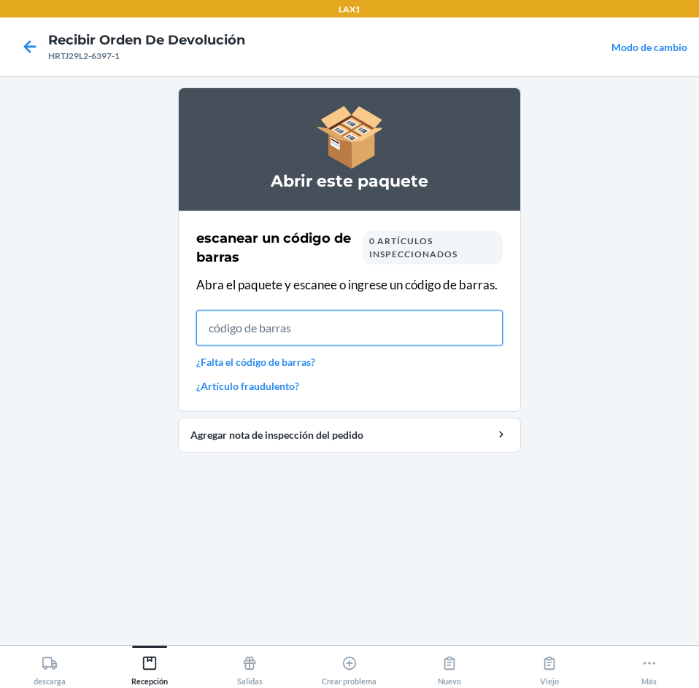
click at [344, 328] on input "text" at bounding box center [349, 328] width 306 height 35
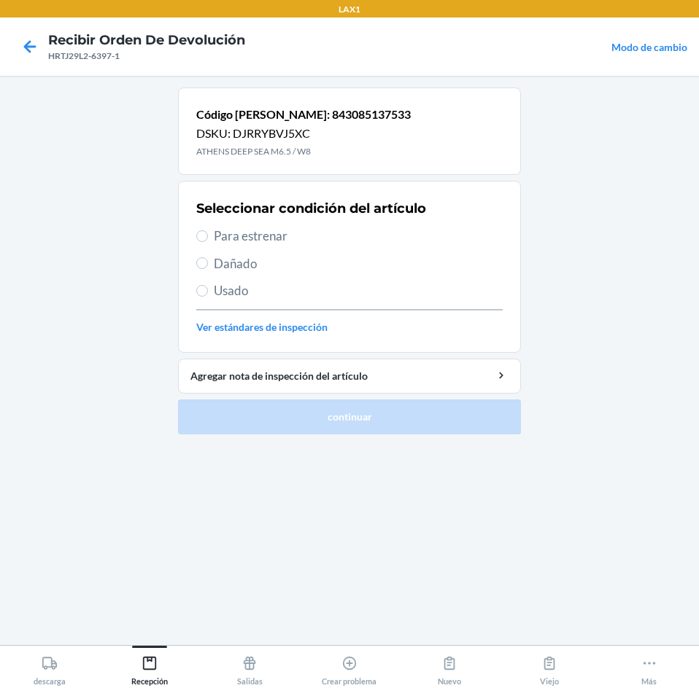
click at [207, 239] on label "Para estrenar" at bounding box center [349, 236] width 306 height 19
click at [207, 239] on input "Para estrenar" at bounding box center [202, 236] width 12 height 12
radio input "true"
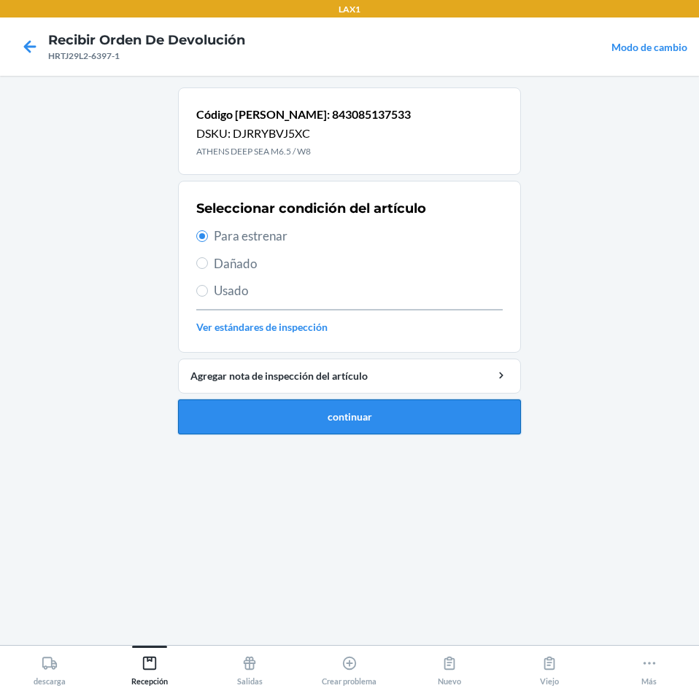
click at [317, 408] on button "continuar" at bounding box center [349, 417] width 343 height 35
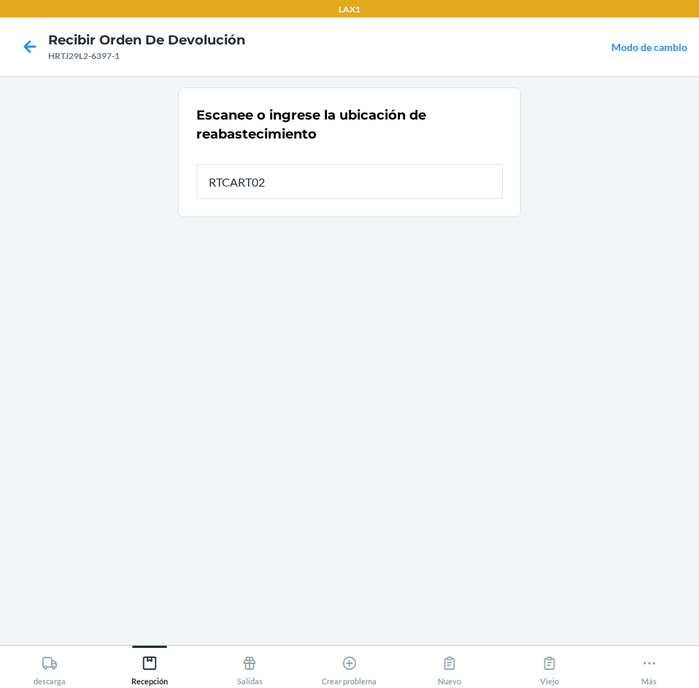
type input "RTCART021"
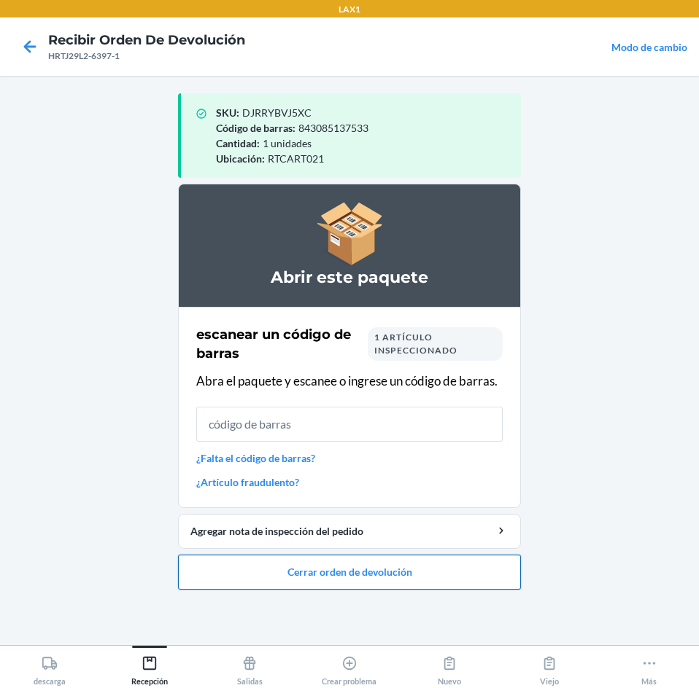
click at [322, 567] on button "Cerrar orden de devolución" at bounding box center [349, 572] width 343 height 35
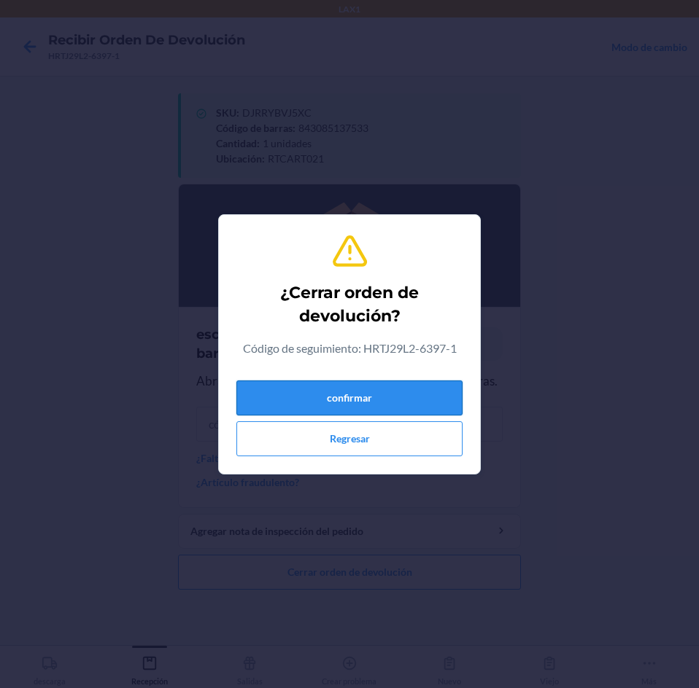
click at [347, 396] on button "confirmar" at bounding box center [349, 398] width 226 height 35
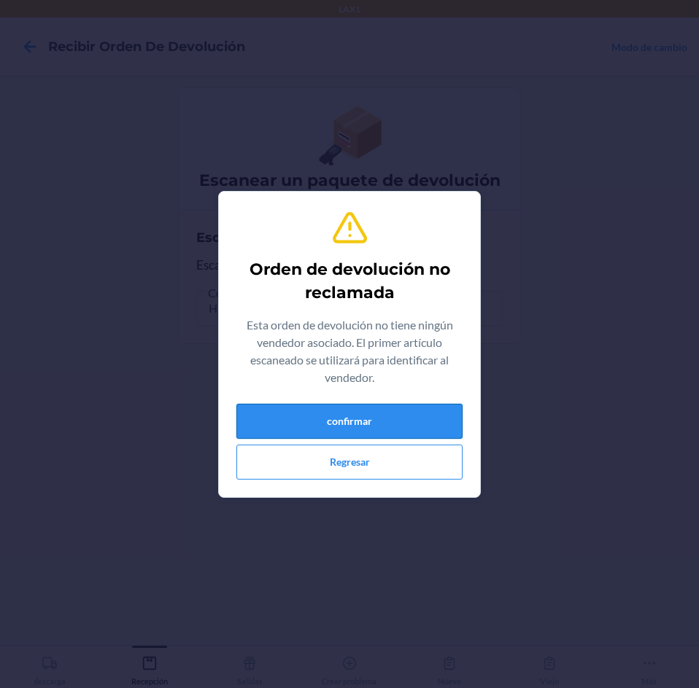
click at [373, 420] on button "confirmar" at bounding box center [349, 421] width 226 height 35
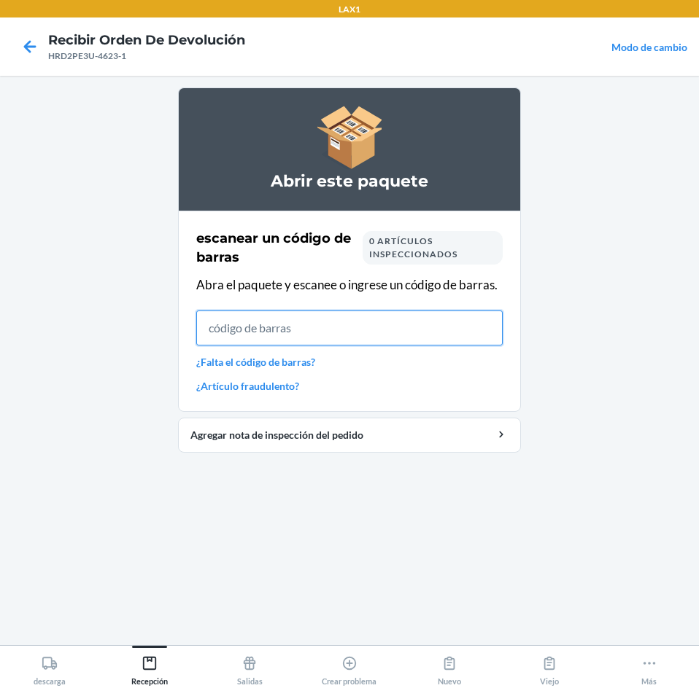
click at [312, 331] on input "text" at bounding box center [349, 328] width 306 height 35
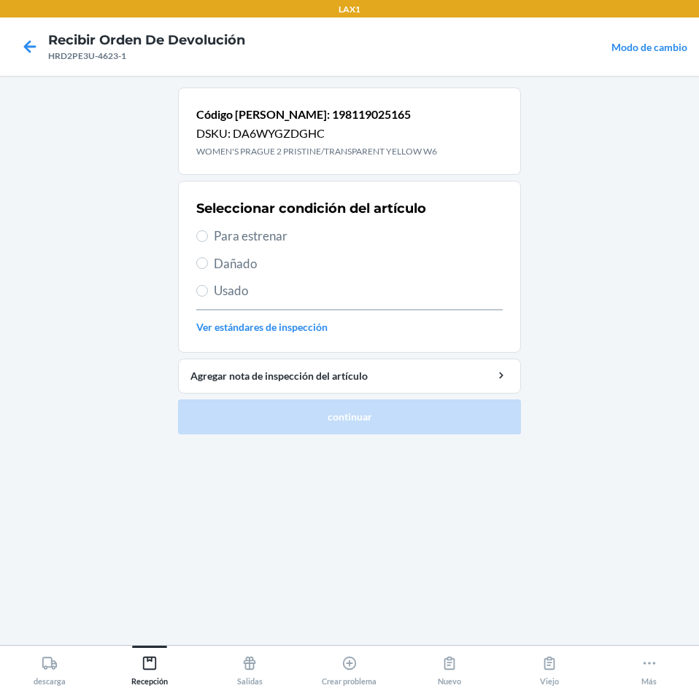
click at [221, 236] on span "Para estrenar" at bounding box center [358, 236] width 289 height 19
click at [208, 236] on input "Para estrenar" at bounding box center [202, 236] width 12 height 12
radio input "true"
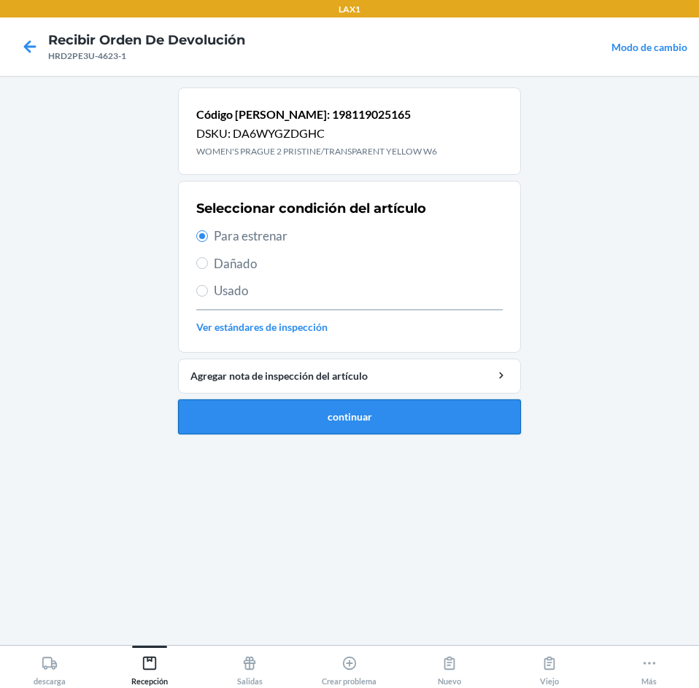
drag, startPoint x: 269, startPoint y: 397, endPoint x: 277, endPoint y: 419, distance: 24.0
click at [270, 400] on li "Código de barras: 198119025165 DSKU: DA6WYGZDGHC WOMEN'S PRAGUE 2 PRISTINE/TRAN…" at bounding box center [349, 261] width 343 height 347
click at [277, 419] on button "continuar" at bounding box center [349, 417] width 343 height 35
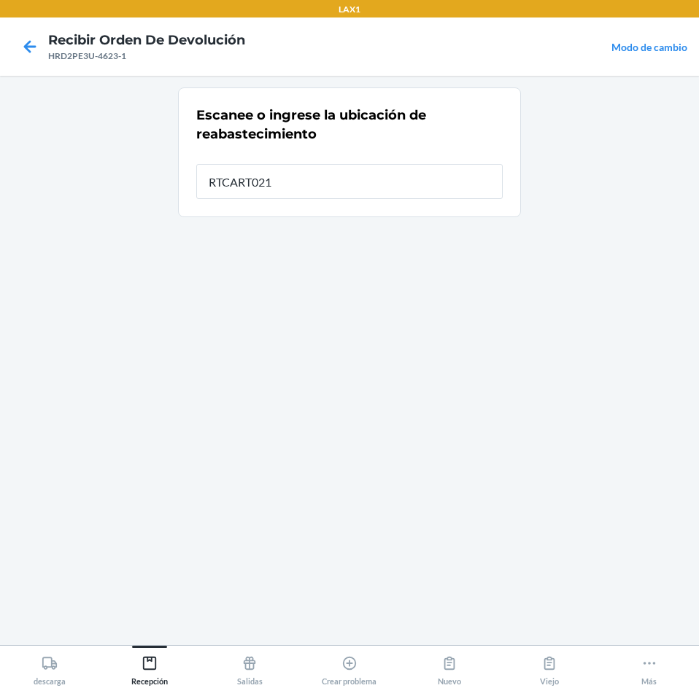
type input "RTCART021"
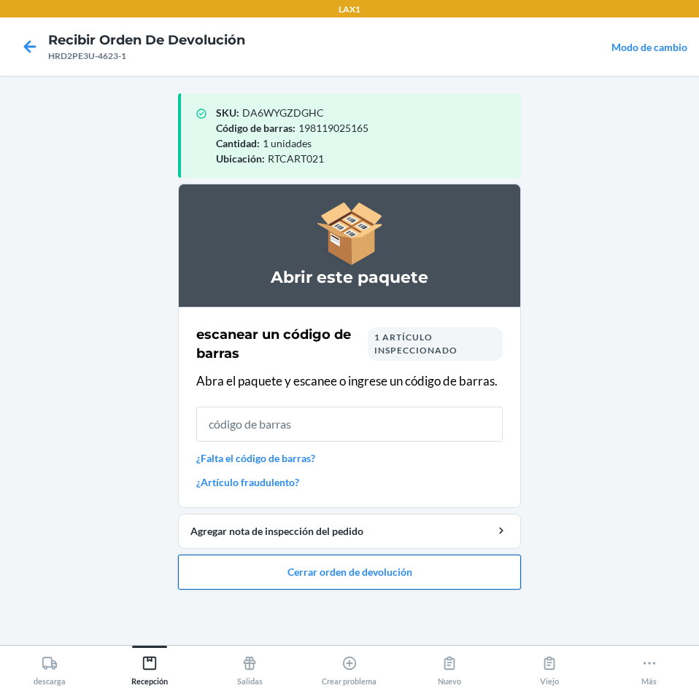
click at [325, 569] on button "Cerrar orden de devolución" at bounding box center [349, 572] width 343 height 35
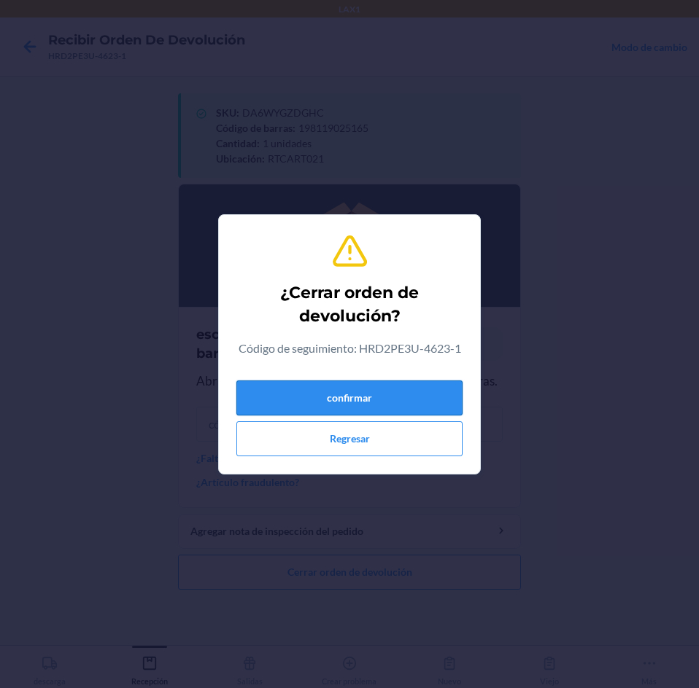
click at [357, 405] on button "confirmar" at bounding box center [349, 398] width 226 height 35
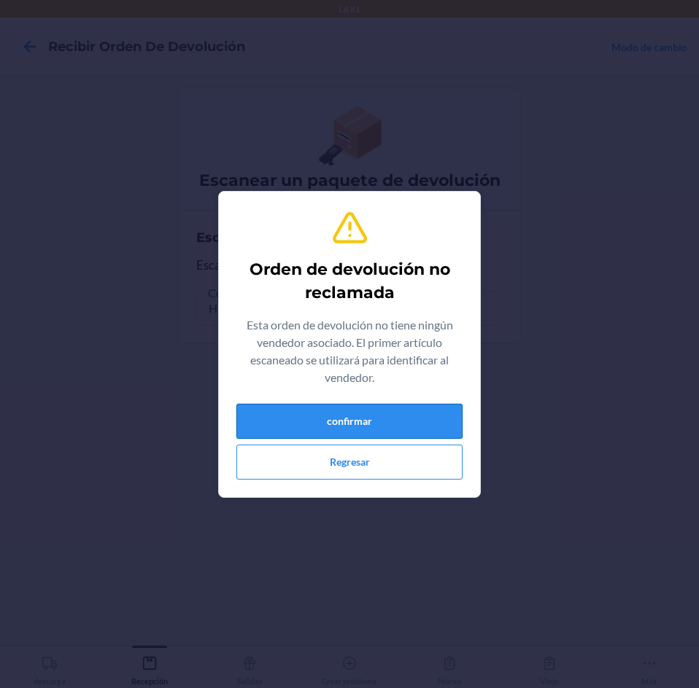
click at [357, 415] on button "confirmar" at bounding box center [349, 421] width 226 height 35
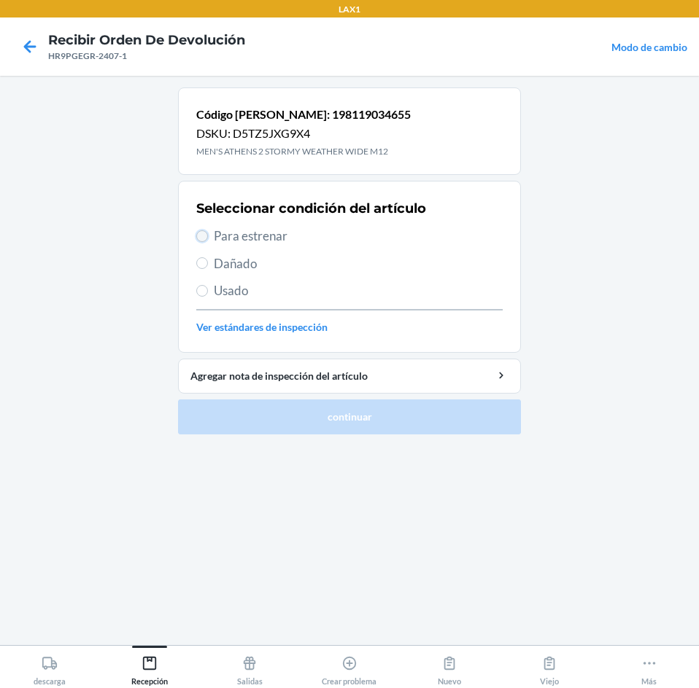
click at [204, 239] on input "Para estrenar" at bounding box center [202, 236] width 12 height 12
radio input "true"
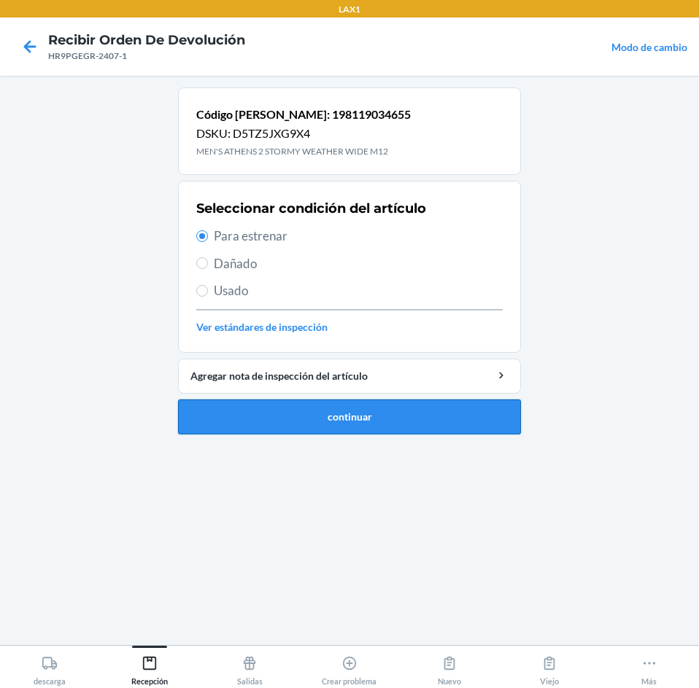
click at [272, 404] on button "continuar" at bounding box center [349, 417] width 343 height 35
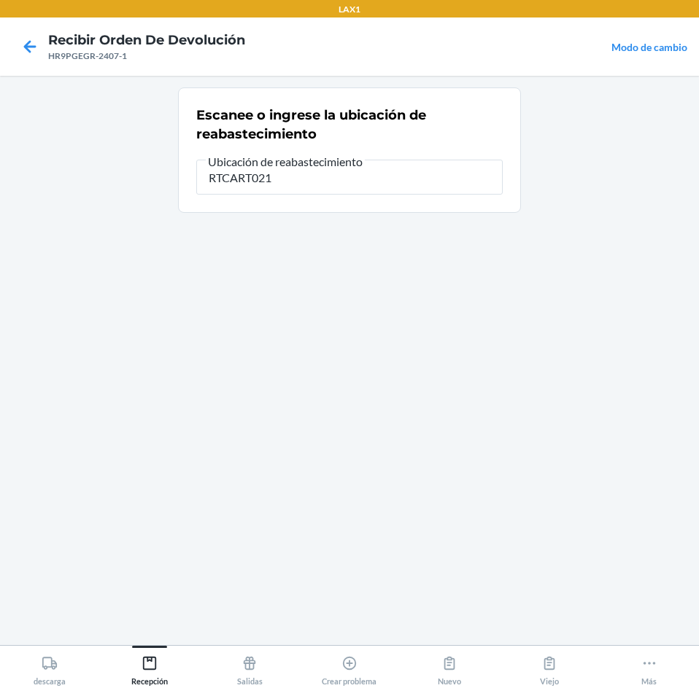
type input "RTCART021"
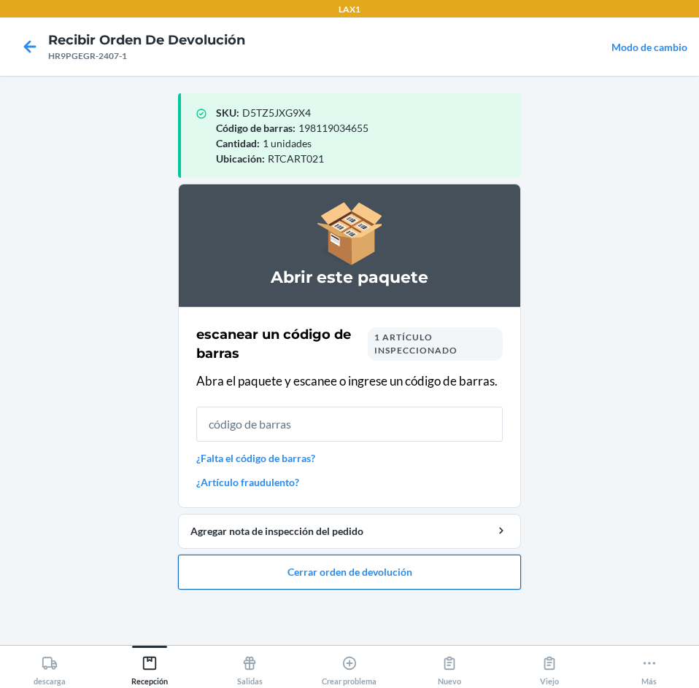
click at [325, 570] on button "Cerrar orden de devolución" at bounding box center [349, 572] width 343 height 35
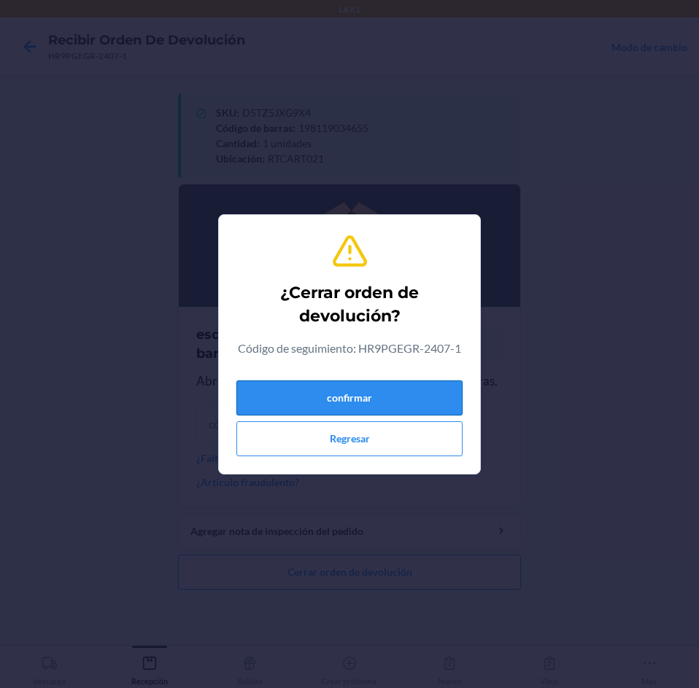
click at [383, 407] on button "confirmar" at bounding box center [349, 398] width 226 height 35
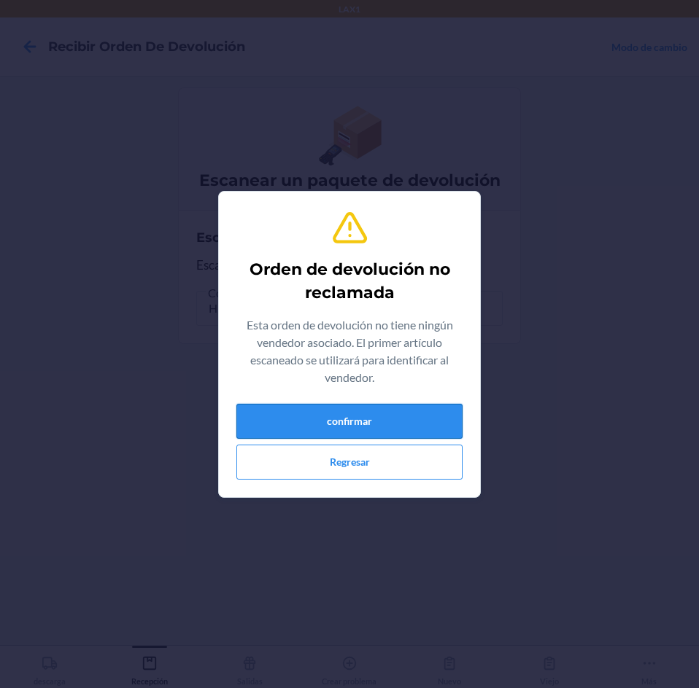
click at [388, 408] on button "confirmar" at bounding box center [349, 421] width 226 height 35
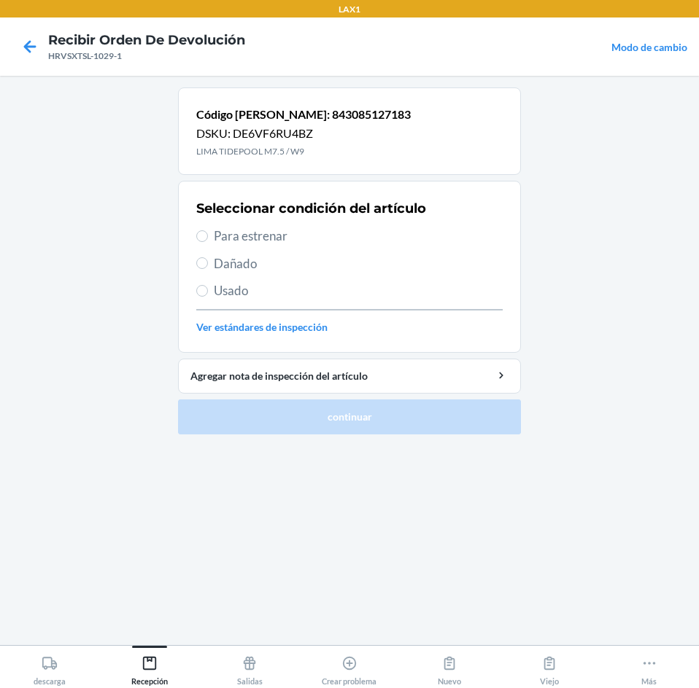
click at [240, 241] on span "Para estrenar" at bounding box center [358, 236] width 289 height 19
click at [208, 241] on input "Para estrenar" at bounding box center [202, 236] width 12 height 12
radio input "true"
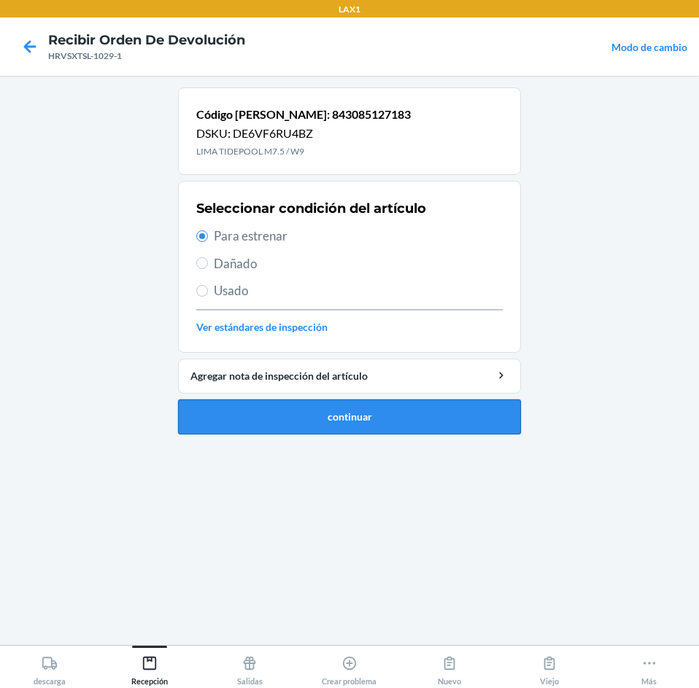
click at [366, 421] on button "continuar" at bounding box center [349, 417] width 343 height 35
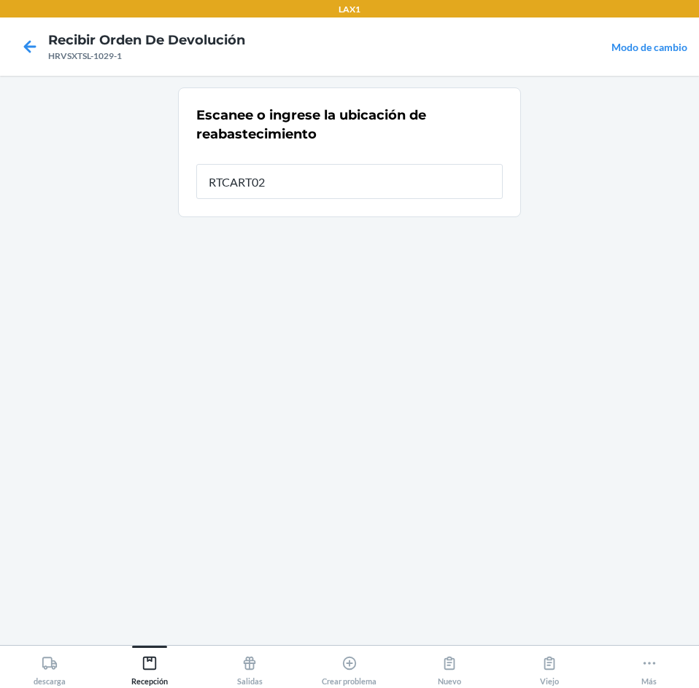
type input "RTCART021"
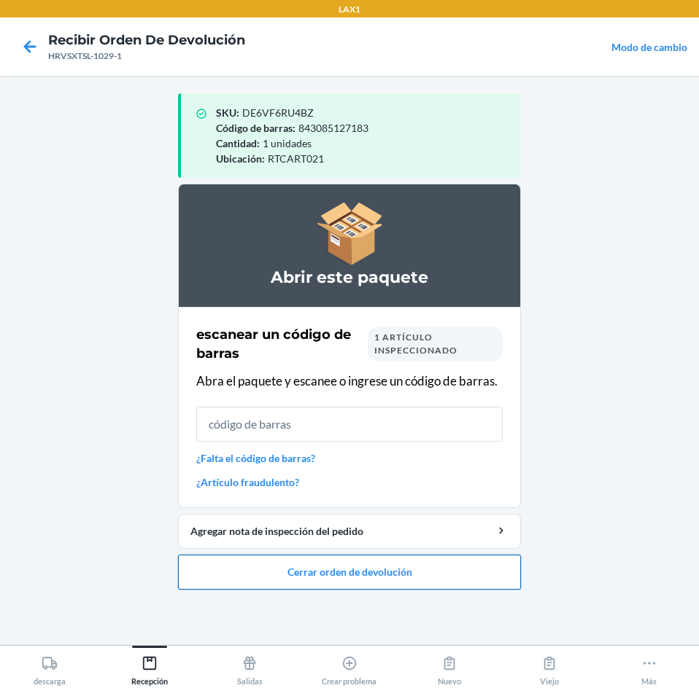
click at [299, 570] on button "Cerrar orden de devolución" at bounding box center [349, 572] width 343 height 35
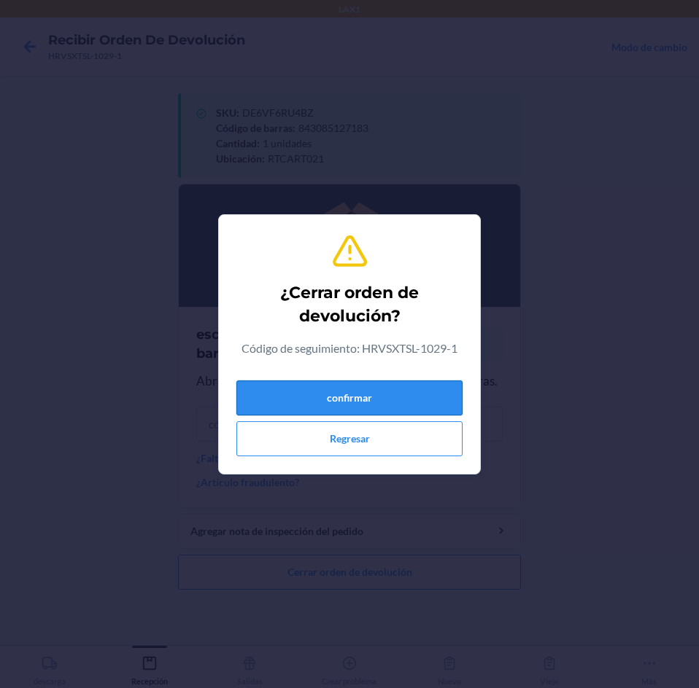
click at [335, 406] on button "confirmar" at bounding box center [349, 398] width 226 height 35
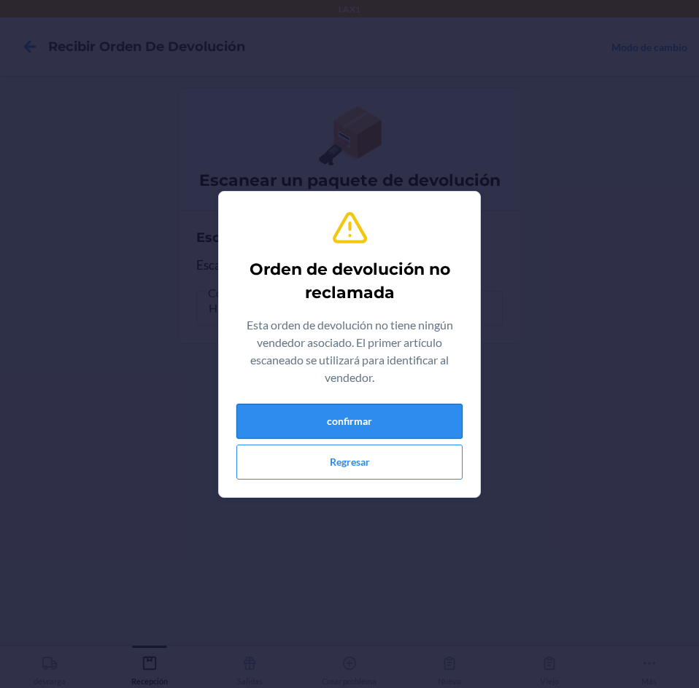
click at [385, 432] on button "confirmar" at bounding box center [349, 421] width 226 height 35
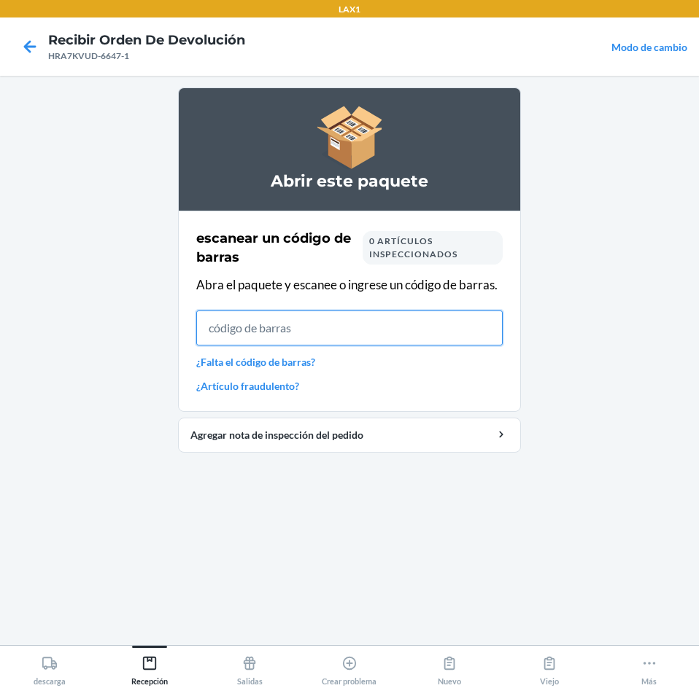
click at [336, 318] on input "text" at bounding box center [349, 328] width 306 height 35
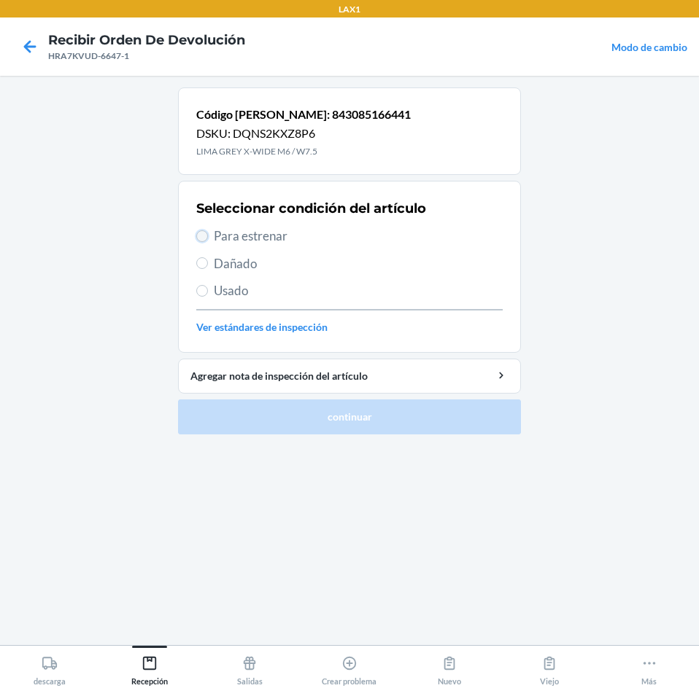
click at [198, 237] on input "Para estrenar" at bounding box center [202, 236] width 12 height 12
radio input "true"
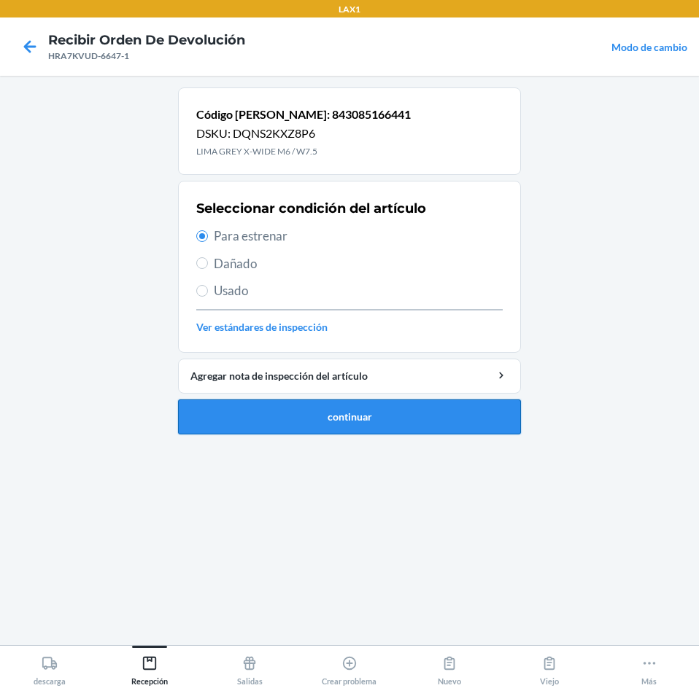
click at [289, 422] on button "continuar" at bounding box center [349, 417] width 343 height 35
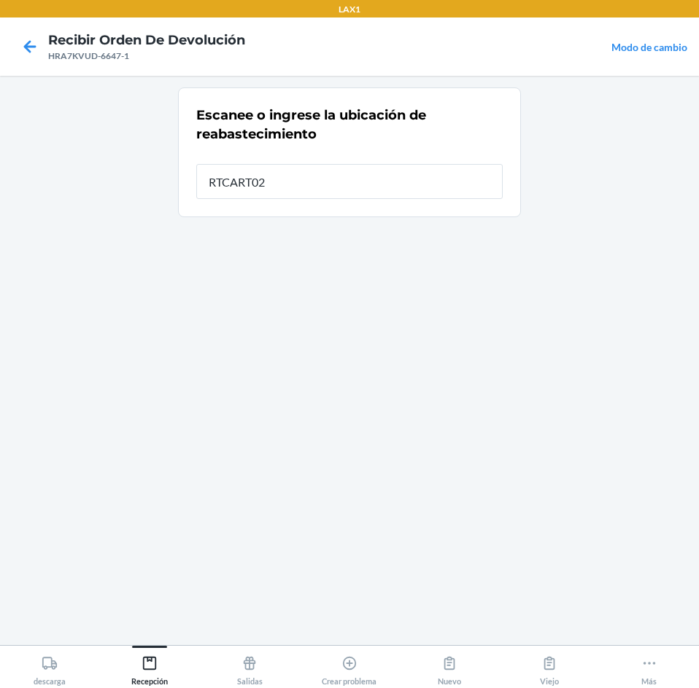
type input "RTCART021"
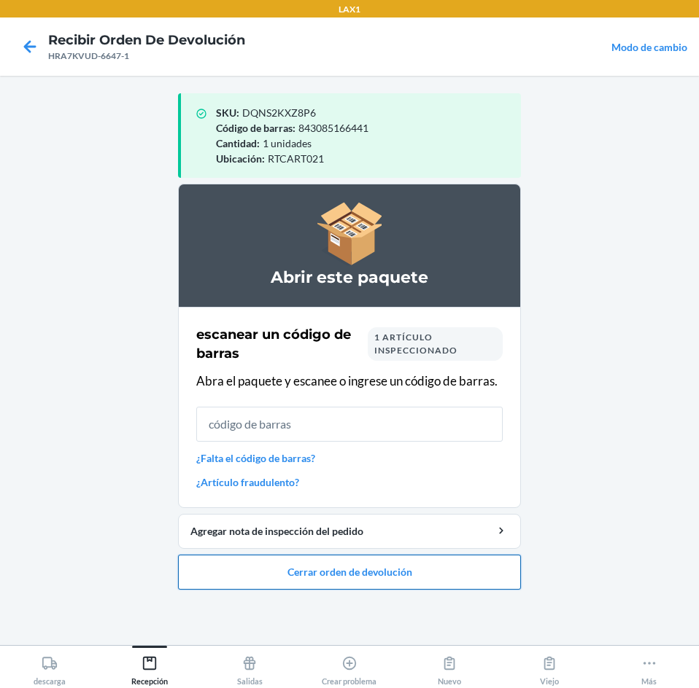
click at [322, 561] on button "Cerrar orden de devolución" at bounding box center [349, 572] width 343 height 35
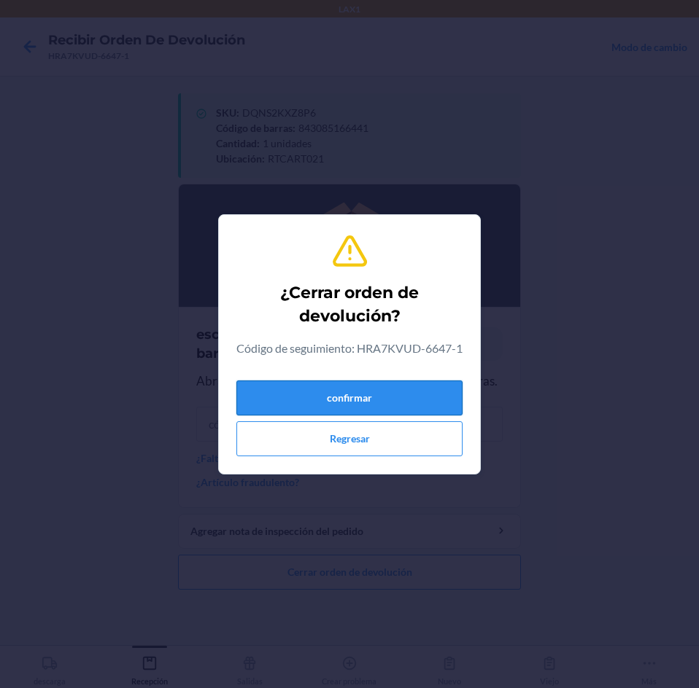
click at [353, 404] on button "confirmar" at bounding box center [349, 398] width 226 height 35
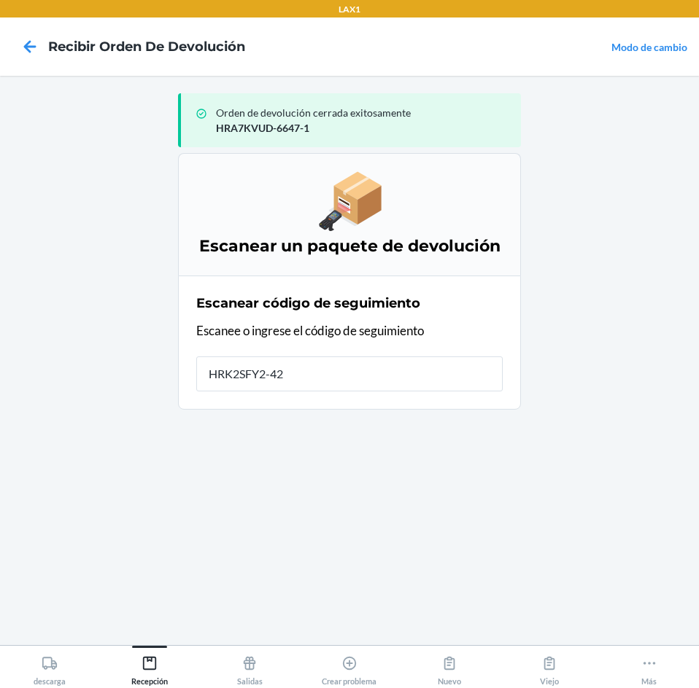
type input "HRK2SFY2-429"
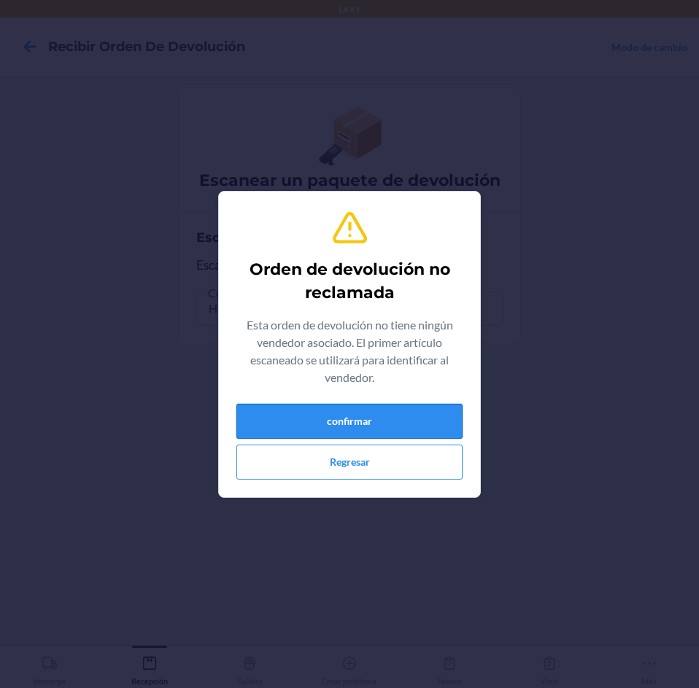
click at [333, 417] on button "confirmar" at bounding box center [349, 421] width 226 height 35
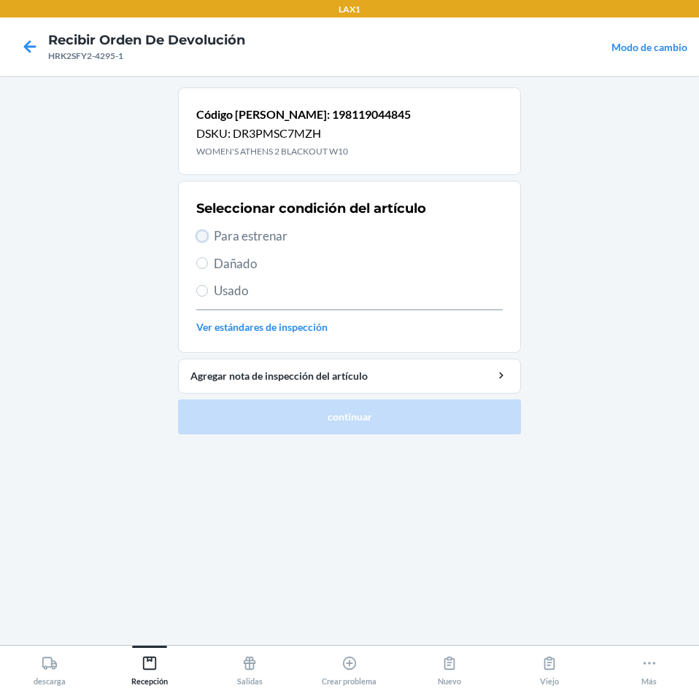
click at [206, 238] on input "Para estrenar" at bounding box center [202, 236] width 12 height 12
radio input "true"
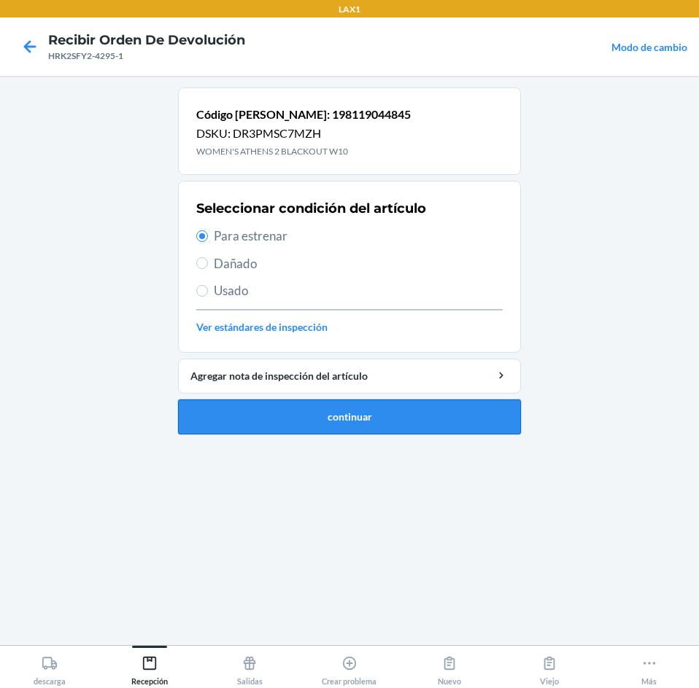
click at [341, 416] on button "continuar" at bounding box center [349, 417] width 343 height 35
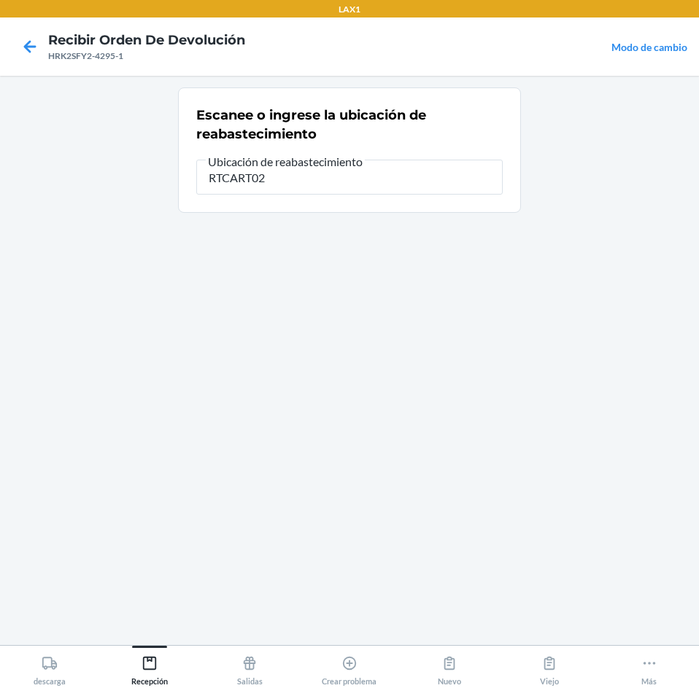
type input "RTCART021"
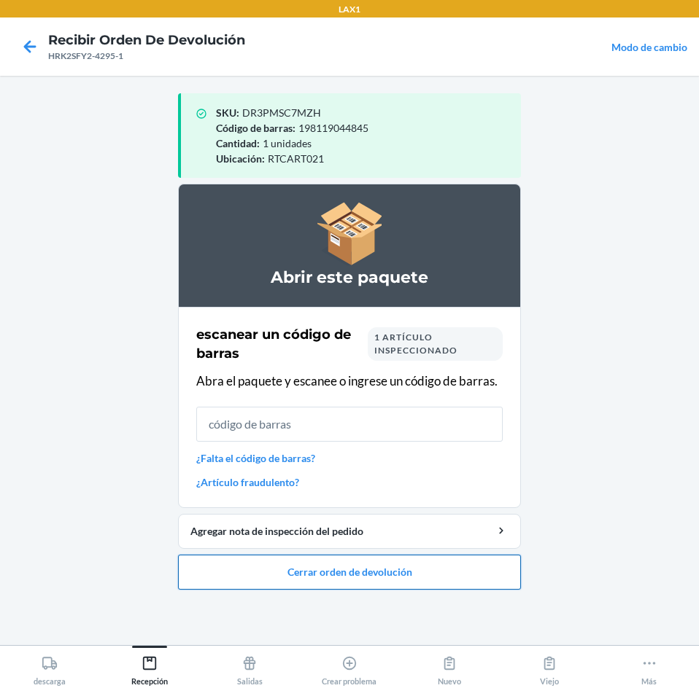
click at [368, 564] on button "Cerrar orden de devolución" at bounding box center [349, 572] width 343 height 35
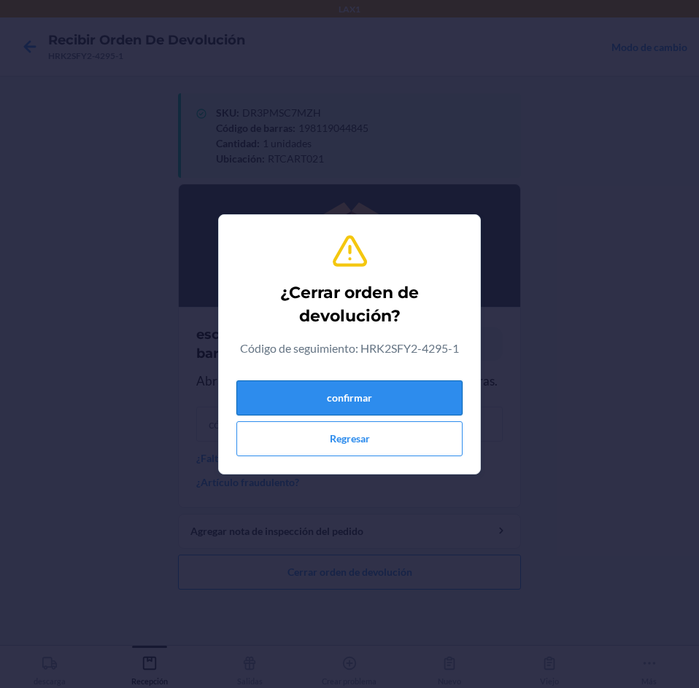
click at [362, 400] on button "confirmar" at bounding box center [349, 398] width 226 height 35
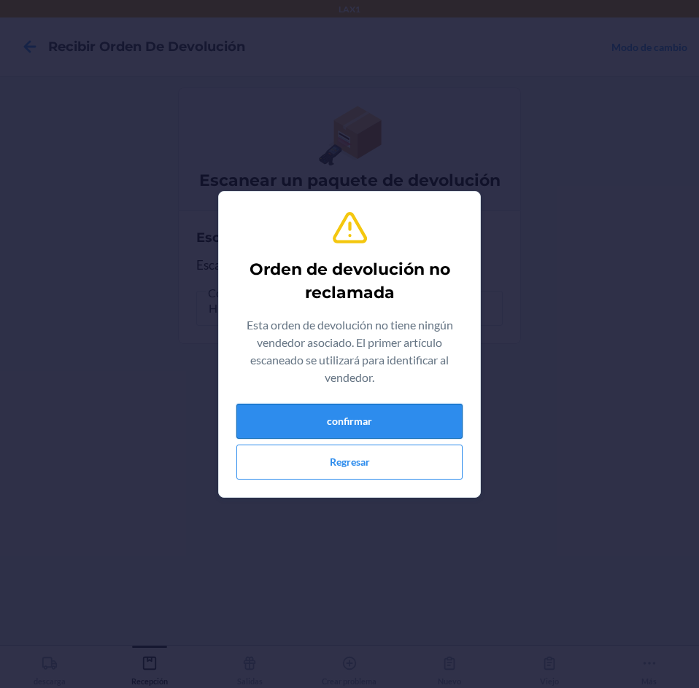
click at [360, 424] on button "confirmar" at bounding box center [349, 421] width 226 height 35
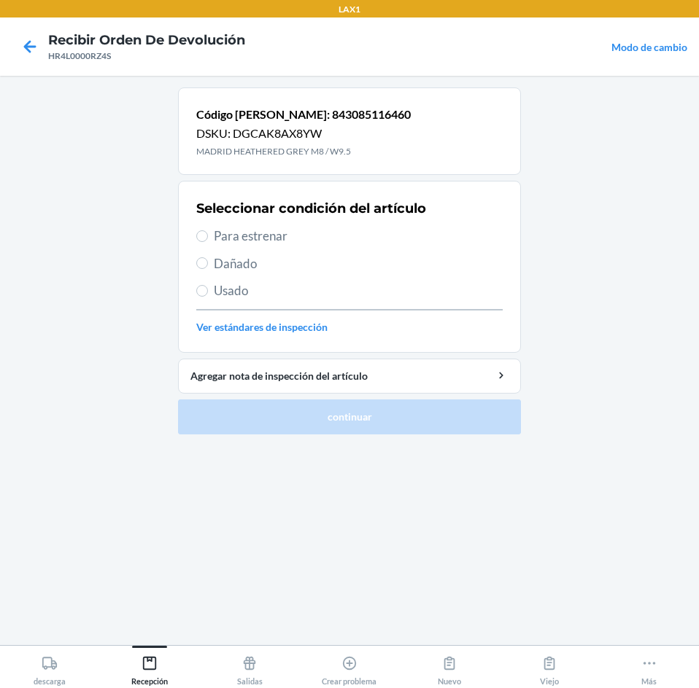
click at [215, 234] on span "Para estrenar" at bounding box center [358, 236] width 289 height 19
click at [208, 234] on input "Para estrenar" at bounding box center [202, 236] width 12 height 12
radio input "true"
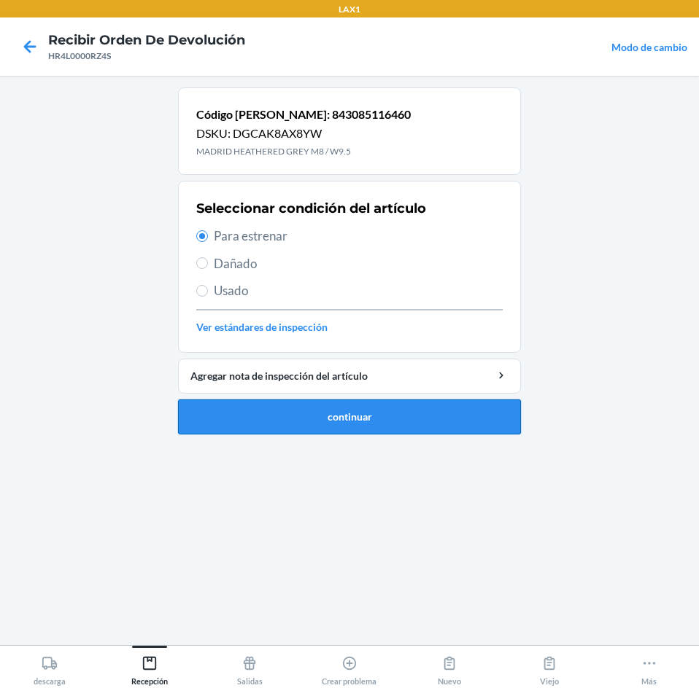
click at [333, 415] on button "continuar" at bounding box center [349, 417] width 343 height 35
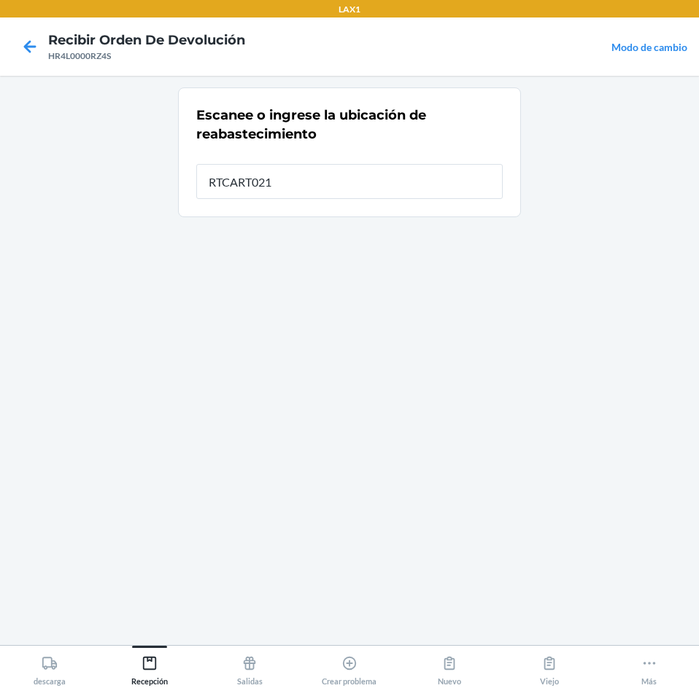
type input "RTCART021"
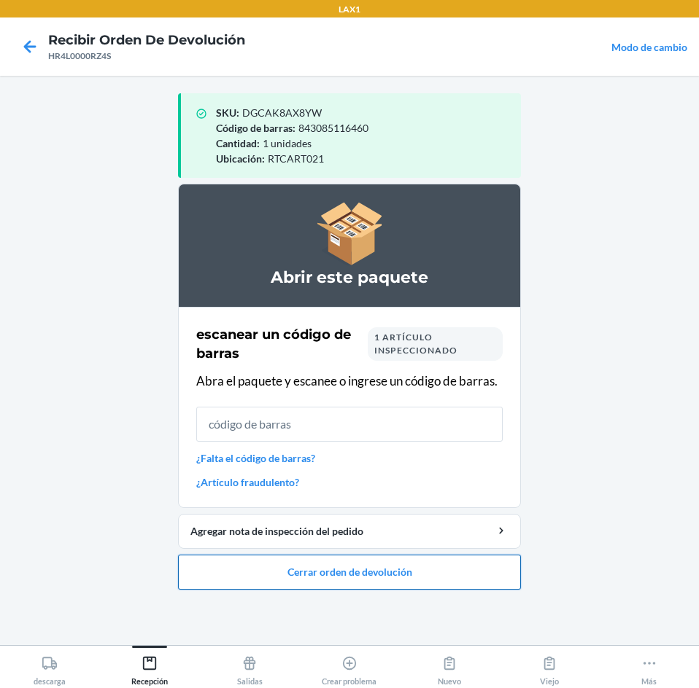
click at [378, 568] on button "Cerrar orden de devolución" at bounding box center [349, 572] width 343 height 35
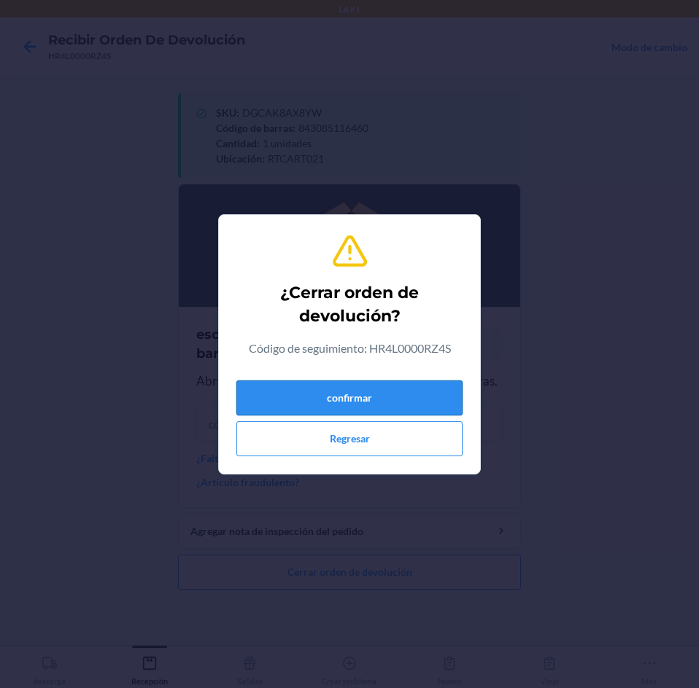
click at [384, 406] on button "confirmar" at bounding box center [349, 398] width 226 height 35
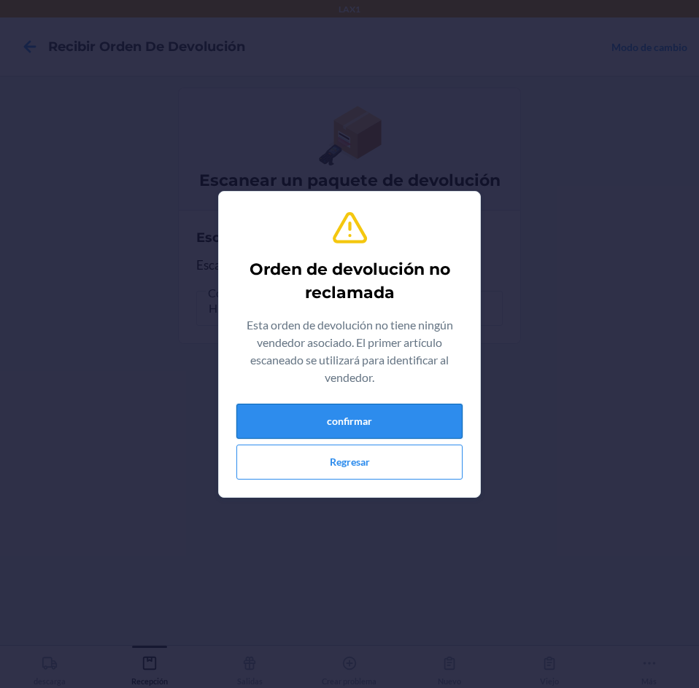
click at [377, 411] on button "confirmar" at bounding box center [349, 421] width 226 height 35
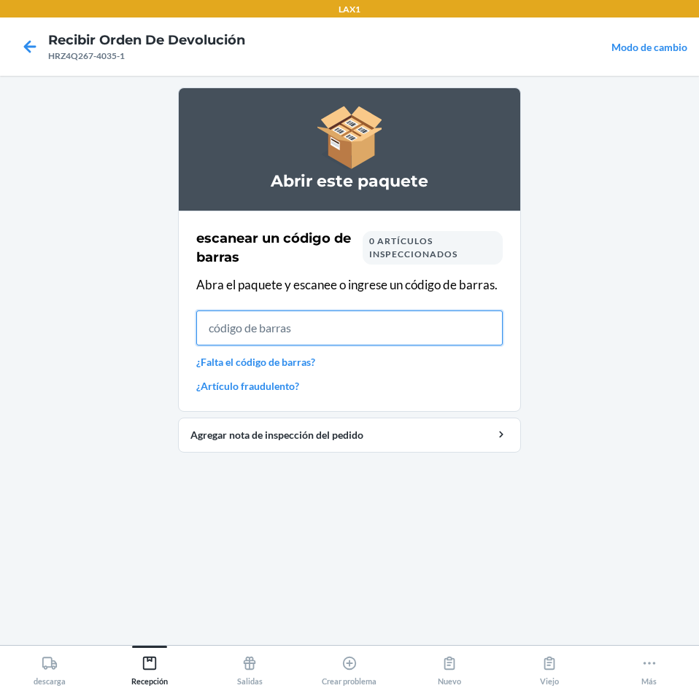
click at [268, 321] on input "text" at bounding box center [349, 328] width 306 height 35
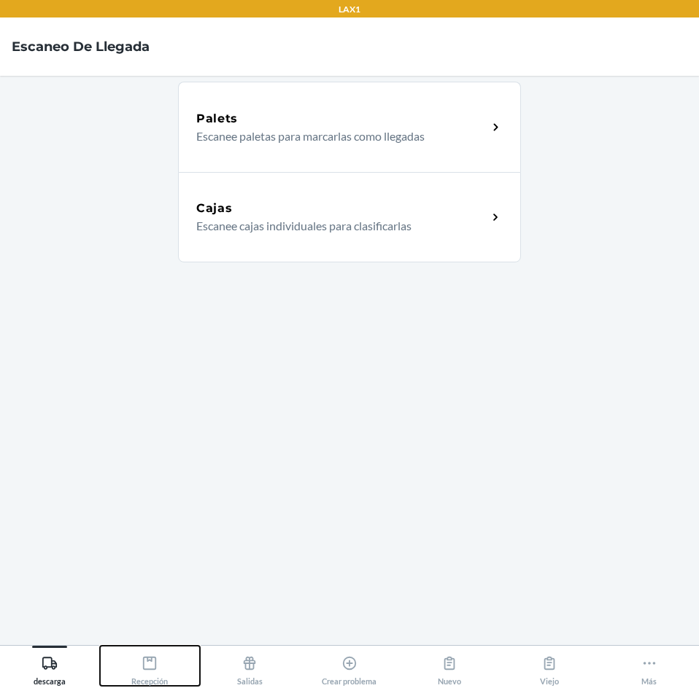
drag, startPoint x: 154, startPoint y: 660, endPoint x: 159, endPoint y: 626, distance: 33.9
click at [154, 659] on icon at bounding box center [149, 664] width 16 height 16
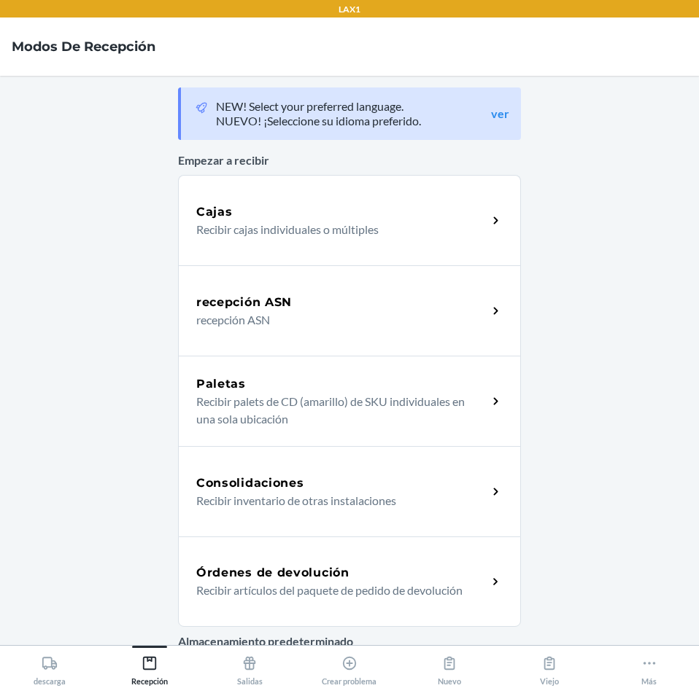
click at [259, 556] on div "Órdenes de devolución Recibir artículos del paquete de pedido de devolución" at bounding box center [349, 582] width 343 height 90
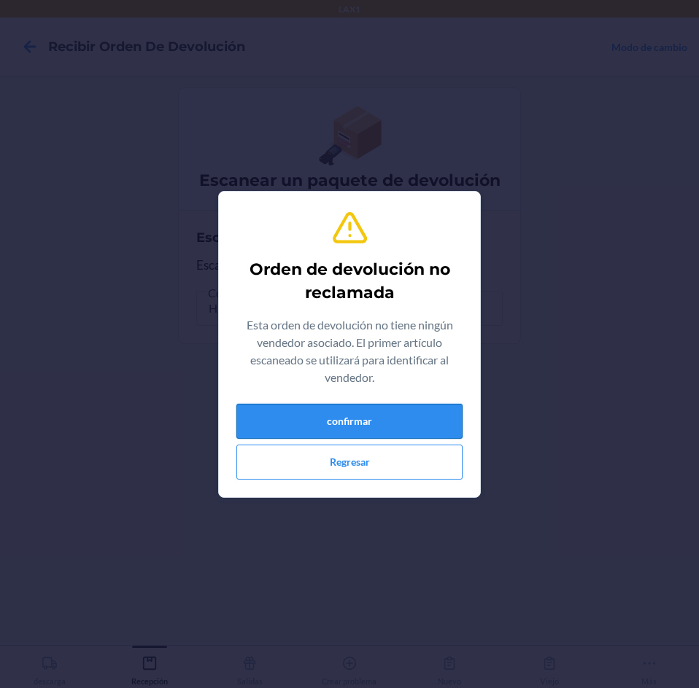
click at [343, 424] on button "confirmar" at bounding box center [349, 421] width 226 height 35
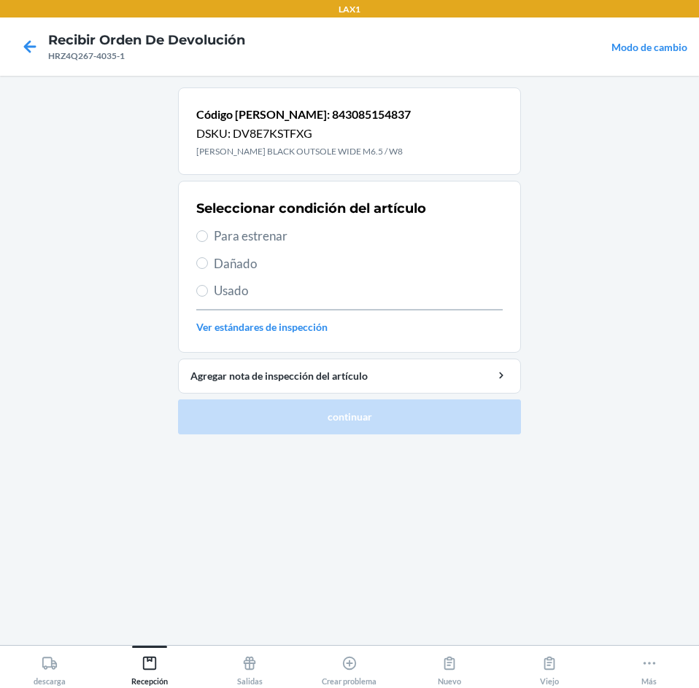
click at [221, 237] on span "Para estrenar" at bounding box center [358, 236] width 289 height 19
click at [208, 237] on input "Para estrenar" at bounding box center [202, 236] width 12 height 12
radio input "true"
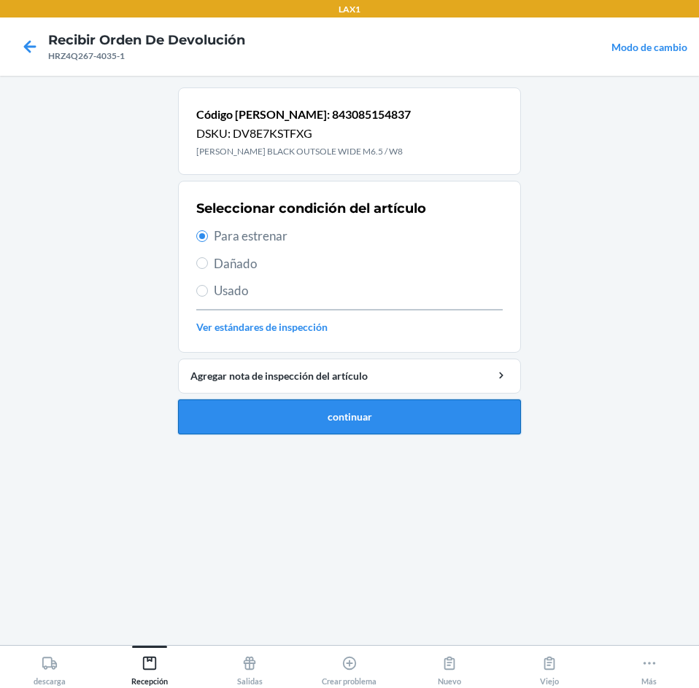
click at [341, 410] on button "continuar" at bounding box center [349, 417] width 343 height 35
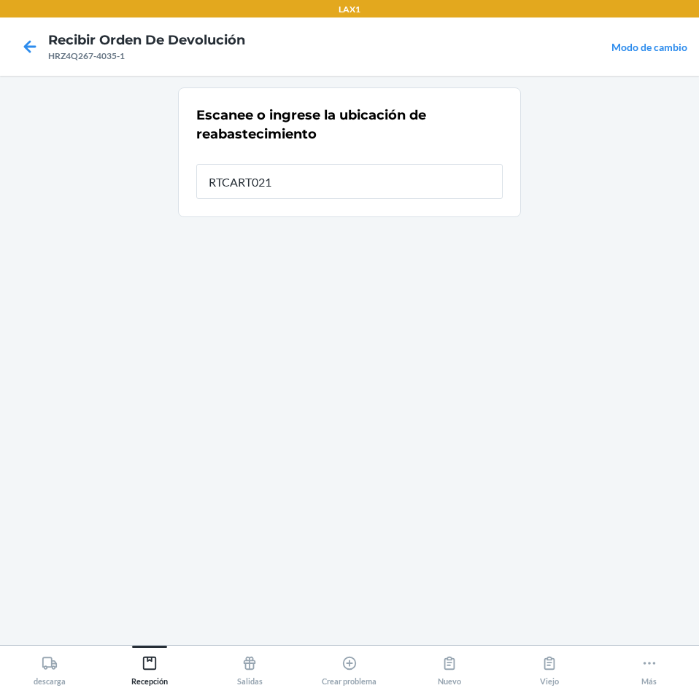
type input "RTCART021"
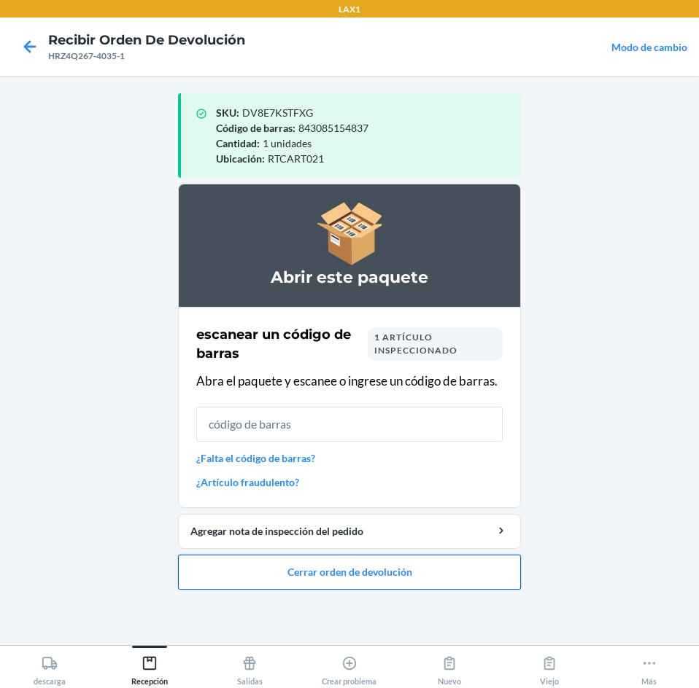
drag, startPoint x: 346, startPoint y: 575, endPoint x: 349, endPoint y: 567, distance: 8.5
click at [349, 567] on button "Cerrar orden de devolución" at bounding box center [349, 572] width 343 height 35
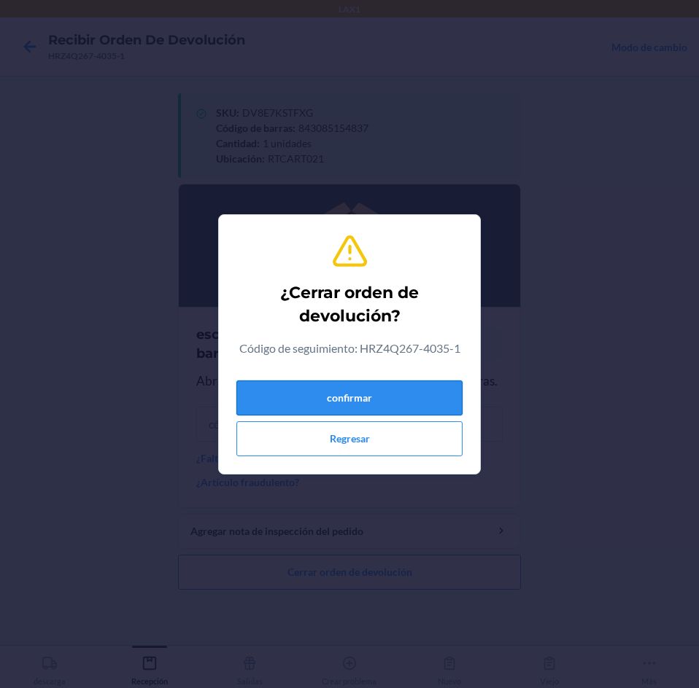
click at [376, 388] on button "confirmar" at bounding box center [349, 398] width 226 height 35
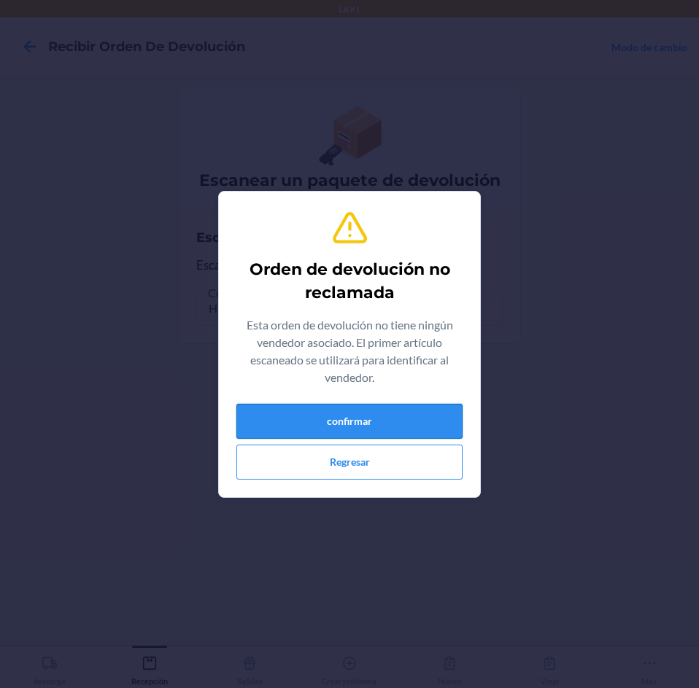
click at [396, 409] on button "confirmar" at bounding box center [349, 421] width 226 height 35
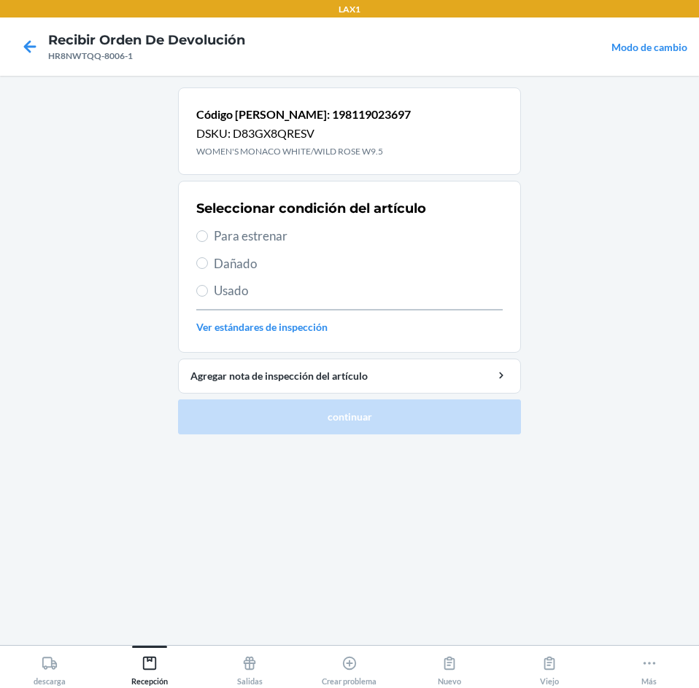
drag, startPoint x: 213, startPoint y: 299, endPoint x: 217, endPoint y: 306, distance: 7.9
click at [215, 302] on div "Seleccionar condición del artículo Para estrenar Dañado Usado Ver estándares de…" at bounding box center [349, 267] width 306 height 144
click at [201, 294] on input "Usado" at bounding box center [202, 291] width 12 height 12
radio input "true"
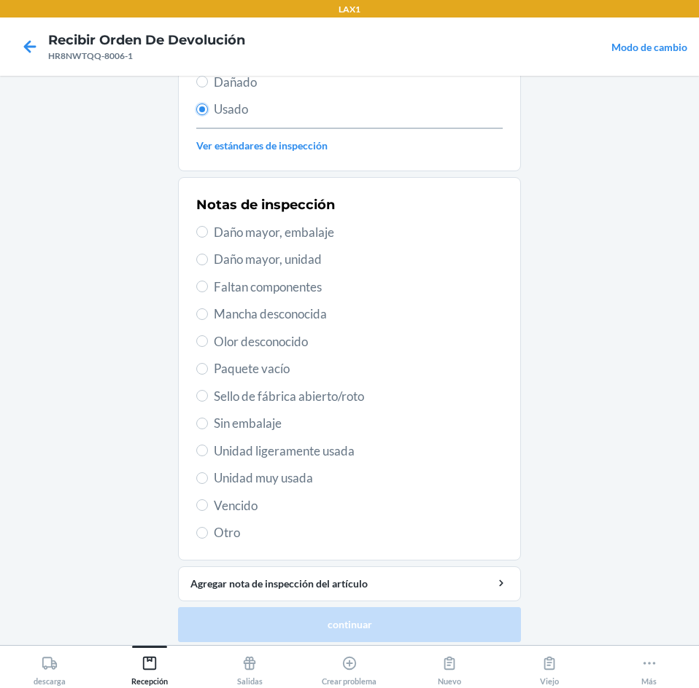
scroll to position [190, 0]
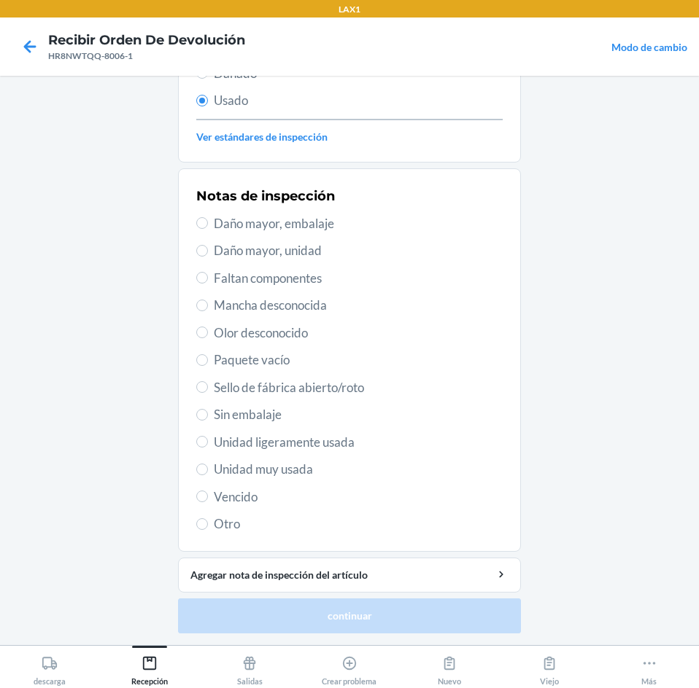
click at [279, 470] on span "Unidad muy usada" at bounding box center [358, 469] width 289 height 19
click at [208, 470] on input "Unidad muy usada" at bounding box center [202, 470] width 12 height 12
radio input "true"
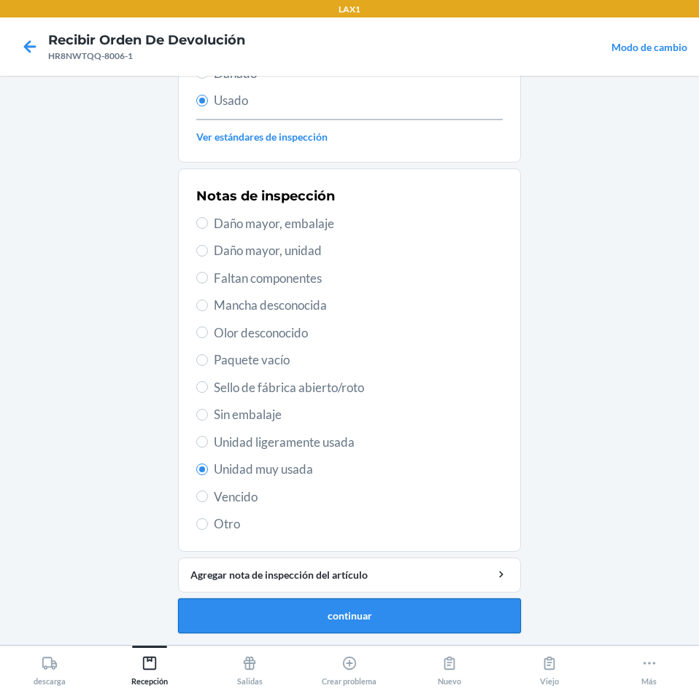
click at [334, 614] on button "continuar" at bounding box center [349, 616] width 343 height 35
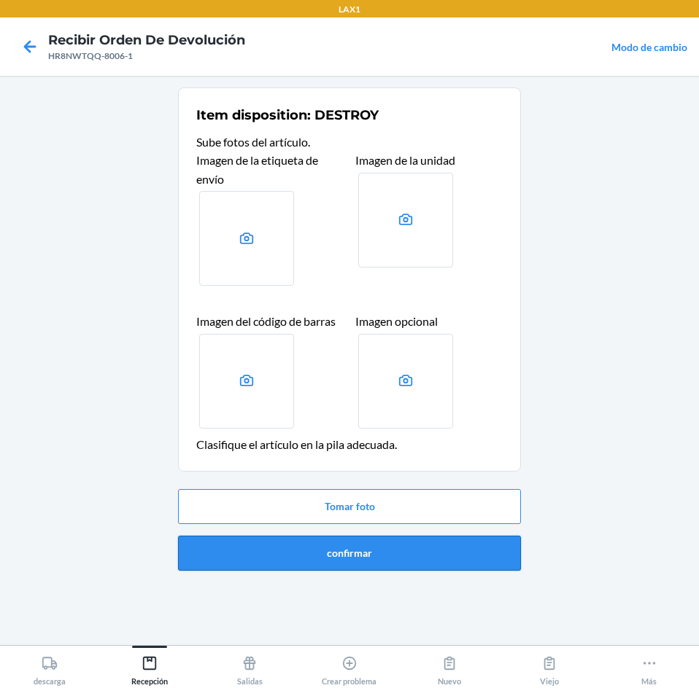
click at [360, 546] on button "confirmar" at bounding box center [349, 553] width 343 height 35
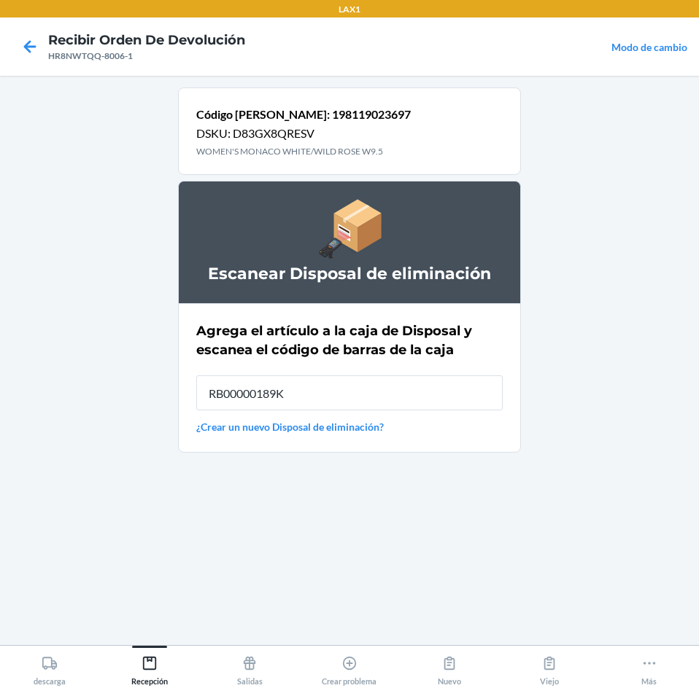
type input "RB00000189K"
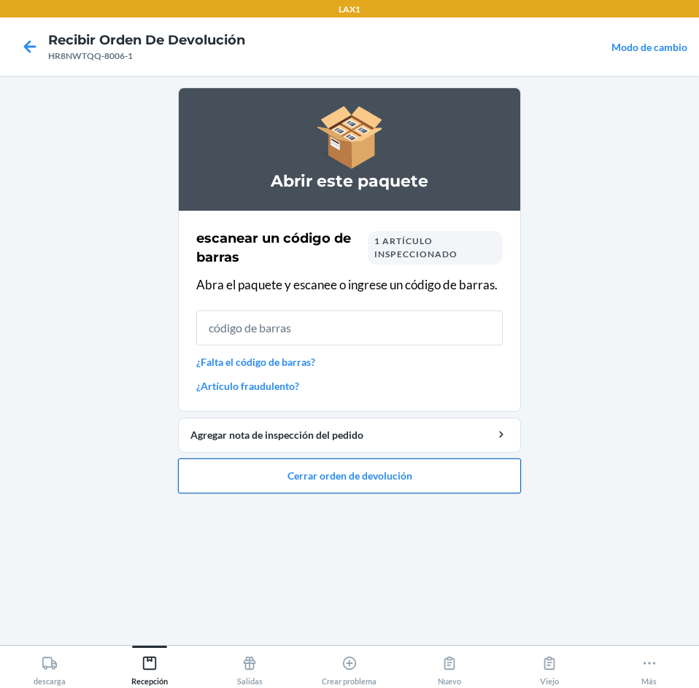
click at [355, 486] on button "Cerrar orden de devolución" at bounding box center [349, 476] width 343 height 35
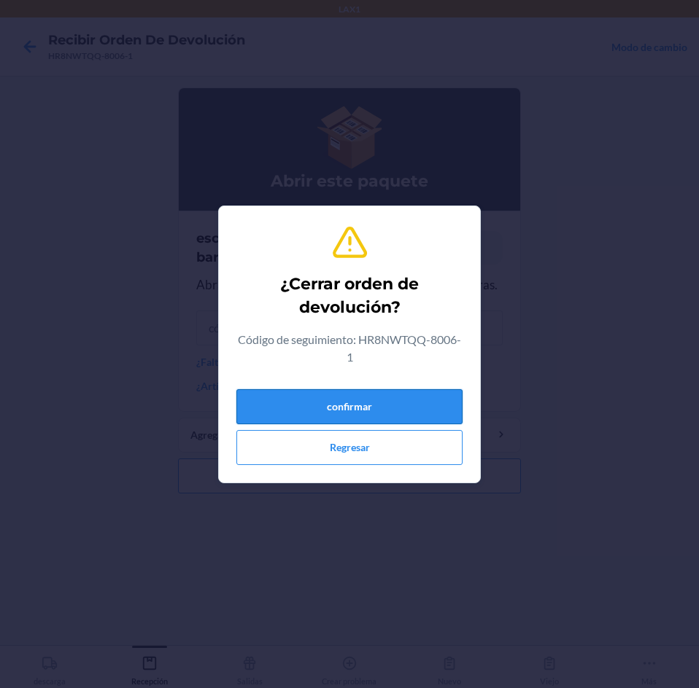
click at [376, 412] on button "confirmar" at bounding box center [349, 406] width 226 height 35
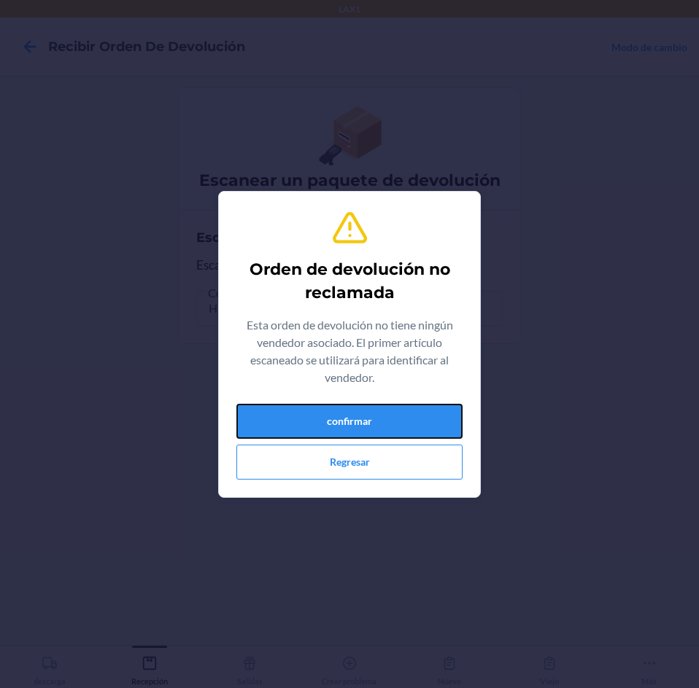
click at [376, 412] on button "confirmar" at bounding box center [349, 421] width 226 height 35
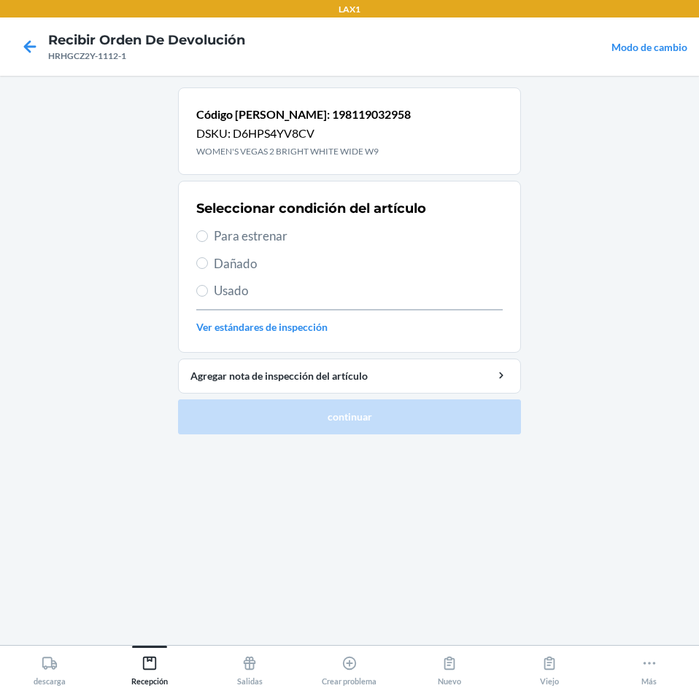
click at [231, 236] on span "Para estrenar" at bounding box center [358, 236] width 289 height 19
click at [208, 236] on input "Para estrenar" at bounding box center [202, 236] width 12 height 12
radio input "true"
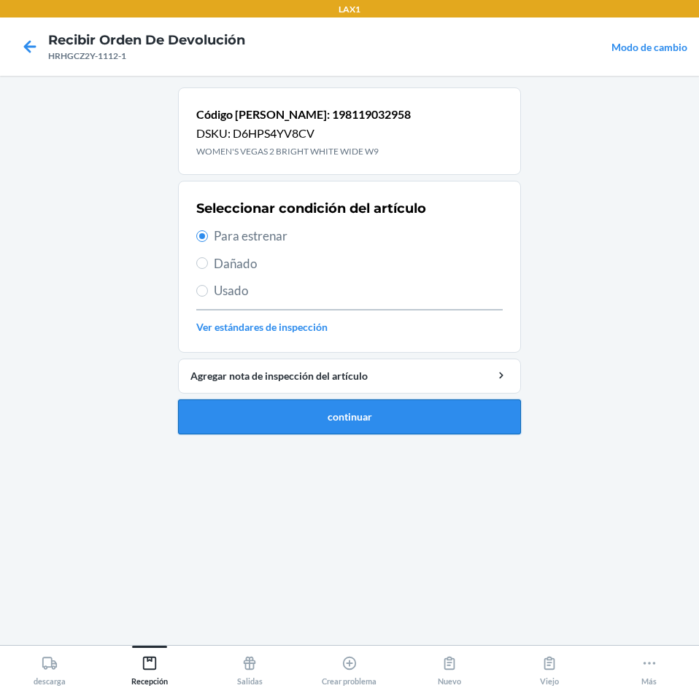
click at [285, 408] on button "continuar" at bounding box center [349, 417] width 343 height 35
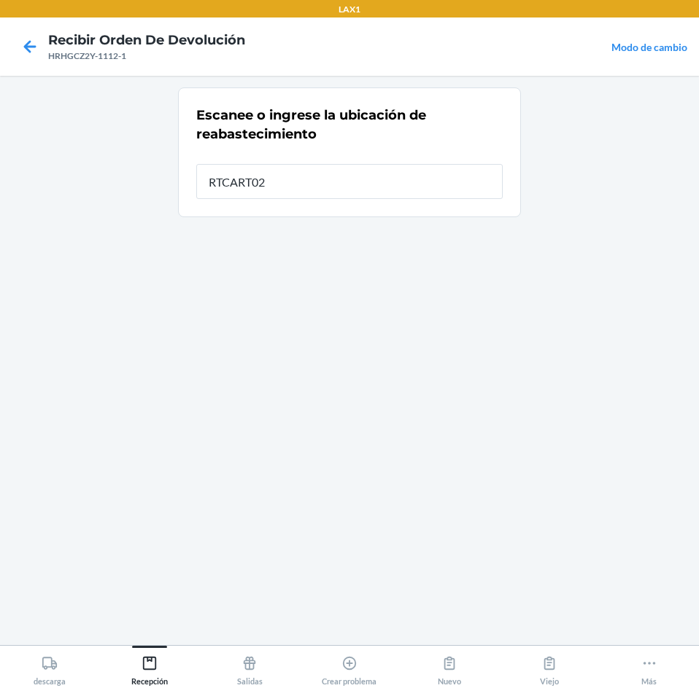
type input "RTCART021"
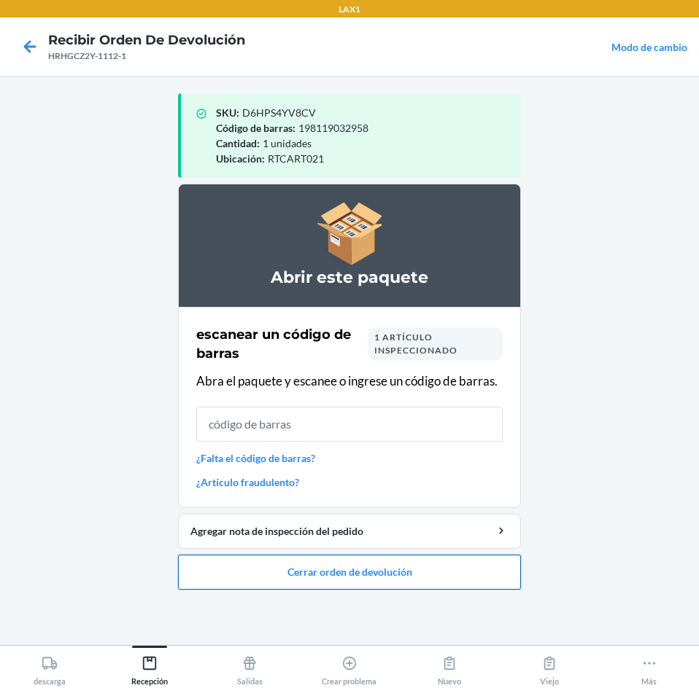
click at [366, 567] on button "Cerrar orden de devolución" at bounding box center [349, 572] width 343 height 35
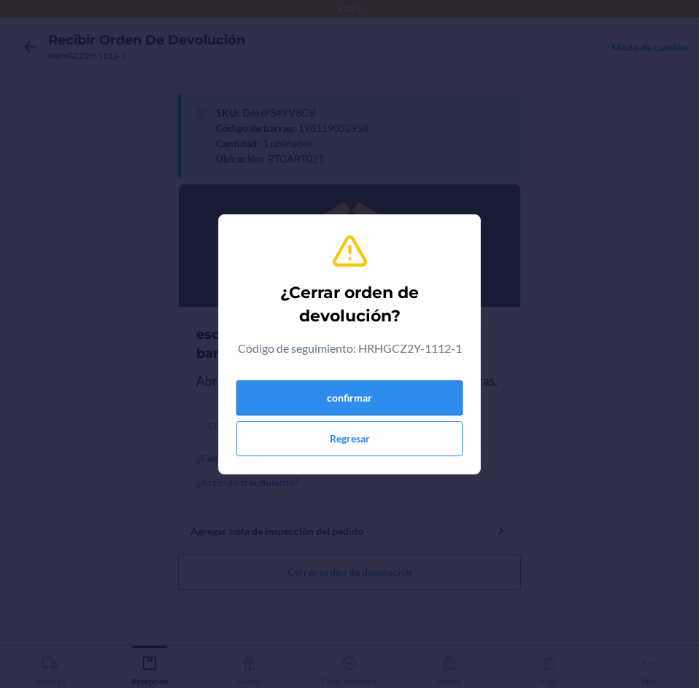
click at [383, 399] on button "confirmar" at bounding box center [349, 398] width 226 height 35
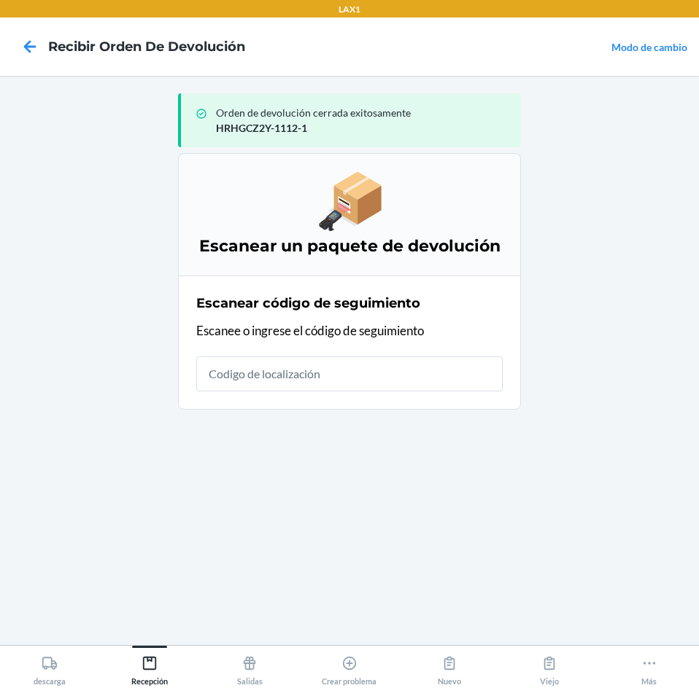
click at [376, 541] on div "Orden de devolución cerrada exitosamente HRHGCZ2Y-1112-1 Escanear un paquete de…" at bounding box center [349, 361] width 343 height 546
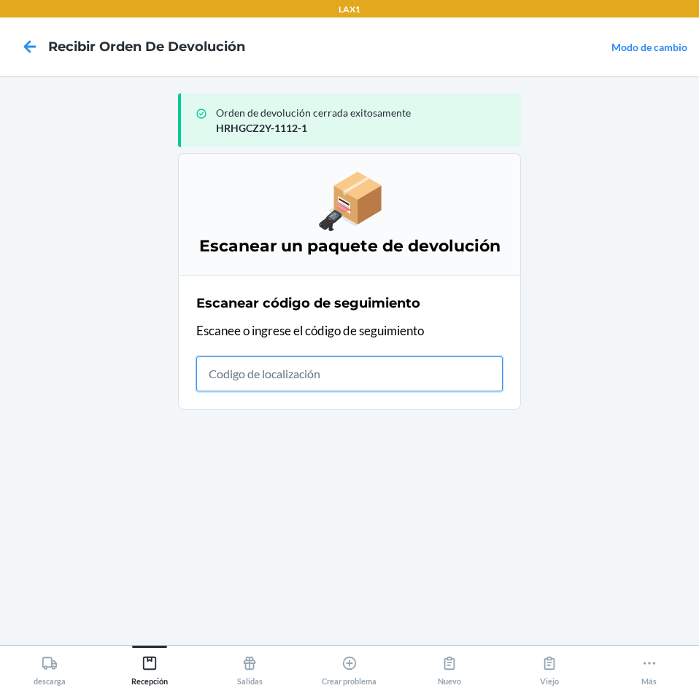
click at [300, 374] on input "text" at bounding box center [349, 374] width 306 height 35
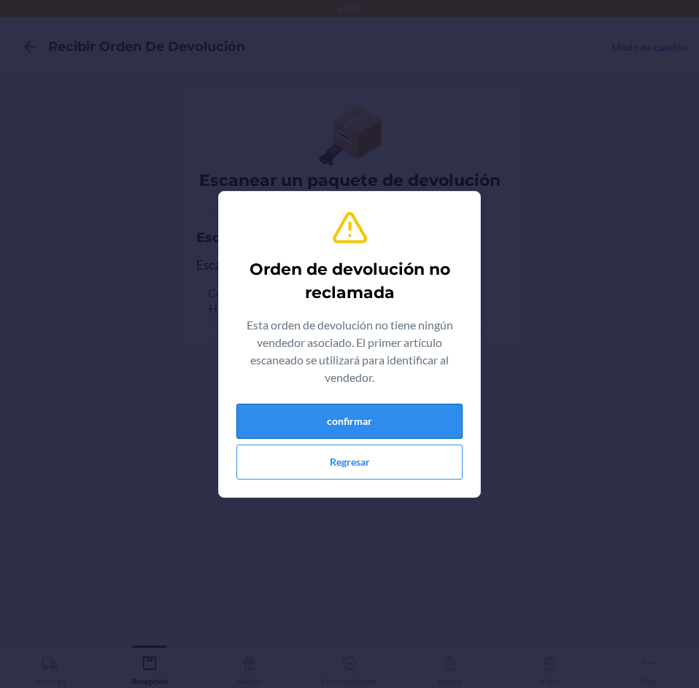
click at [368, 411] on button "confirmar" at bounding box center [349, 421] width 226 height 35
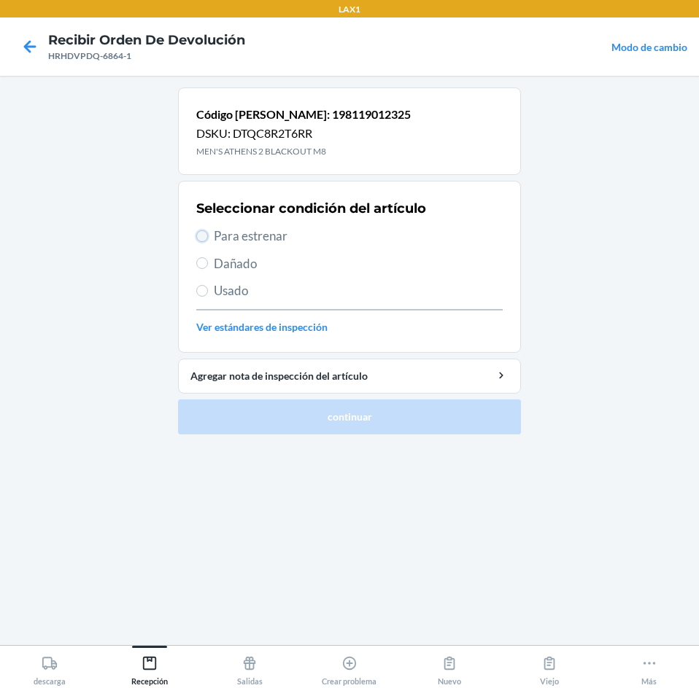
click at [201, 235] on input "Para estrenar" at bounding box center [202, 236] width 12 height 12
radio input "true"
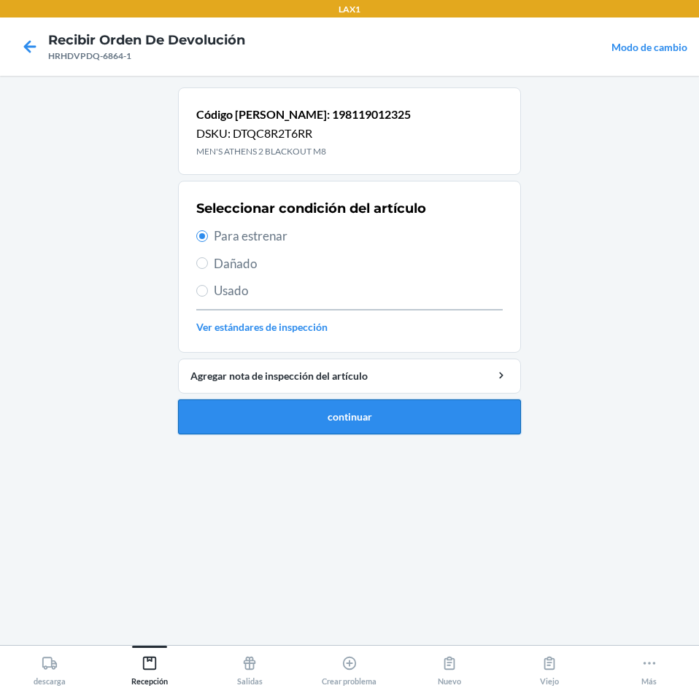
click at [319, 420] on button "continuar" at bounding box center [349, 417] width 343 height 35
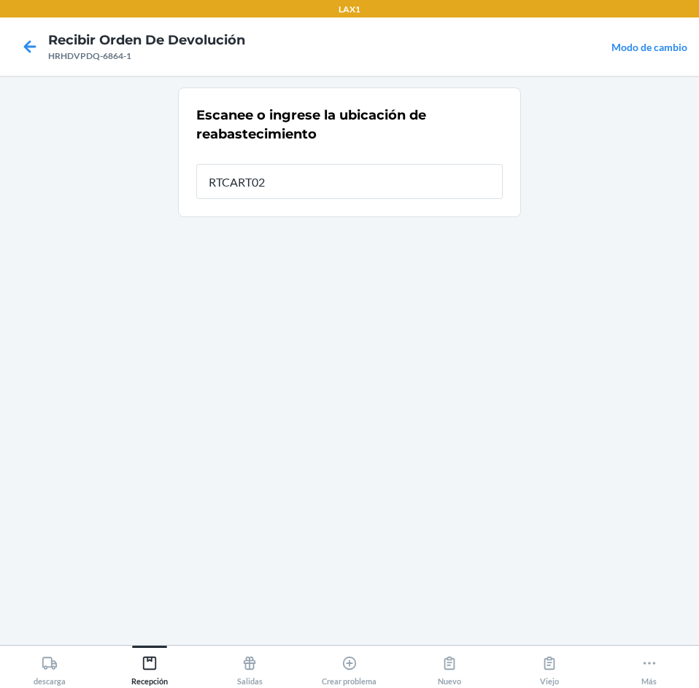
type input "RTCART021"
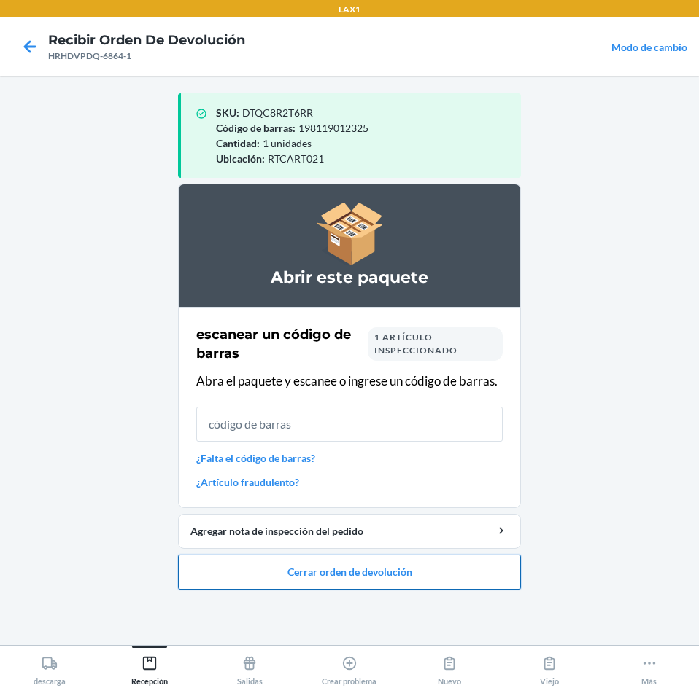
click at [391, 567] on button "Cerrar orden de devolución" at bounding box center [349, 572] width 343 height 35
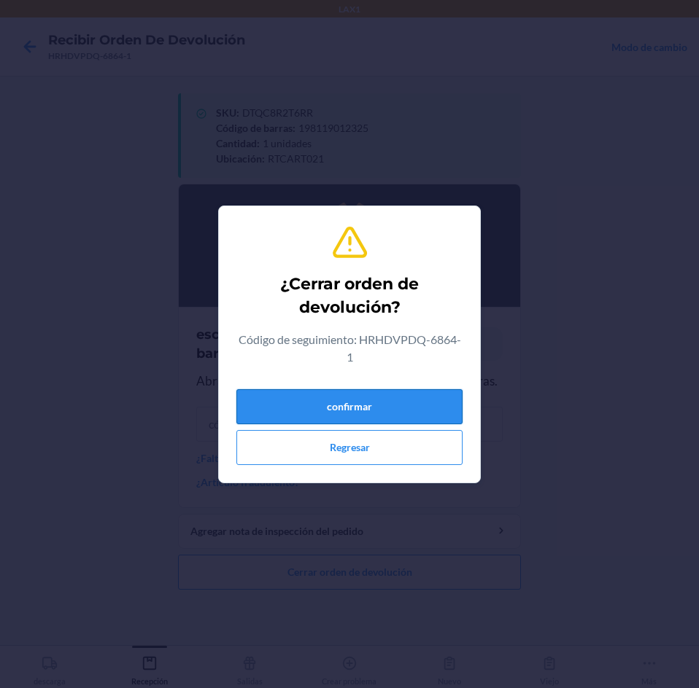
click at [388, 406] on button "confirmar" at bounding box center [349, 406] width 226 height 35
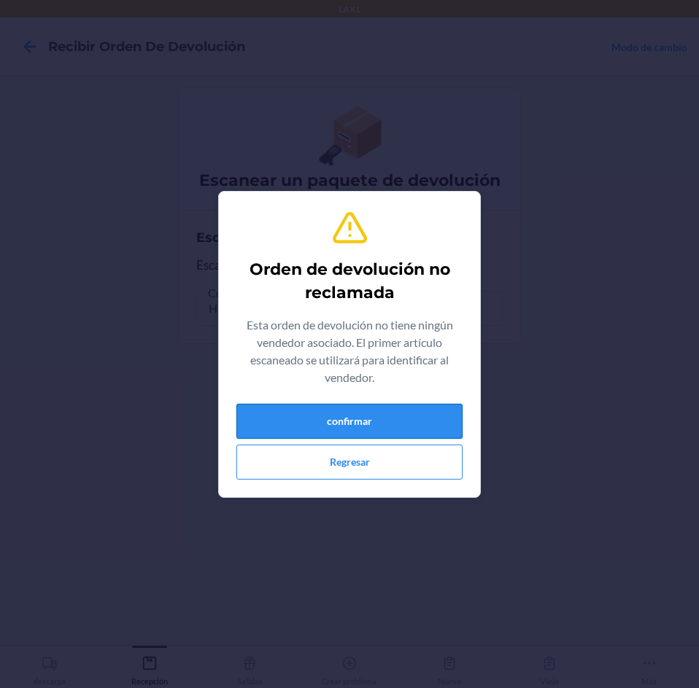
click at [440, 420] on button "confirmar" at bounding box center [349, 421] width 226 height 35
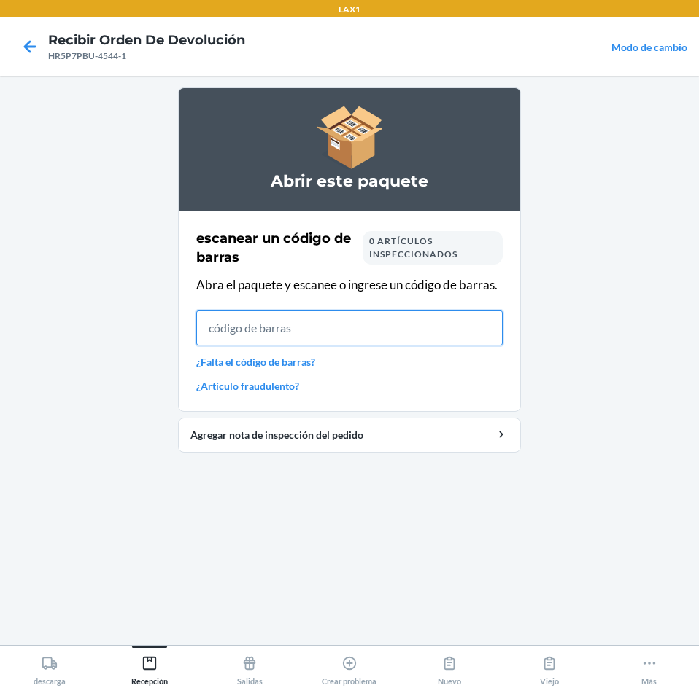
click at [304, 333] on input "text" at bounding box center [349, 328] width 306 height 35
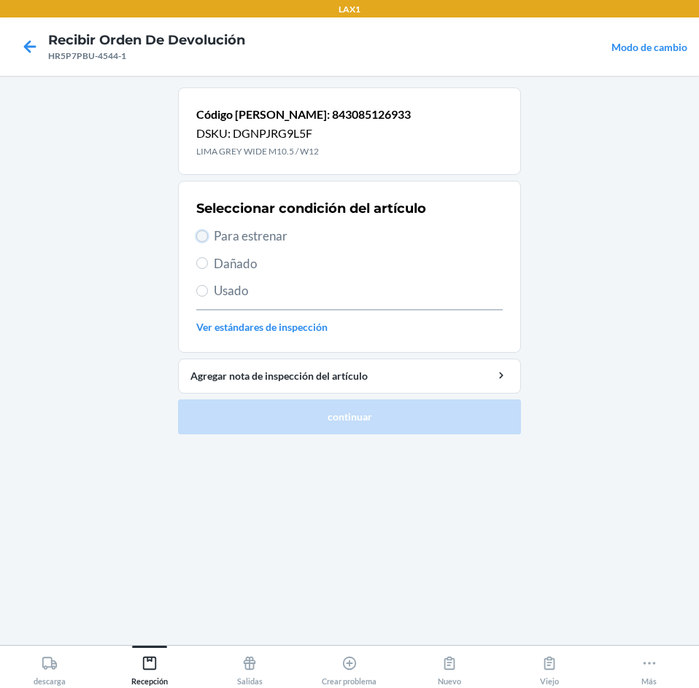
click at [203, 236] on input "Para estrenar" at bounding box center [202, 236] width 12 height 12
radio input "true"
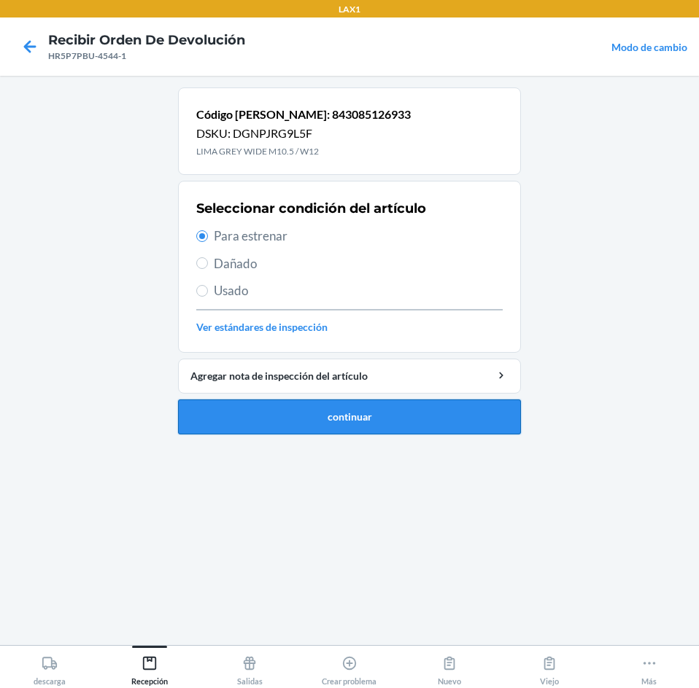
click at [260, 416] on button "continuar" at bounding box center [349, 417] width 343 height 35
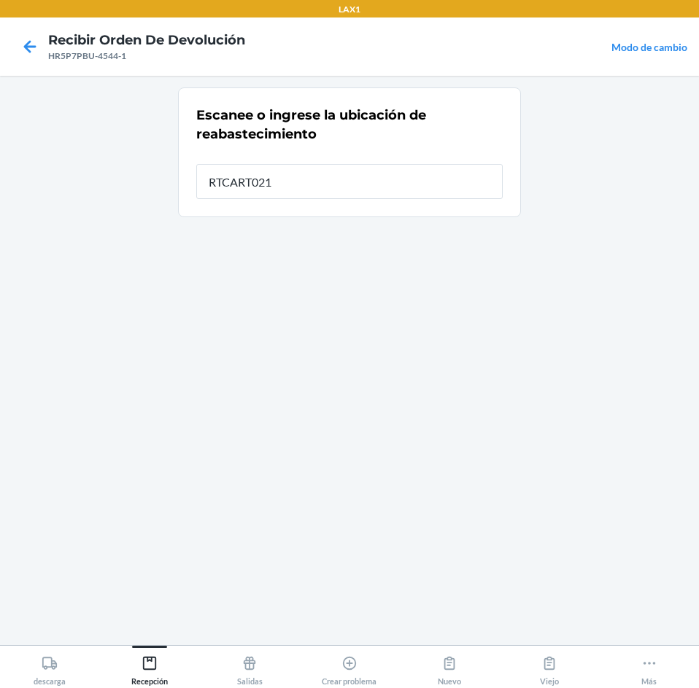
type input "RTCART021"
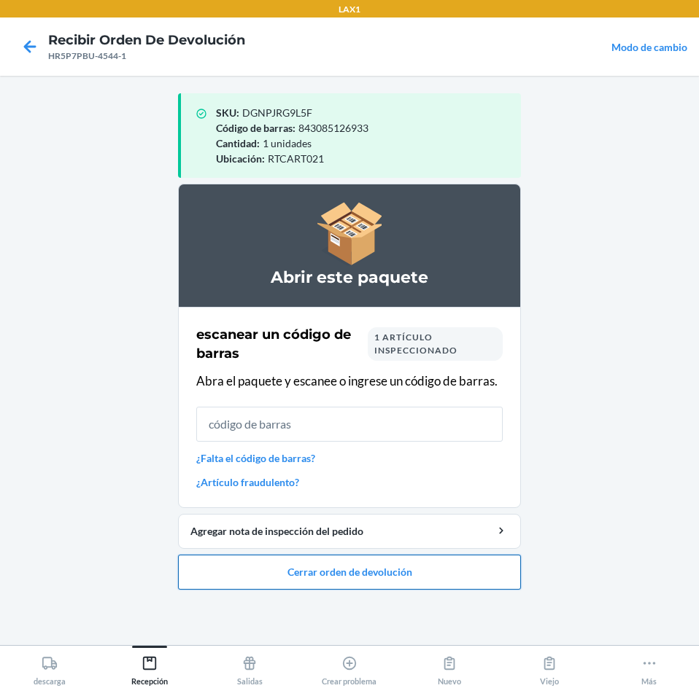
click at [309, 576] on button "Cerrar orden de devolución" at bounding box center [349, 572] width 343 height 35
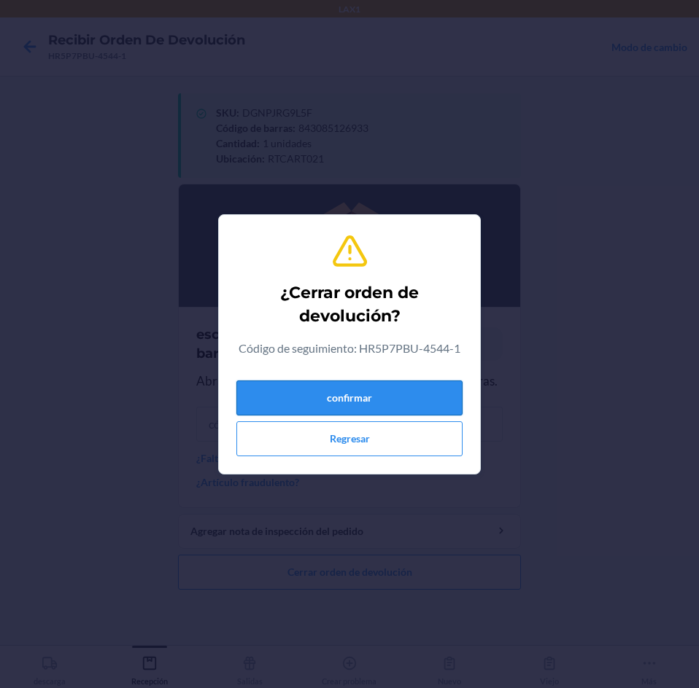
click at [321, 398] on button "confirmar" at bounding box center [349, 398] width 226 height 35
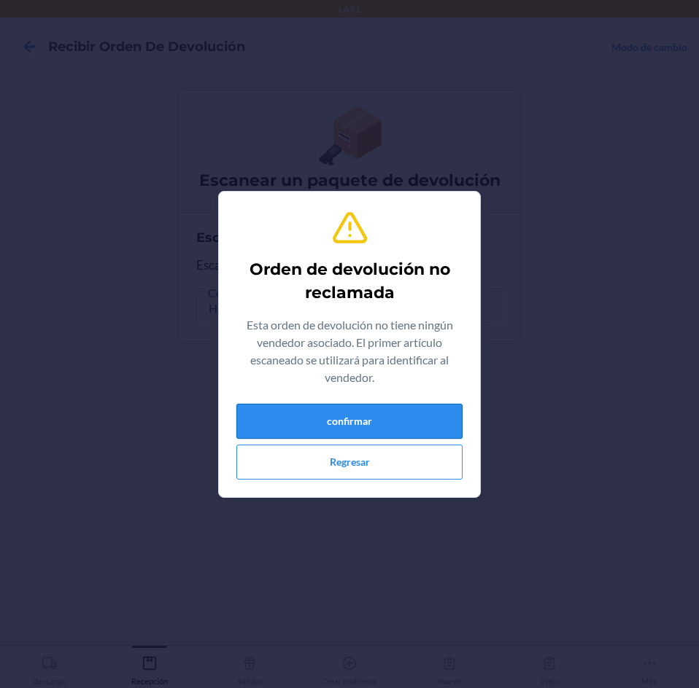
click at [387, 423] on button "confirmar" at bounding box center [349, 421] width 226 height 35
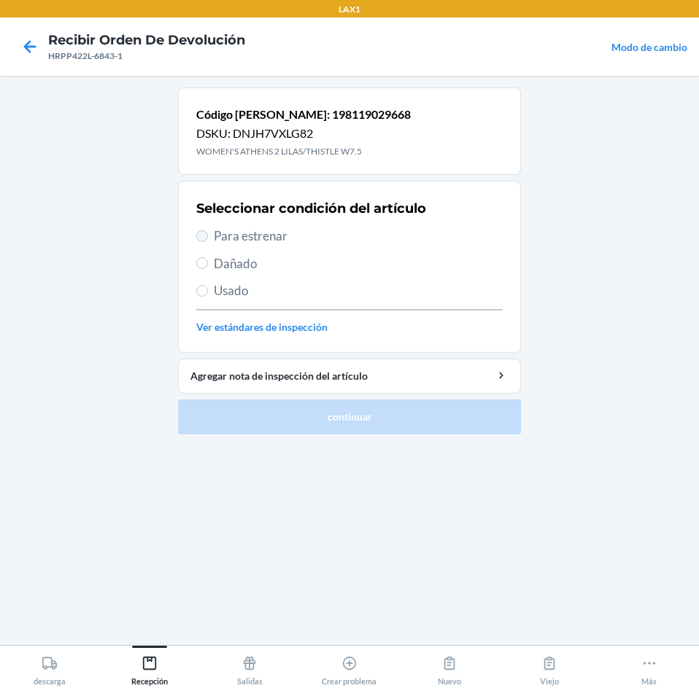
click at [198, 231] on label "Para estrenar" at bounding box center [349, 236] width 306 height 19
click at [198, 231] on input "Para estrenar" at bounding box center [202, 236] width 12 height 12
radio input "true"
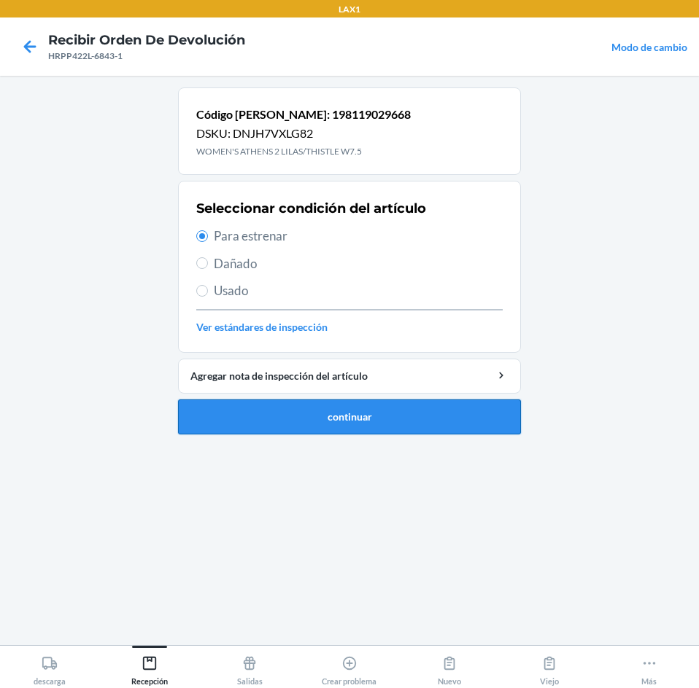
click at [279, 412] on button "continuar" at bounding box center [349, 417] width 343 height 35
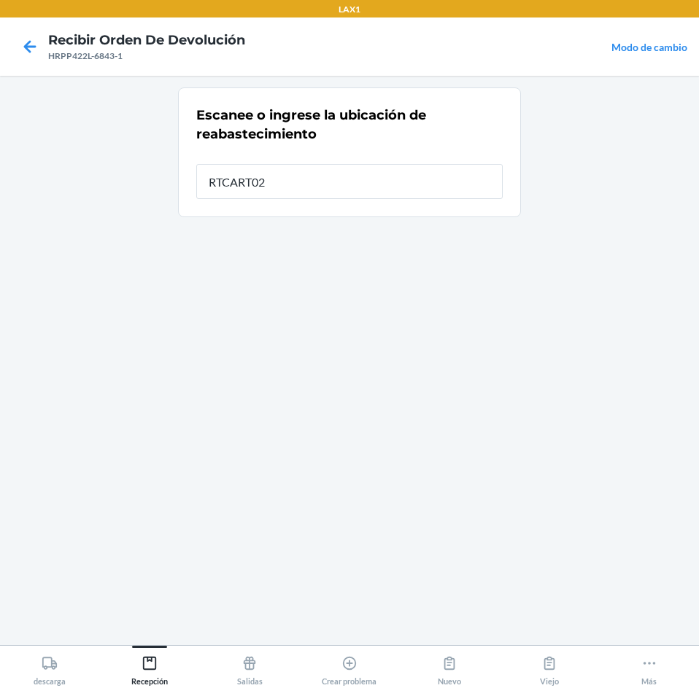
type input "RTCART021"
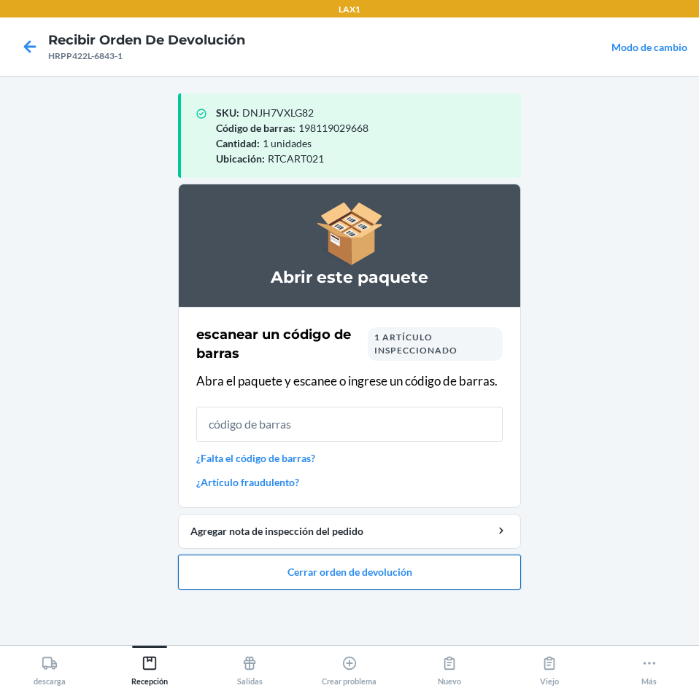
click at [299, 573] on button "Cerrar orden de devolución" at bounding box center [349, 572] width 343 height 35
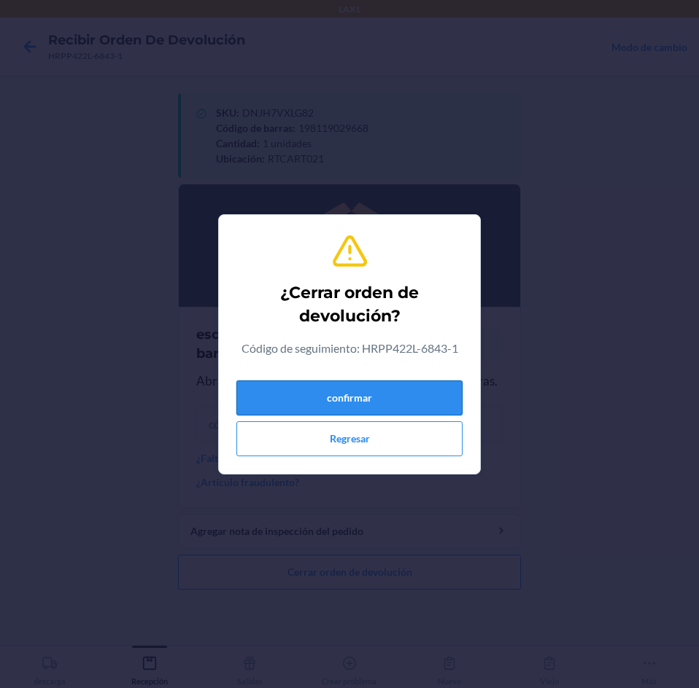
click at [403, 386] on button "confirmar" at bounding box center [349, 398] width 226 height 35
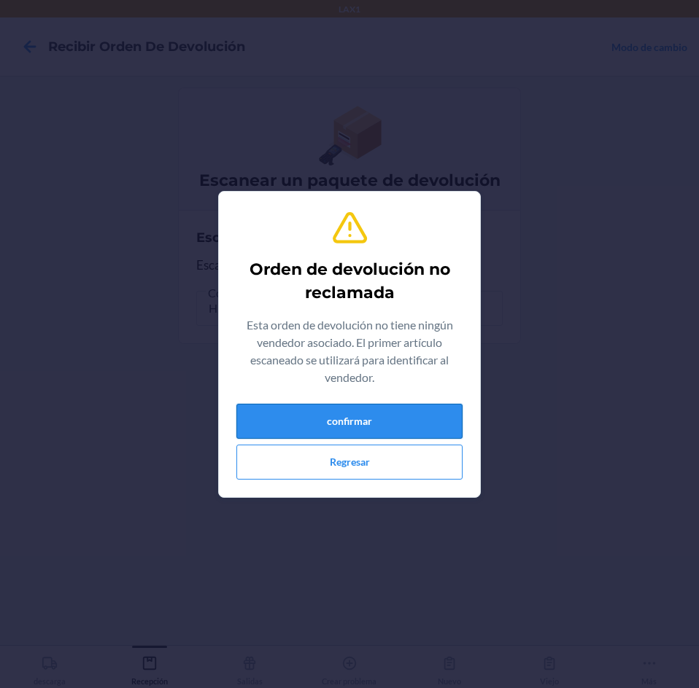
click at [384, 409] on button "confirmar" at bounding box center [349, 421] width 226 height 35
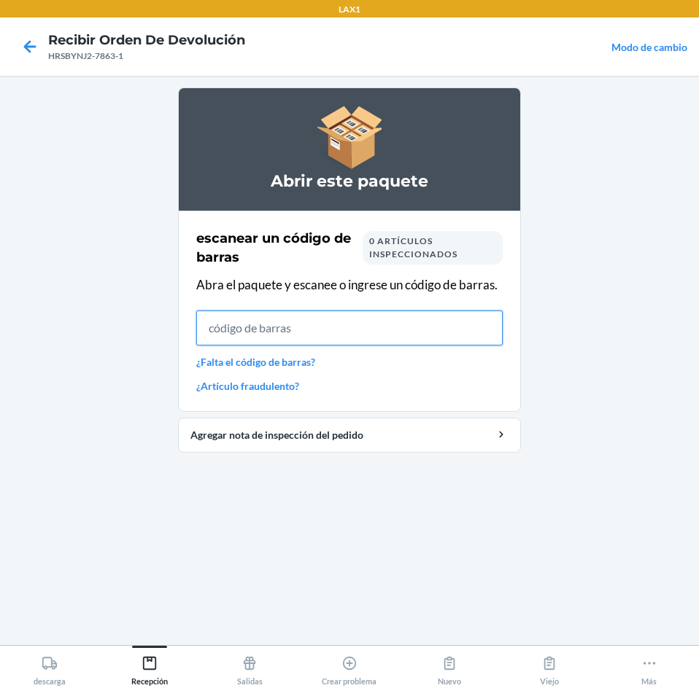
click at [287, 333] on input "text" at bounding box center [349, 328] width 306 height 35
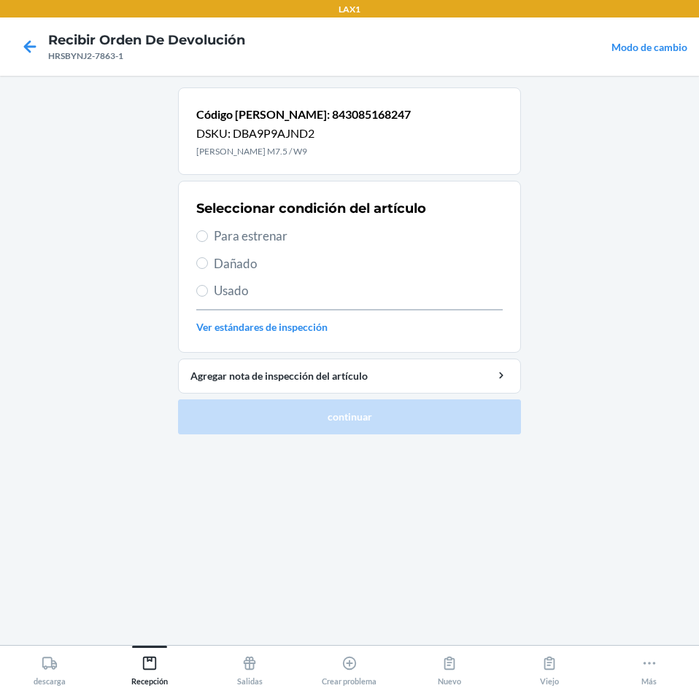
click at [212, 230] on label "Para estrenar" at bounding box center [349, 236] width 306 height 19
click at [208, 230] on input "Para estrenar" at bounding box center [202, 236] width 12 height 12
radio input "true"
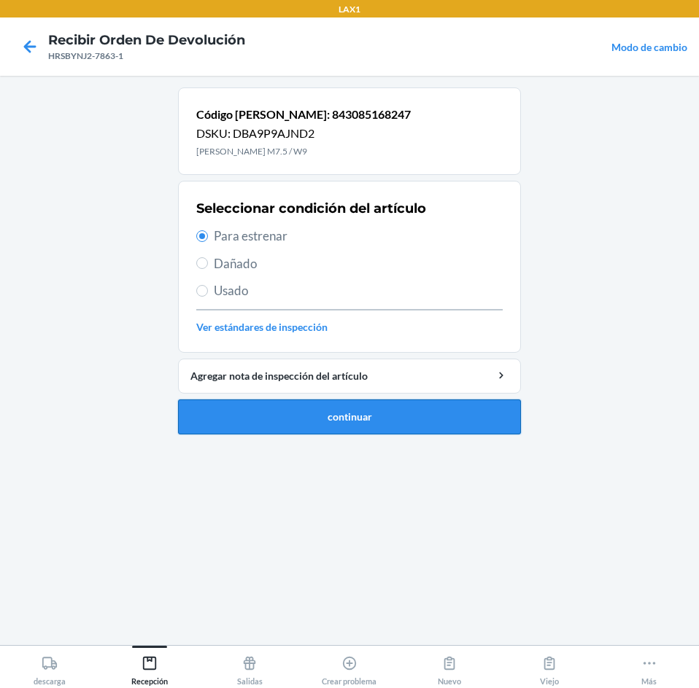
click at [276, 414] on button "continuar" at bounding box center [349, 417] width 343 height 35
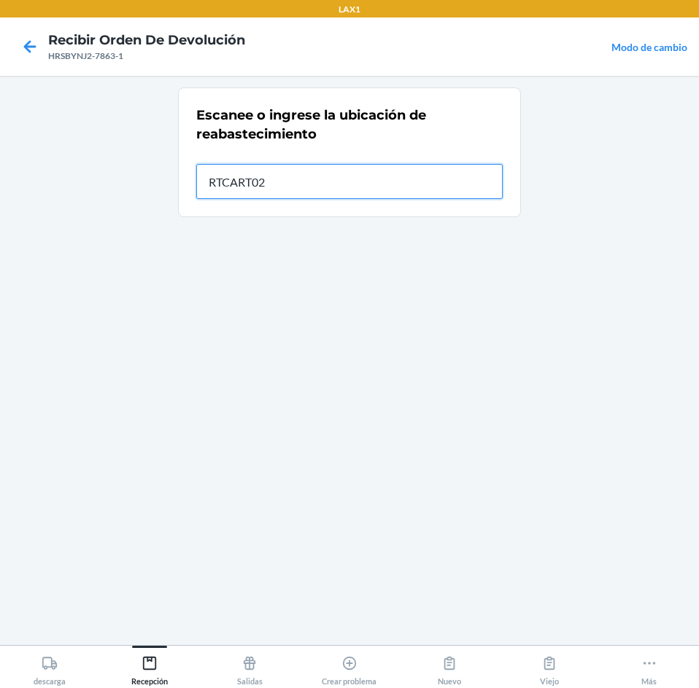
type input "RTCART021"
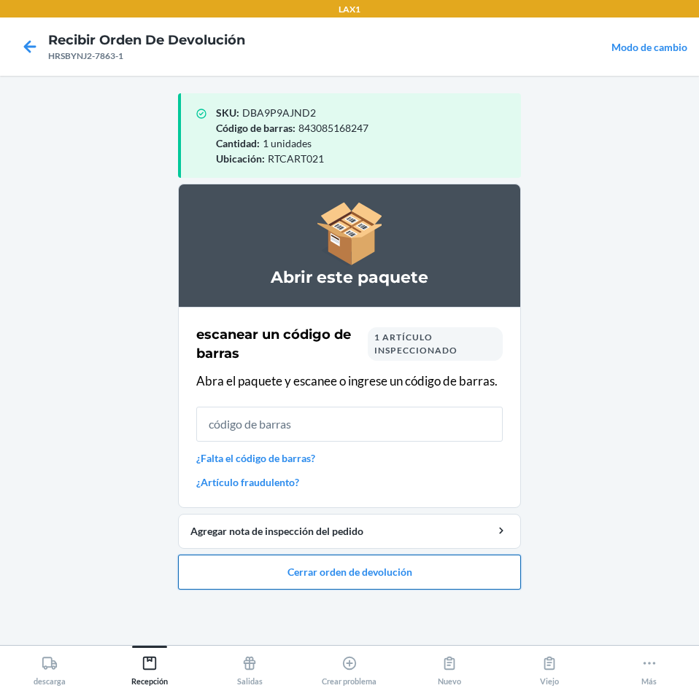
click at [333, 568] on button "Cerrar orden de devolución" at bounding box center [349, 572] width 343 height 35
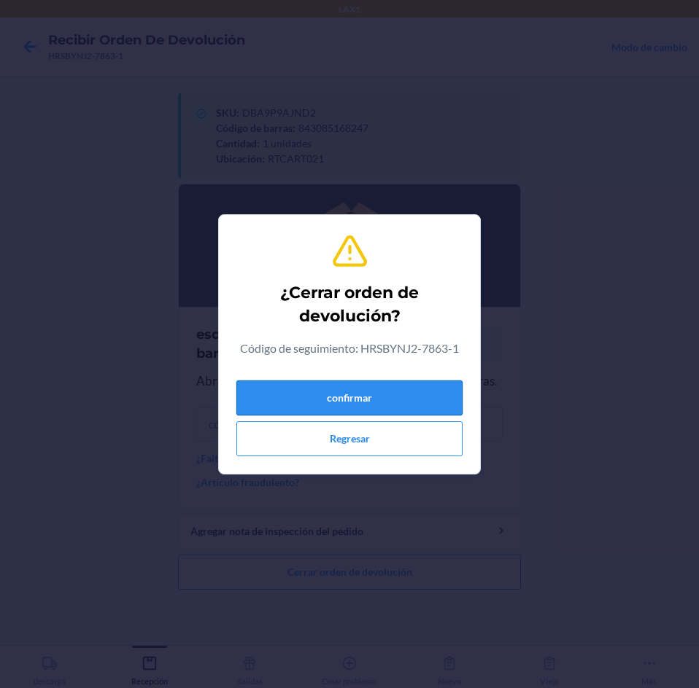
click at [407, 400] on button "confirmar" at bounding box center [349, 398] width 226 height 35
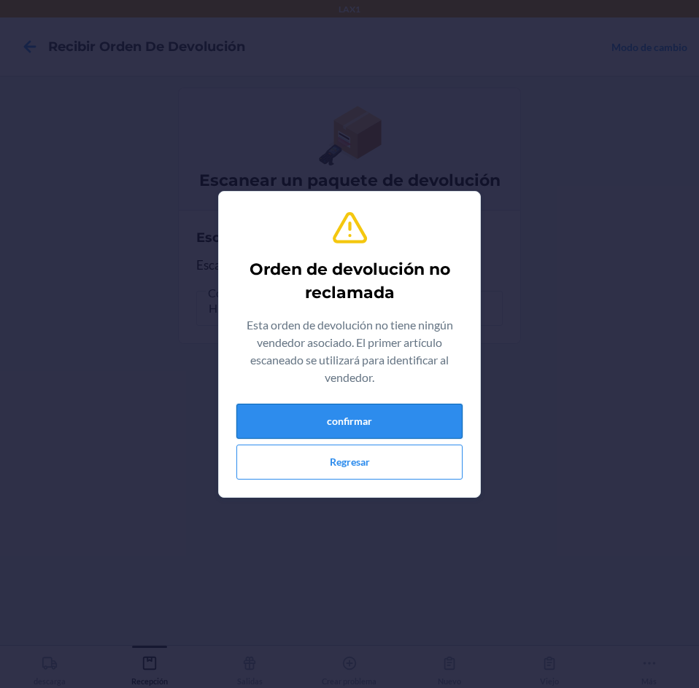
click at [405, 411] on button "confirmar" at bounding box center [349, 421] width 226 height 35
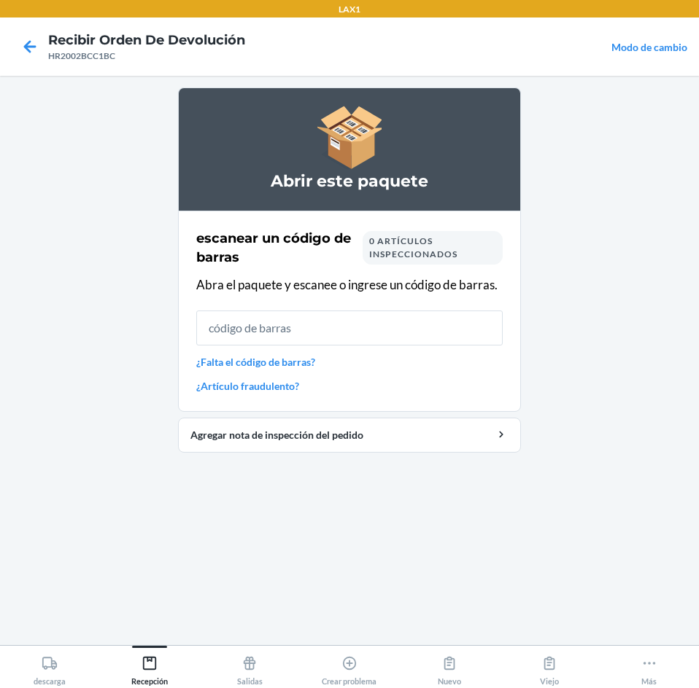
click at [295, 322] on input "text" at bounding box center [349, 328] width 306 height 35
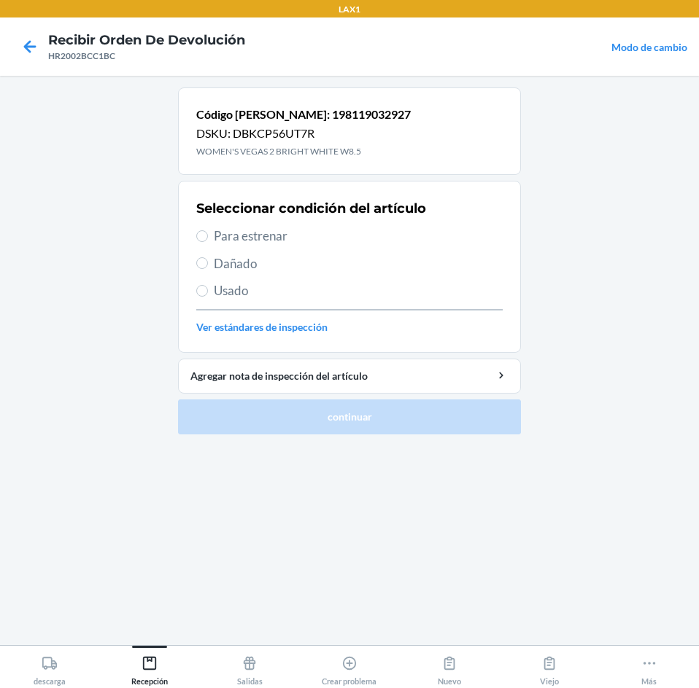
click at [240, 238] on span "Para estrenar" at bounding box center [358, 236] width 289 height 19
click at [208, 238] on input "Para estrenar" at bounding box center [202, 236] width 12 height 12
radio input "true"
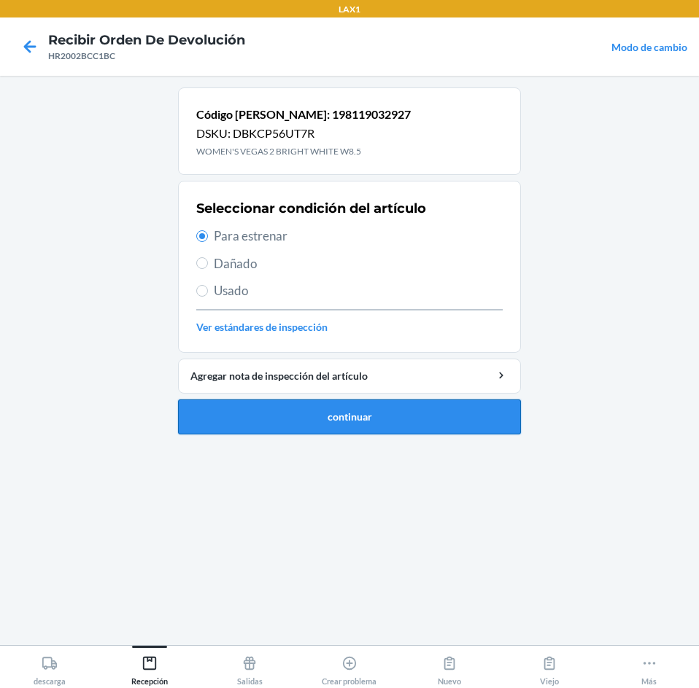
click at [294, 414] on button "continuar" at bounding box center [349, 417] width 343 height 35
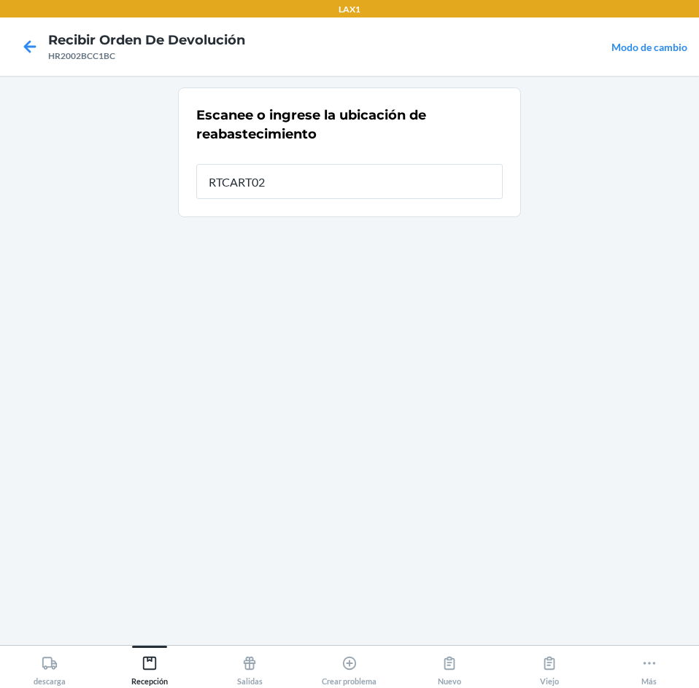
type input "RTCART021"
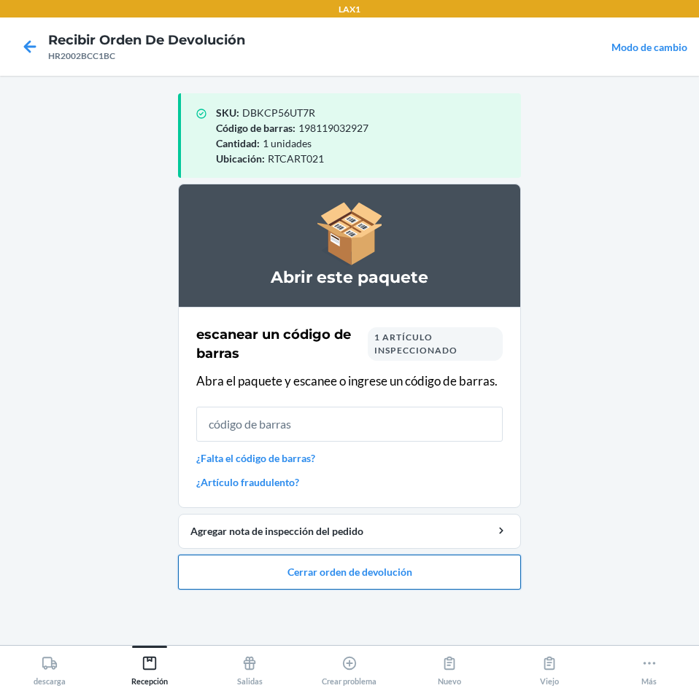
click at [370, 564] on button "Cerrar orden de devolución" at bounding box center [349, 572] width 343 height 35
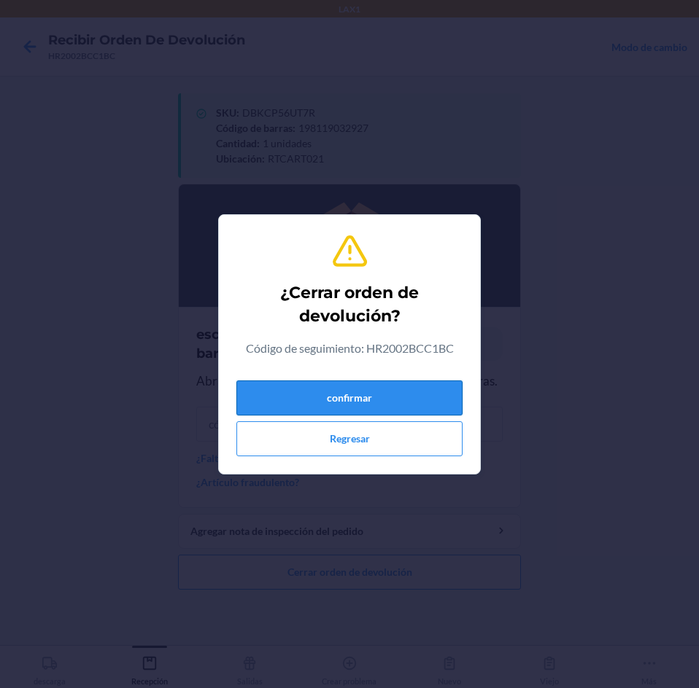
click at [327, 411] on button "confirmar" at bounding box center [349, 398] width 226 height 35
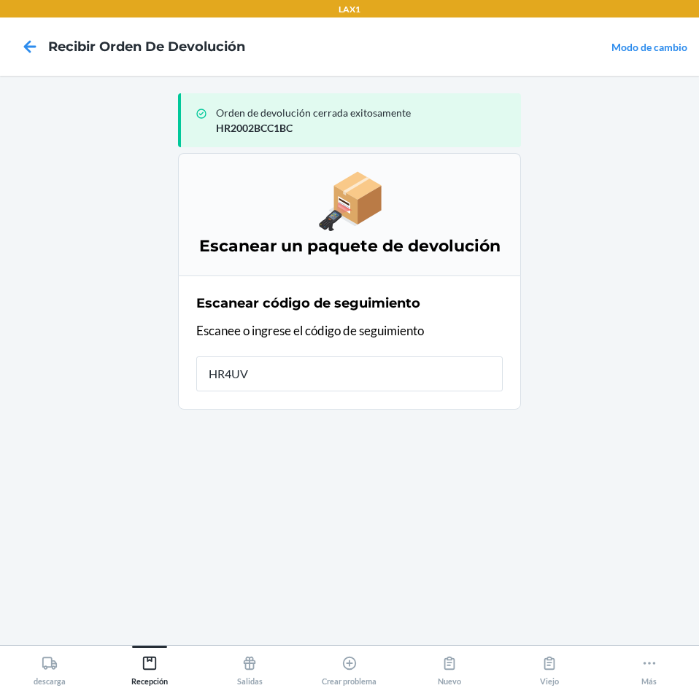
type input "HR4UVF"
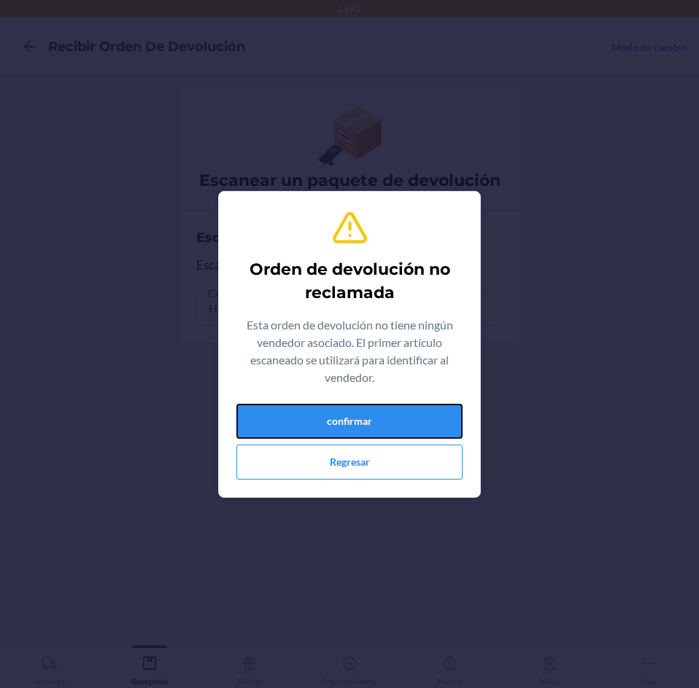
click at [327, 411] on button "confirmar" at bounding box center [349, 421] width 226 height 35
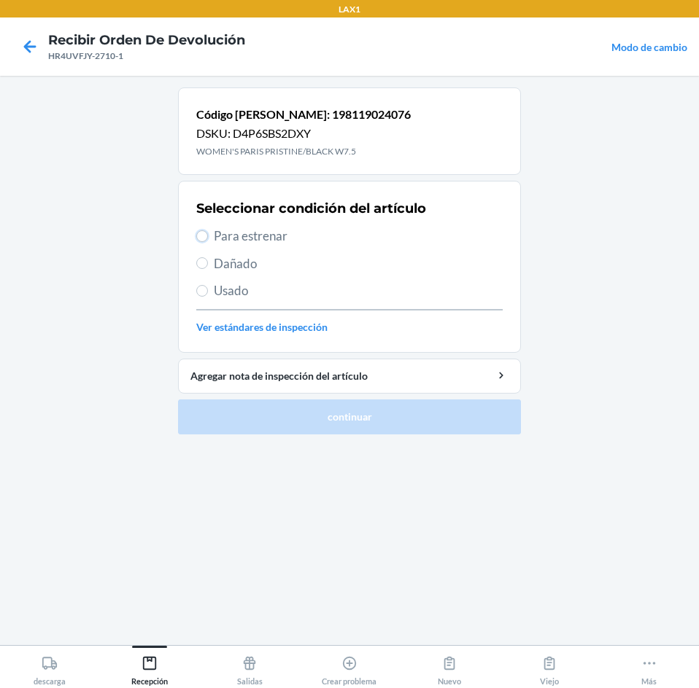
drag, startPoint x: 200, startPoint y: 238, endPoint x: 220, endPoint y: 260, distance: 29.4
click at [216, 244] on label "Para estrenar" at bounding box center [349, 236] width 306 height 19
click at [208, 242] on input "Para estrenar" at bounding box center [202, 236] width 12 height 12
radio input "true"
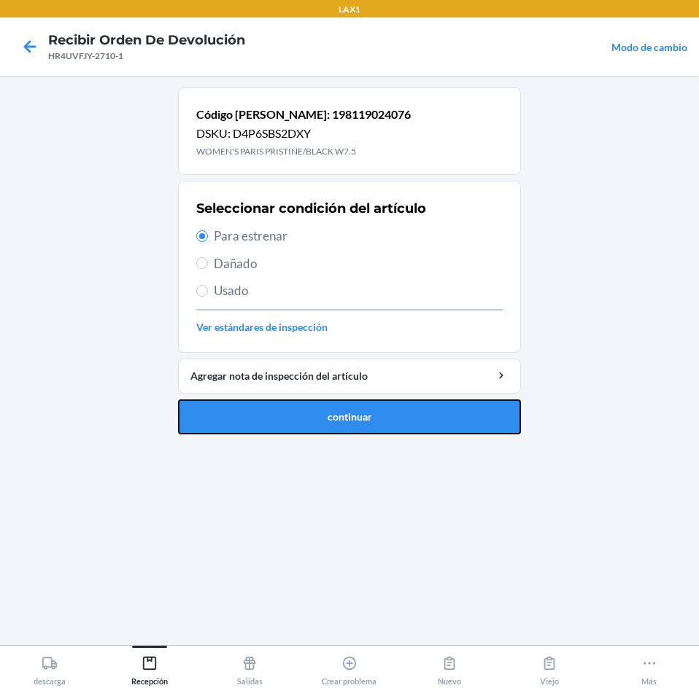
drag, startPoint x: 289, startPoint y: 416, endPoint x: 296, endPoint y: 415, distance: 7.4
click at [296, 415] on button "continuar" at bounding box center [349, 417] width 343 height 35
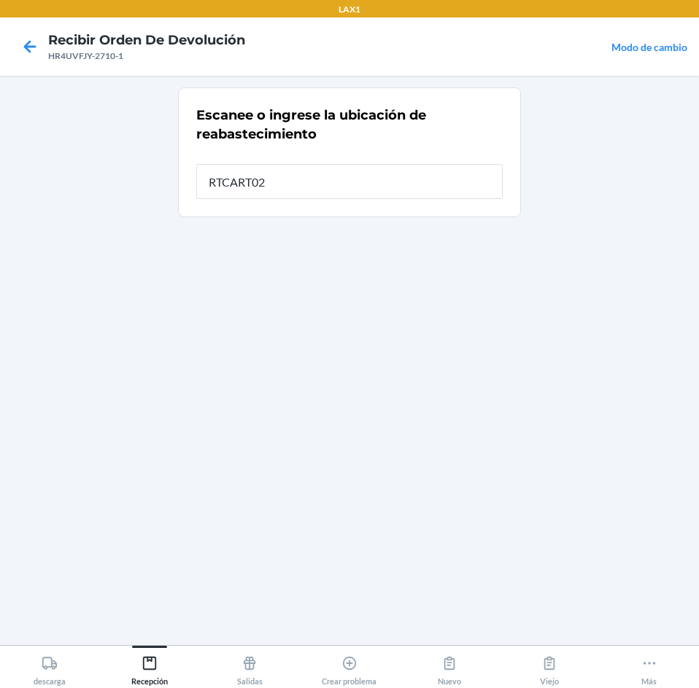
type input "RTCART021"
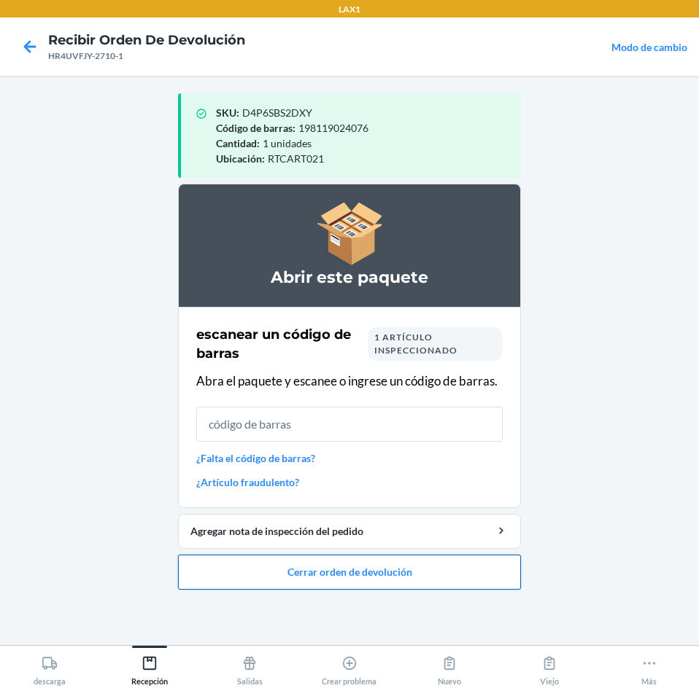
click at [353, 567] on button "Cerrar orden de devolución" at bounding box center [349, 572] width 343 height 35
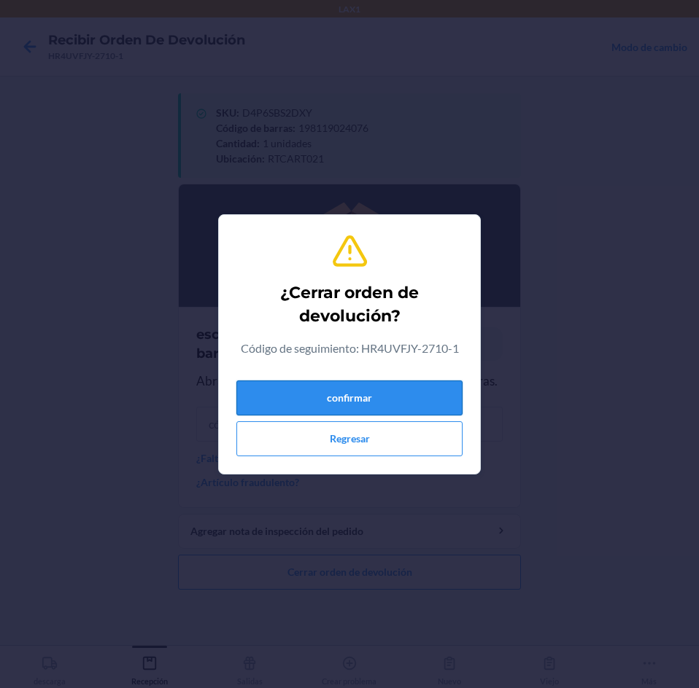
click at [357, 400] on button "confirmar" at bounding box center [349, 398] width 226 height 35
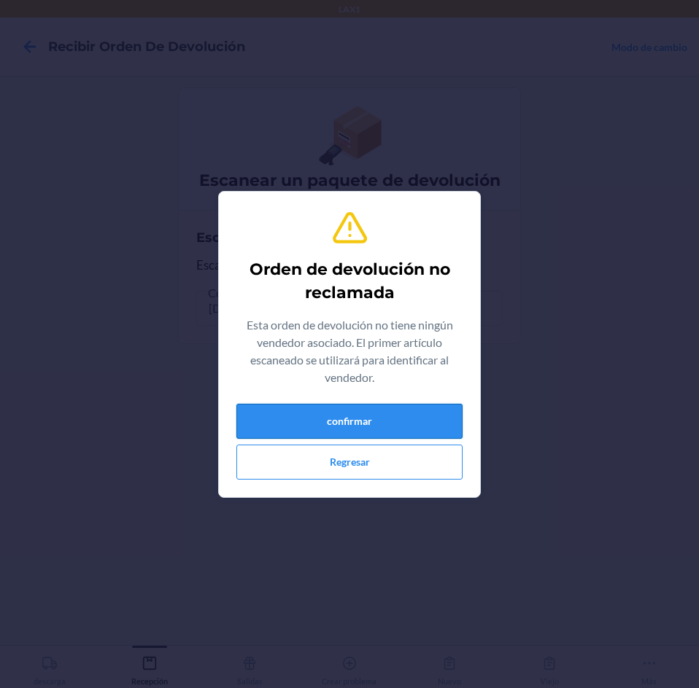
click at [384, 409] on button "confirmar" at bounding box center [349, 421] width 226 height 35
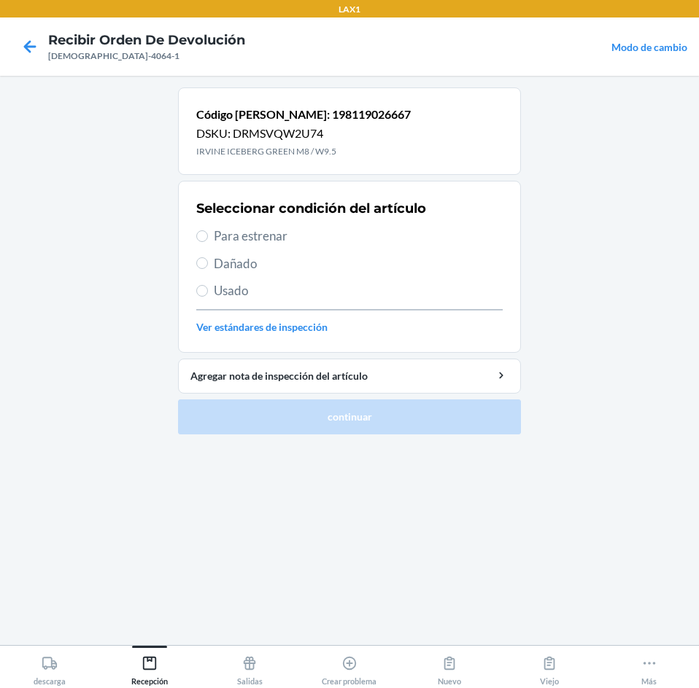
click at [261, 235] on span "Para estrenar" at bounding box center [358, 236] width 289 height 19
click at [208, 235] on input "Para estrenar" at bounding box center [202, 236] width 12 height 12
radio input "true"
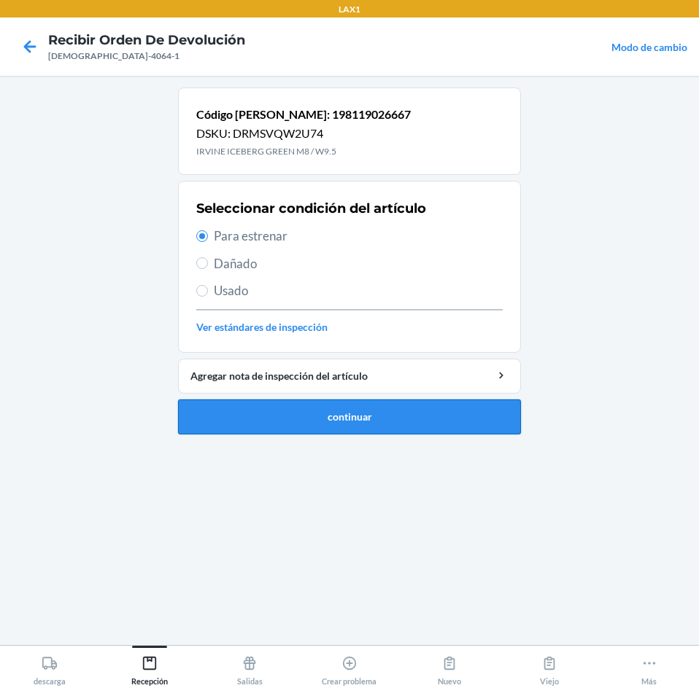
click at [322, 409] on button "continuar" at bounding box center [349, 417] width 343 height 35
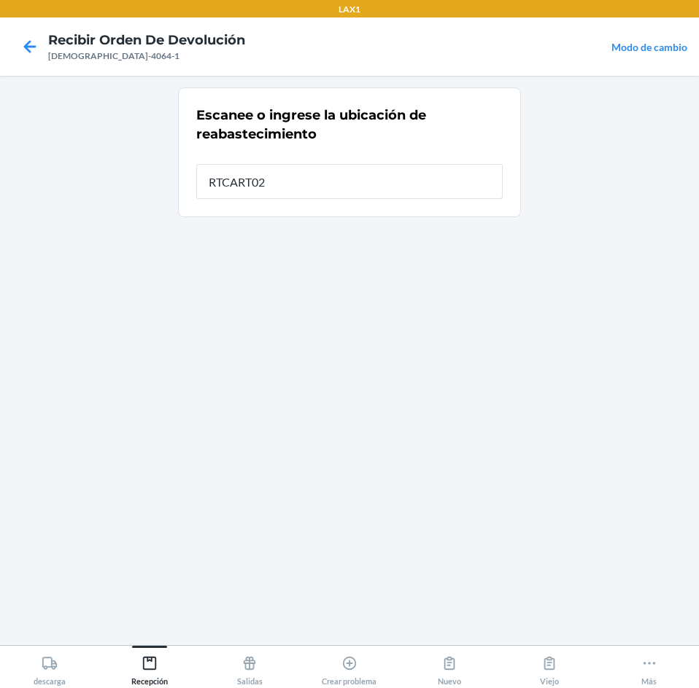
type input "RTCART021"
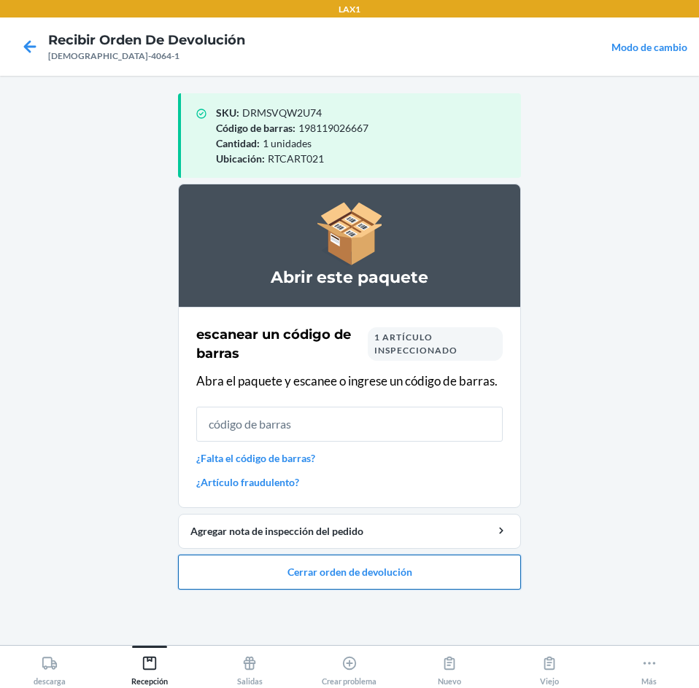
click at [337, 564] on button "Cerrar orden de devolución" at bounding box center [349, 572] width 343 height 35
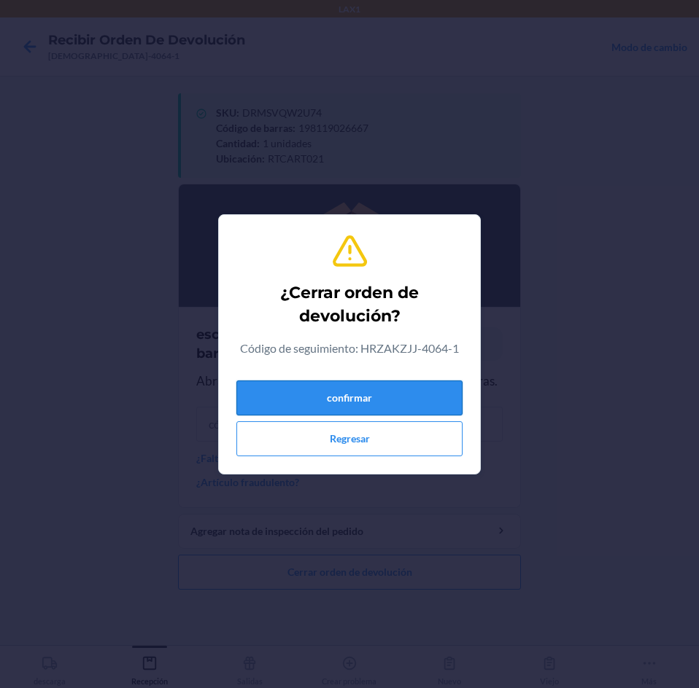
click at [413, 397] on button "confirmar" at bounding box center [349, 398] width 226 height 35
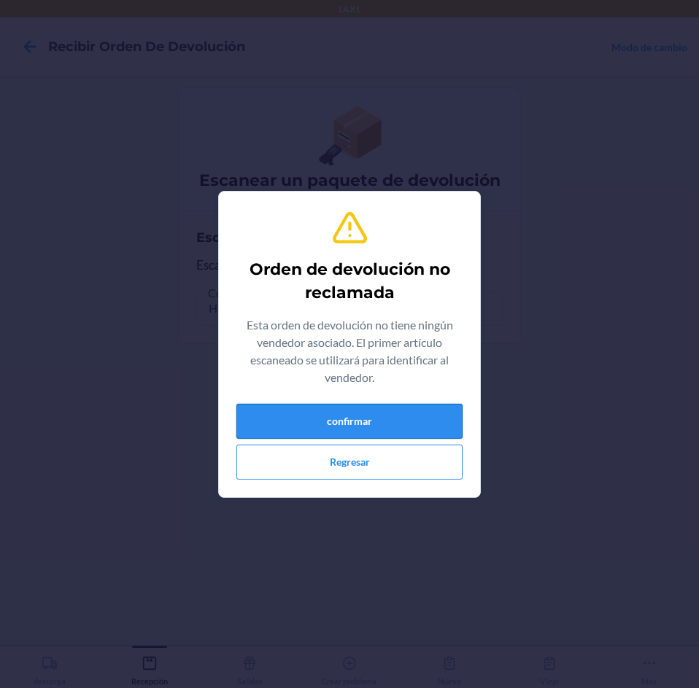
click at [371, 426] on button "confirmar" at bounding box center [349, 421] width 226 height 35
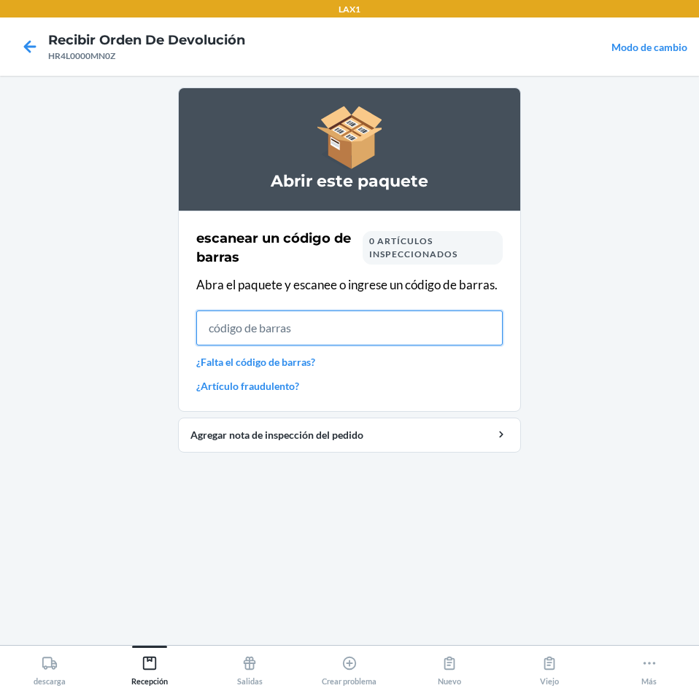
click at [270, 335] on input "text" at bounding box center [349, 328] width 306 height 35
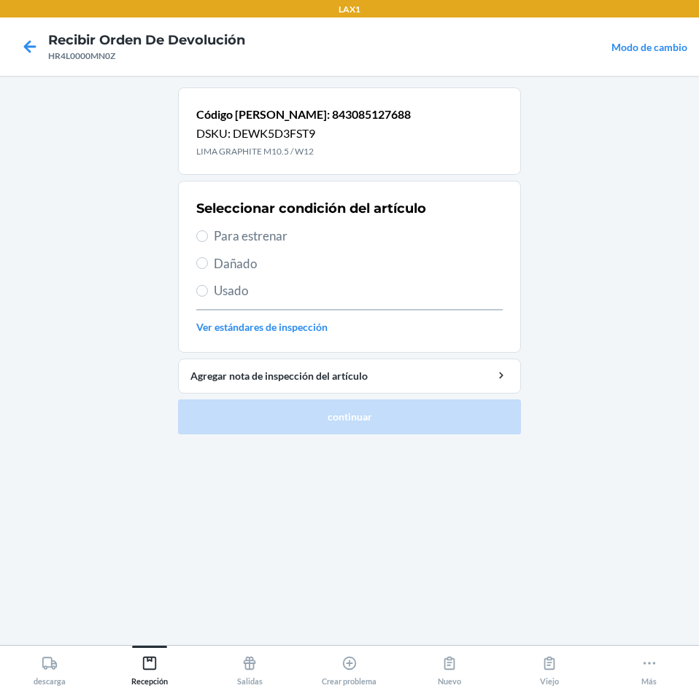
click at [245, 241] on span "Para estrenar" at bounding box center [358, 236] width 289 height 19
click at [208, 241] on input "Para estrenar" at bounding box center [202, 236] width 12 height 12
radio input "true"
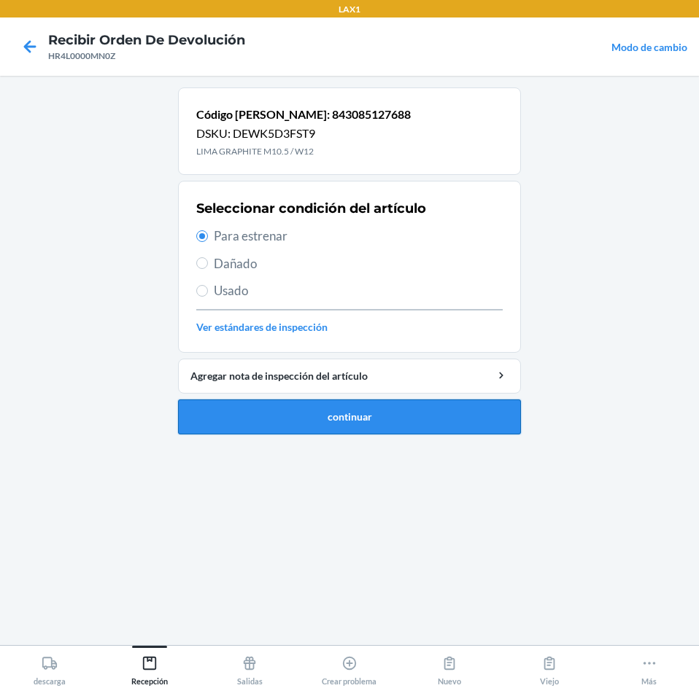
click at [311, 415] on button "continuar" at bounding box center [349, 417] width 343 height 35
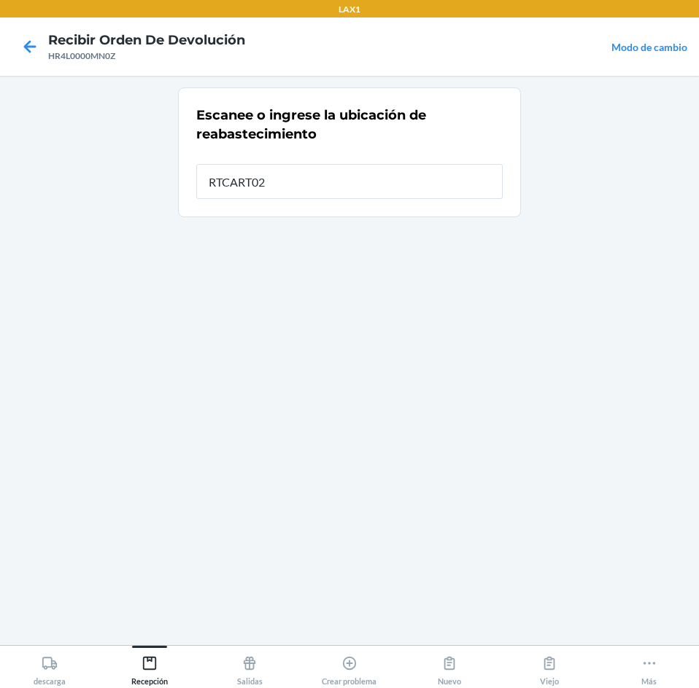
type input "RTCART021"
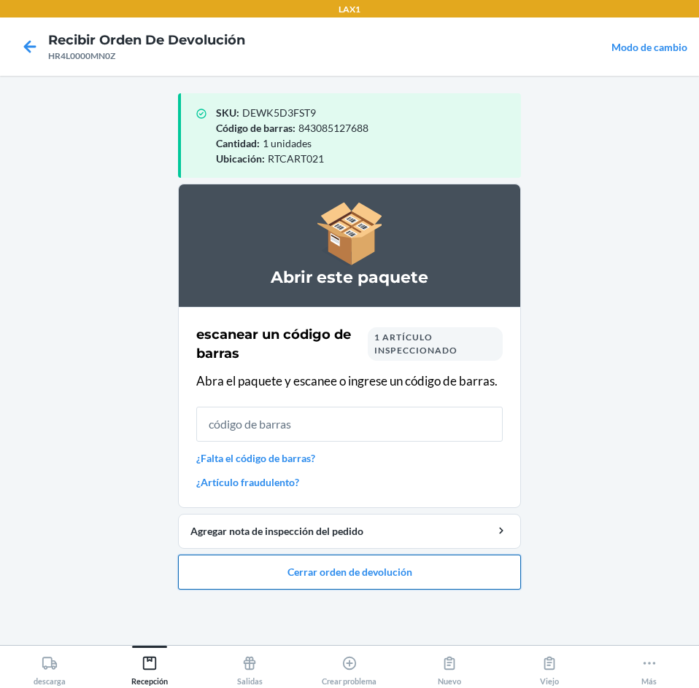
click at [364, 574] on button "Cerrar orden de devolución" at bounding box center [349, 572] width 343 height 35
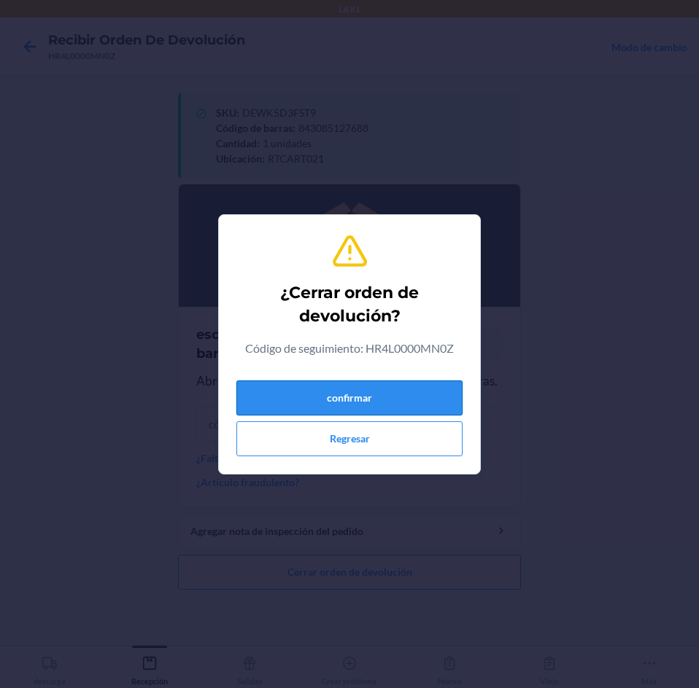
click at [410, 405] on button "confirmar" at bounding box center [349, 398] width 226 height 35
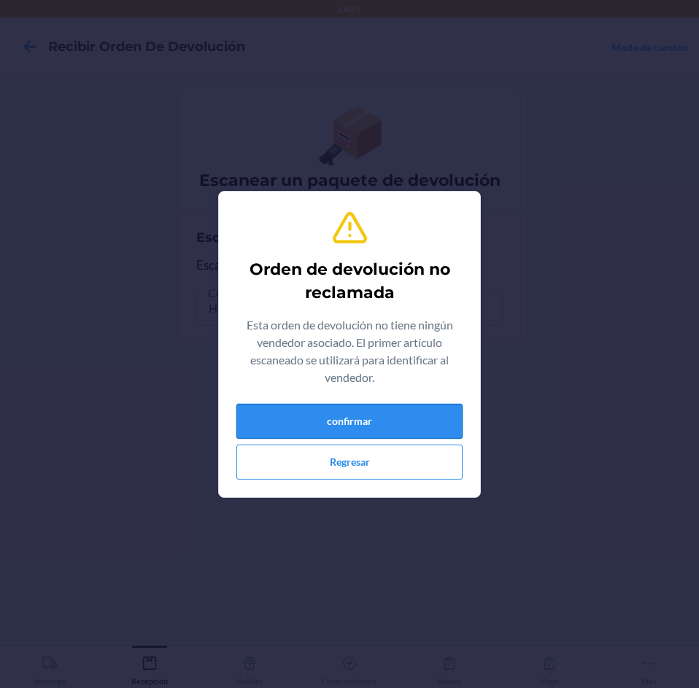
click at [370, 421] on button "confirmar" at bounding box center [349, 421] width 226 height 35
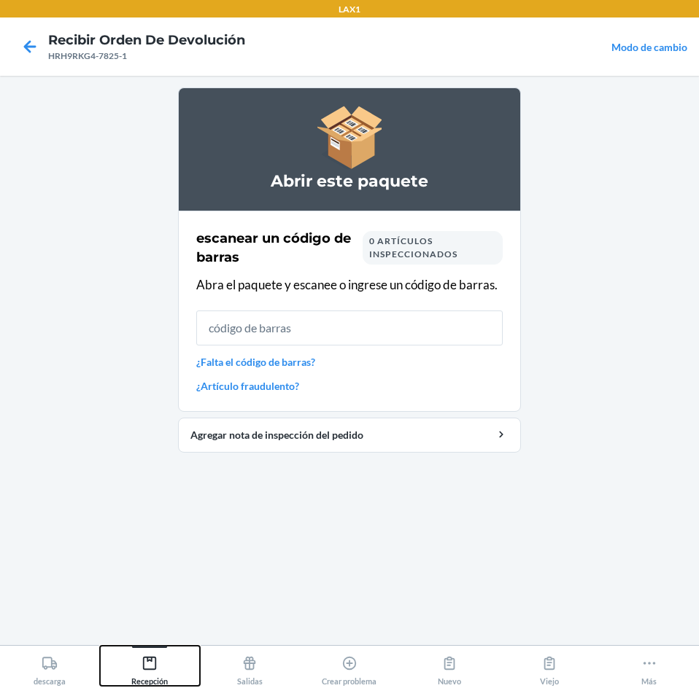
click at [144, 662] on icon at bounding box center [149, 664] width 16 height 16
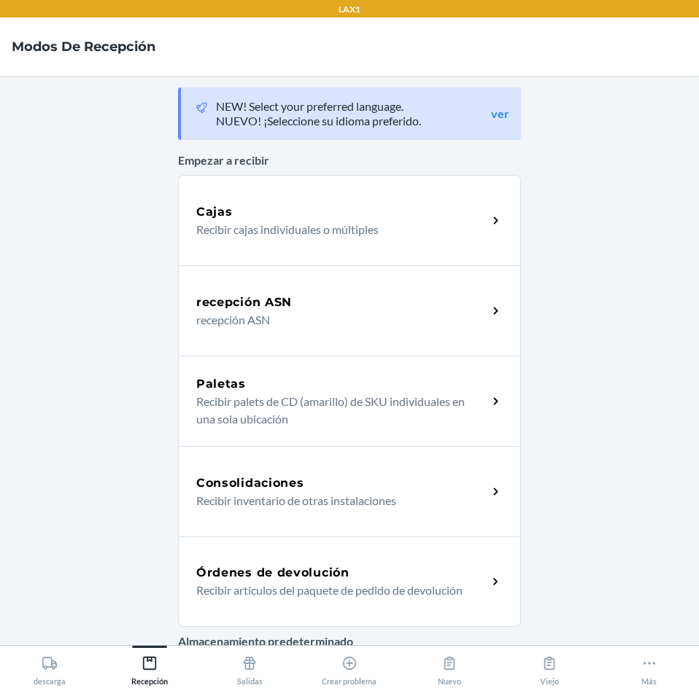
click at [343, 578] on div "Órdenes de devolución" at bounding box center [341, 573] width 291 height 18
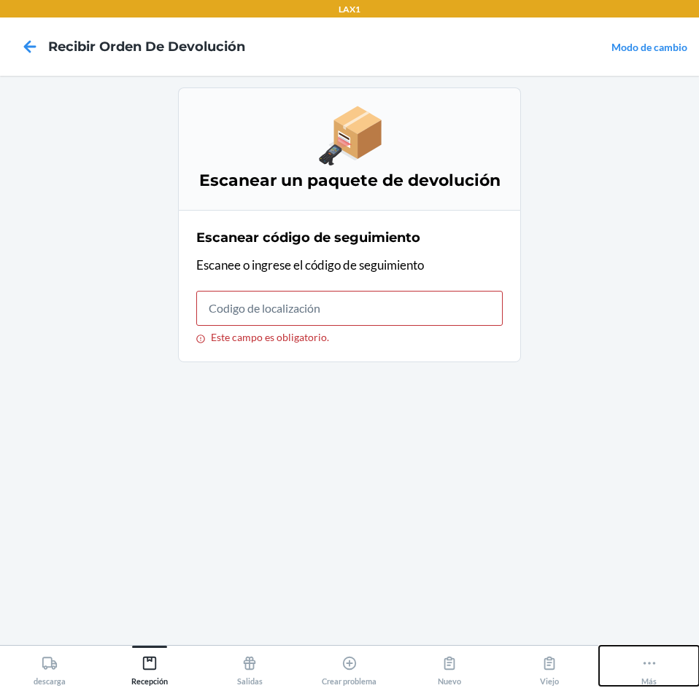
click at [649, 661] on icon at bounding box center [649, 664] width 16 height 16
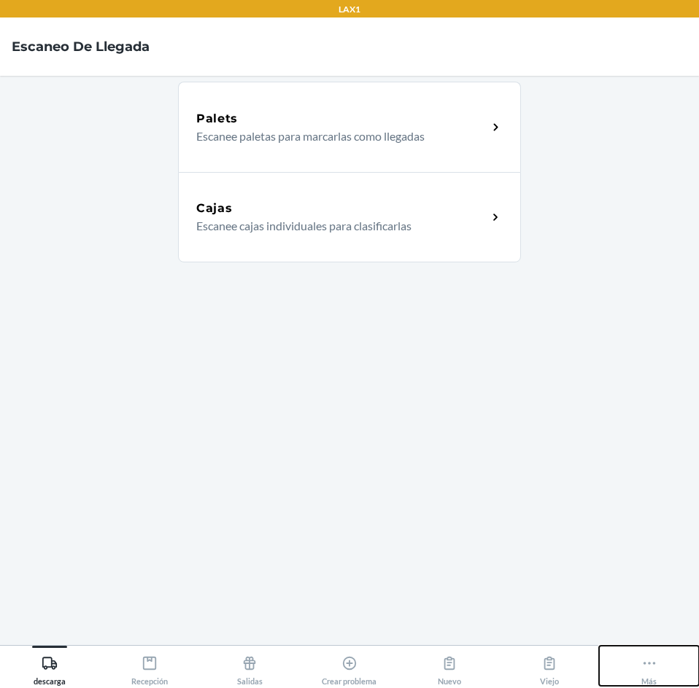
click at [643, 663] on icon at bounding box center [648, 663] width 12 height 3
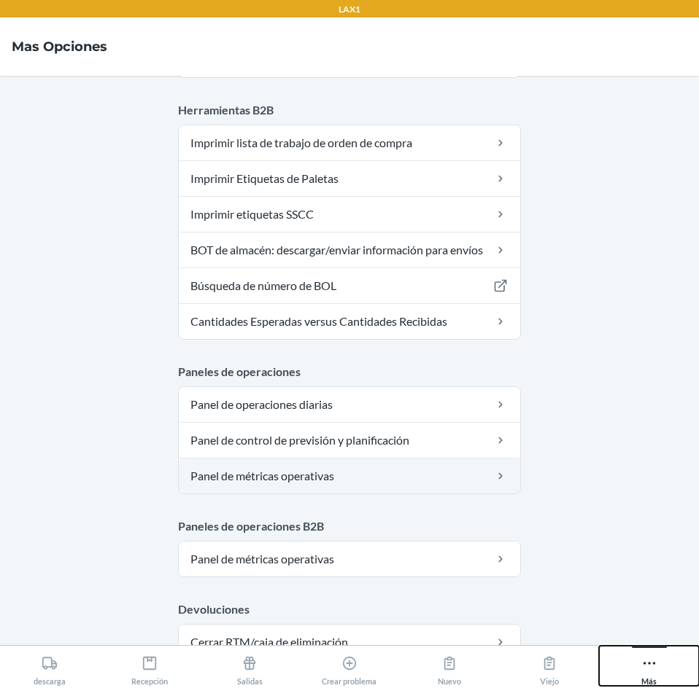
scroll to position [749, 0]
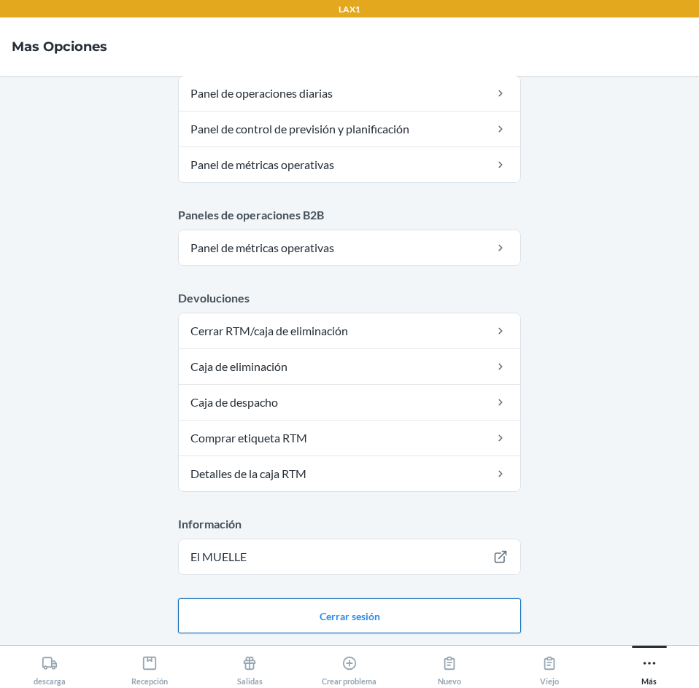
click at [378, 613] on button "Cerrar sesión" at bounding box center [349, 616] width 343 height 35
